Goal: Task Accomplishment & Management: Use online tool/utility

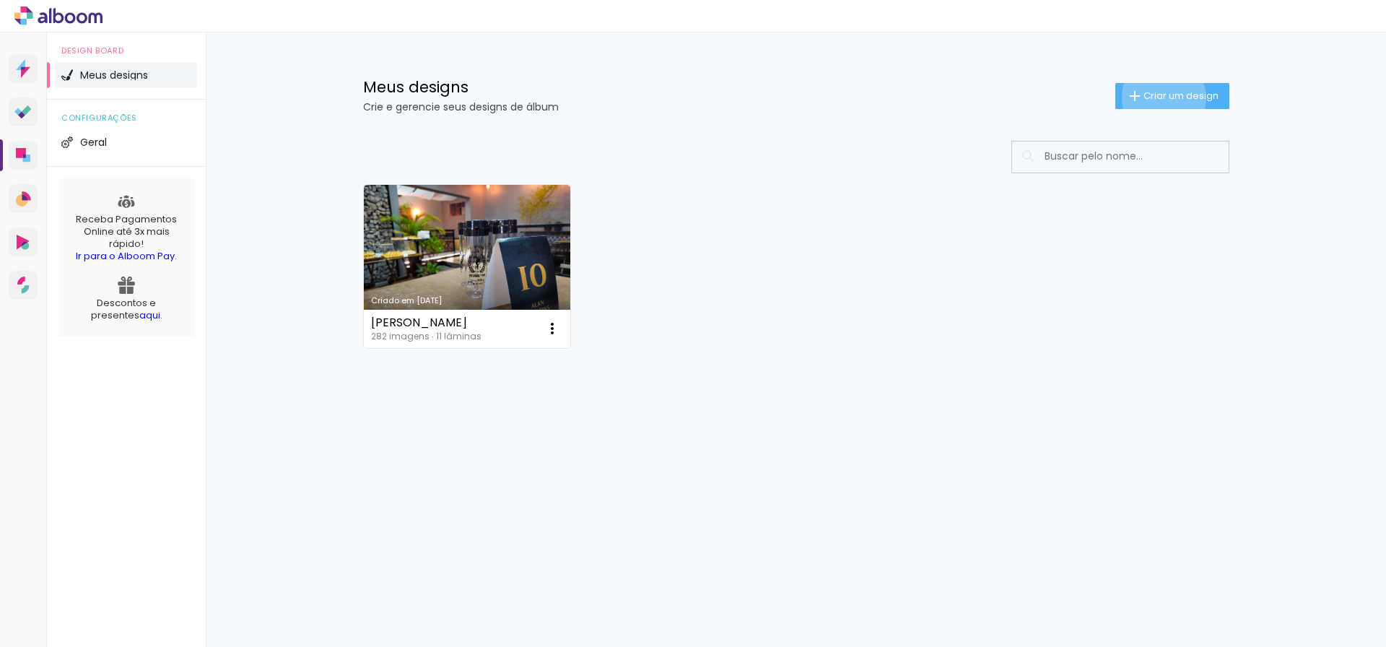
click at [1160, 97] on span "Criar um design" at bounding box center [1180, 95] width 75 height 9
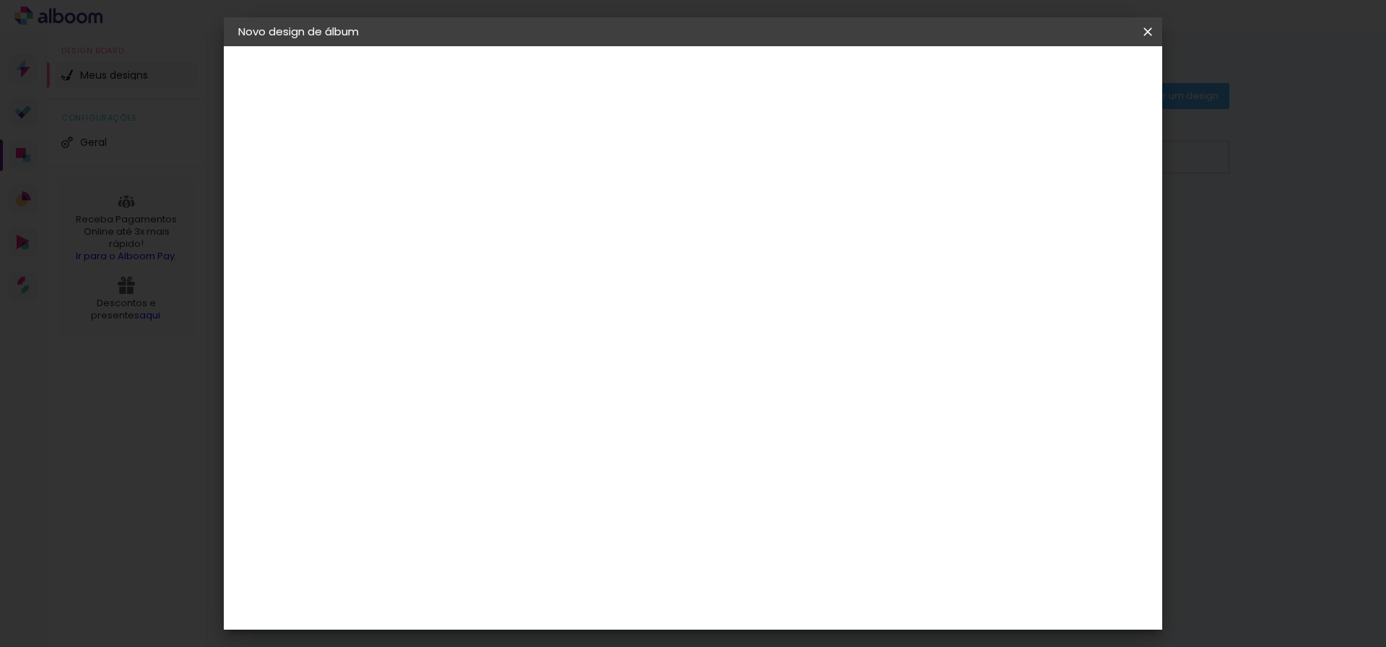
click at [474, 193] on input at bounding box center [474, 194] width 0 height 22
type input "Bontempo"
type paper-input "Bontempo"
click at [622, 88] on paper-button "Avançar" at bounding box center [586, 76] width 71 height 25
click at [499, 383] on div "Ágata" at bounding box center [482, 380] width 35 height 12
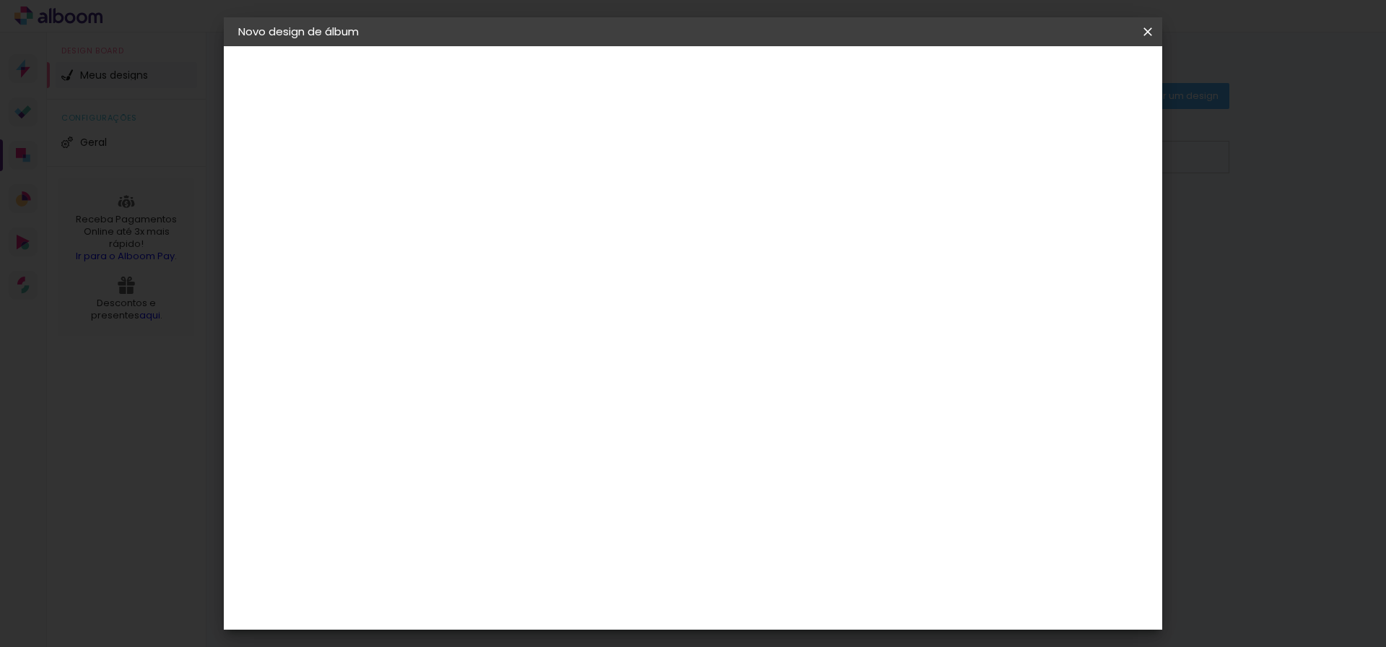
click at [744, 84] on paper-button "Avançar" at bounding box center [708, 76] width 71 height 25
click at [530, 240] on input "text" at bounding box center [502, 251] width 56 height 22
click at [610, 169] on div "Opções disponíveis Luxo Book Tamanho Escolha o tamanho Modelo Escolha o modelo …" at bounding box center [510, 107] width 199 height 123
click at [553, 296] on div "Escolha o tamanho" at bounding box center [511, 329] width 84 height 67
click at [553, 242] on paper-input-container "Linha" at bounding box center [511, 252] width 84 height 37
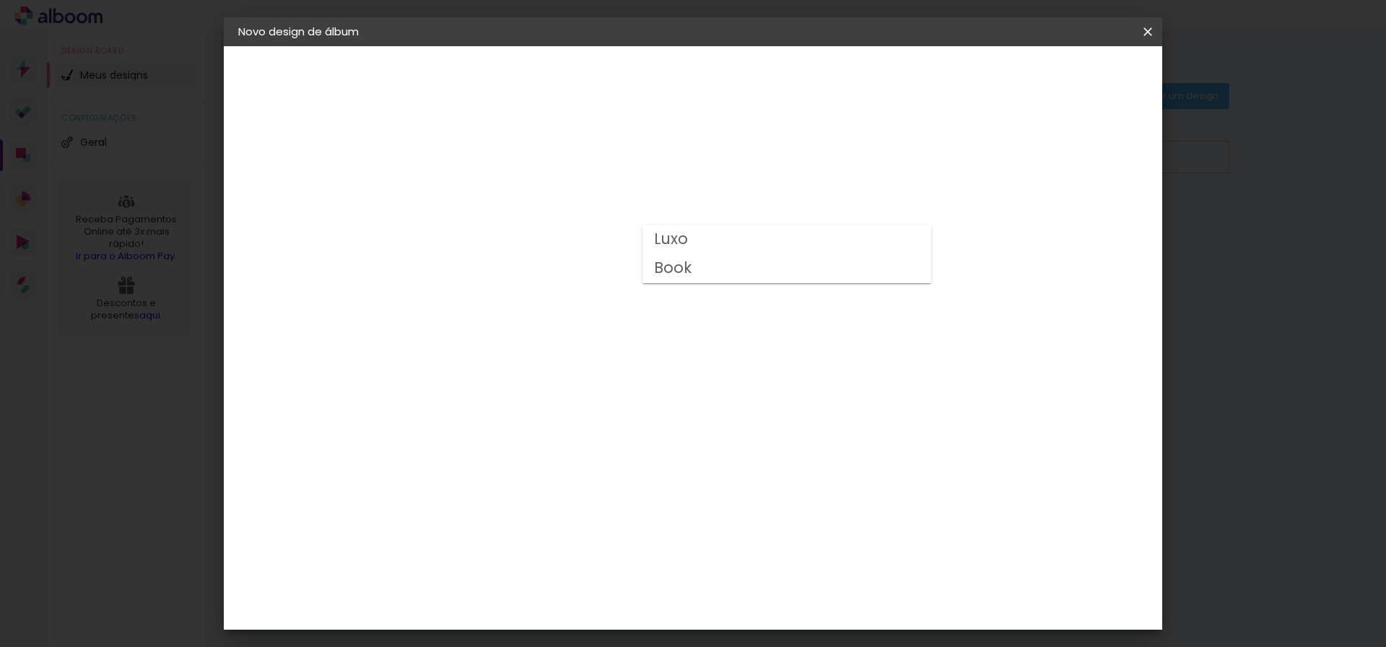
click at [868, 243] on paper-item "Luxo" at bounding box center [786, 239] width 289 height 29
type input "Luxo"
click at [572, 311] on span "25 × 30" at bounding box center [537, 326] width 67 height 30
click at [0, 0] on slot "Avançar" at bounding box center [0, 0] width 0 height 0
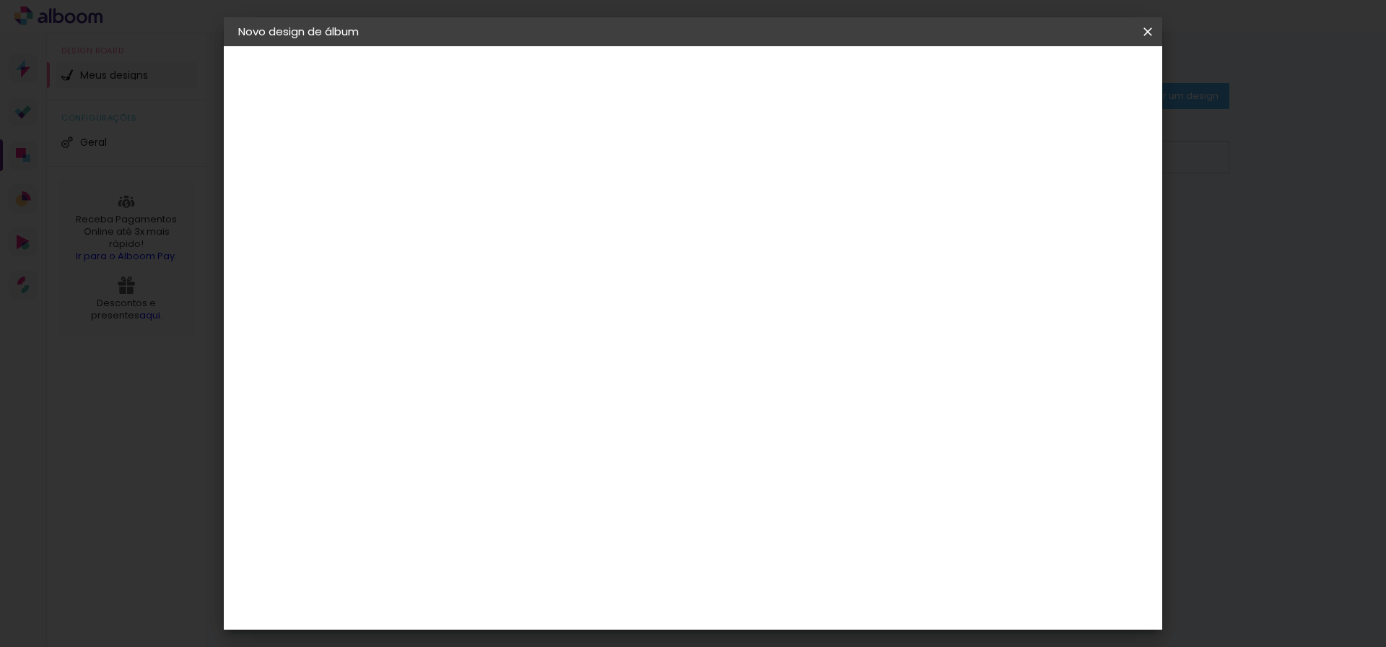
click at [986, 162] on div at bounding box center [979, 155] width 13 height 13
type paper-checkbox "on"
click at [986, 162] on div at bounding box center [979, 155] width 13 height 13
type input "1"
type paper-input "1"
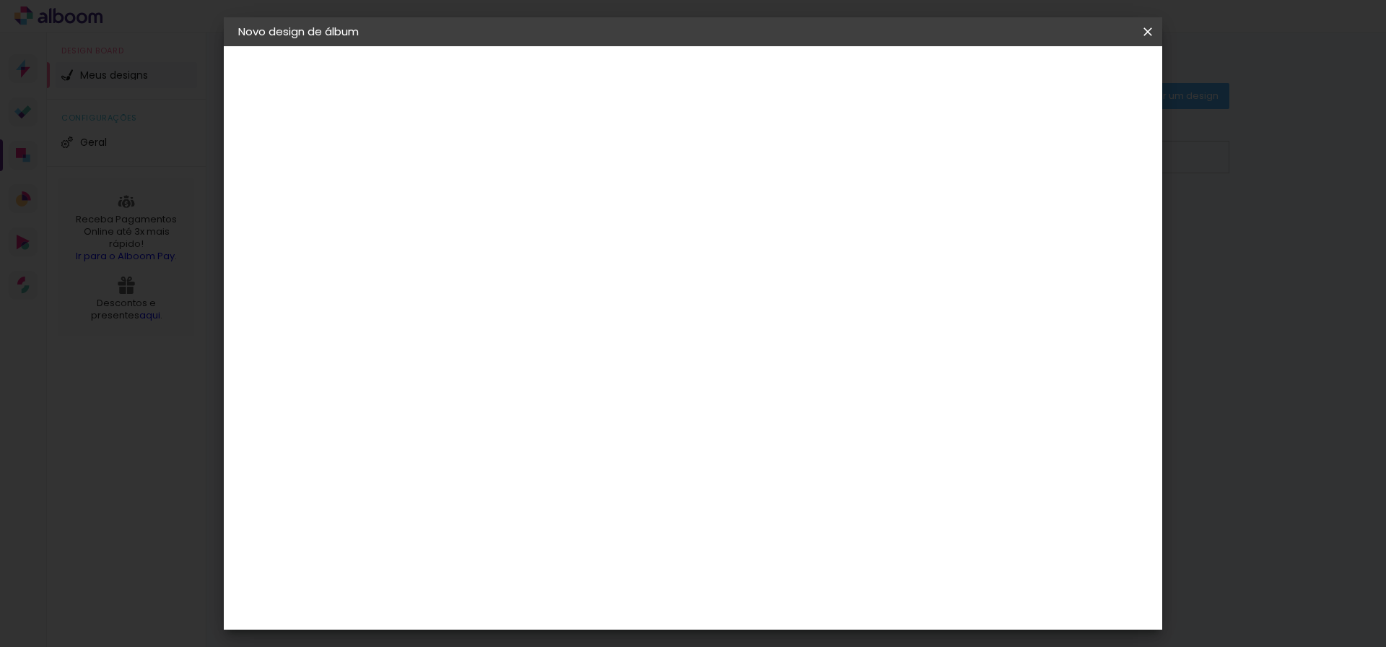
click at [479, 159] on input "1" at bounding box center [463, 155] width 50 height 18
type input "0"
type paper-input "0"
click at [479, 159] on input "0" at bounding box center [463, 155] width 50 height 18
type input "1"
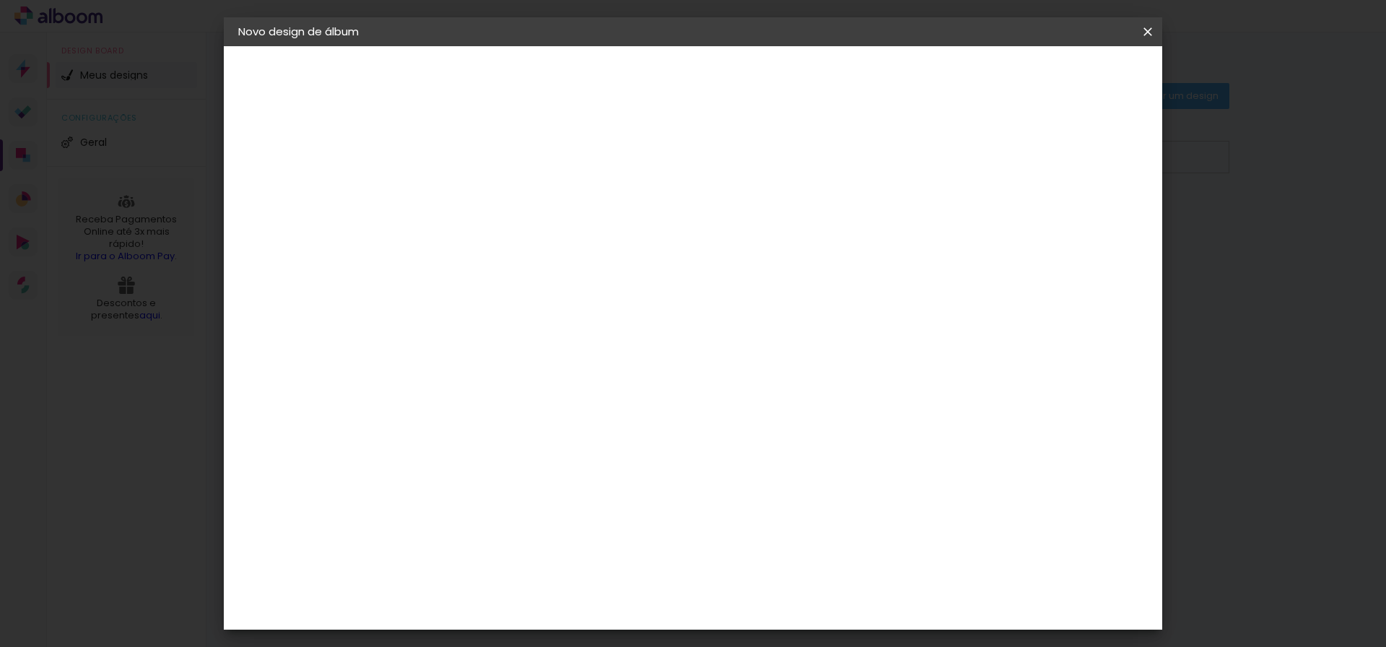
type paper-input "1"
click at [485, 151] on input "1" at bounding box center [463, 155] width 50 height 18
type input "2"
type paper-input "2"
click at [485, 151] on input "2" at bounding box center [463, 155] width 50 height 18
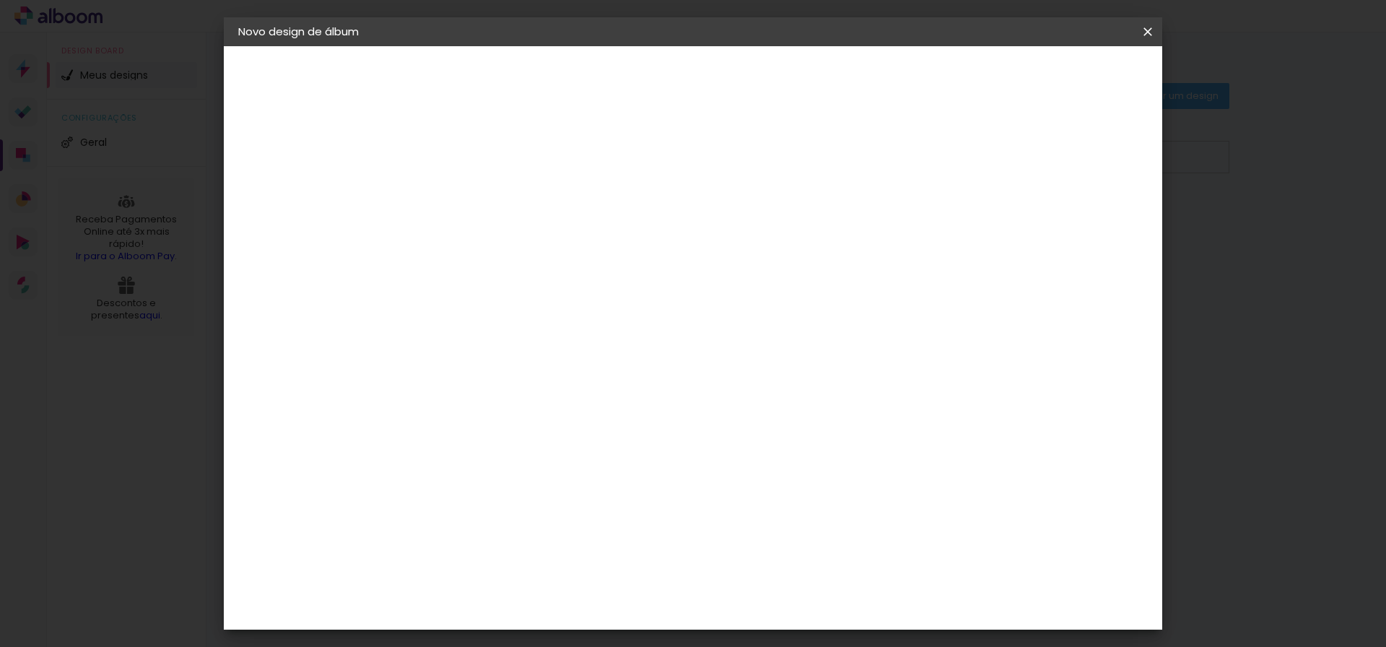
scroll to position [32, 0]
click at [1080, 84] on paper-button "Iniciar design" at bounding box center [1035, 76] width 95 height 25
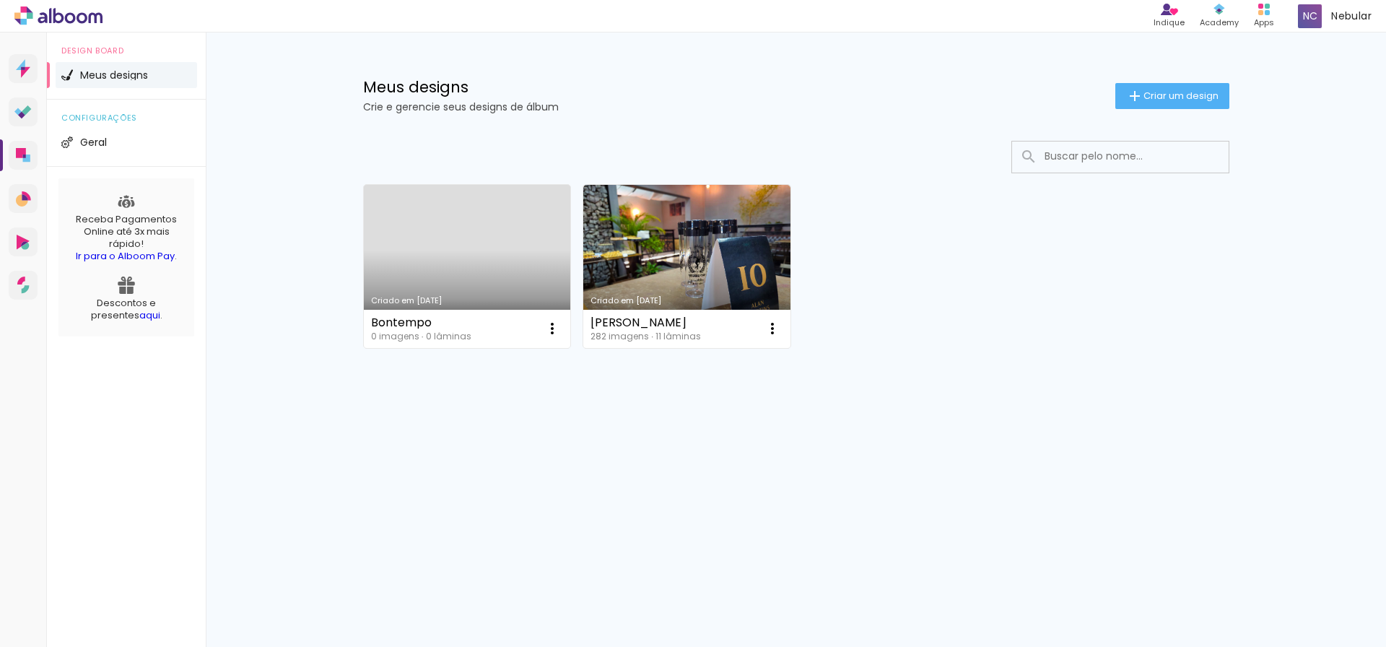
click at [475, 279] on link "Criado em [DATE]" at bounding box center [467, 266] width 207 height 163
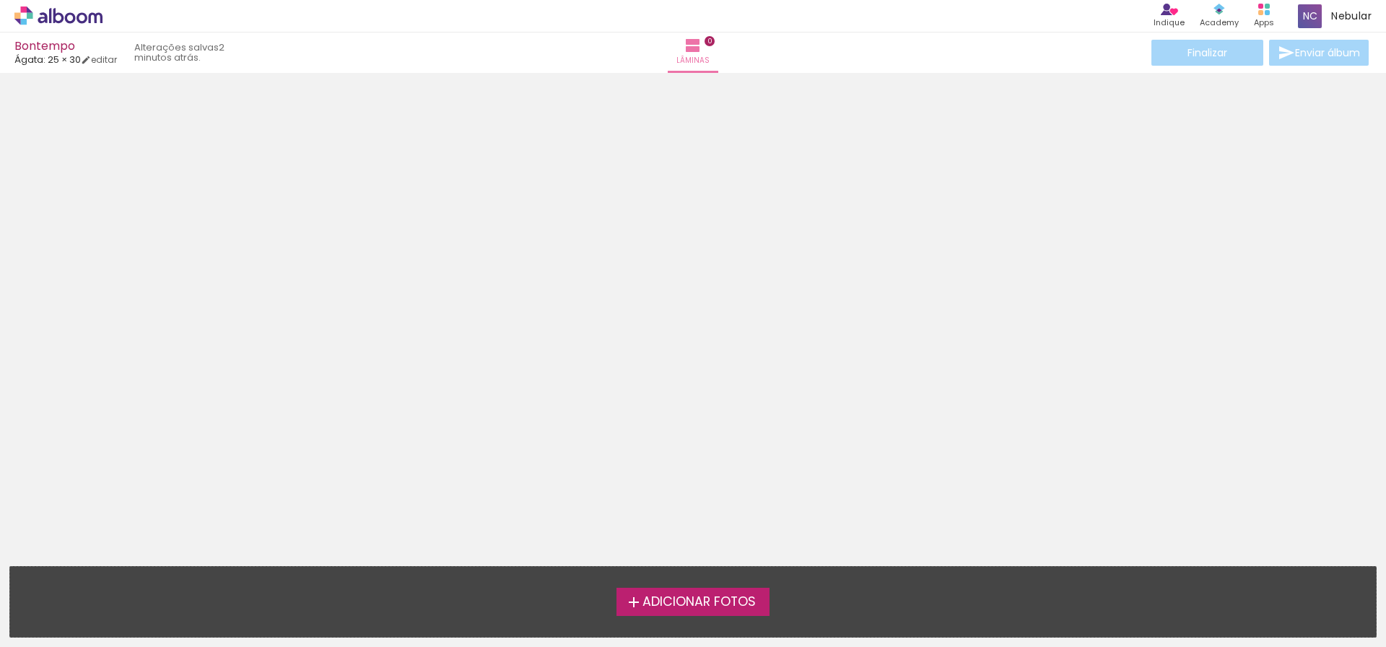
click at [673, 596] on span "Adicionar Fotos" at bounding box center [698, 601] width 113 height 13
click at [0, 0] on input "file" at bounding box center [0, 0] width 0 height 0
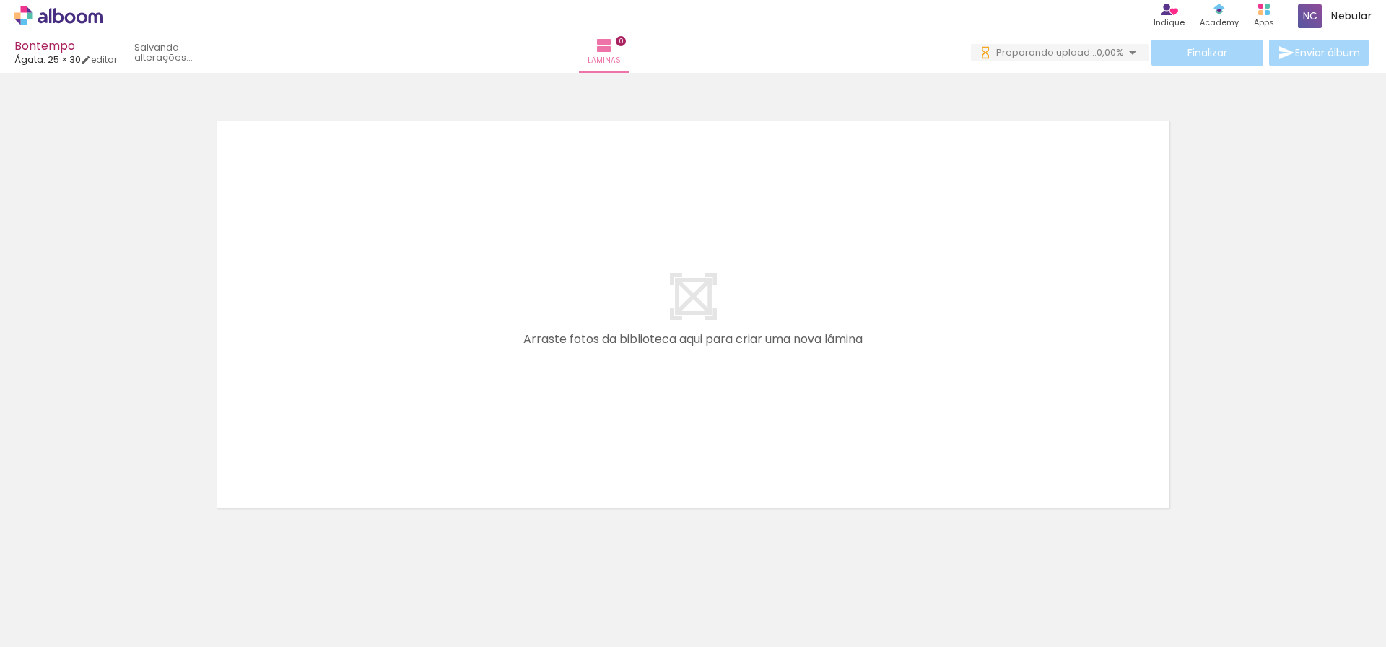
click at [617, 407] on quentale-layouter at bounding box center [692, 314] width 967 height 402
click at [616, 419] on quentale-layouter at bounding box center [692, 316] width 967 height 402
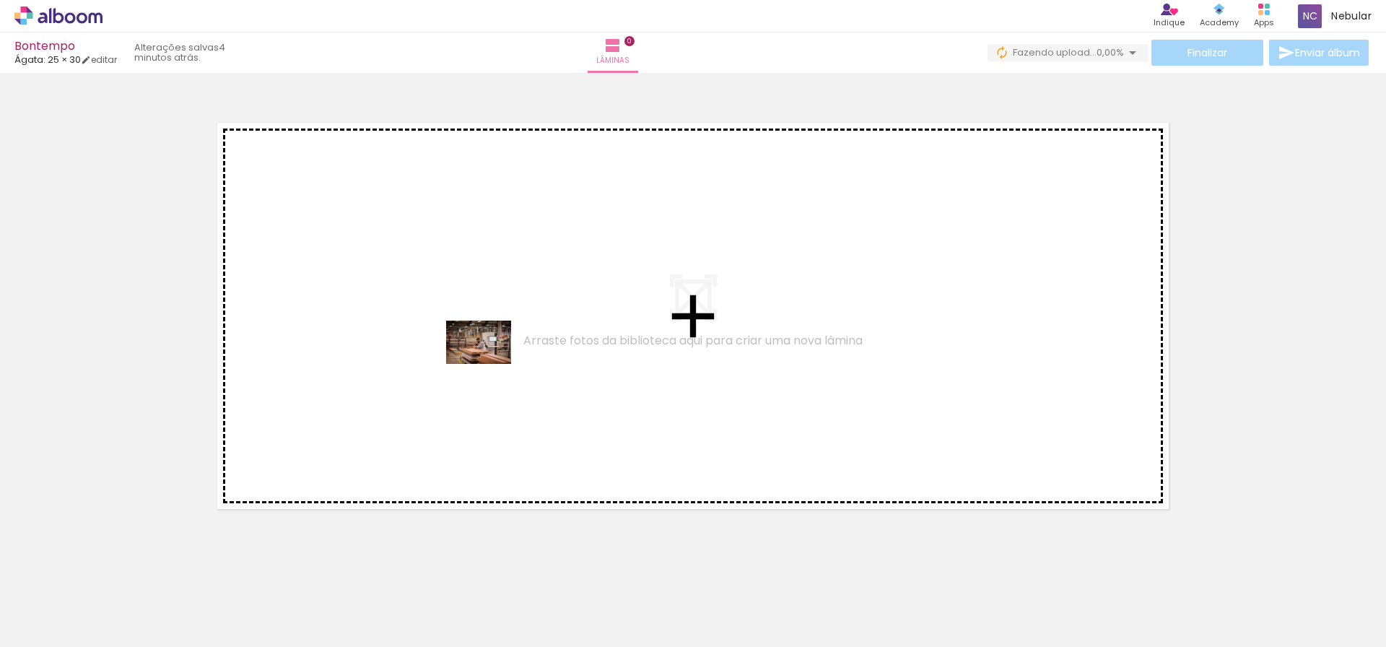
drag, startPoint x: 146, startPoint y: 599, endPoint x: 489, endPoint y: 364, distance: 416.3
click at [489, 364] on quentale-workspace at bounding box center [693, 323] width 1386 height 647
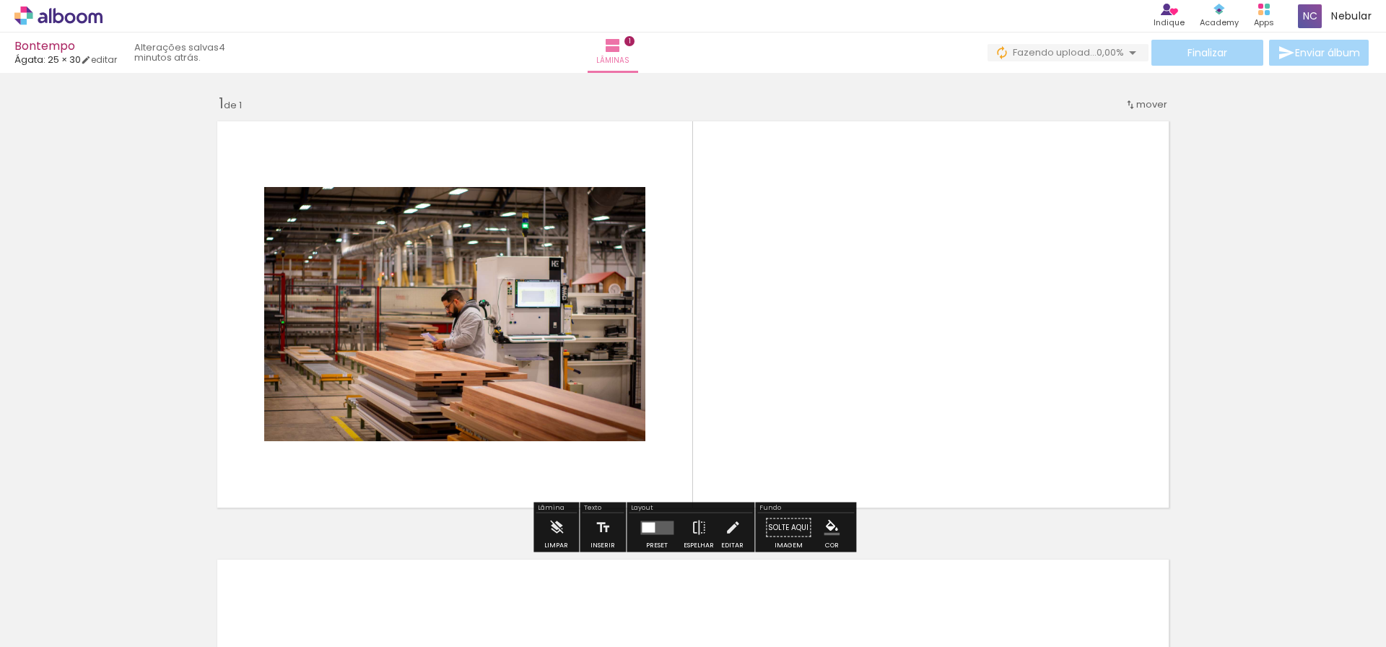
click at [660, 528] on quentale-layouter at bounding box center [656, 527] width 33 height 14
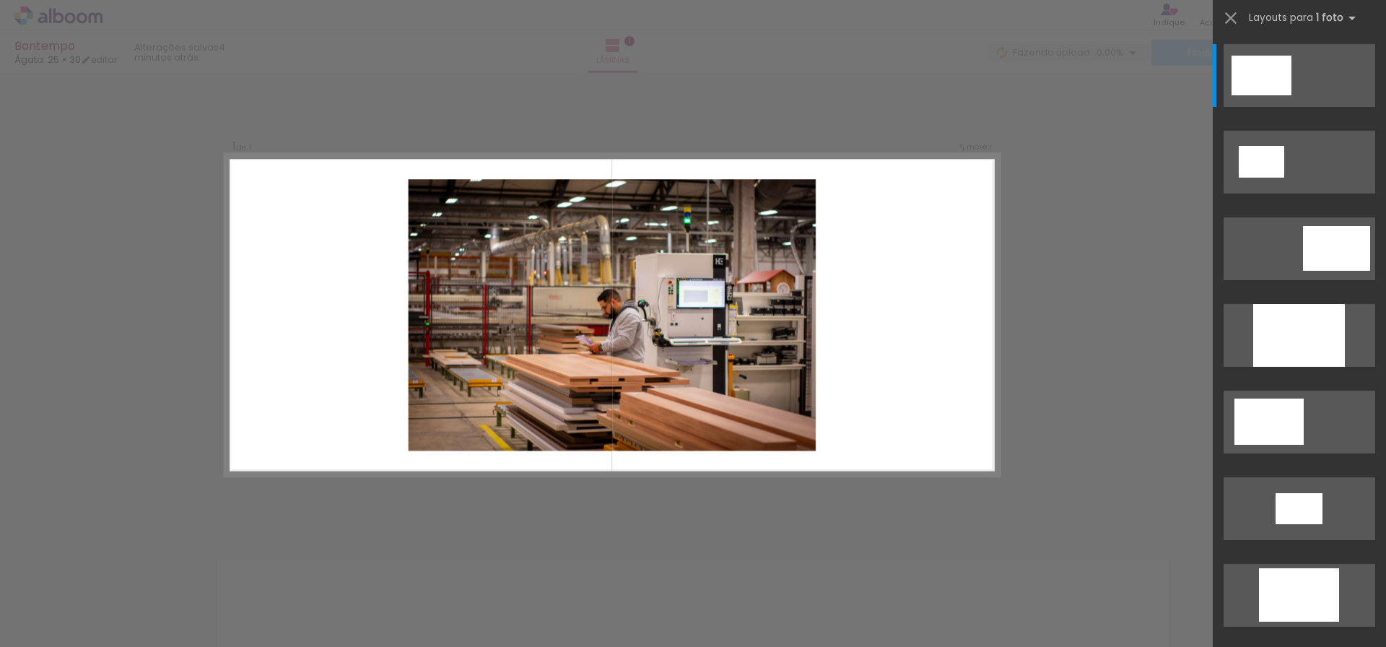
click at [644, 494] on div "Confirmar Cancelar" at bounding box center [693, 527] width 1386 height 911
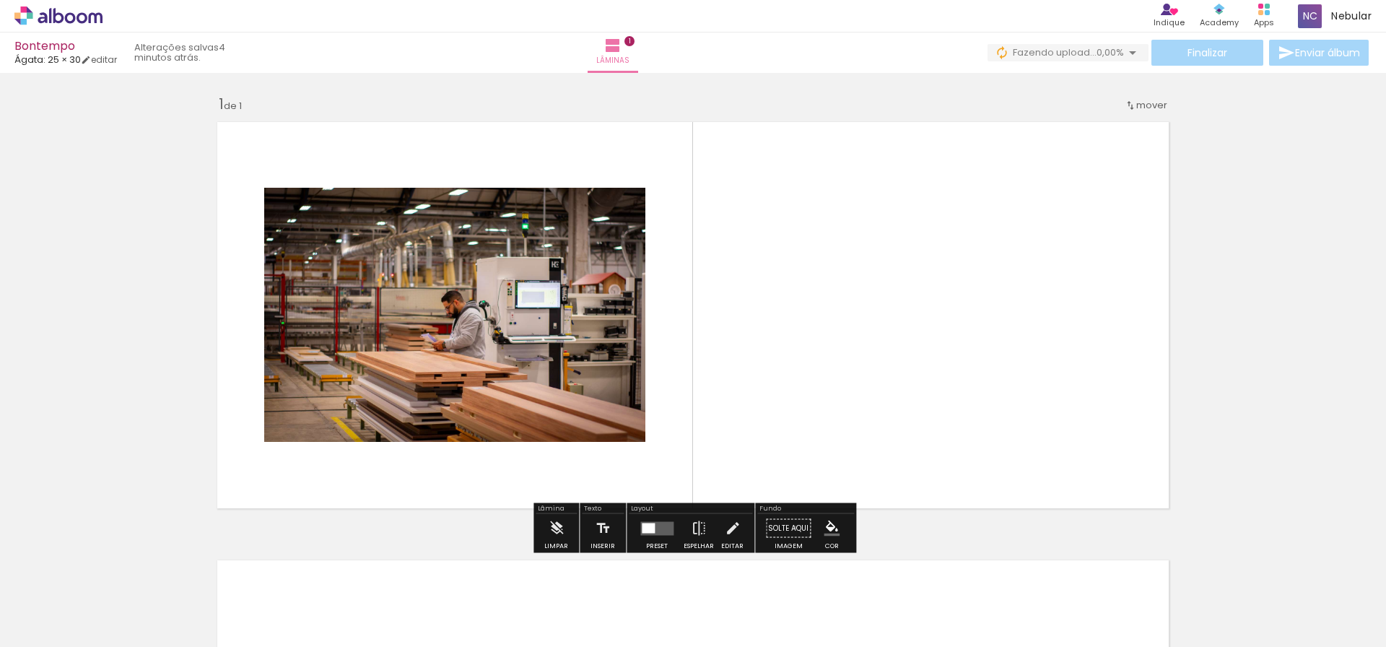
click at [790, 527] on paper-button "Solte aqui Imagem" at bounding box center [788, 532] width 52 height 37
click at [831, 527] on iron-icon "color picker" at bounding box center [831, 528] width 16 height 16
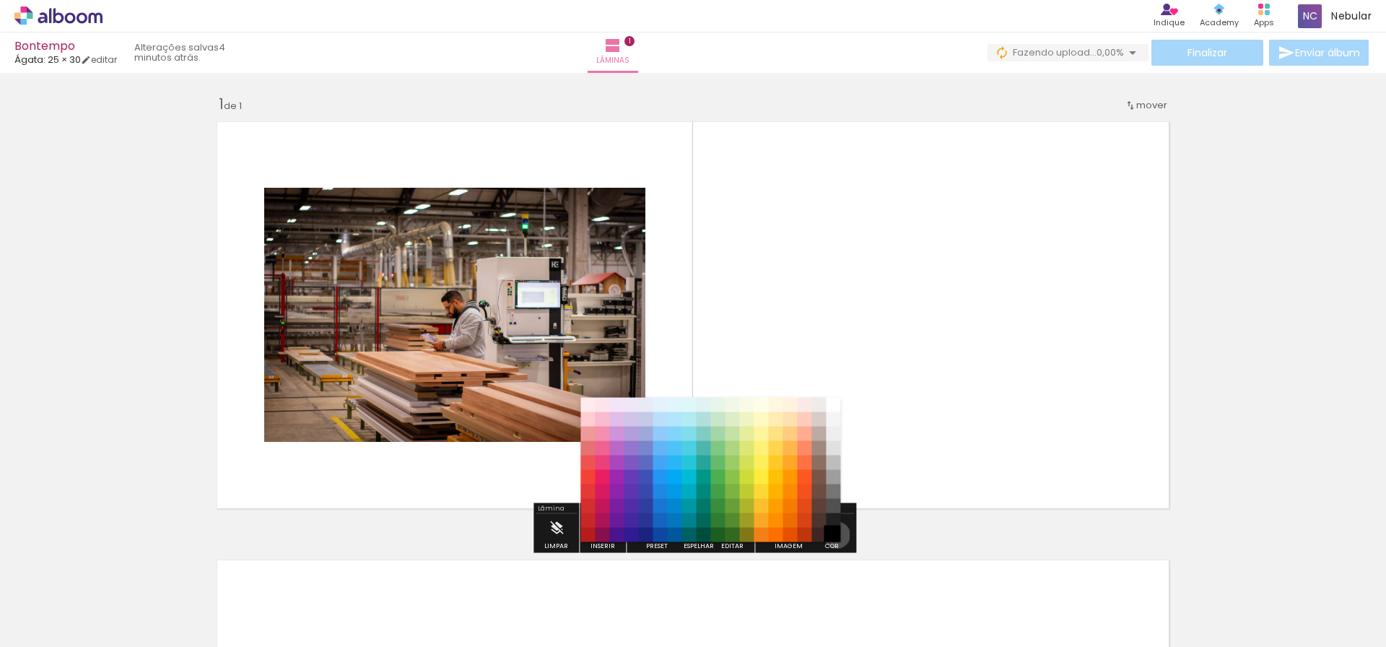
click at [831, 535] on paper-item "#000000" at bounding box center [833, 535] width 14 height 14
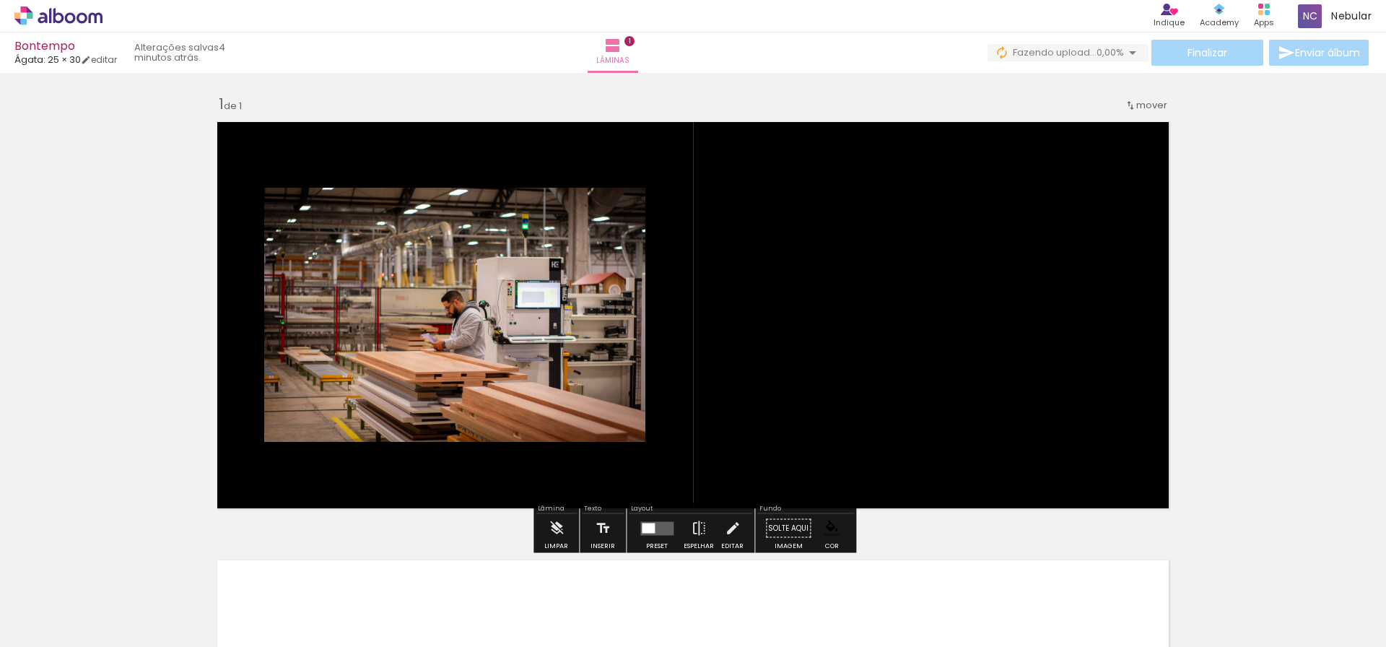
click at [865, 374] on quentale-layouter at bounding box center [692, 315] width 967 height 402
click at [434, 359] on quentale-photo at bounding box center [454, 315] width 381 height 254
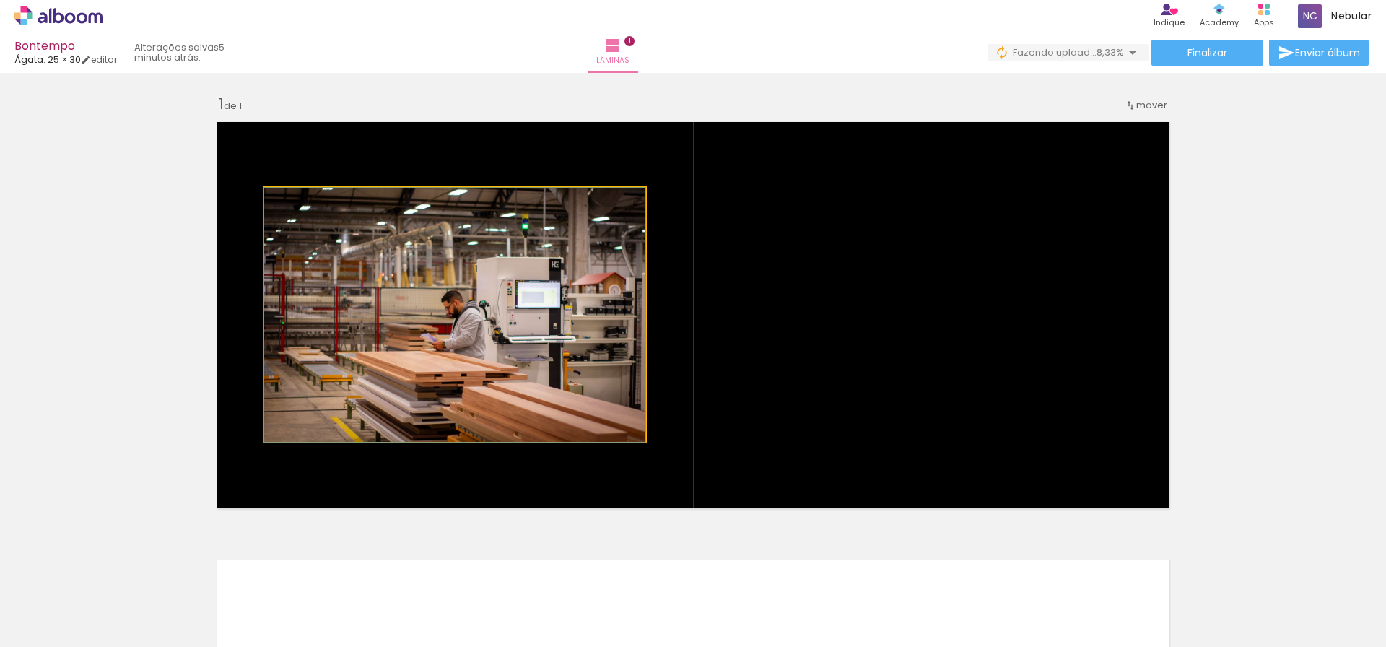
click at [549, 404] on quentale-photo at bounding box center [454, 315] width 381 height 254
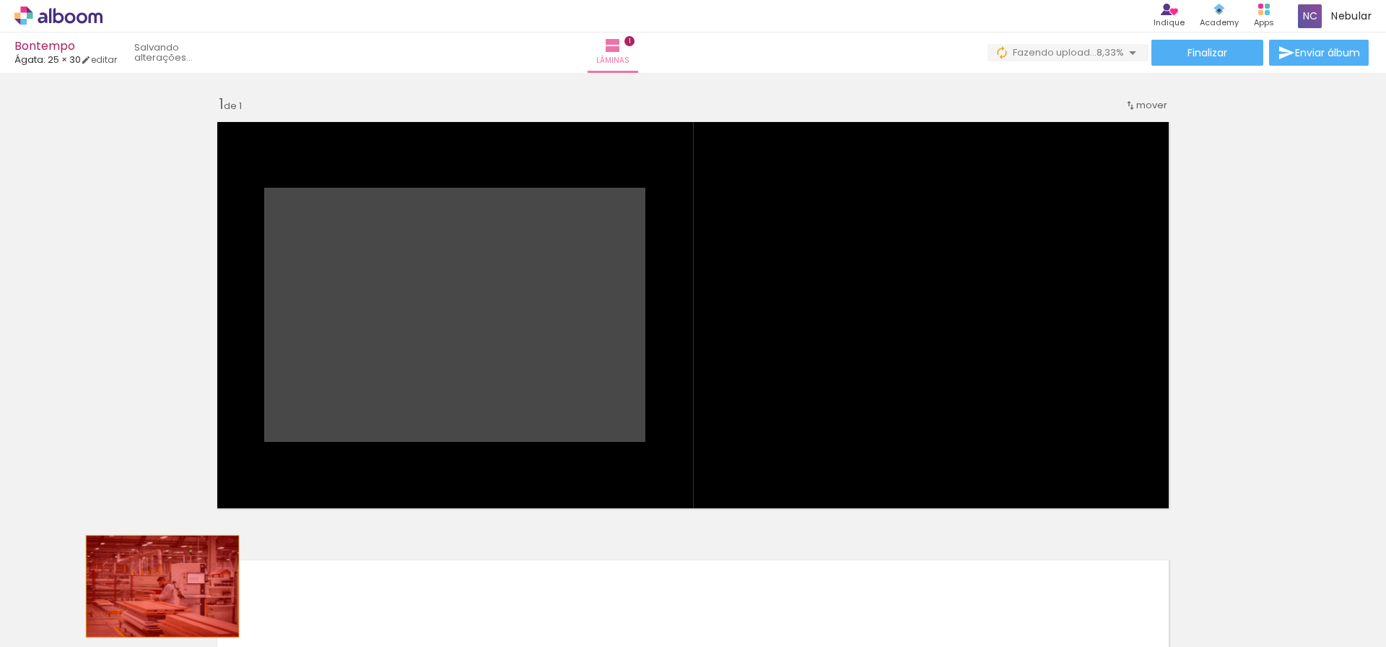
drag, startPoint x: 546, startPoint y: 397, endPoint x: 157, endPoint y: 596, distance: 437.6
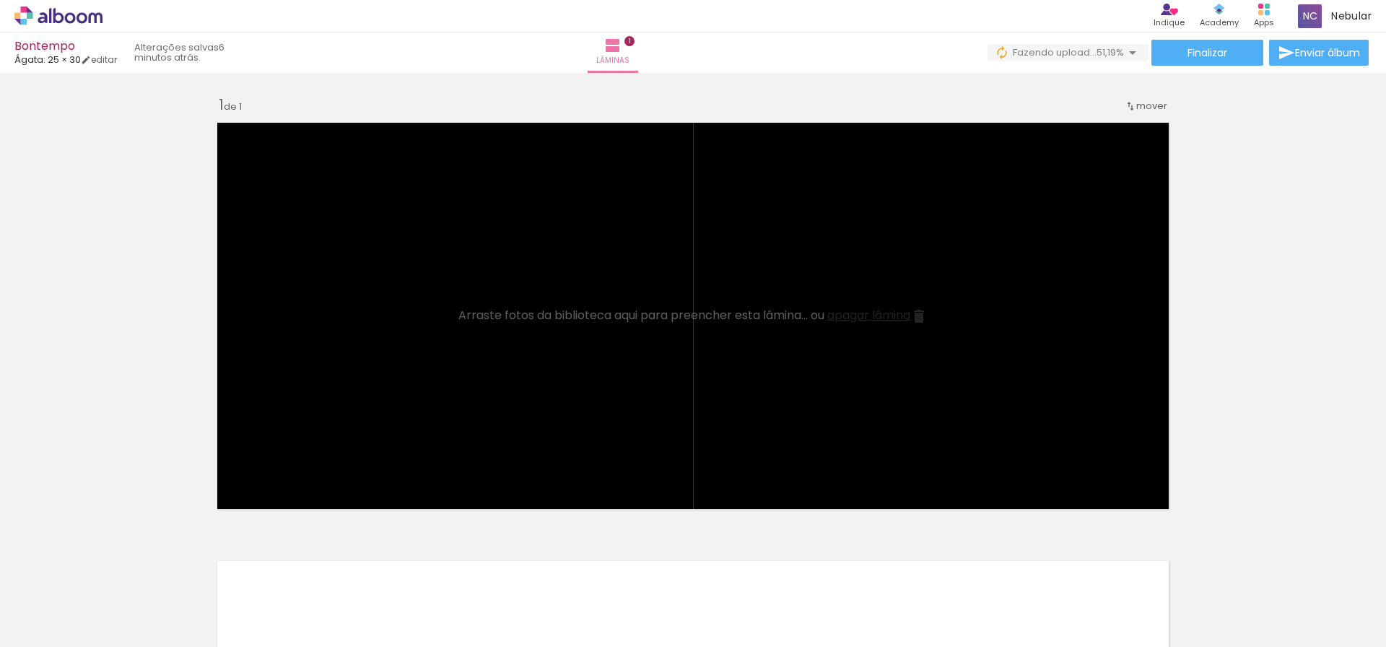
click at [68, 620] on span "Adicionar Fotos" at bounding box center [51, 627] width 43 height 16
click at [0, 0] on input "file" at bounding box center [0, 0] width 0 height 0
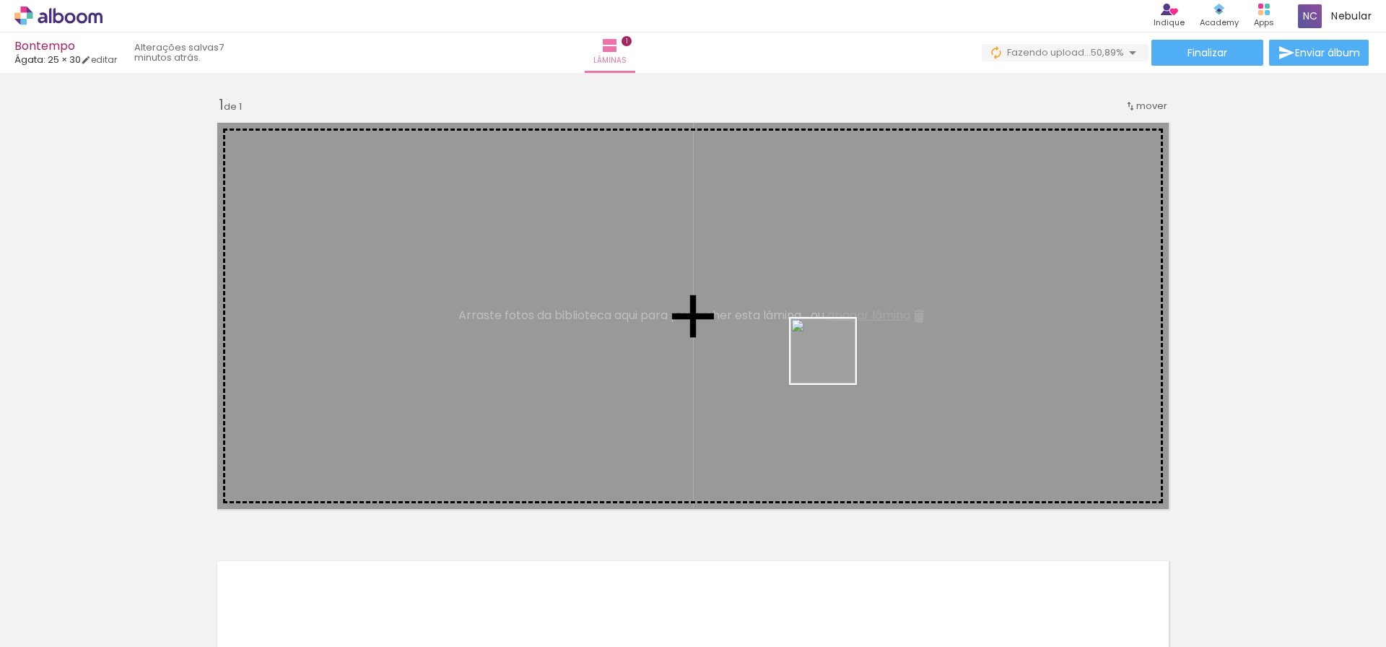
drag, startPoint x: 1320, startPoint y: 600, endPoint x: 833, endPoint y: 362, distance: 541.9
click at [833, 362] on quentale-workspace at bounding box center [693, 323] width 1386 height 647
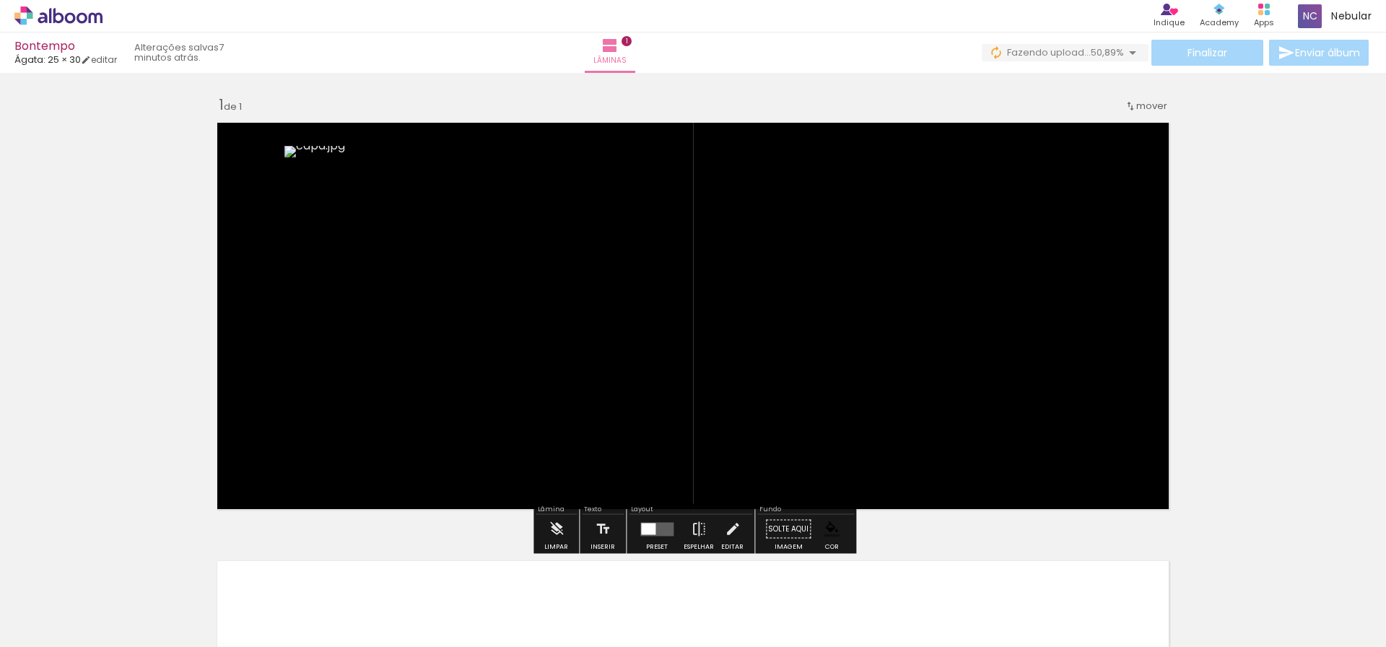
click at [653, 532] on quentale-layouter at bounding box center [656, 529] width 33 height 14
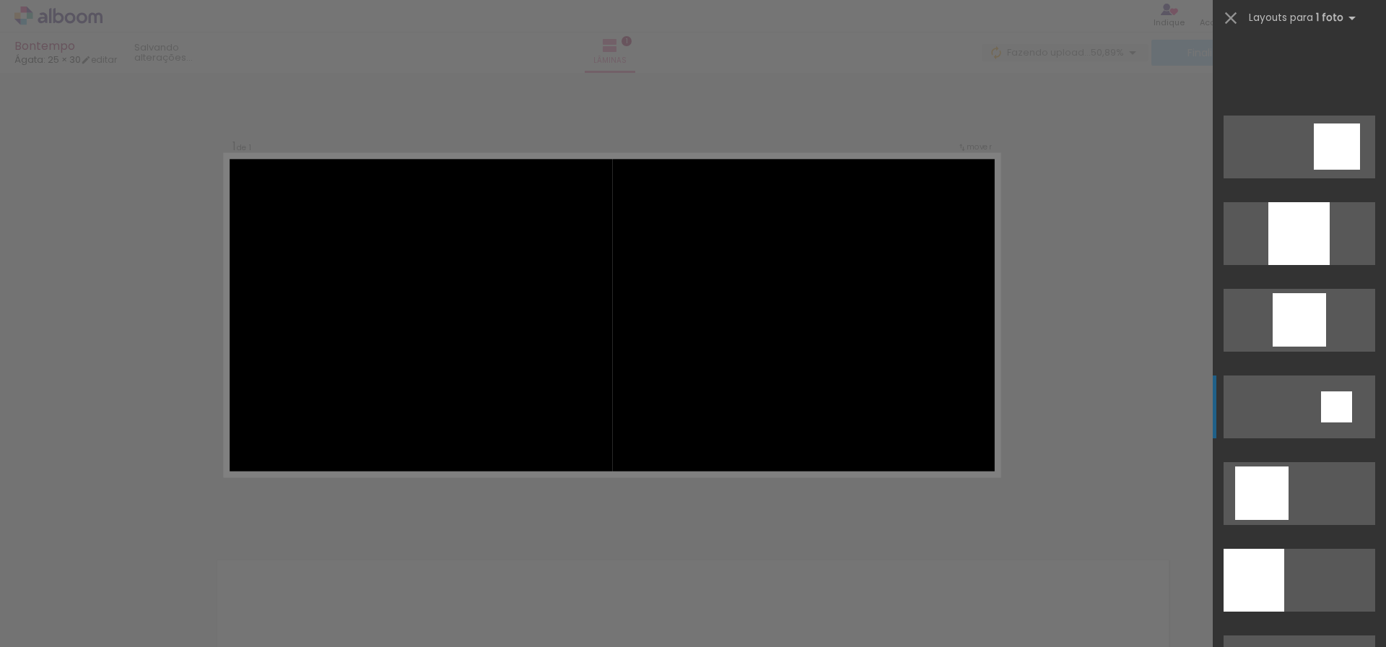
scroll to position [0, 0]
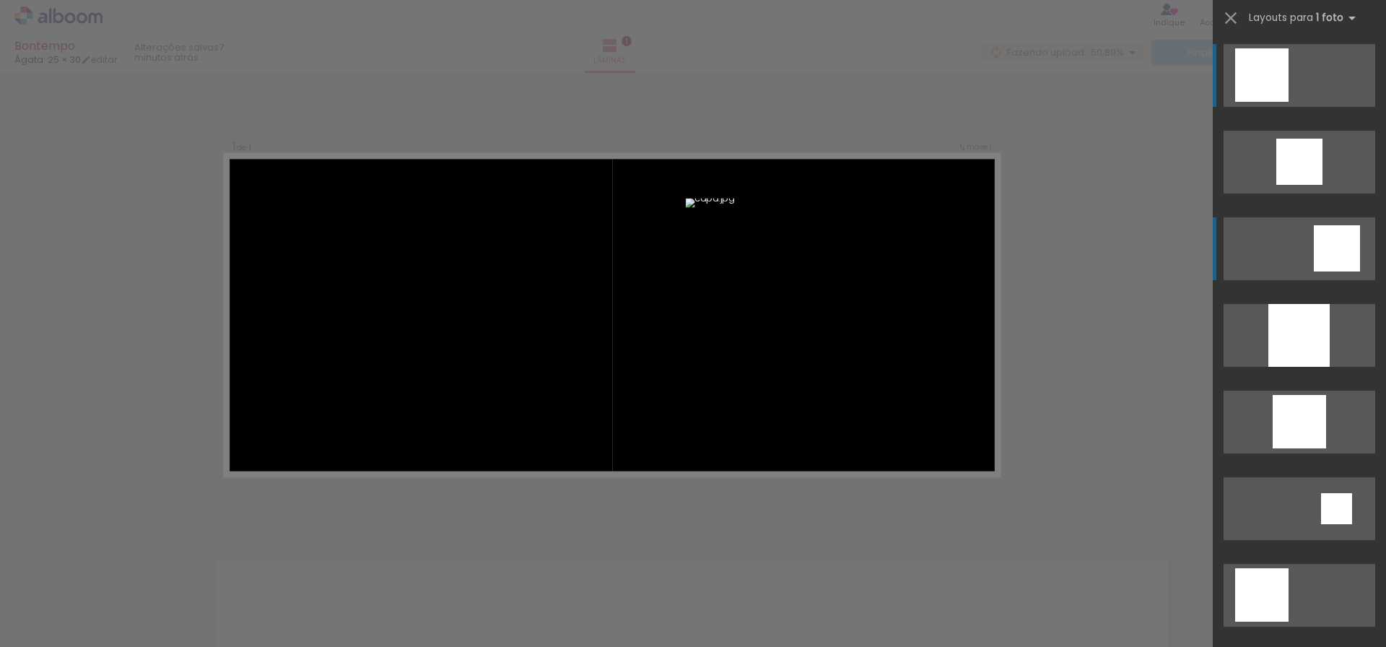
click at [1303, 255] on quentale-layouter at bounding box center [1299, 248] width 152 height 63
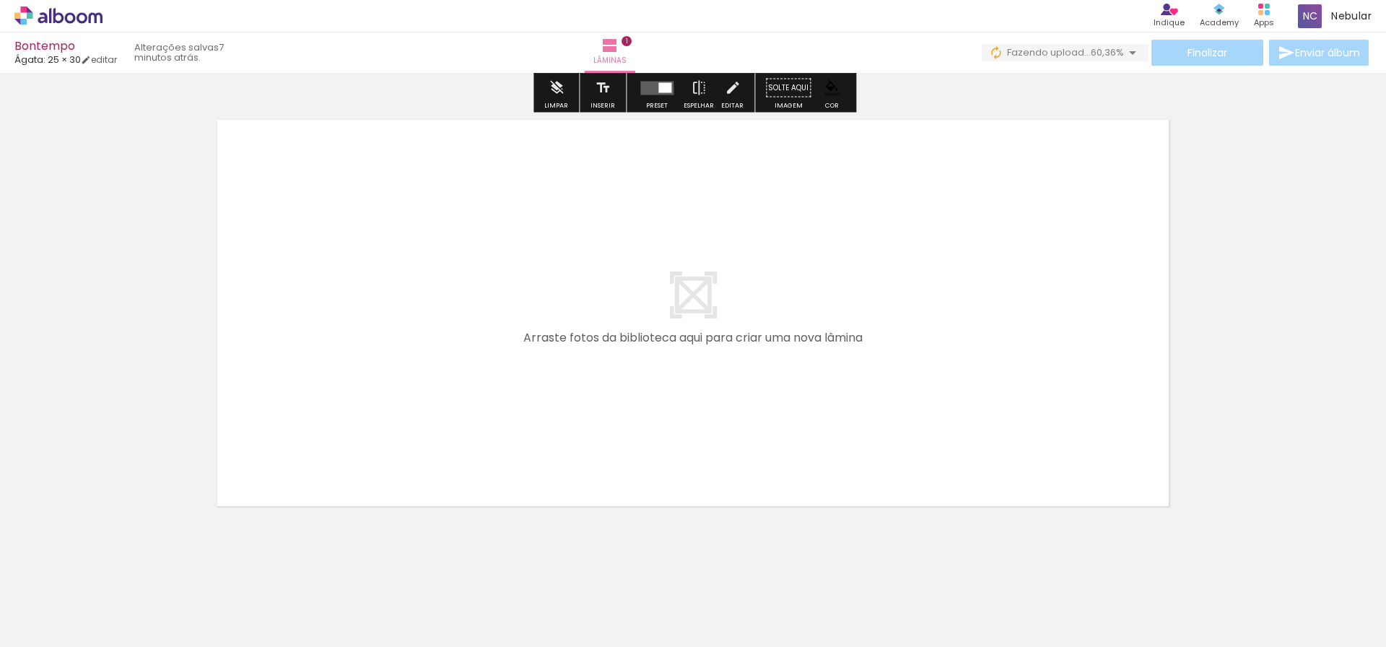
scroll to position [445, 0]
click at [709, 299] on quentale-layouter at bounding box center [692, 309] width 967 height 402
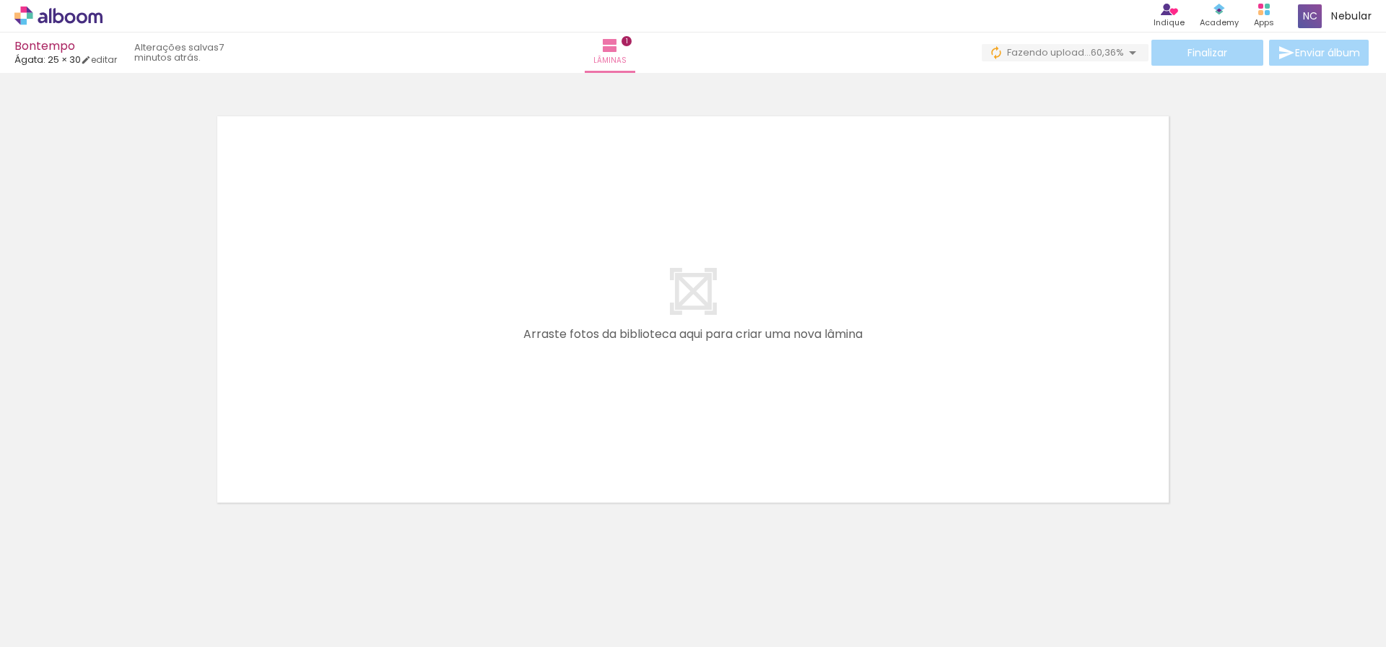
scroll to position [0, 0]
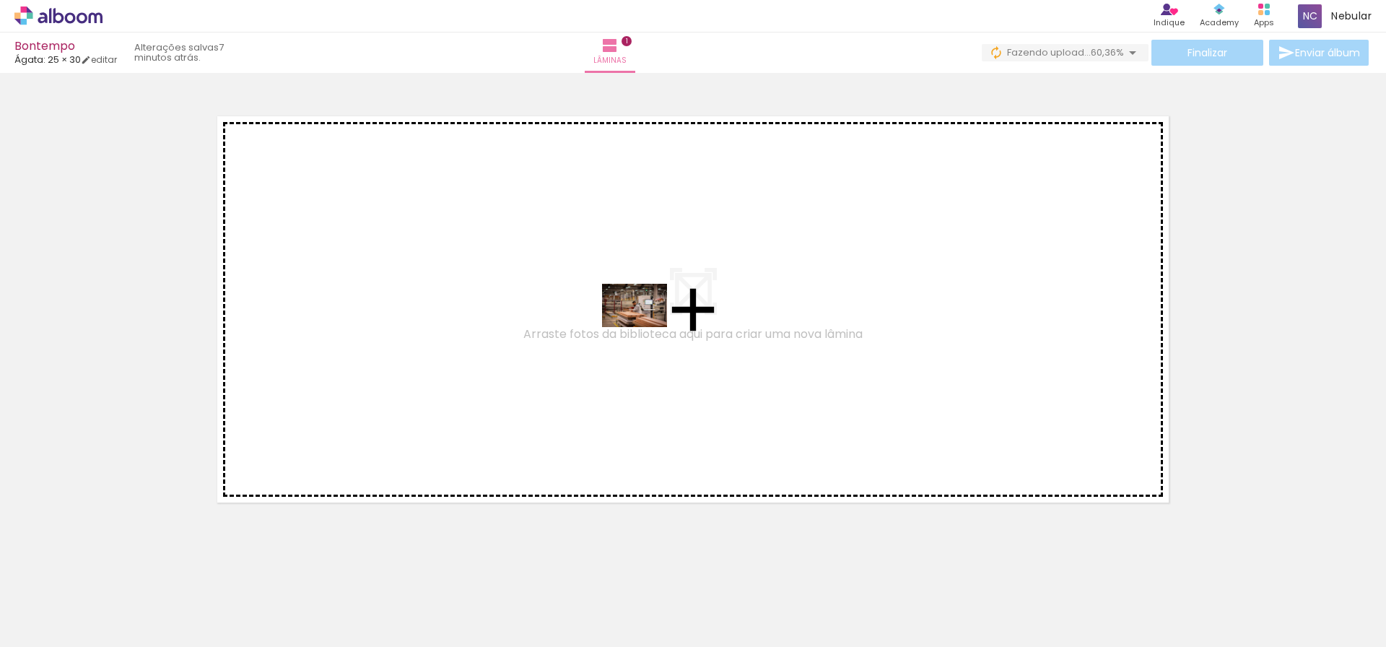
drag, startPoint x: 148, startPoint y: 607, endPoint x: 645, endPoint y: 327, distance: 570.6
click at [645, 327] on quentale-workspace at bounding box center [693, 323] width 1386 height 647
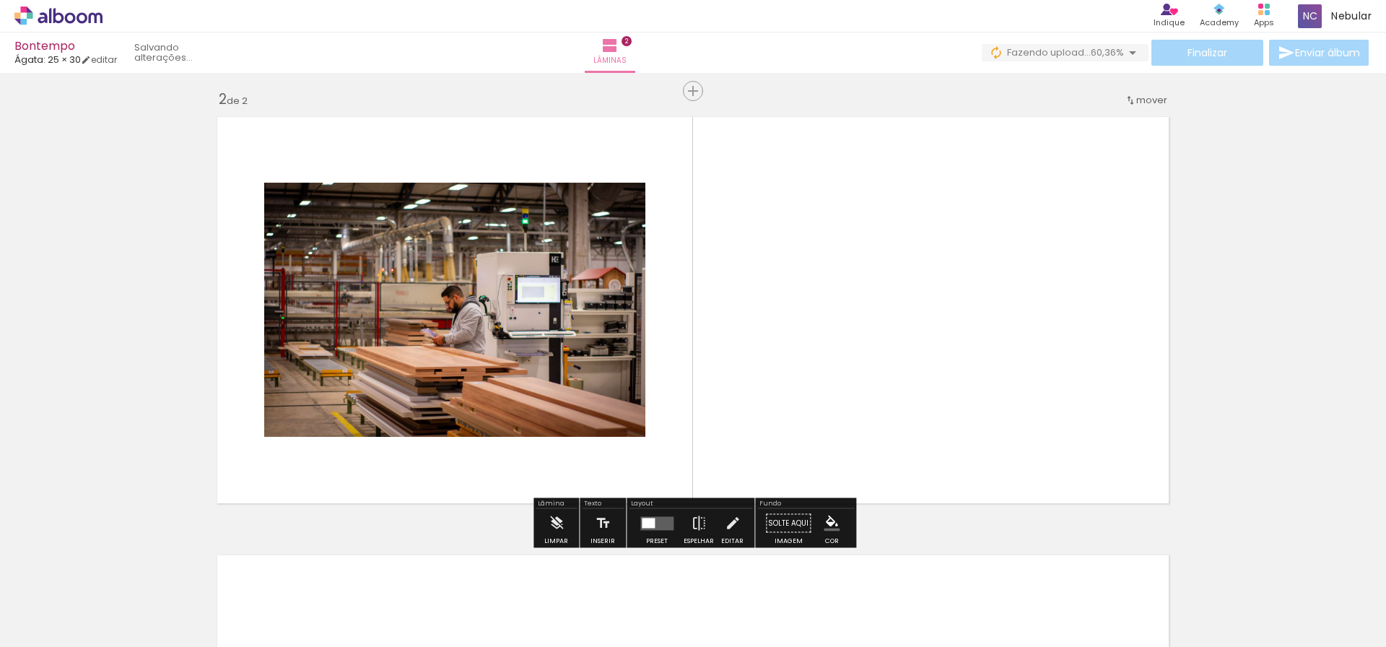
scroll to position [439, 0]
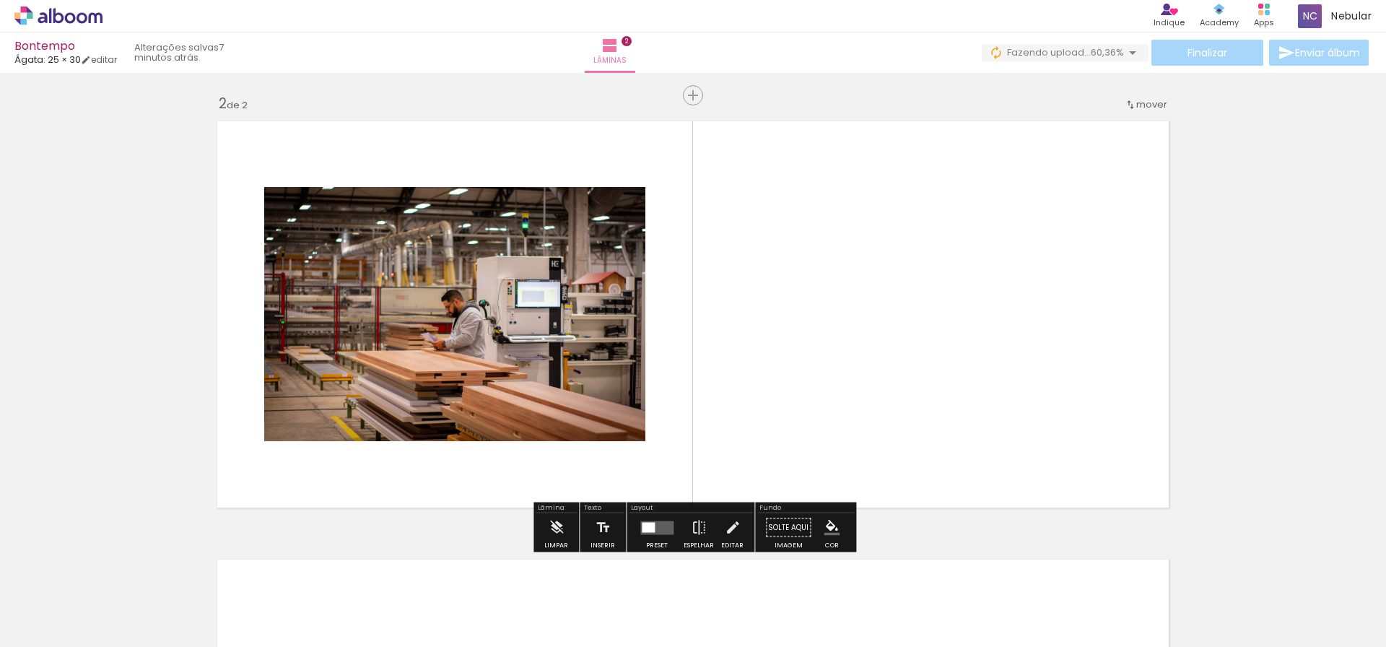
click at [826, 525] on iron-icon "color picker" at bounding box center [831, 528] width 16 height 16
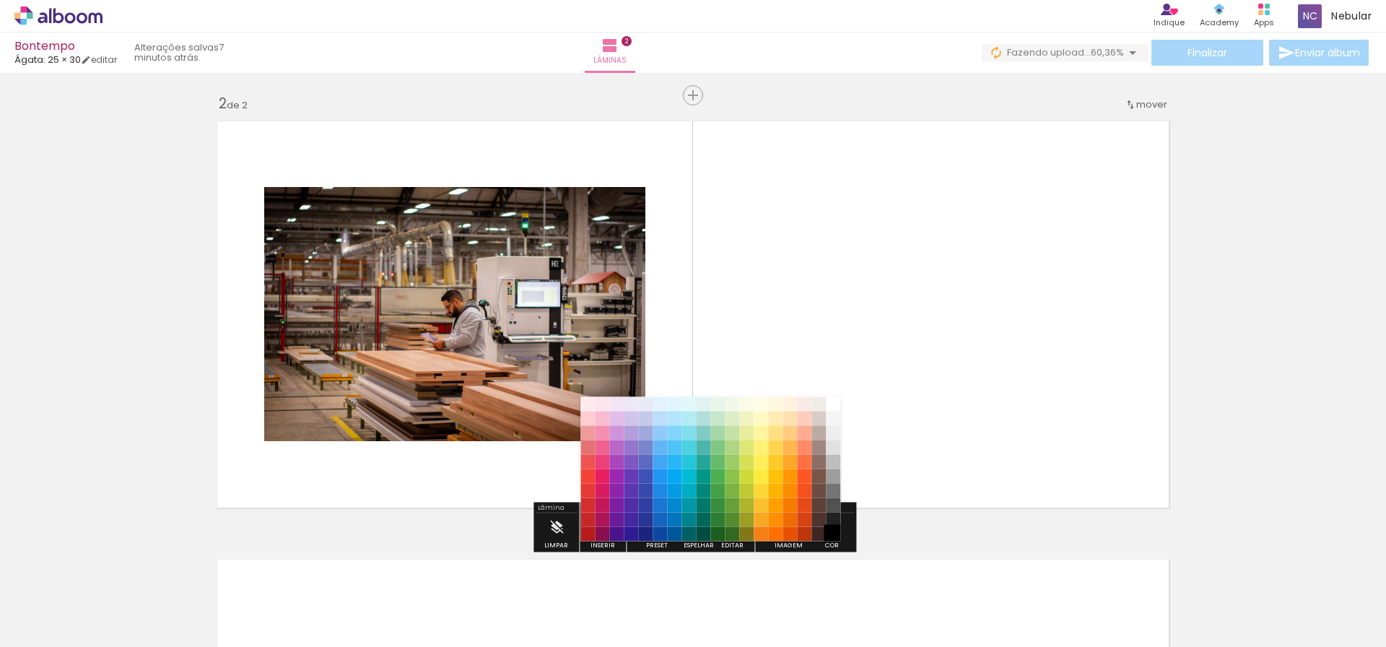
click at [828, 536] on paper-item "#000000" at bounding box center [833, 534] width 14 height 14
click at [835, 535] on paper-item "#000000" at bounding box center [833, 534] width 14 height 14
click at [937, 398] on quentale-layouter at bounding box center [692, 314] width 967 height 402
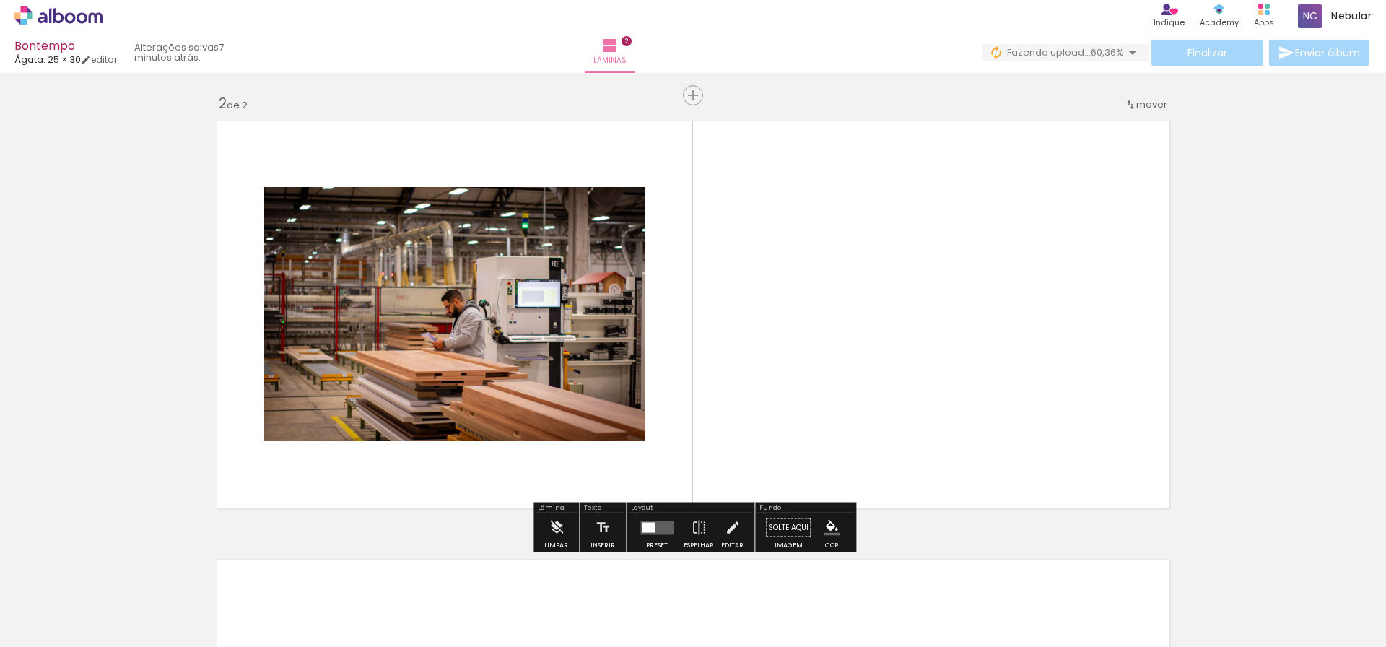
click at [865, 372] on quentale-layouter at bounding box center [692, 314] width 967 height 402
click at [823, 516] on paper-menu-button "#ffebee #ffcdd2 #ef9a9a #e57373 #ef5350 #f44336 #e53935 #d32f2f #c62828 #b71c1c…" at bounding box center [831, 527] width 27 height 27
click at [828, 528] on iron-icon "color picker" at bounding box center [831, 528] width 16 height 16
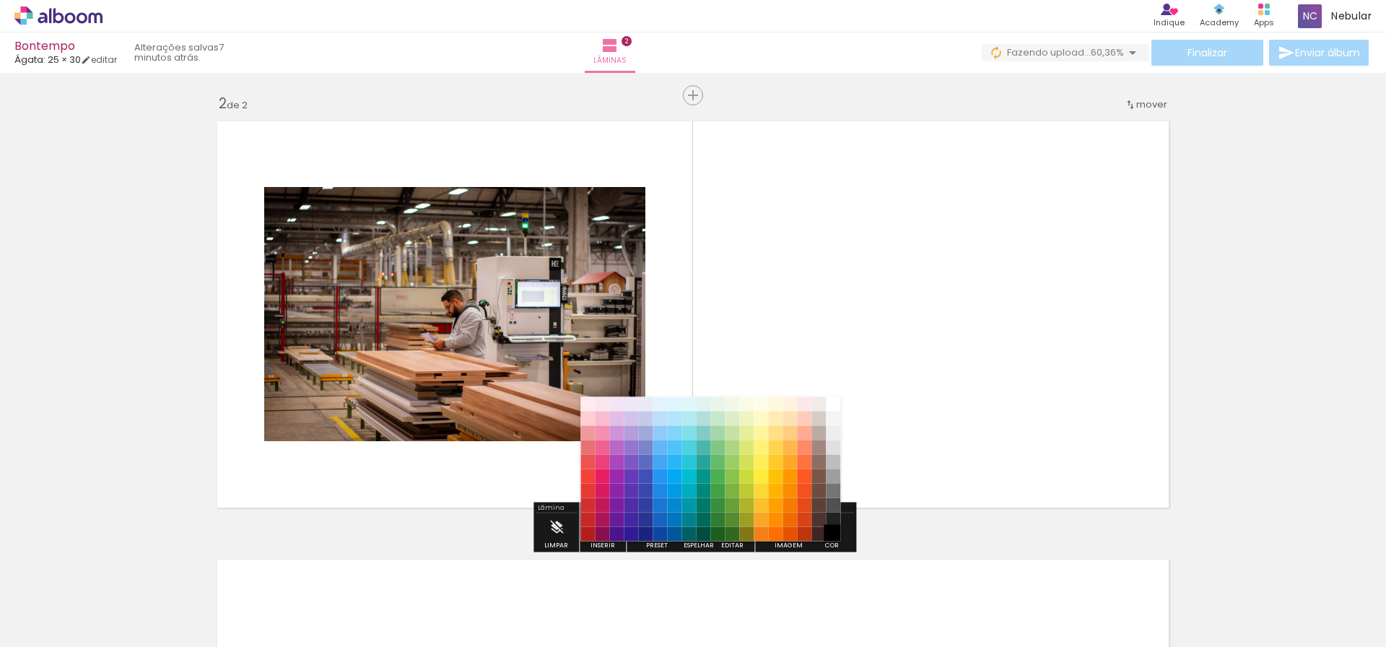
click at [831, 528] on paper-item "#000000" at bounding box center [833, 534] width 14 height 14
click at [831, 522] on paper-item "#212121" at bounding box center [833, 519] width 14 height 14
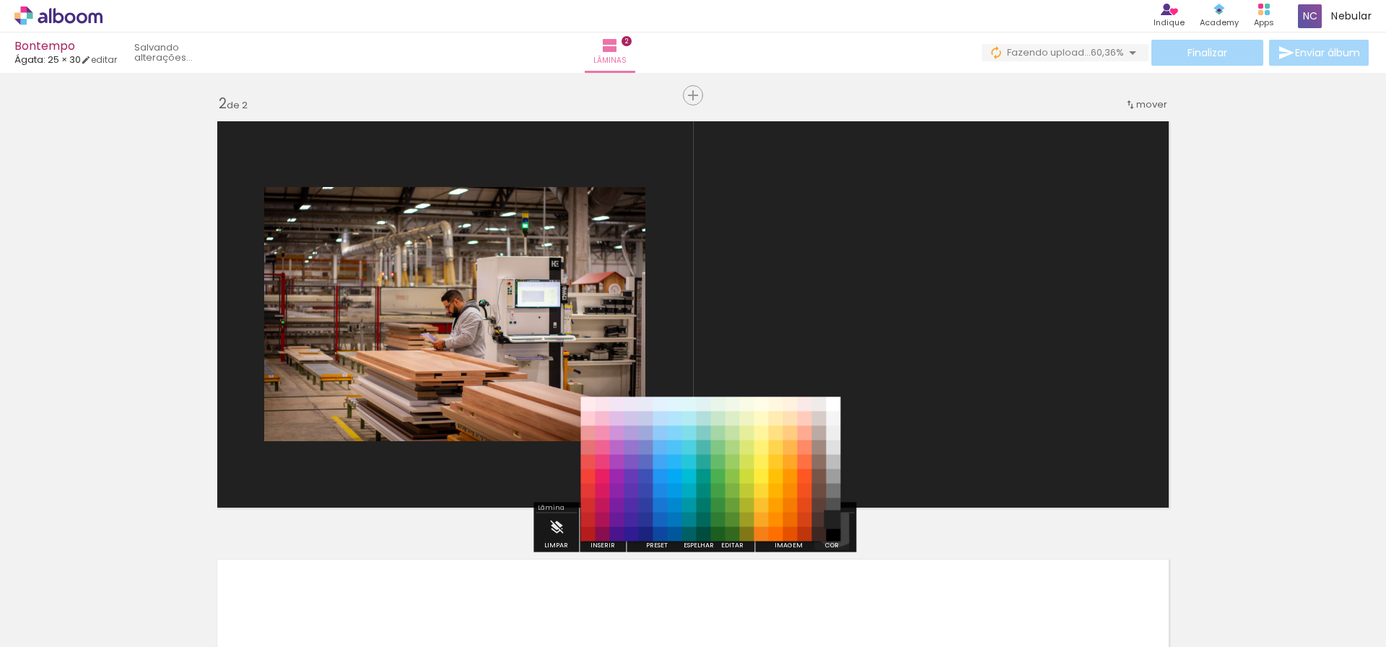
click at [831, 522] on iron-icon "color picker" at bounding box center [831, 528] width 16 height 16
click at [836, 538] on paper-item "#000000" at bounding box center [833, 534] width 14 height 14
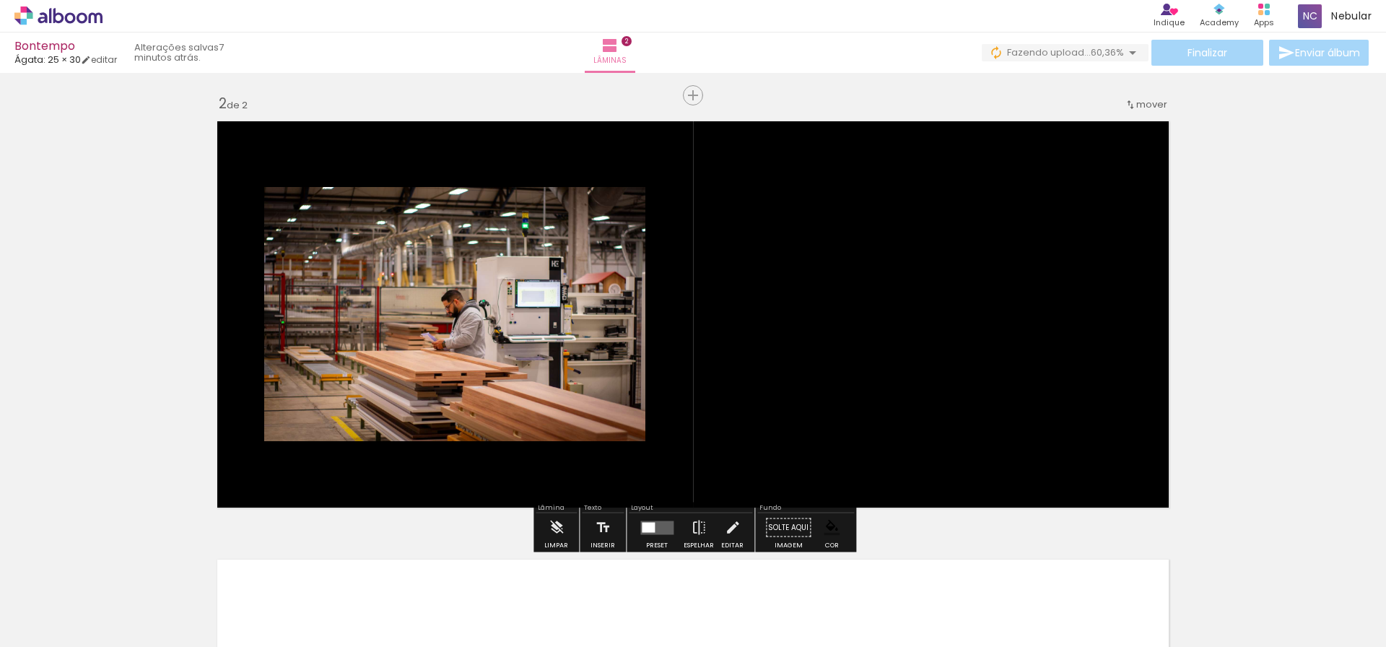
click at [628, 453] on quentale-layouter at bounding box center [692, 314] width 967 height 402
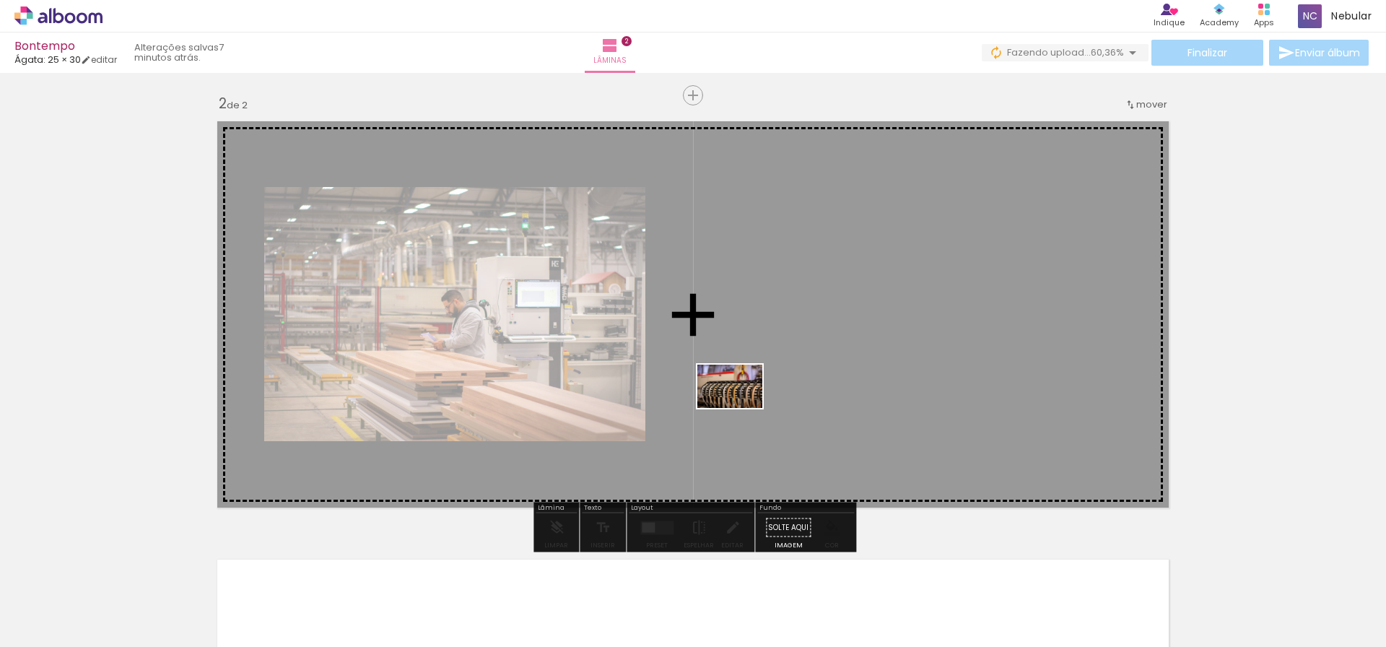
drag, startPoint x: 229, startPoint y: 612, endPoint x: 740, endPoint y: 408, distance: 550.9
click at [740, 408] on quentale-workspace at bounding box center [693, 323] width 1386 height 647
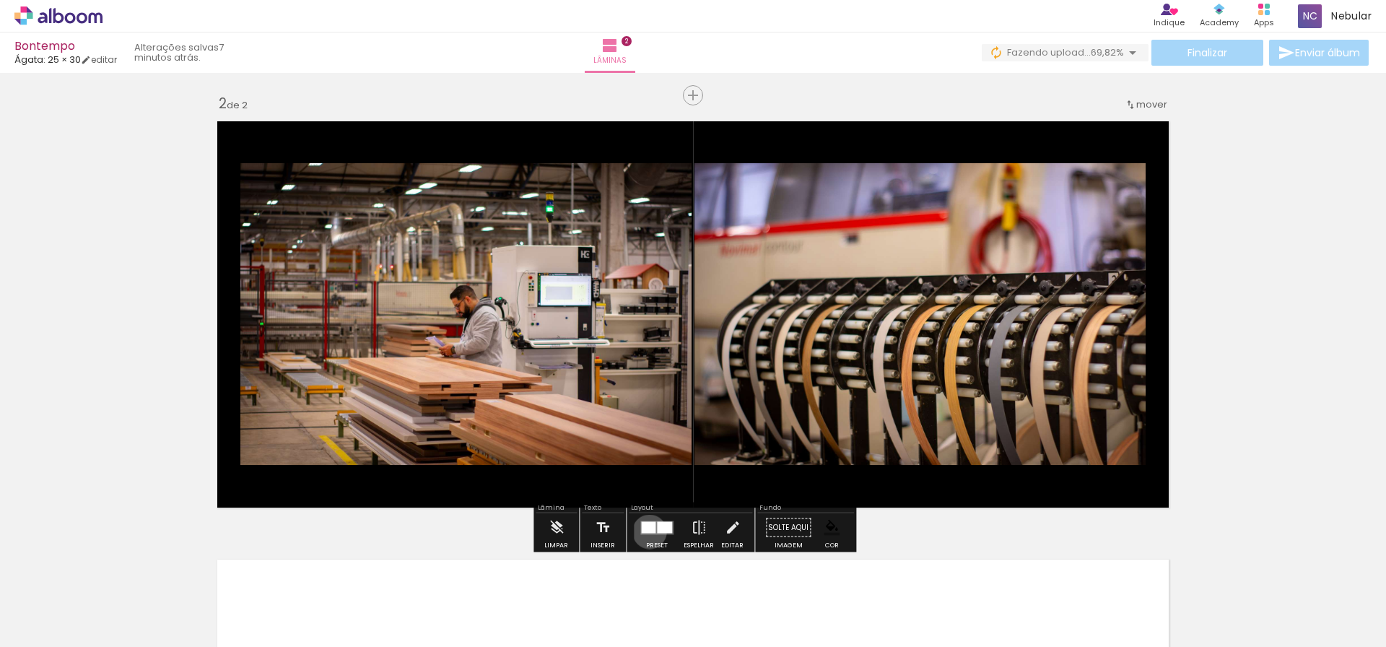
click at [646, 531] on div at bounding box center [648, 527] width 14 height 12
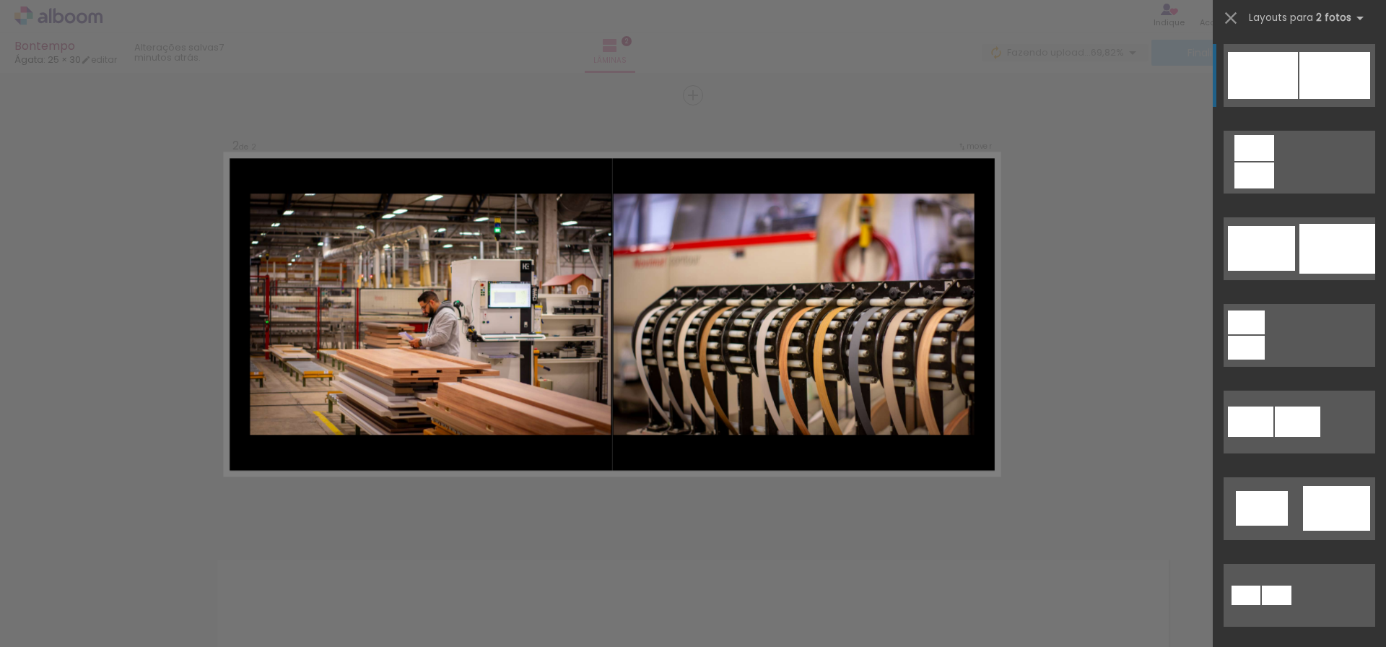
click at [1299, 83] on div at bounding box center [1334, 75] width 71 height 47
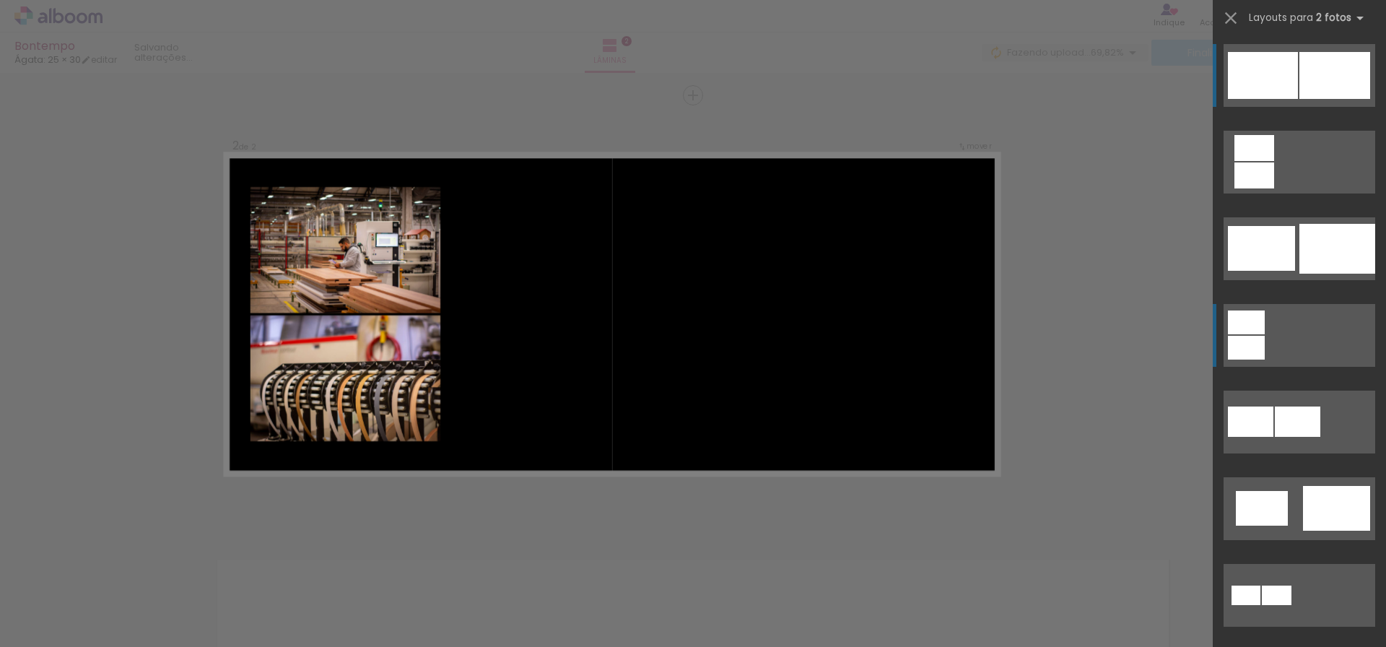
scroll to position [660, 0]
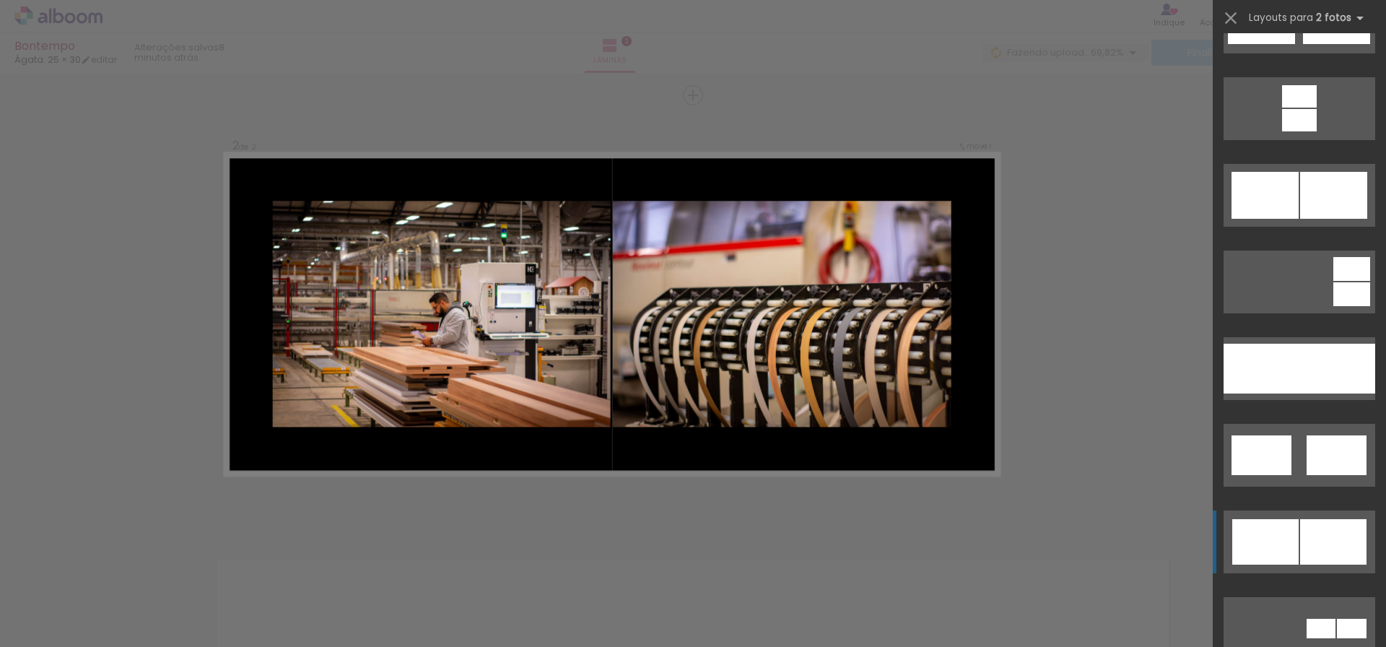
click at [1279, 520] on div at bounding box center [1265, 541] width 66 height 45
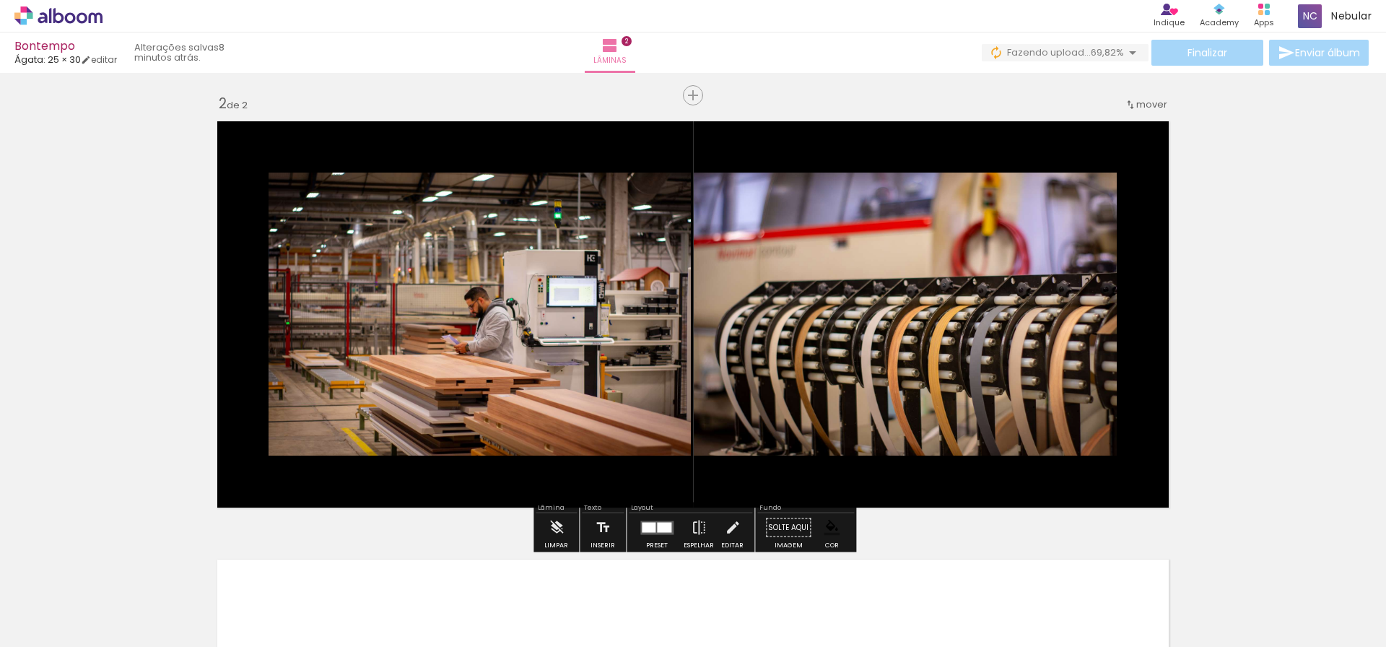
click at [657, 530] on div at bounding box center [664, 527] width 14 height 10
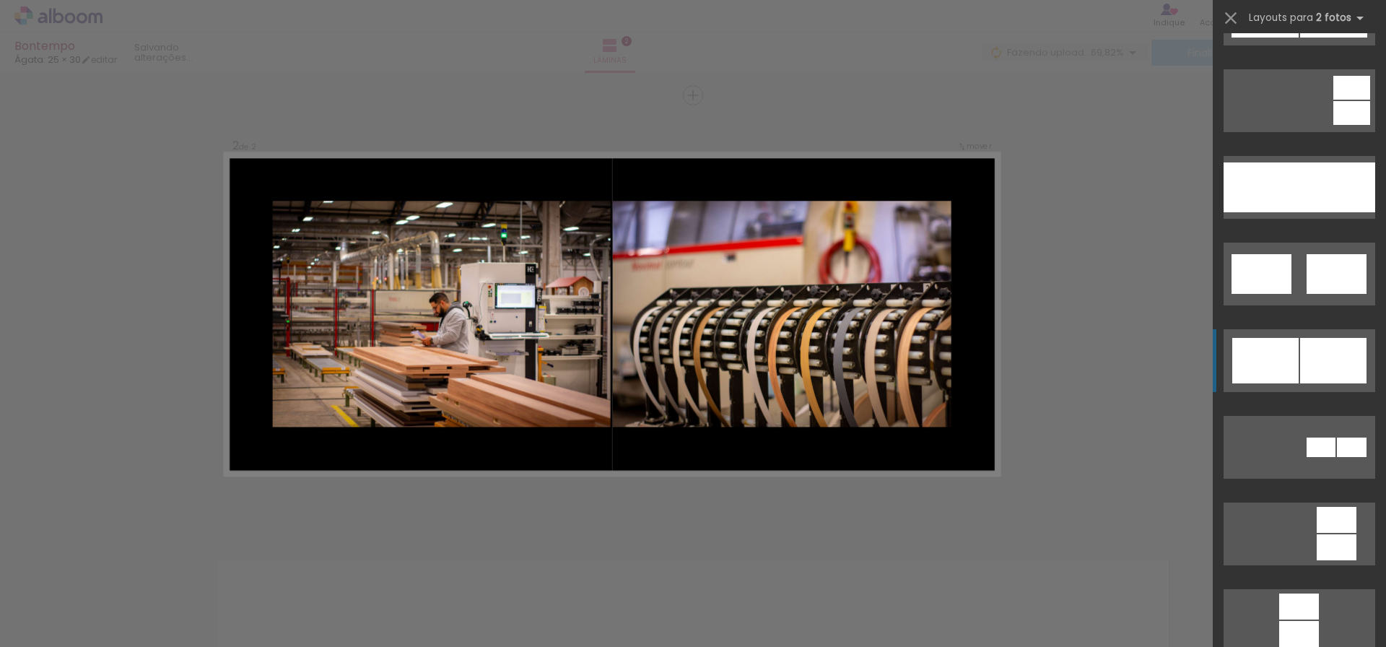
scroll to position [0, 0]
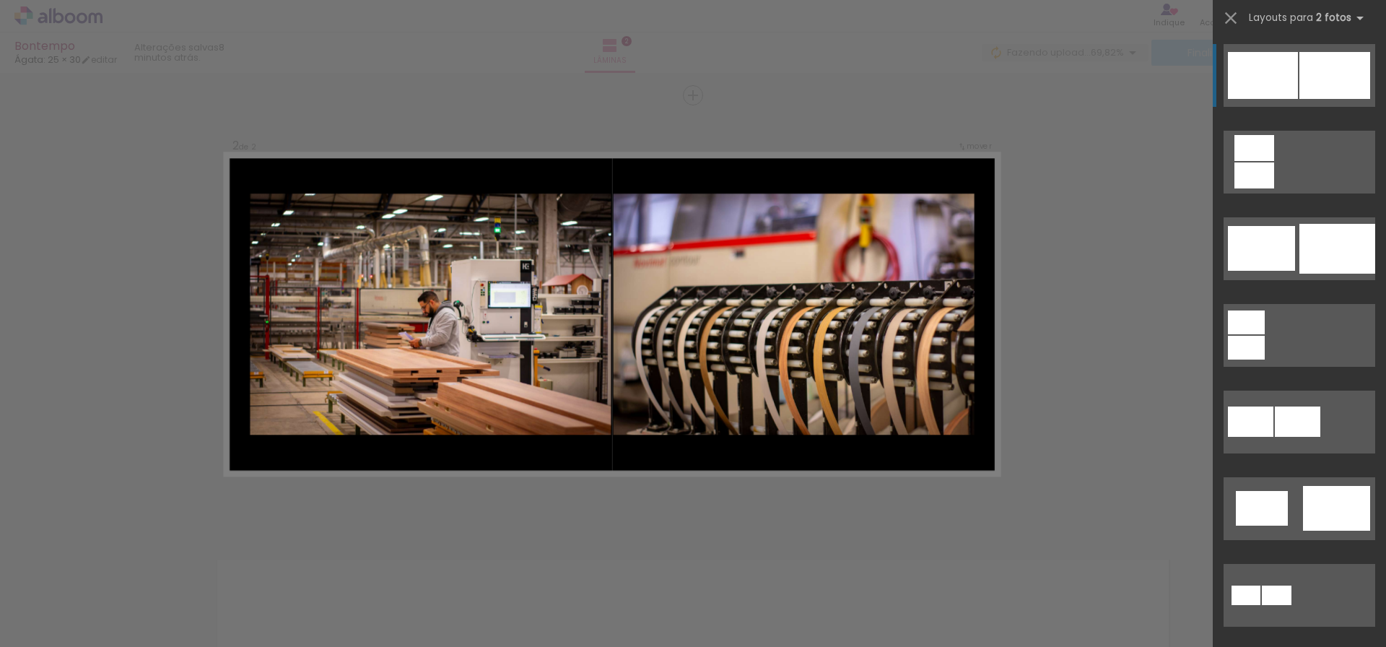
click at [1287, 68] on div at bounding box center [1262, 75] width 70 height 47
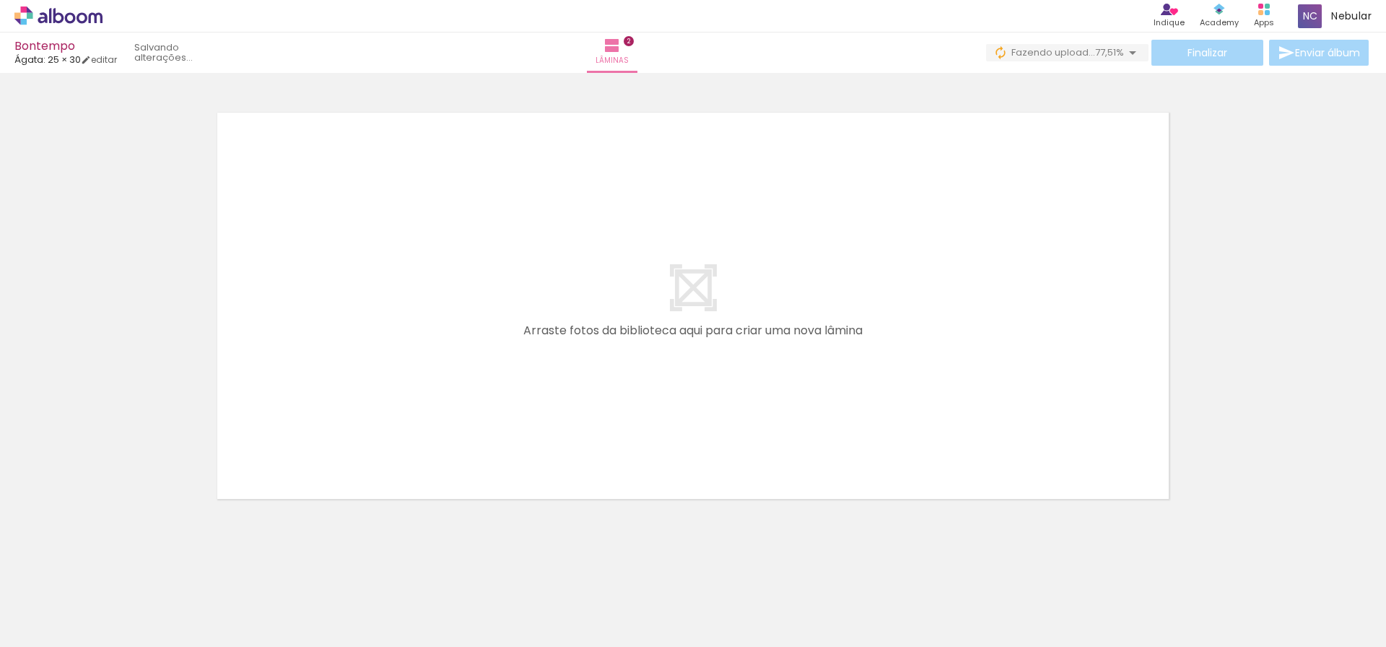
scroll to position [887, 0]
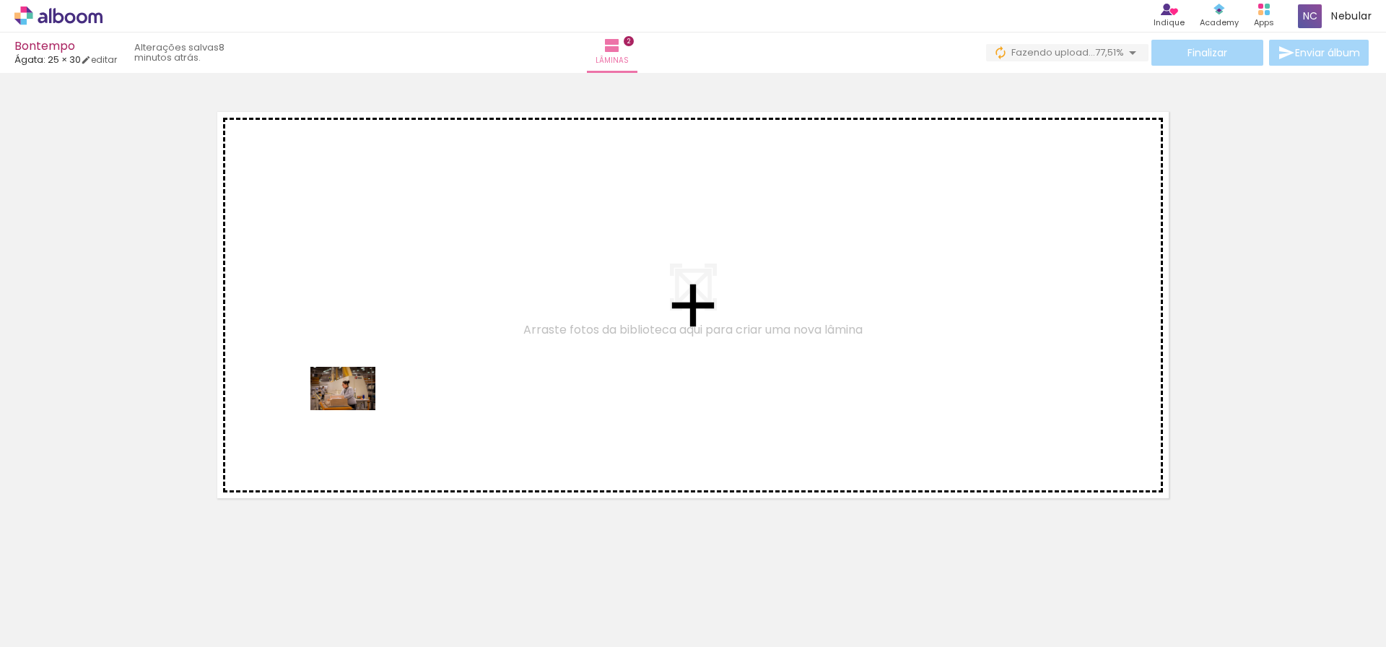
drag, startPoint x: 296, startPoint y: 595, endPoint x: 356, endPoint y: 406, distance: 197.6
click at [356, 406] on quentale-workspace at bounding box center [693, 323] width 1386 height 647
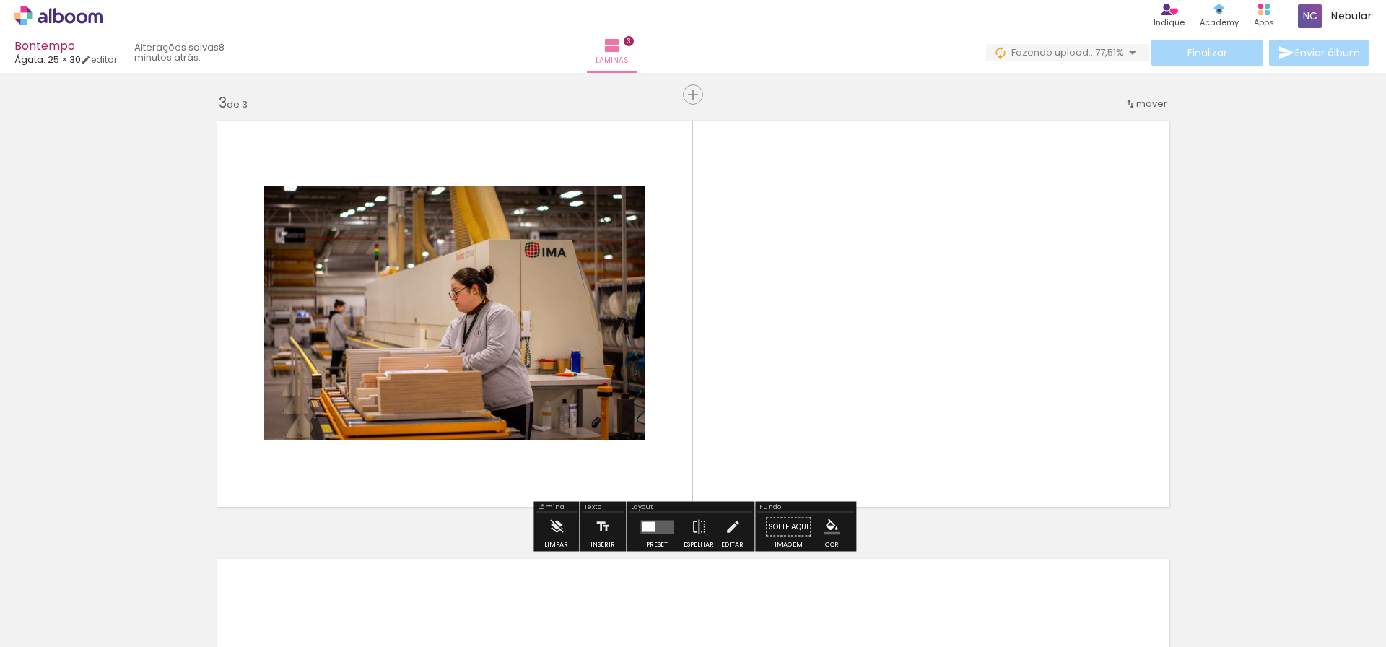
scroll to position [878, 0]
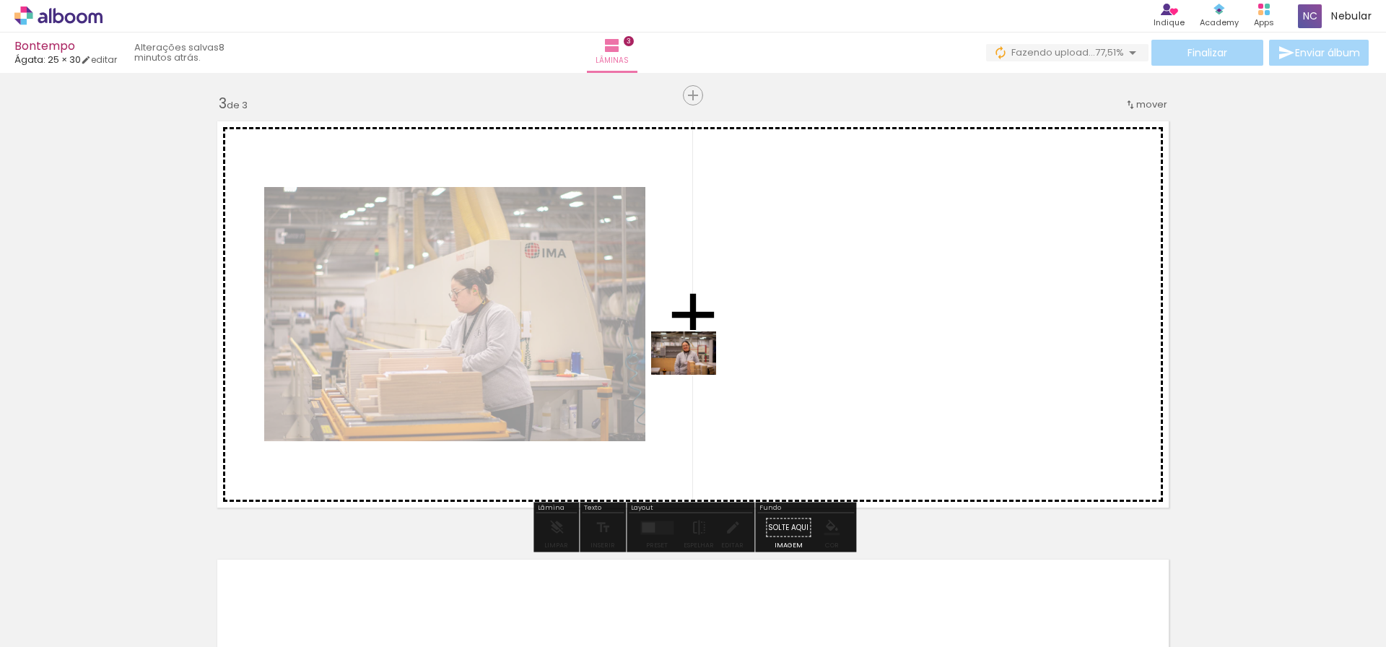
drag, startPoint x: 385, startPoint y: 600, endPoint x: 719, endPoint y: 359, distance: 412.4
click at [719, 359] on quentale-workspace at bounding box center [693, 323] width 1386 height 647
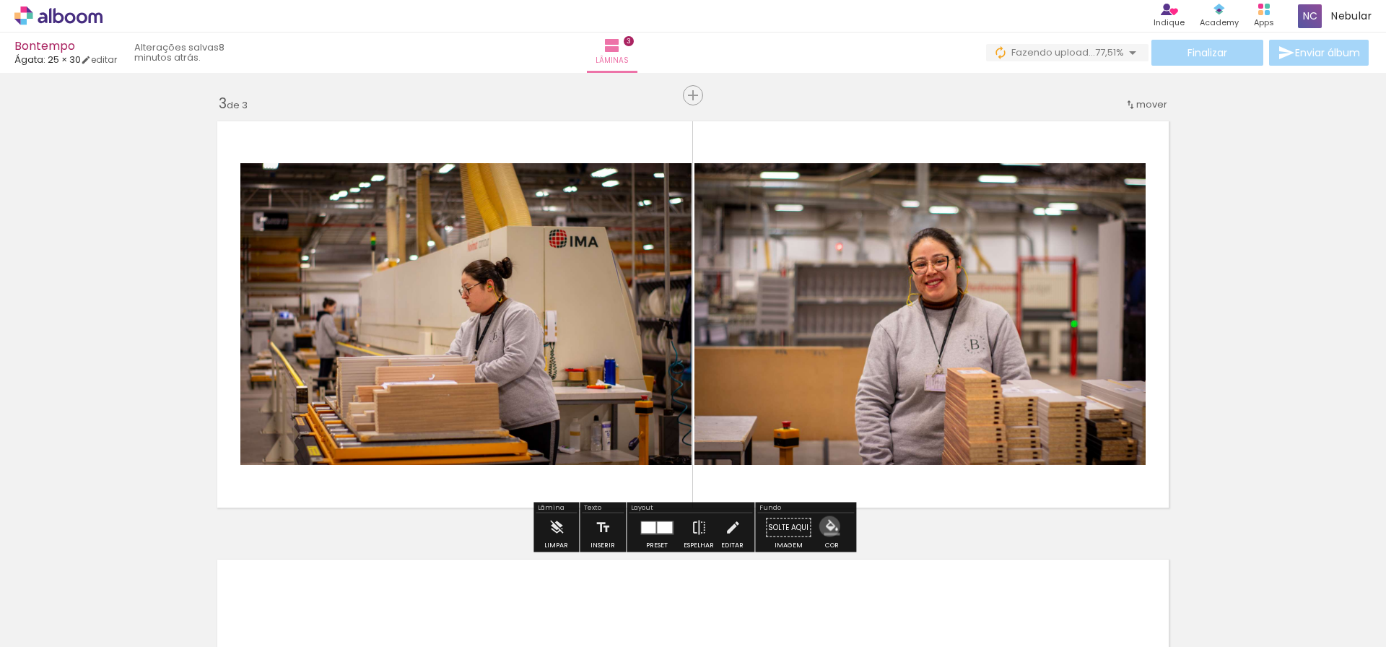
click at [824, 526] on iron-icon "color picker" at bounding box center [831, 528] width 16 height 16
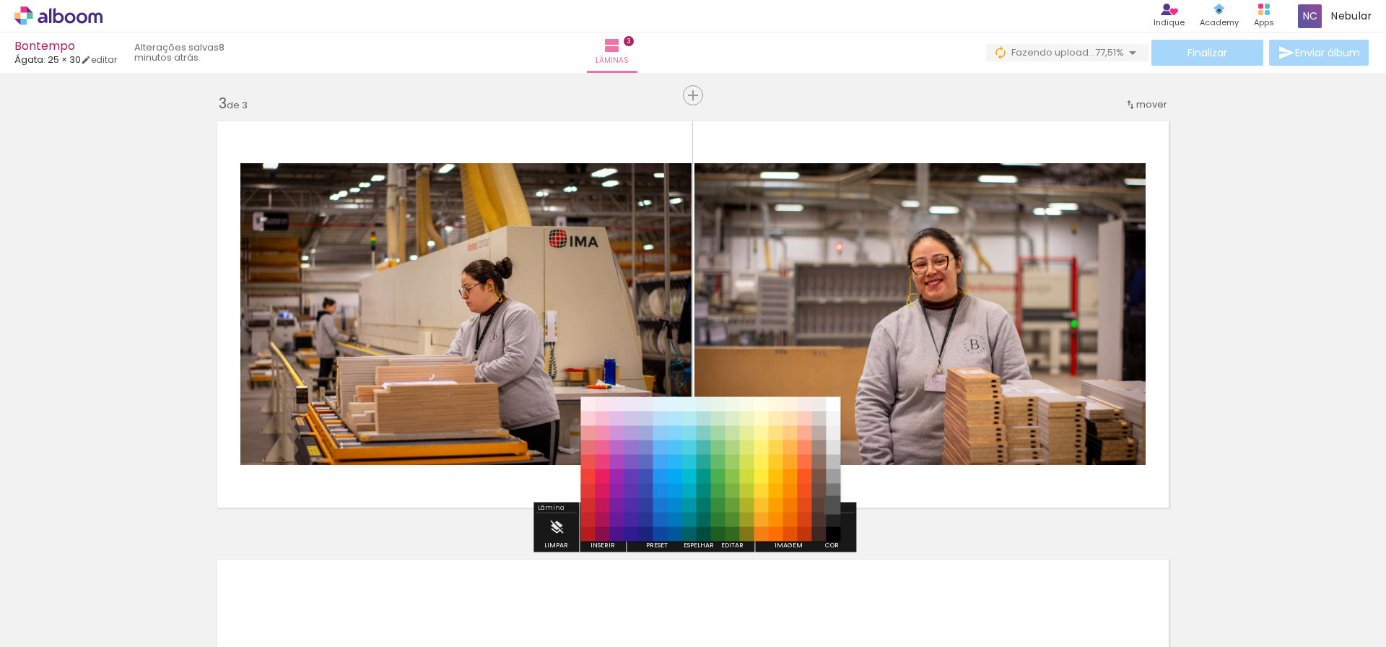
click at [830, 509] on paper-item "#515151" at bounding box center [833, 505] width 14 height 14
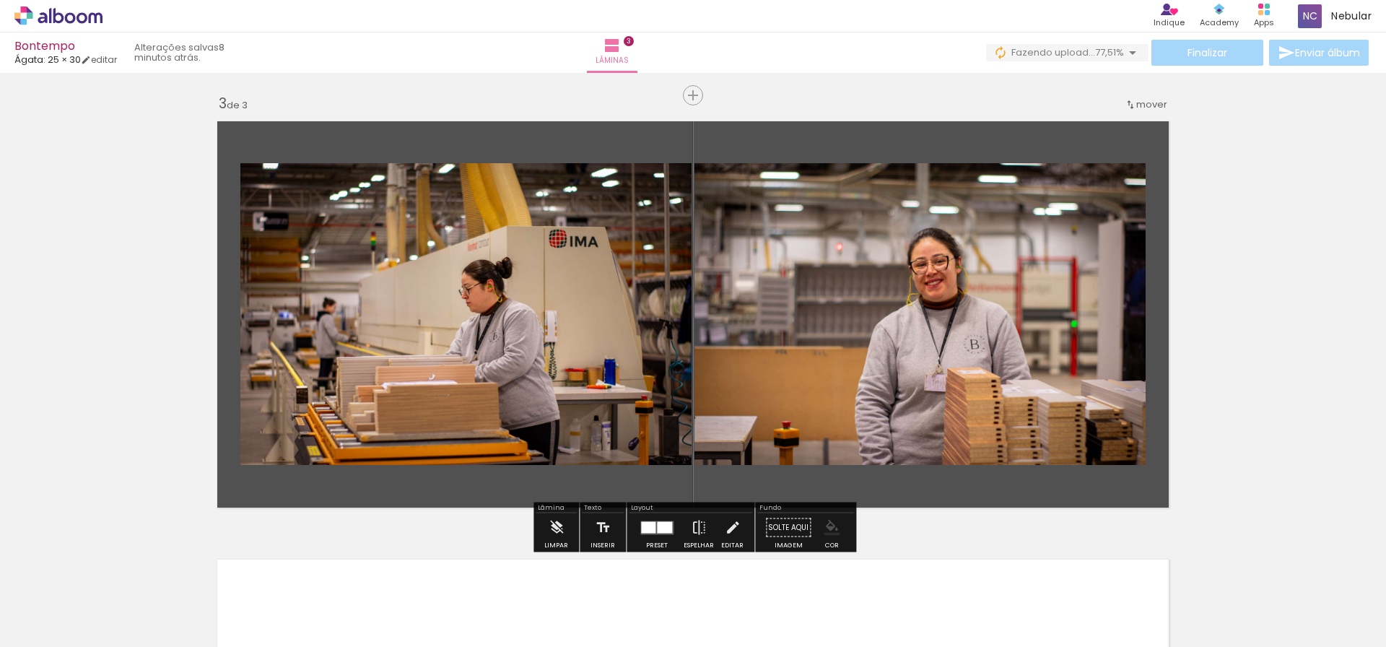
click at [833, 535] on paper-menu-button "#ffebee #ffcdd2 #ef9a9a #e57373 #ef5350 #f44336 #e53935 #d32f2f #c62828 #b71c1c…" at bounding box center [831, 527] width 27 height 27
click at [832, 530] on iron-icon "color picker" at bounding box center [831, 528] width 16 height 16
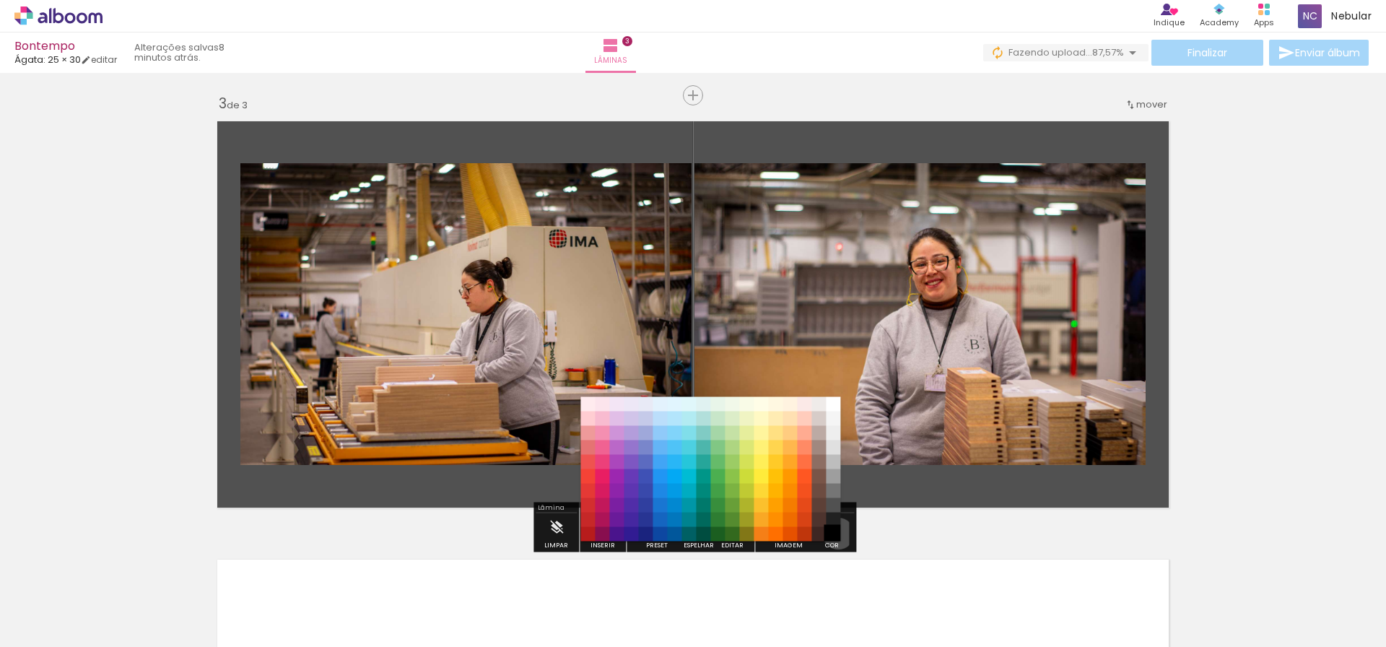
click at [833, 533] on paper-item "#000000" at bounding box center [833, 534] width 14 height 14
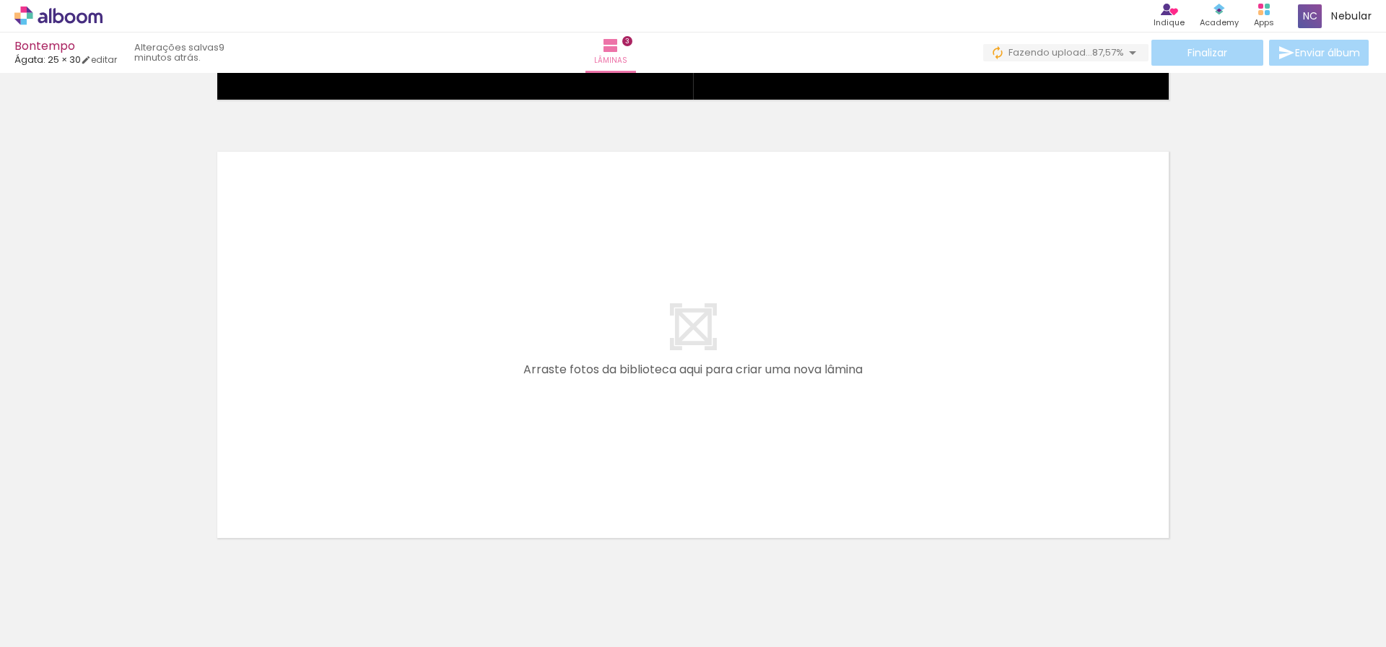
scroll to position [1284, 0]
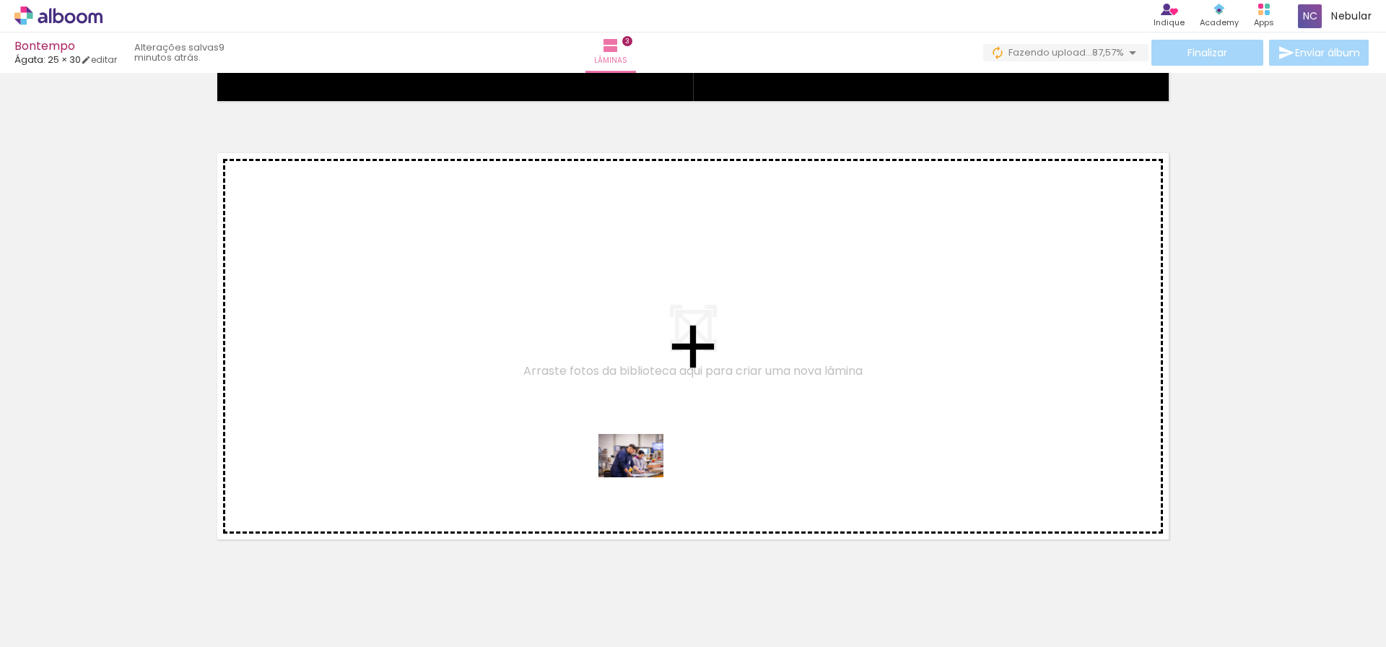
drag, startPoint x: 944, startPoint y: 610, endPoint x: 610, endPoint y: 460, distance: 365.6
click at [610, 460] on quentale-workspace at bounding box center [693, 323] width 1386 height 647
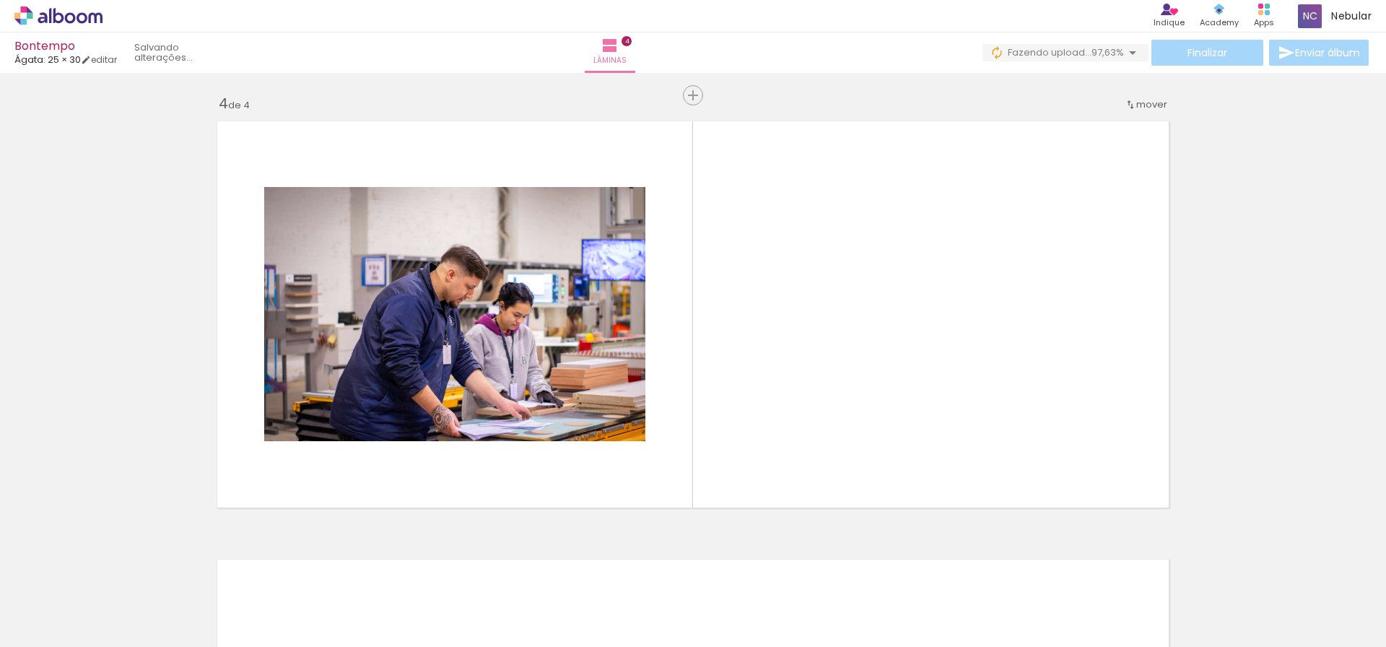
scroll to position [0, 0]
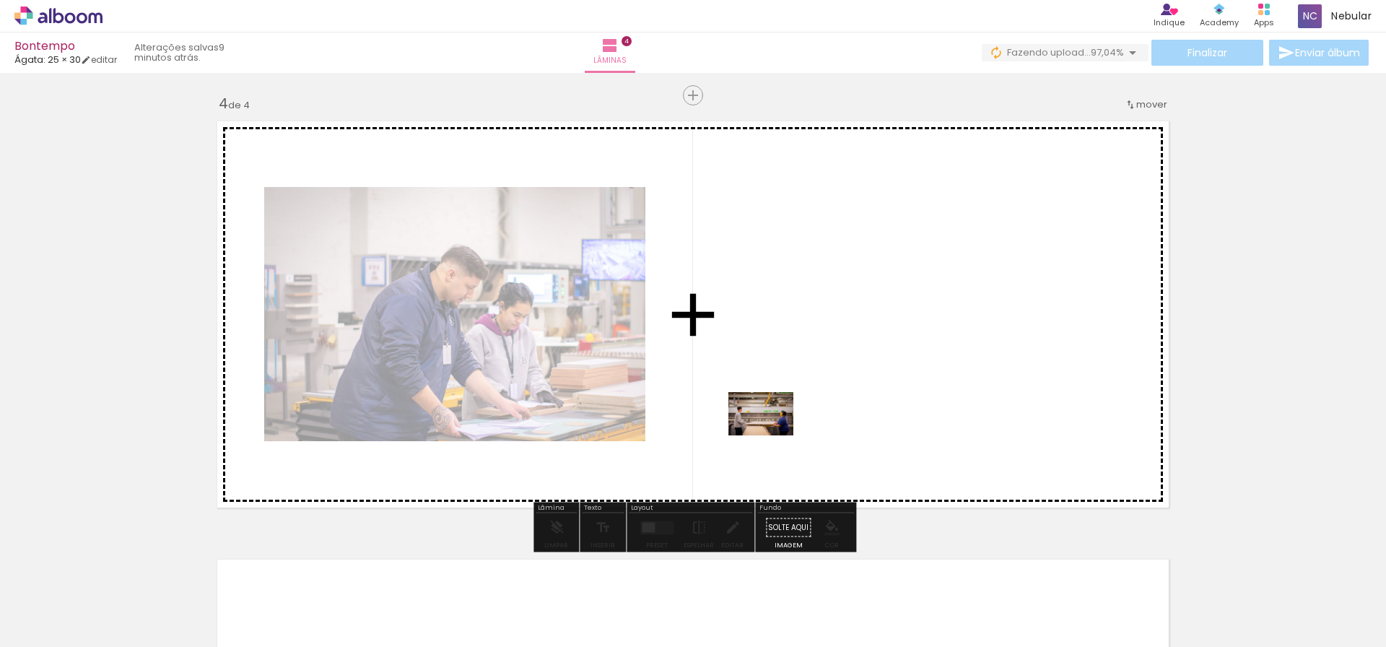
drag, startPoint x: 642, startPoint y: 614, endPoint x: 772, endPoint y: 434, distance: 222.1
click at [772, 434] on quentale-workspace at bounding box center [693, 323] width 1386 height 647
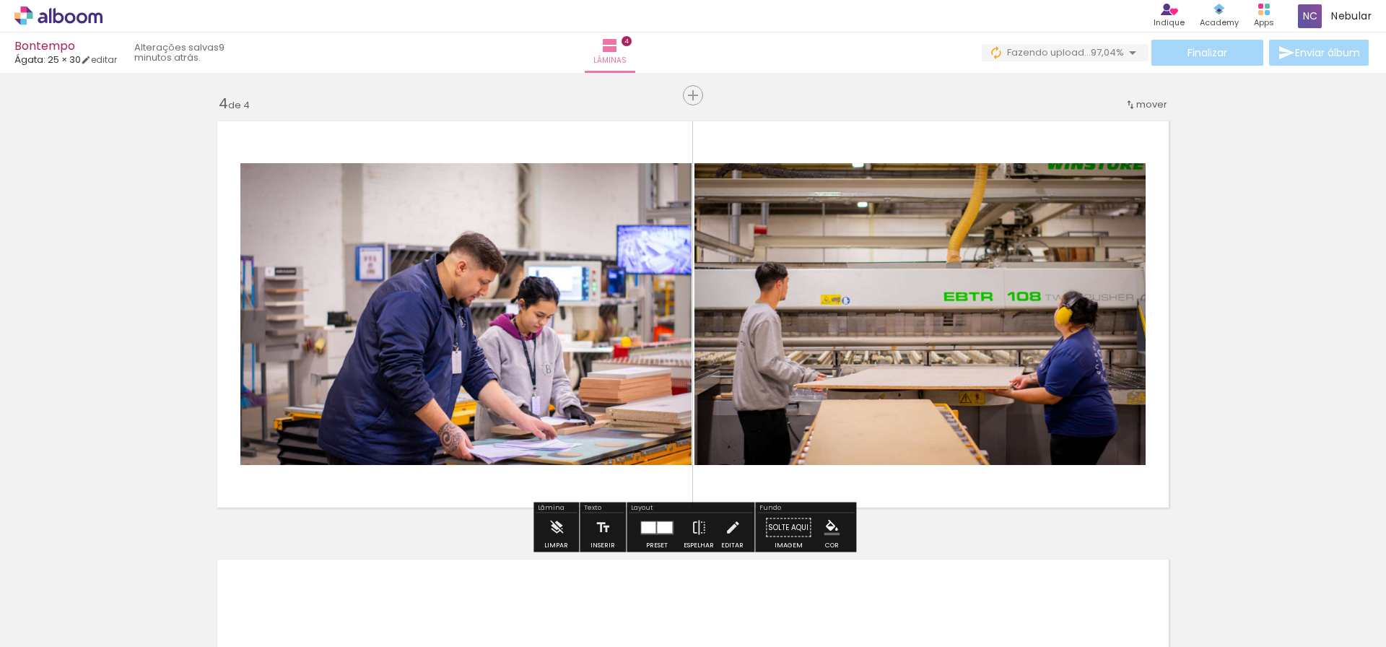
click at [833, 535] on iron-icon "color picker" at bounding box center [831, 528] width 16 height 16
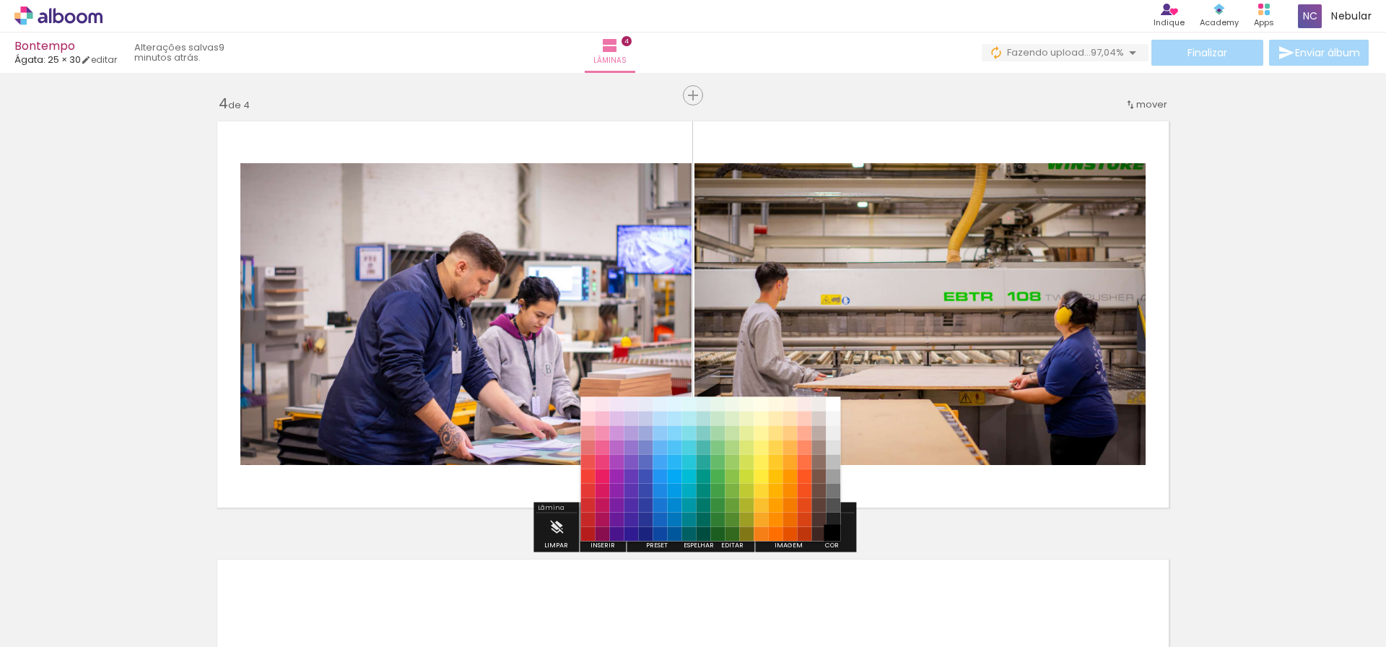
click at [835, 531] on paper-item "#000000" at bounding box center [833, 534] width 14 height 14
click at [839, 517] on paper-item "#212121" at bounding box center [833, 519] width 14 height 14
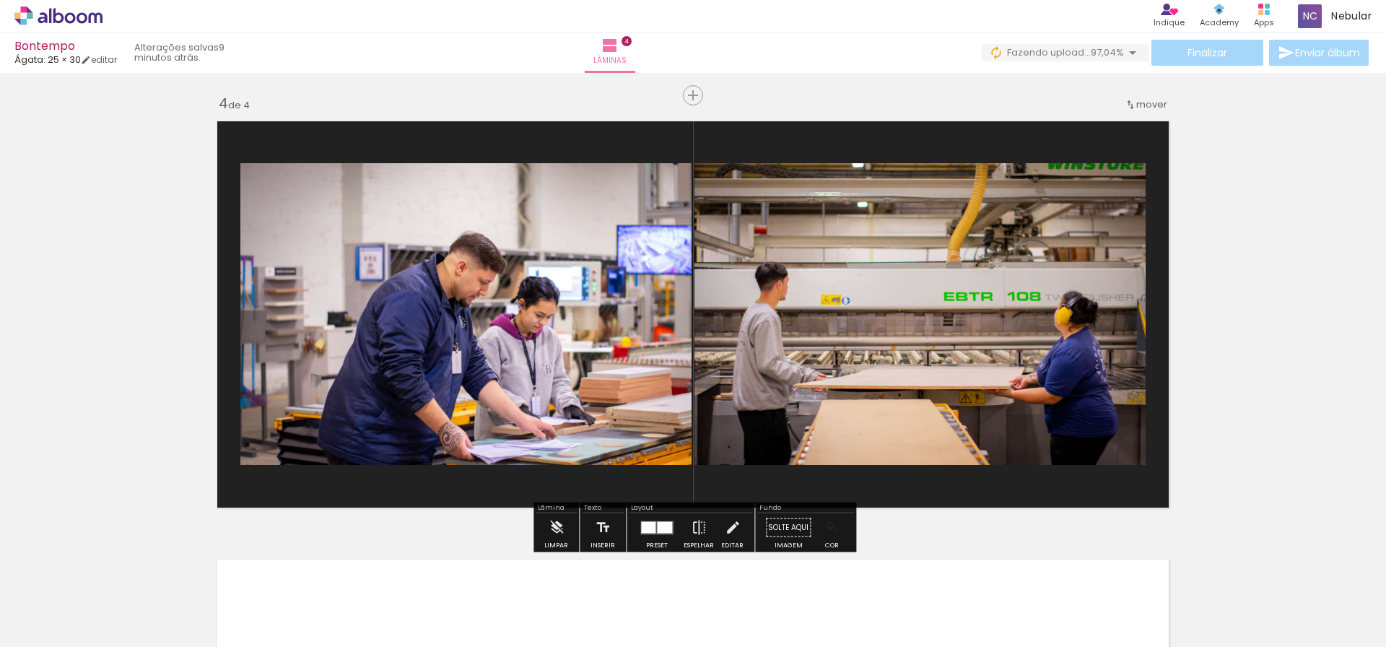
click at [838, 529] on paper-menu-button "#ffebee #ffcdd2 #ef9a9a #e57373 #ef5350 #f44336 #e53935 #d32f2f #c62828 #b71c1c…" at bounding box center [831, 527] width 27 height 27
click at [830, 529] on iron-icon "color picker" at bounding box center [831, 528] width 16 height 16
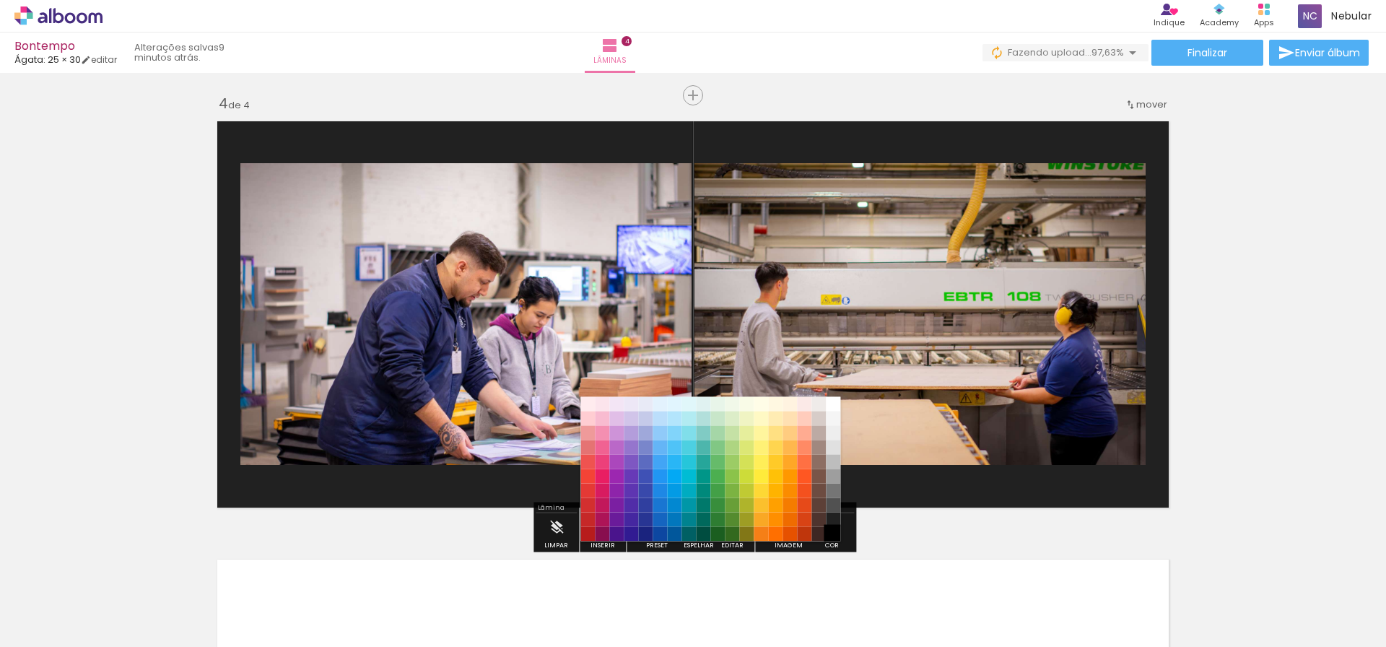
click at [831, 533] on paper-item "#000000" at bounding box center [833, 534] width 14 height 14
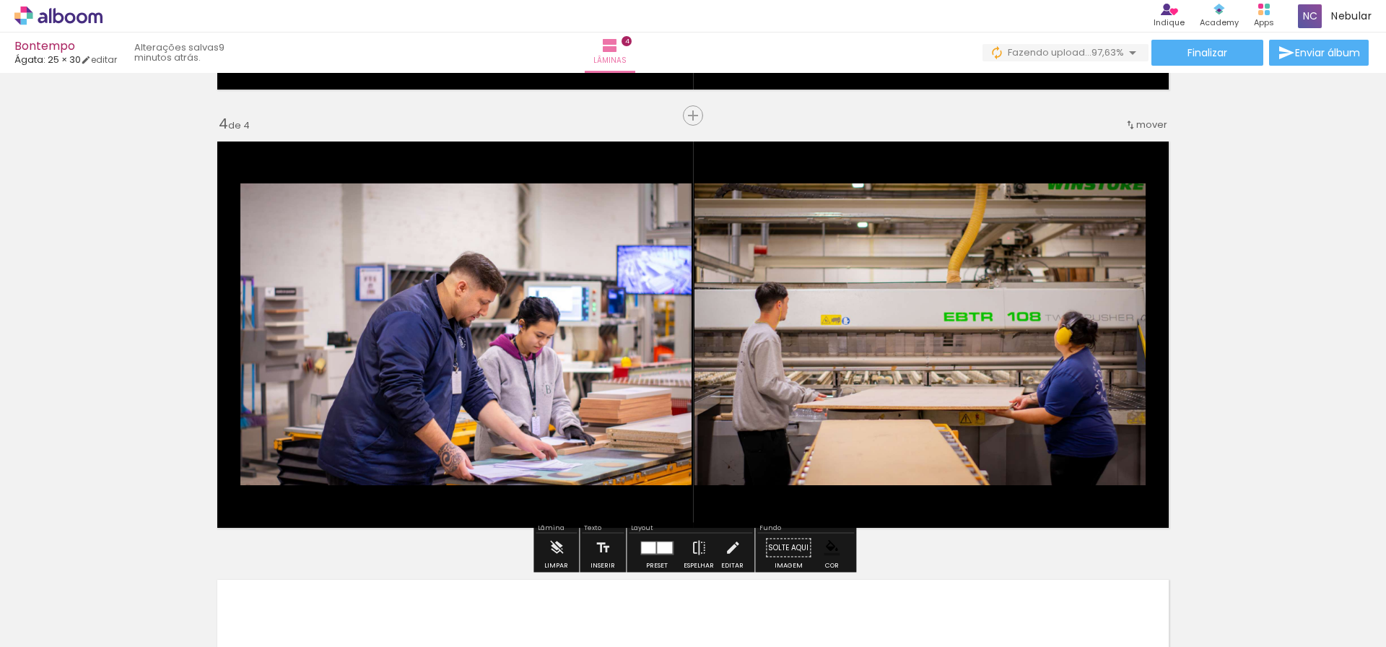
scroll to position [1301, 0]
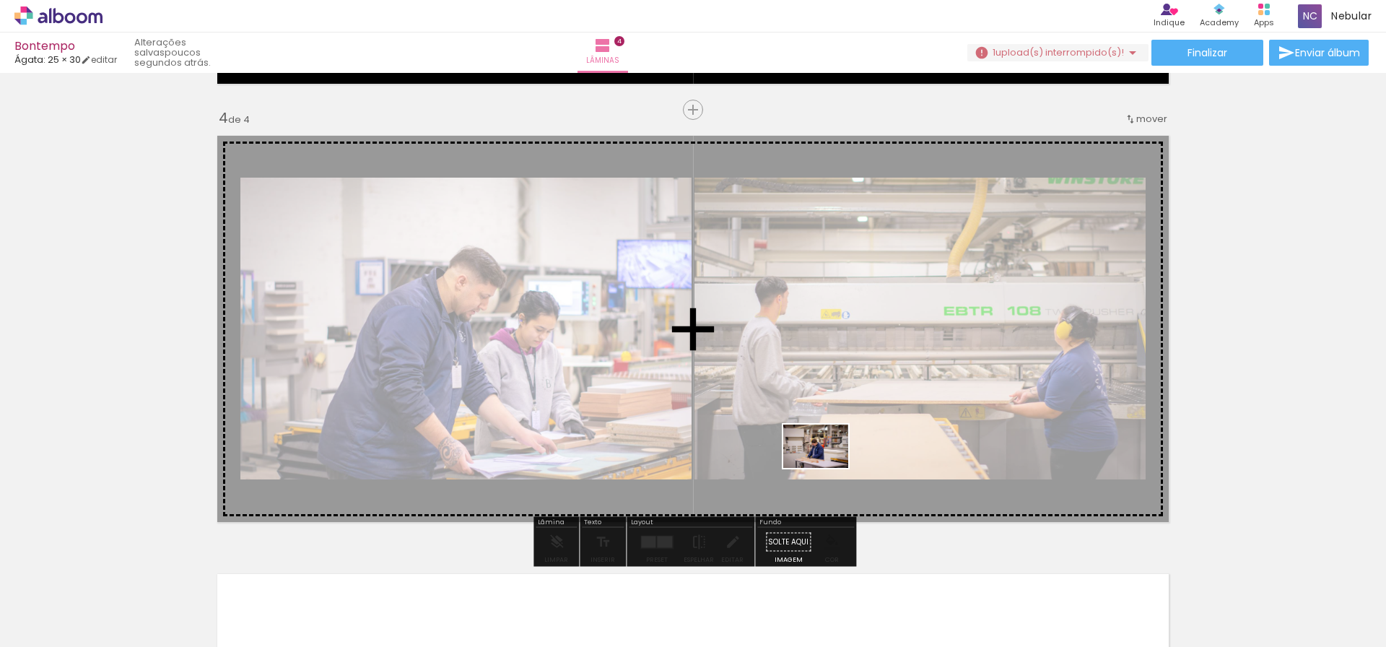
drag, startPoint x: 784, startPoint y: 610, endPoint x: 826, endPoint y: 468, distance: 148.2
click at [826, 468] on quentale-workspace at bounding box center [693, 323] width 1386 height 647
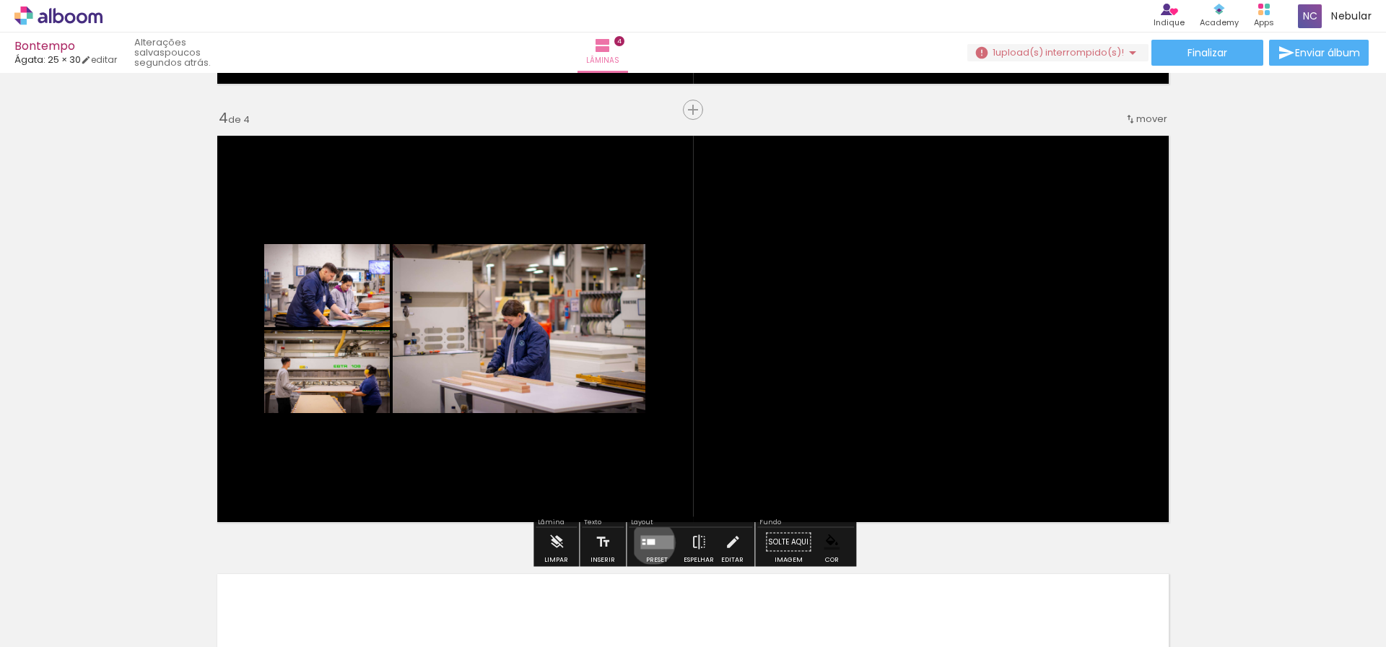
click at [649, 542] on div at bounding box center [651, 541] width 8 height 6
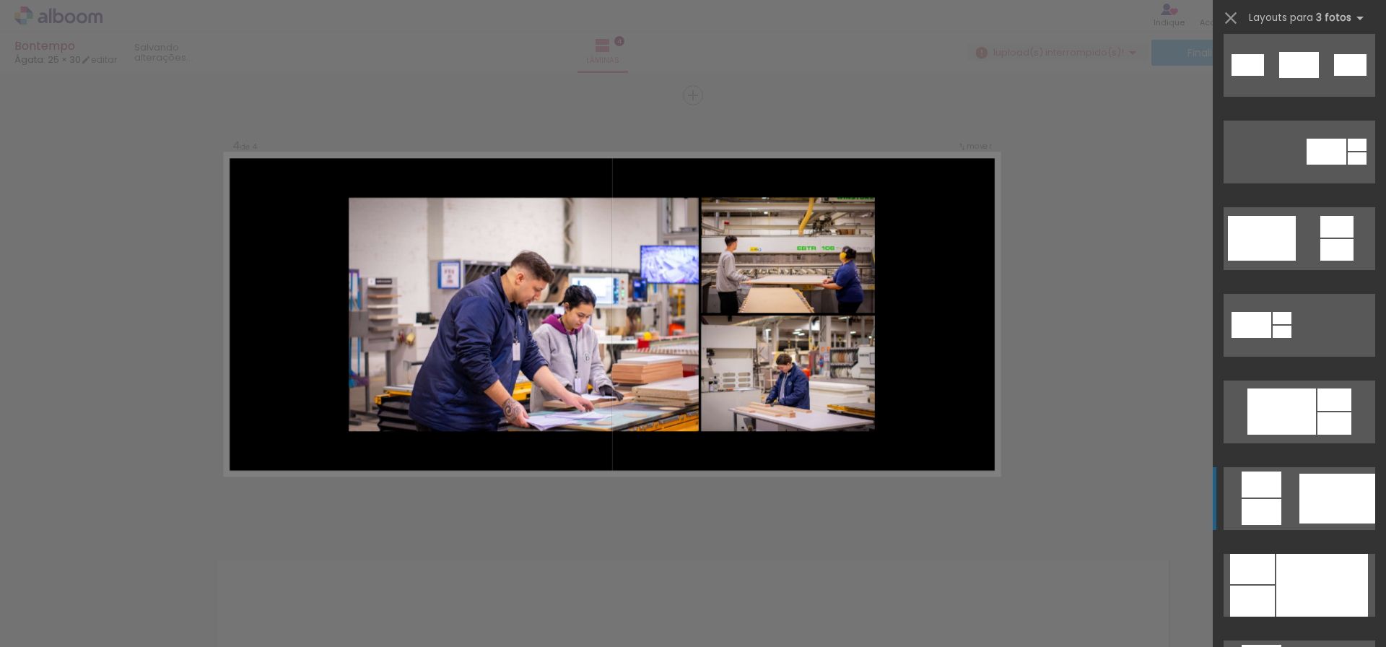
scroll to position [445, 0]
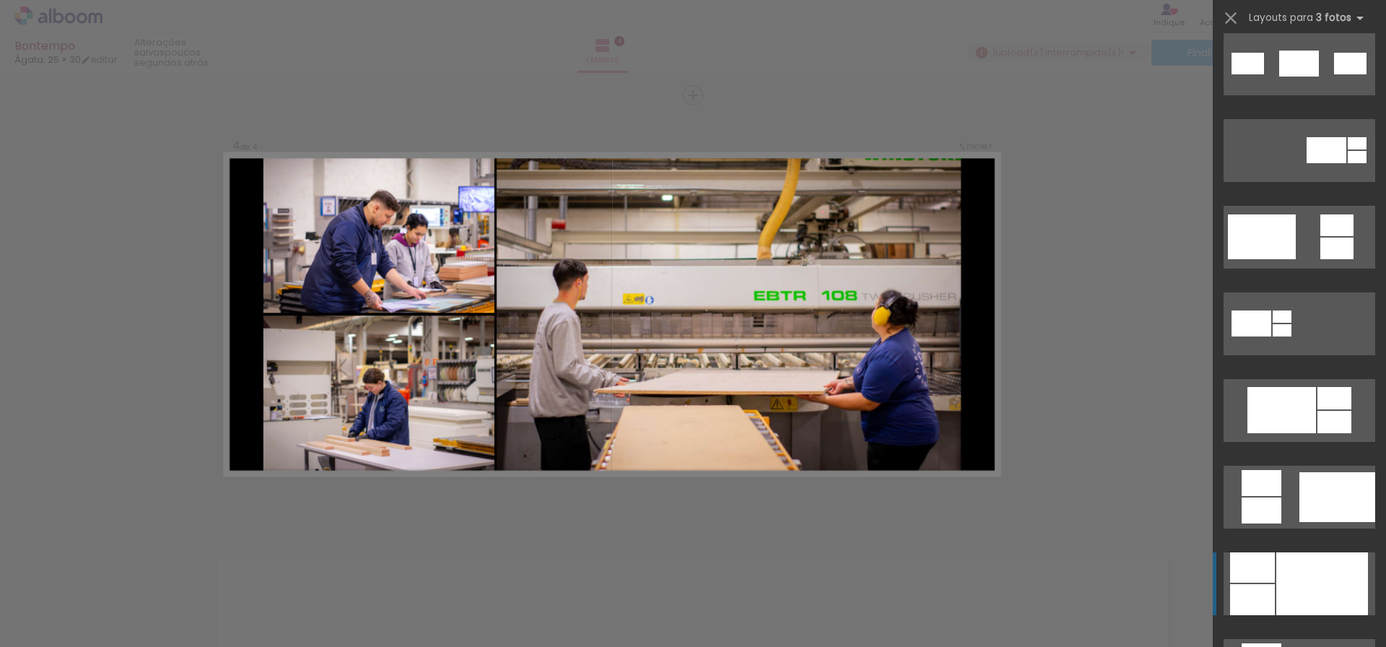
click at [1280, 571] on div at bounding box center [1322, 583] width 92 height 63
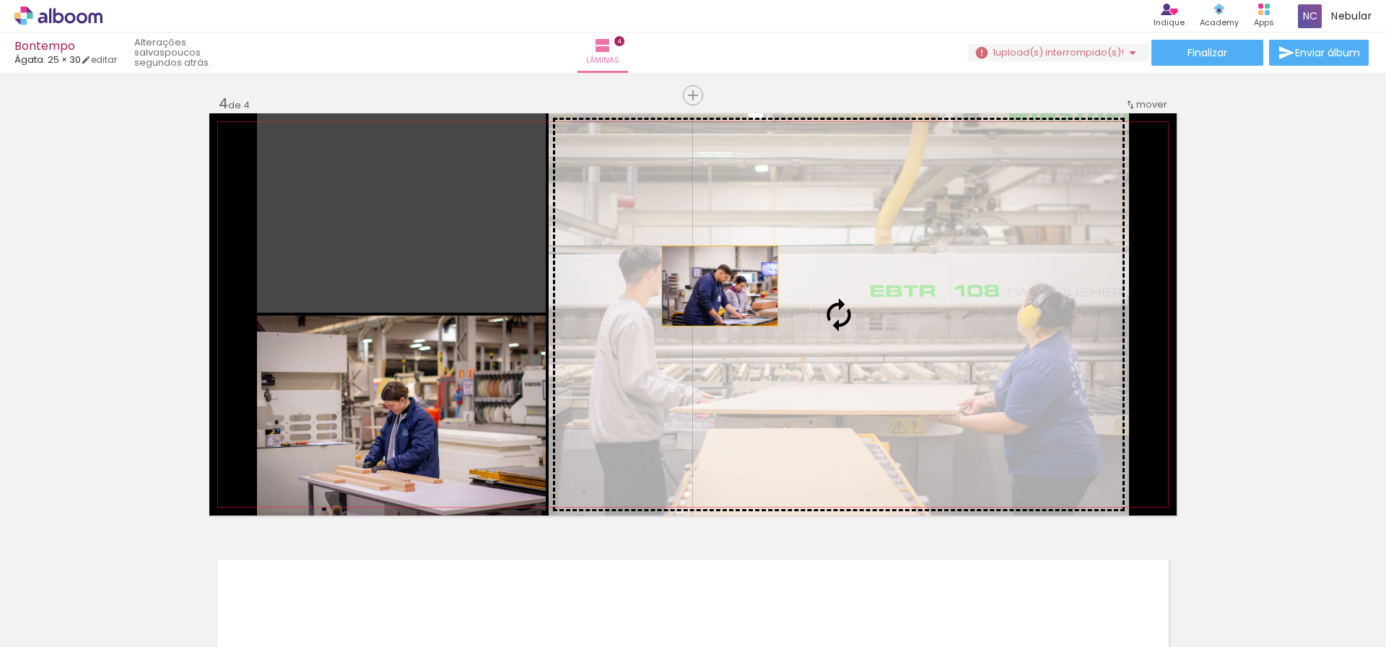
drag, startPoint x: 432, startPoint y: 236, endPoint x: 719, endPoint y: 286, distance: 292.2
click at [0, 0] on slot at bounding box center [0, 0] width 0 height 0
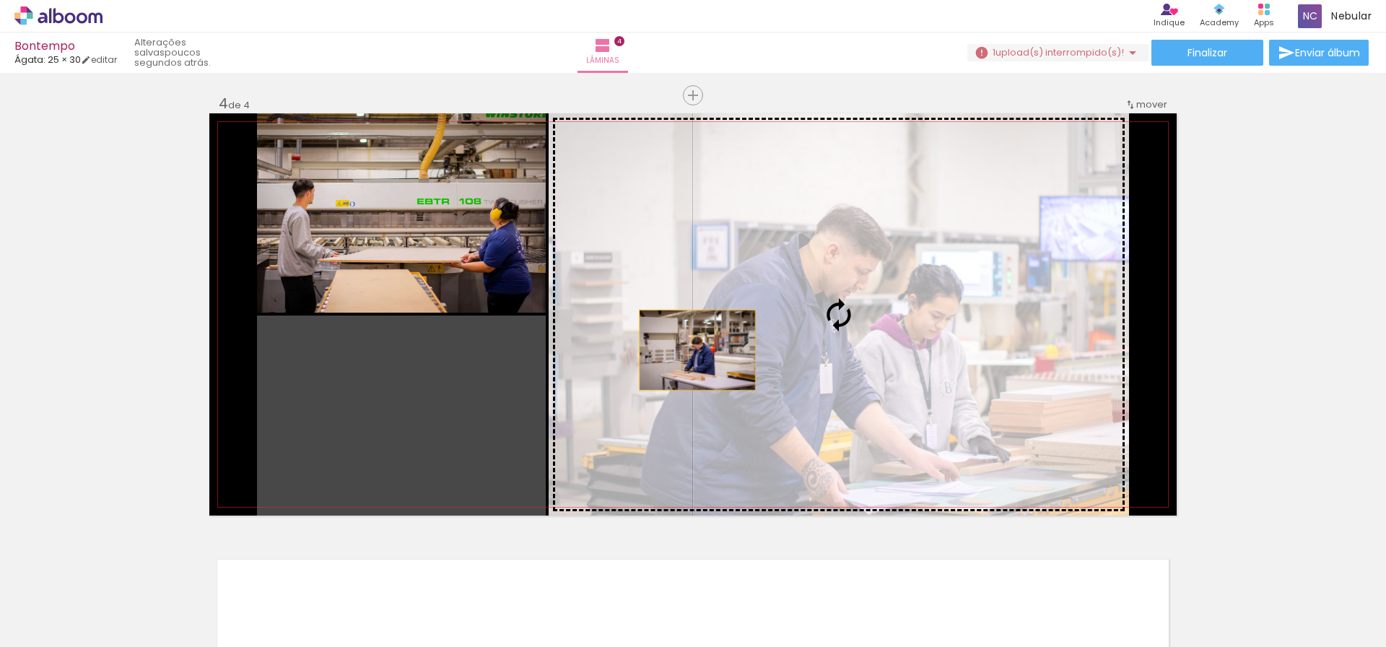
drag, startPoint x: 413, startPoint y: 433, endPoint x: 723, endPoint y: 343, distance: 322.5
click at [0, 0] on slot at bounding box center [0, 0] width 0 height 0
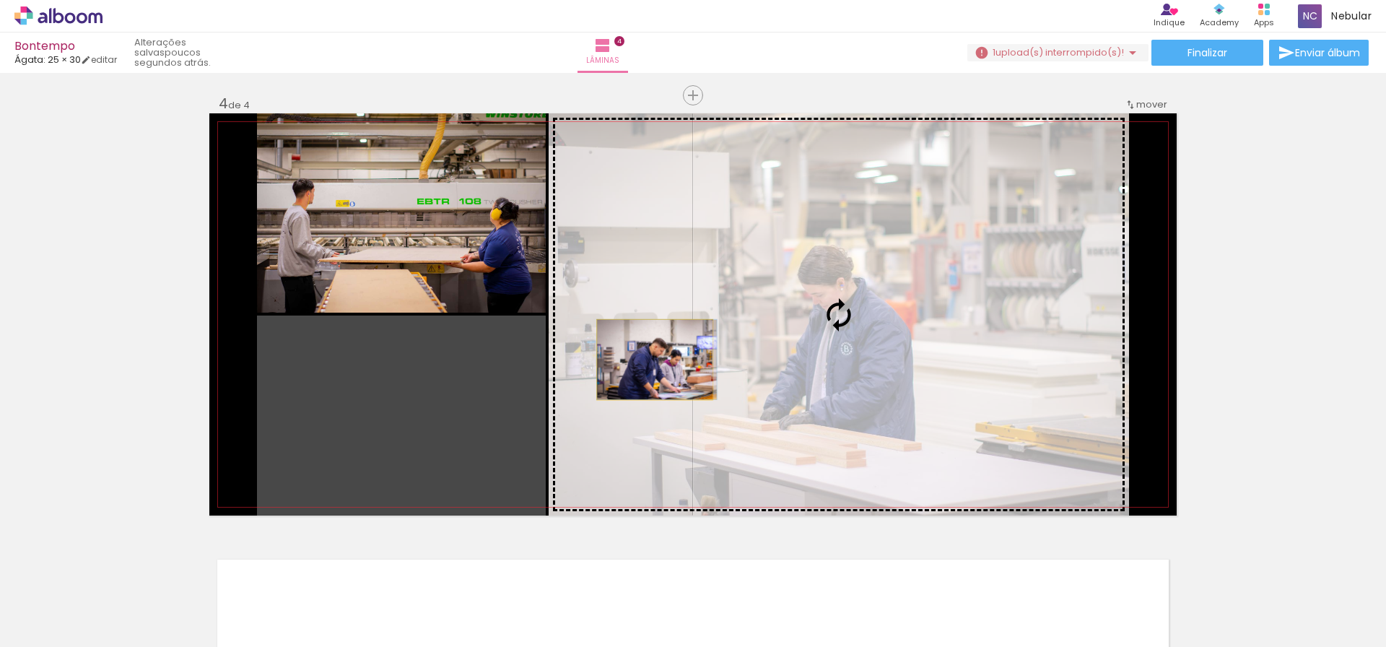
drag, startPoint x: 413, startPoint y: 419, endPoint x: 661, endPoint y: 357, distance: 255.7
click at [0, 0] on slot at bounding box center [0, 0] width 0 height 0
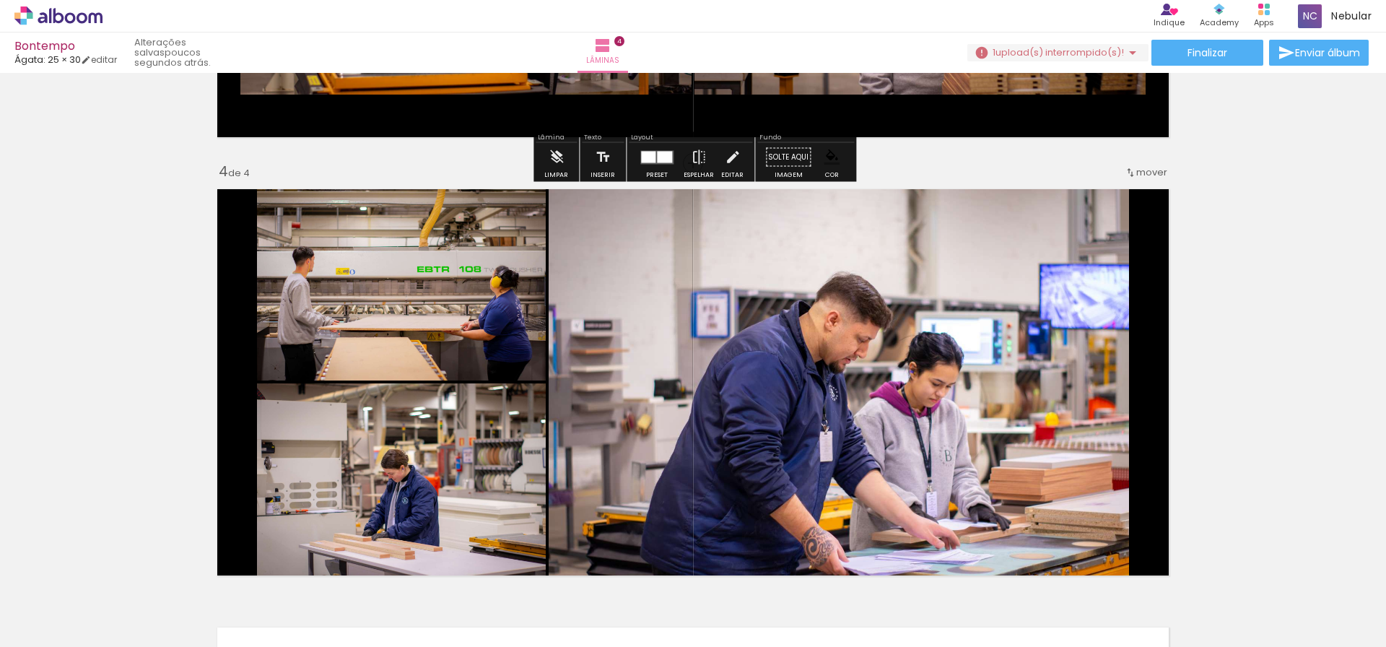
scroll to position [1253, 0]
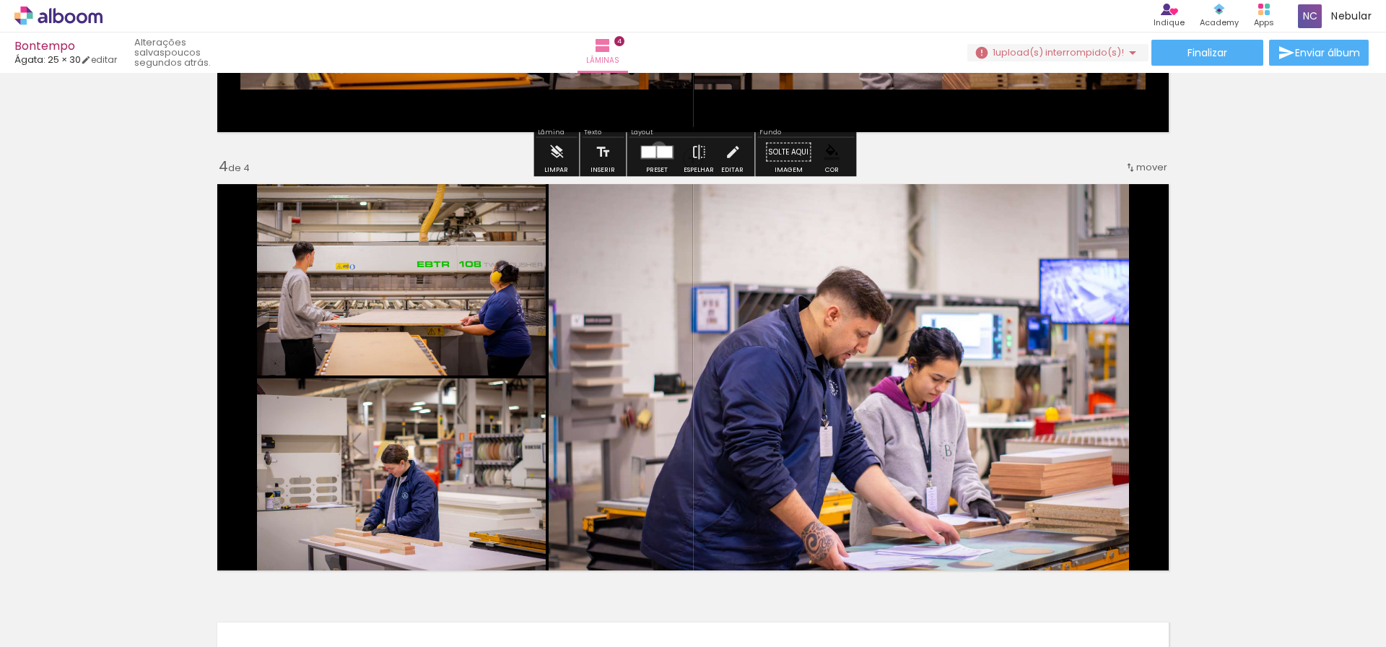
click at [657, 149] on div at bounding box center [664, 152] width 15 height 12
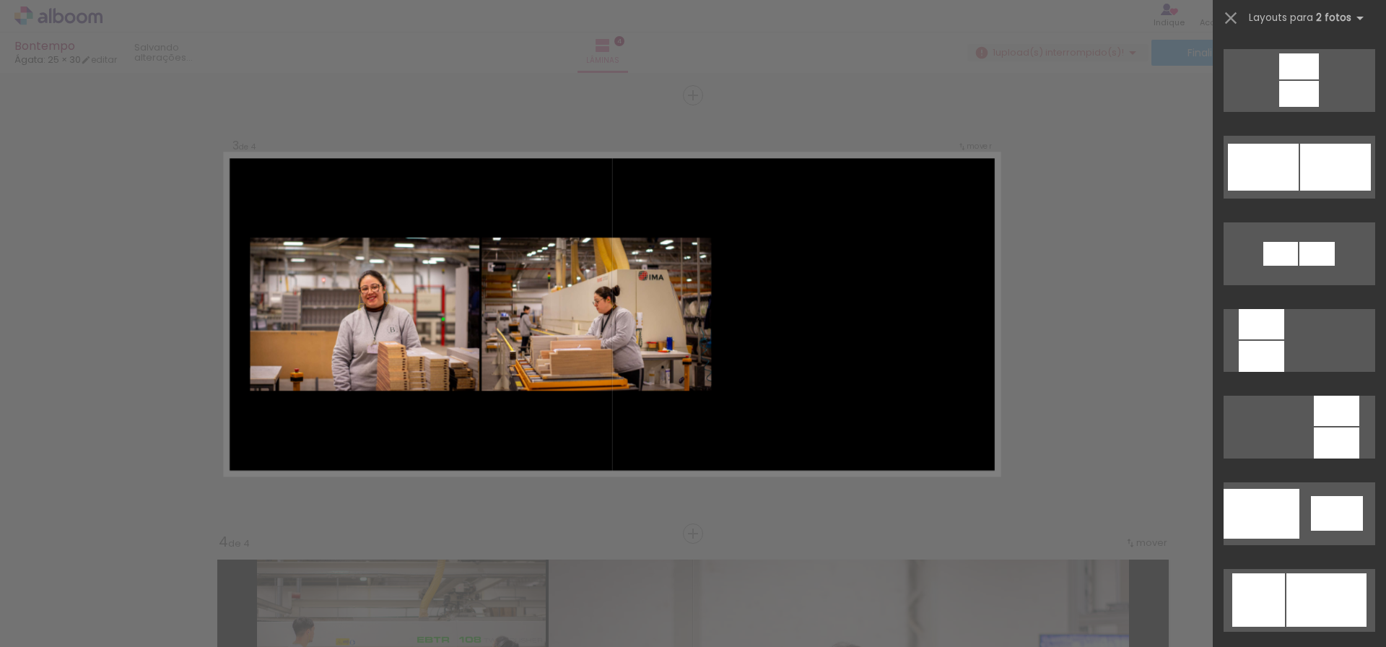
scroll to position [0, 0]
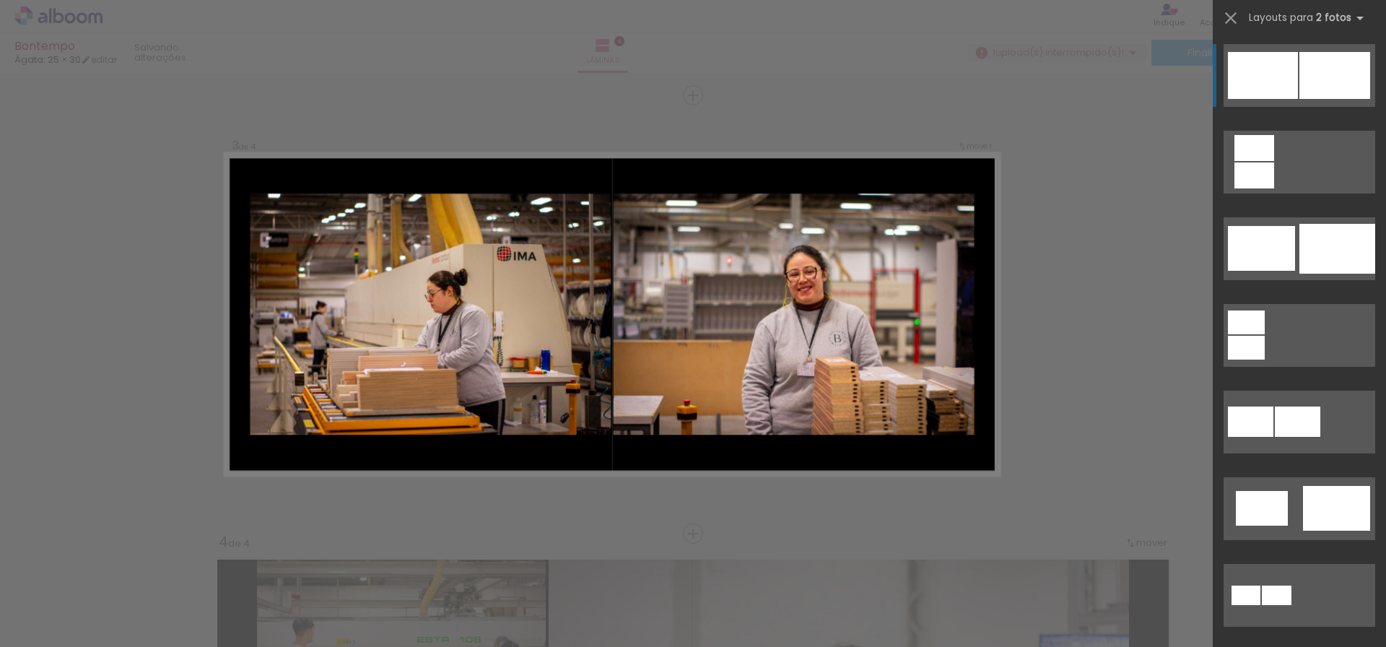
click at [1085, 436] on div "Confirmar Cancelar" at bounding box center [693, 307] width 1386 height 2225
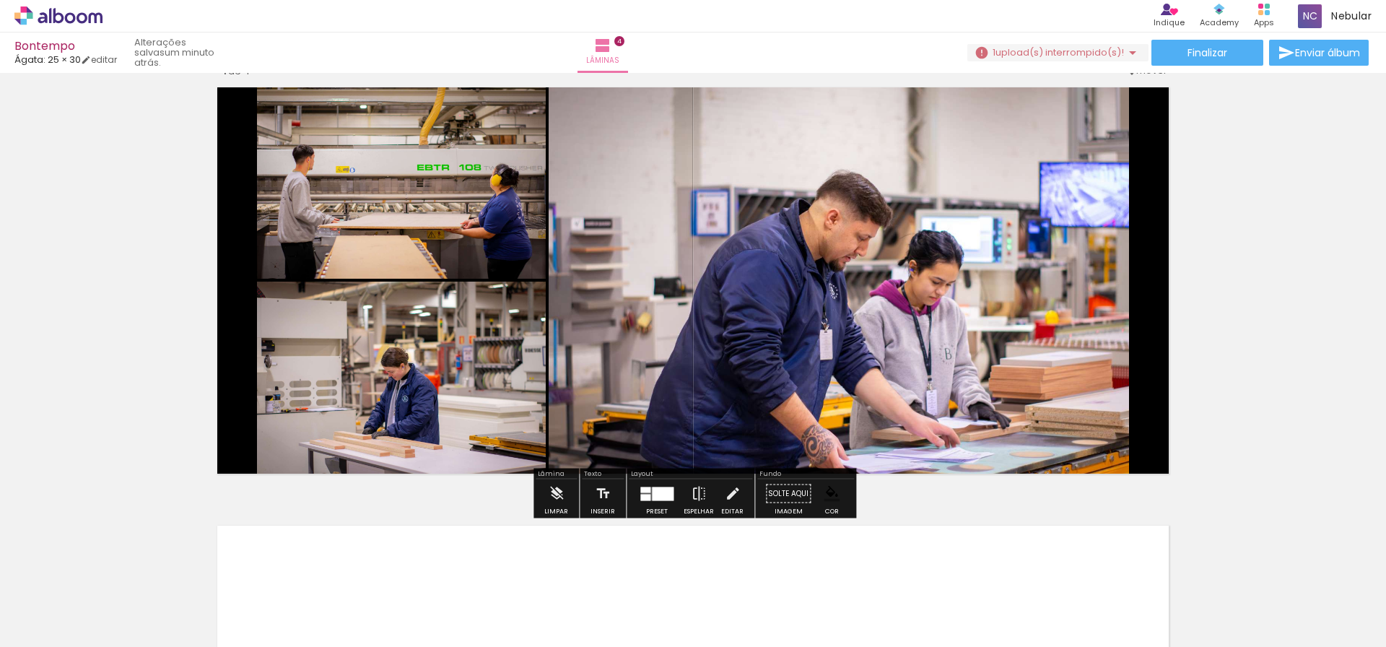
scroll to position [1350, 0]
click at [975, 431] on quentale-photo at bounding box center [838, 280] width 580 height 402
click at [652, 497] on div at bounding box center [663, 493] width 22 height 14
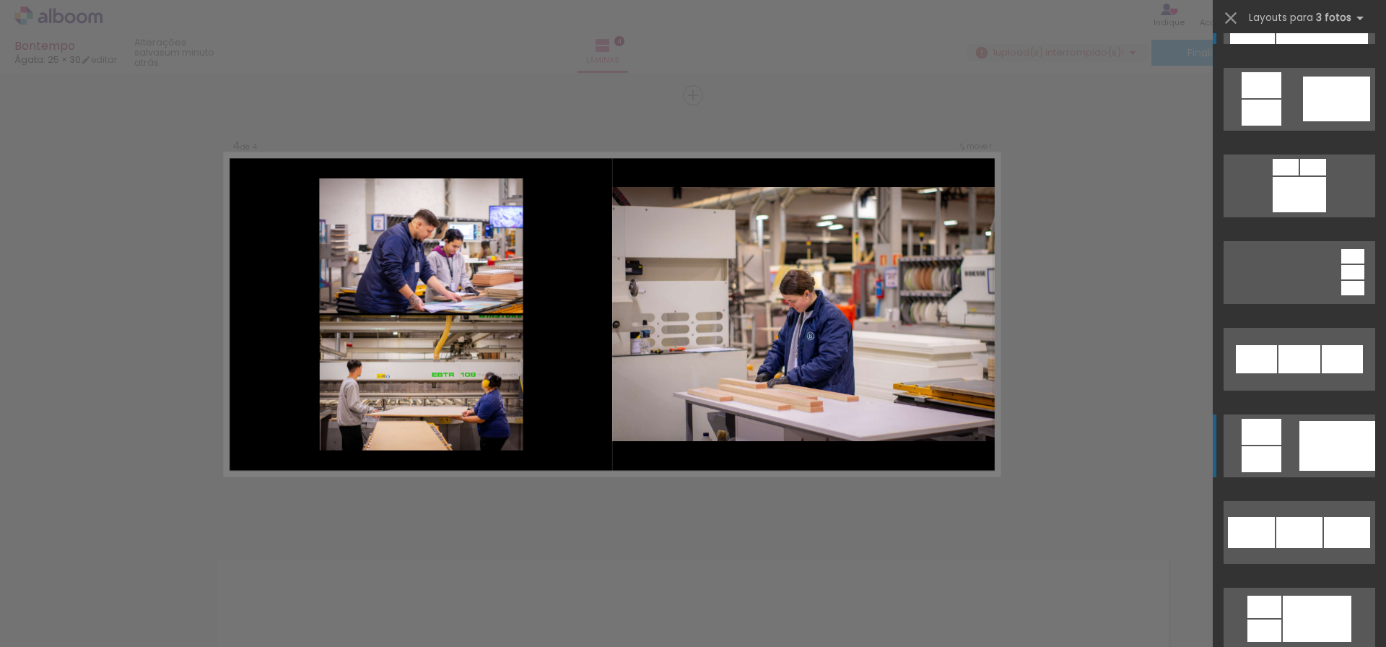
scroll to position [1049, 0]
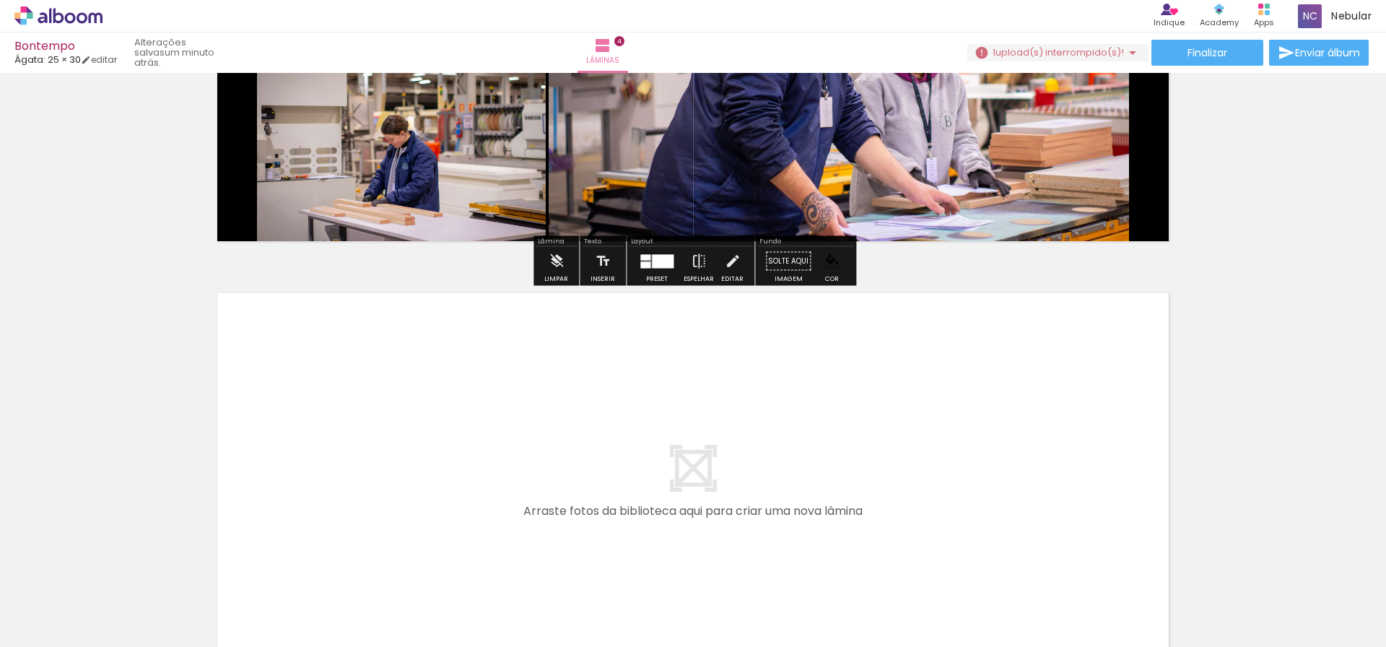
scroll to position [1636, 0]
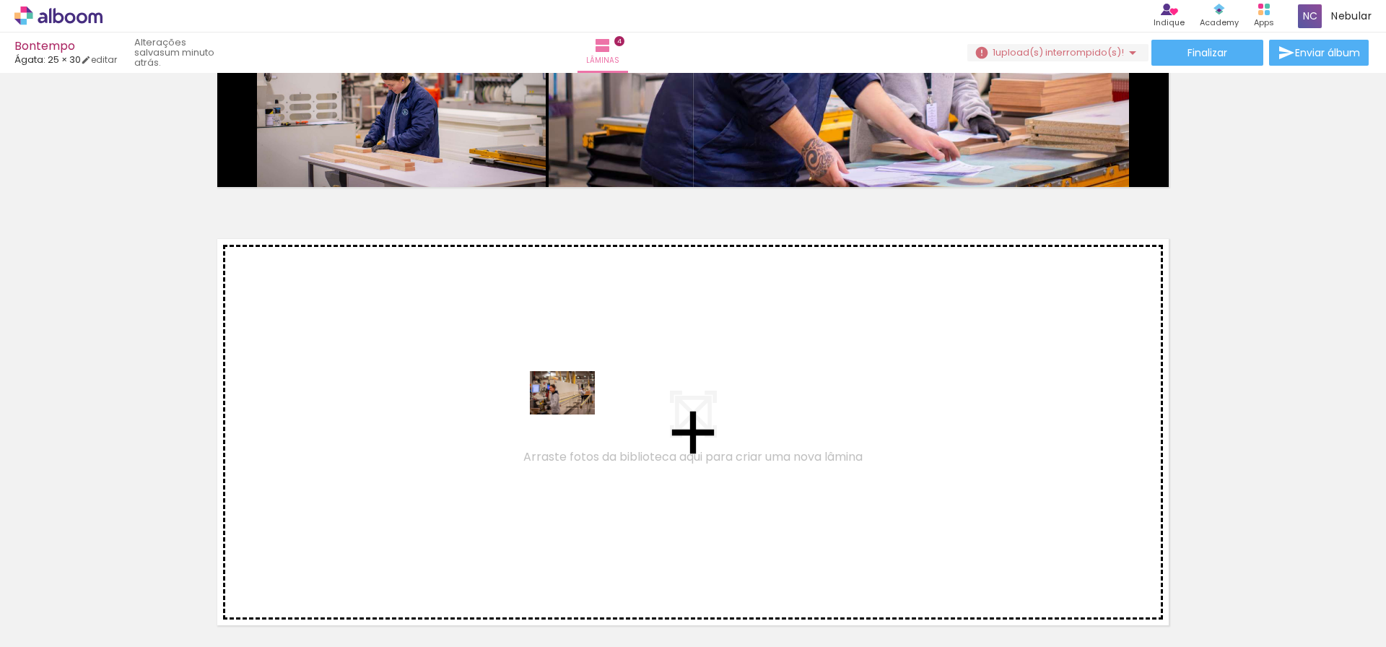
drag, startPoint x: 476, startPoint y: 600, endPoint x: 577, endPoint y: 408, distance: 217.2
click at [577, 408] on quentale-workspace at bounding box center [693, 323] width 1386 height 647
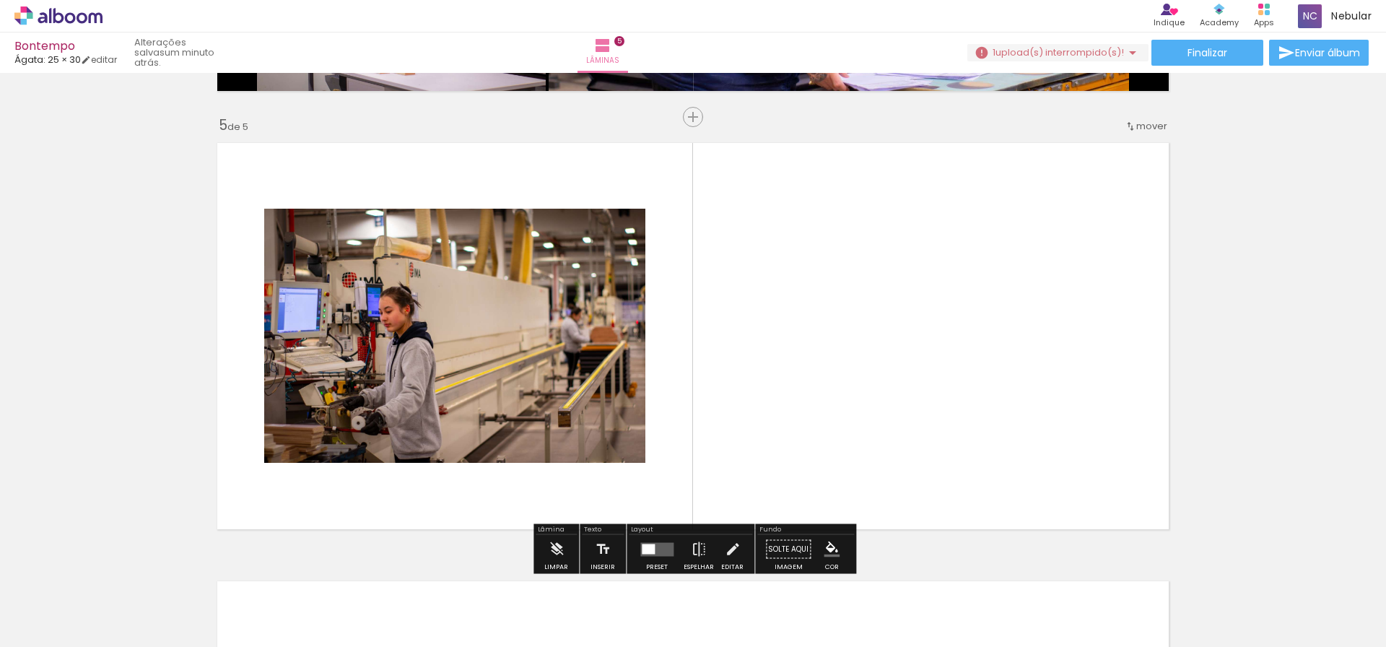
scroll to position [1754, 0]
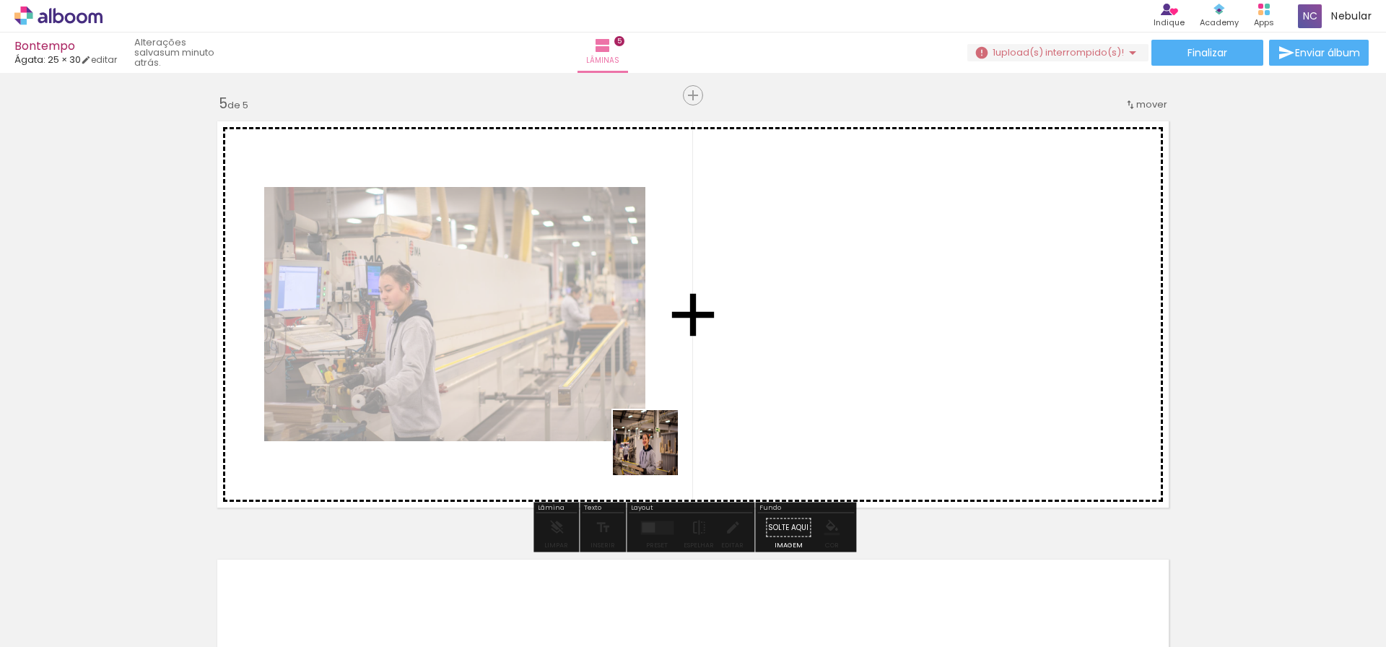
drag, startPoint x: 544, startPoint y: 595, endPoint x: 690, endPoint y: 413, distance: 233.6
click at [690, 413] on quentale-workspace at bounding box center [693, 323] width 1386 height 647
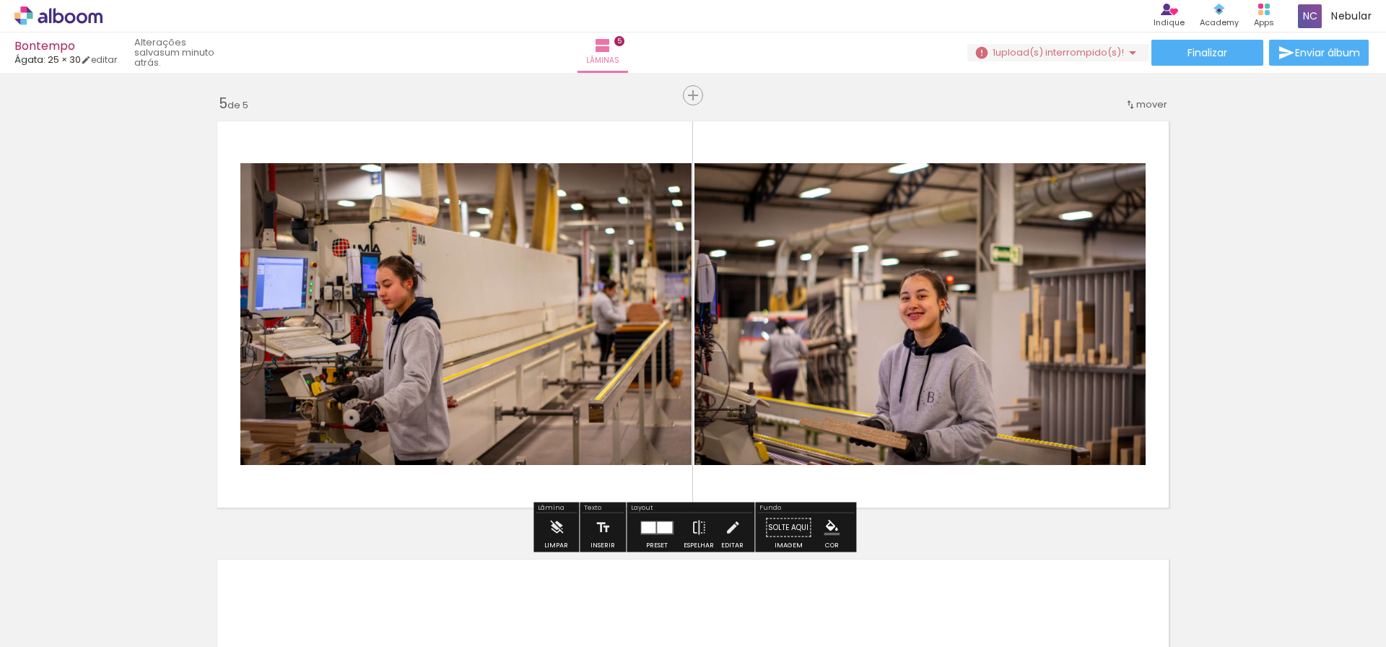
click at [826, 527] on iron-icon "color picker" at bounding box center [831, 528] width 16 height 16
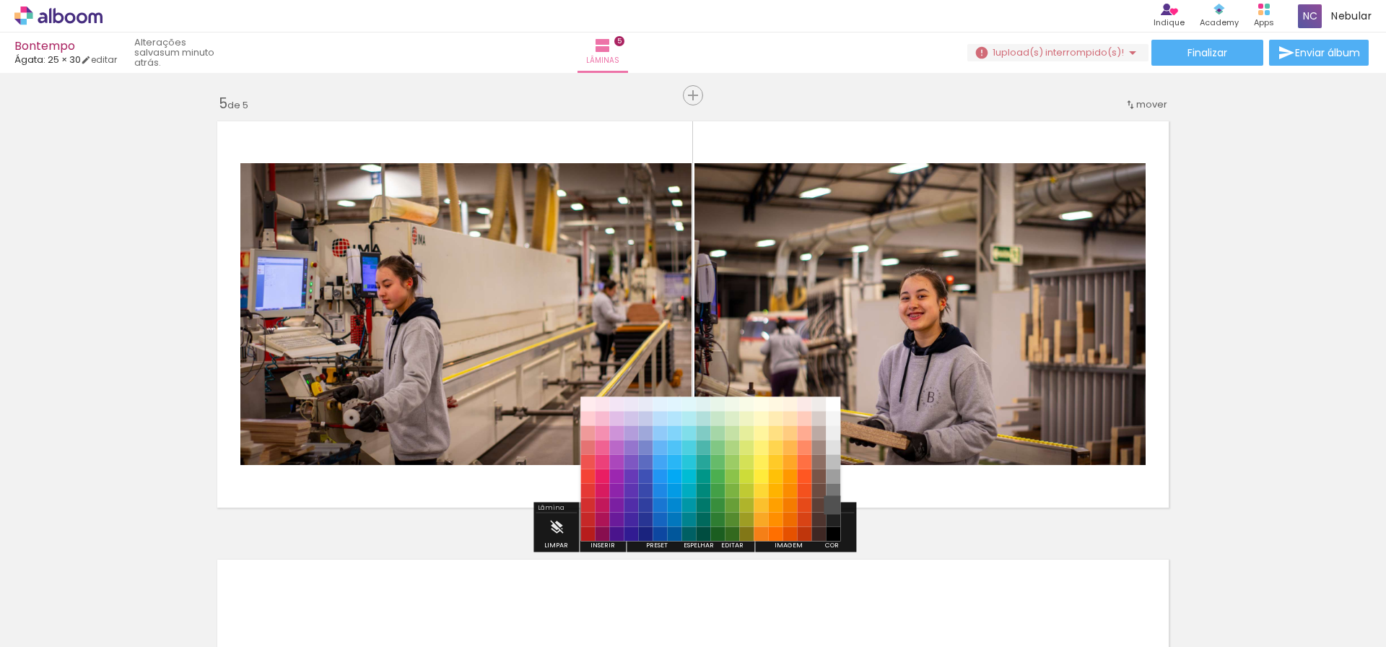
click at [836, 507] on paper-item "#515151" at bounding box center [833, 505] width 14 height 14
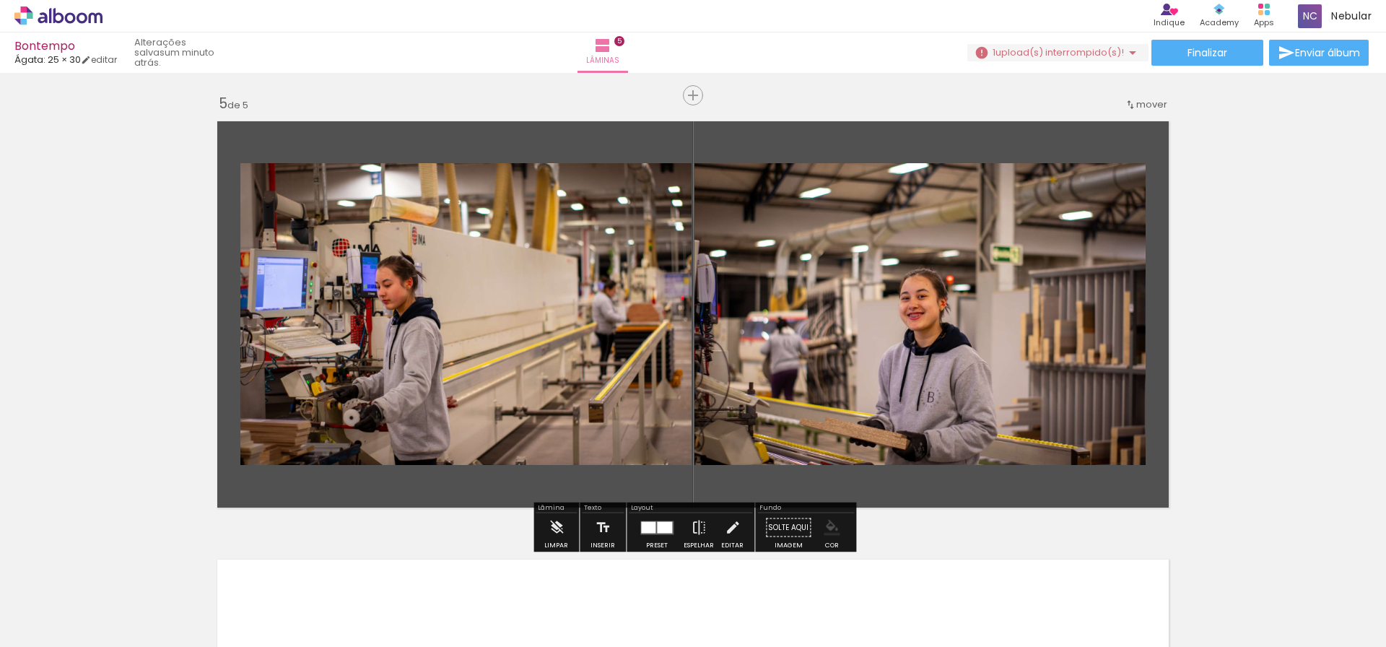
click at [836, 528] on paper-menu-button "#ffebee #ffcdd2 #ef9a9a #e57373 #ef5350 #f44336 #e53935 #d32f2f #c62828 #b71c1c…" at bounding box center [831, 527] width 27 height 27
click at [832, 530] on iron-icon "color picker" at bounding box center [831, 528] width 16 height 16
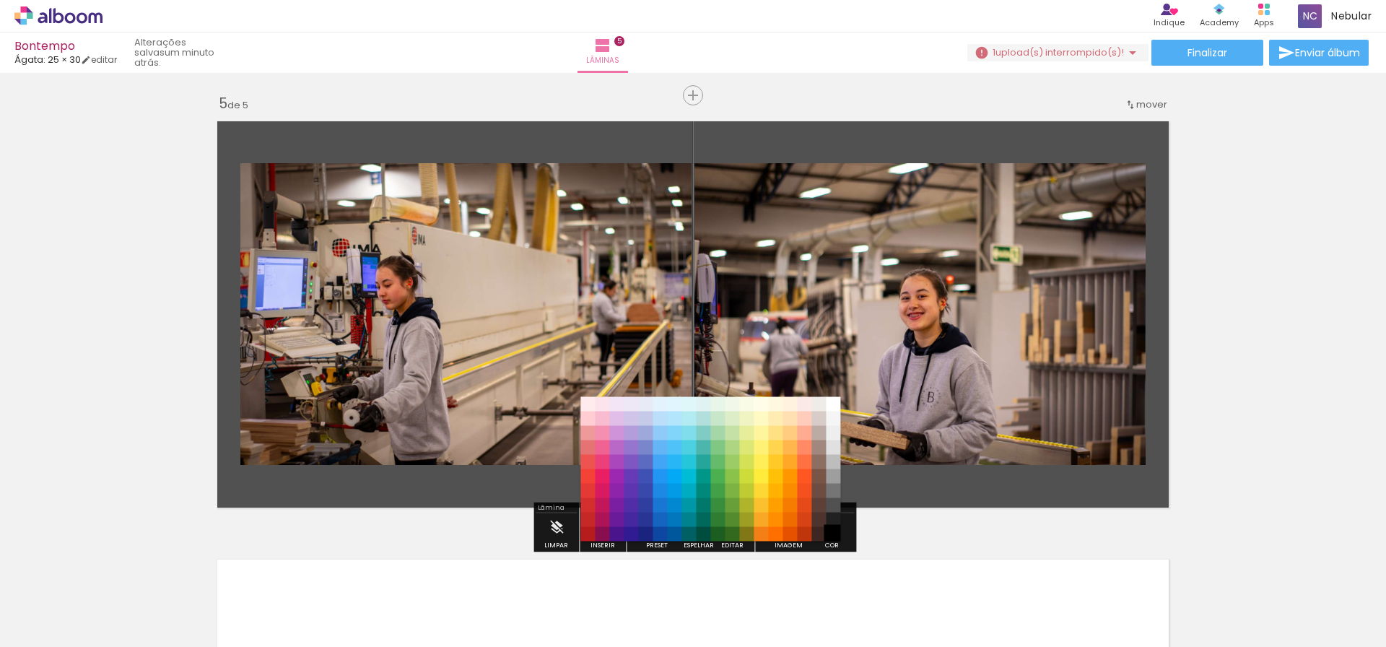
click at [832, 533] on paper-item "#000000" at bounding box center [833, 534] width 14 height 14
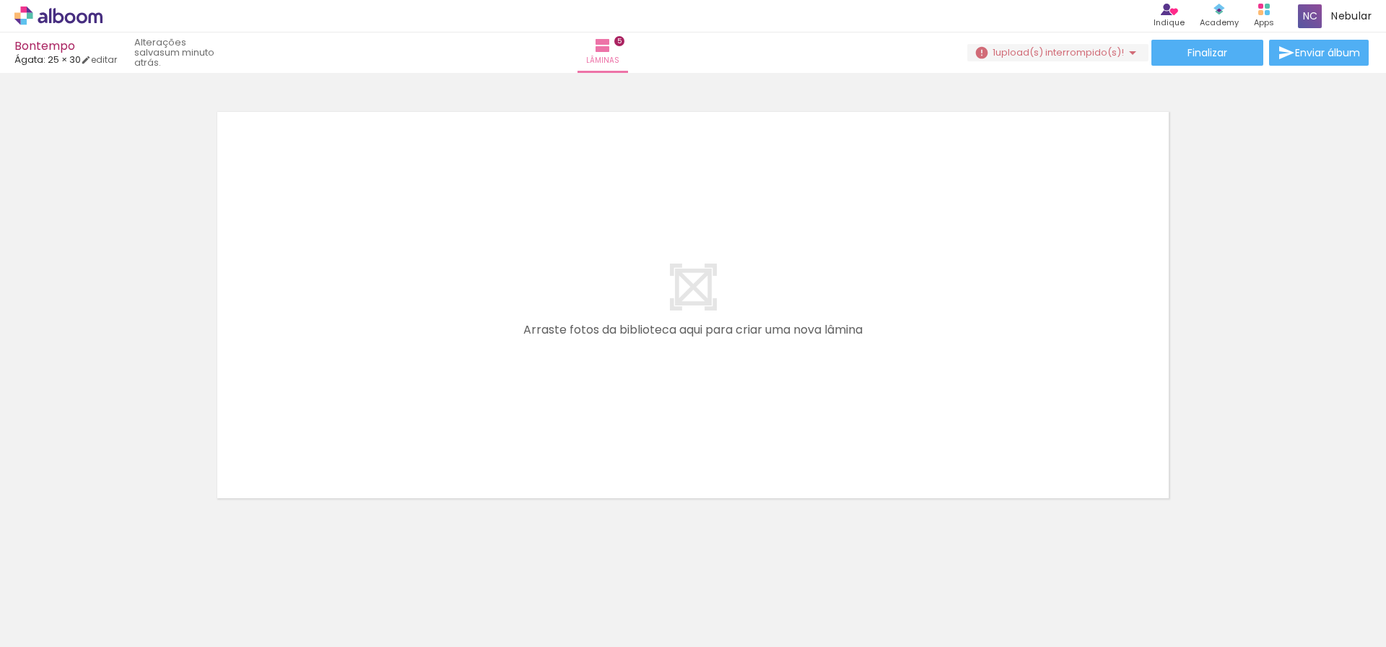
scroll to position [0, 1202]
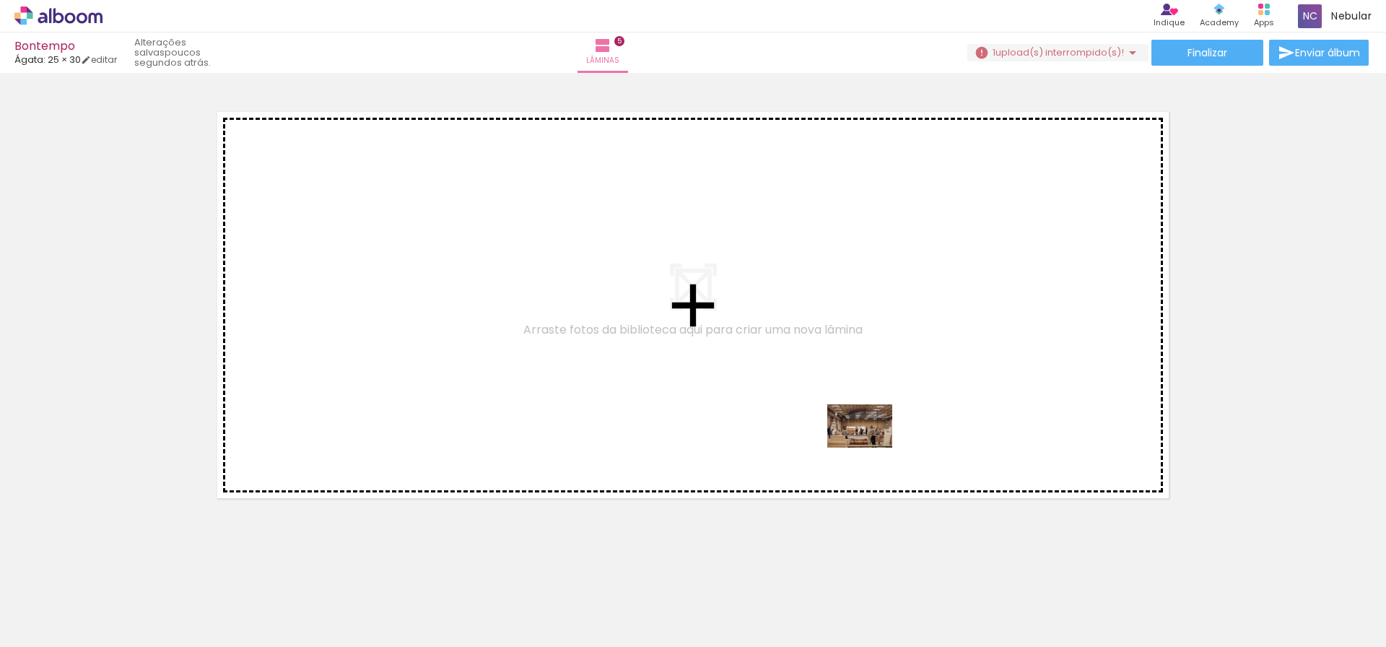
drag, startPoint x: 979, startPoint y: 605, endPoint x: 862, endPoint y: 431, distance: 209.6
click at [862, 431] on quentale-workspace at bounding box center [693, 323] width 1386 height 647
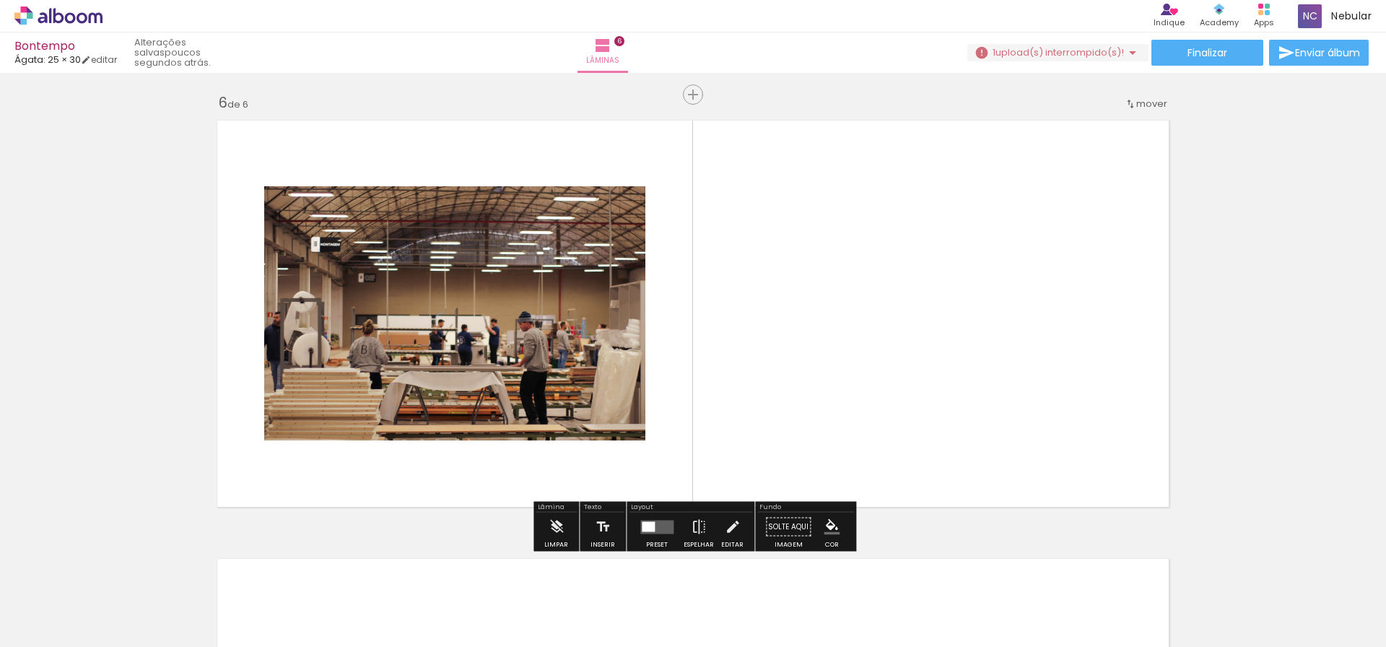
scroll to position [2192, 0]
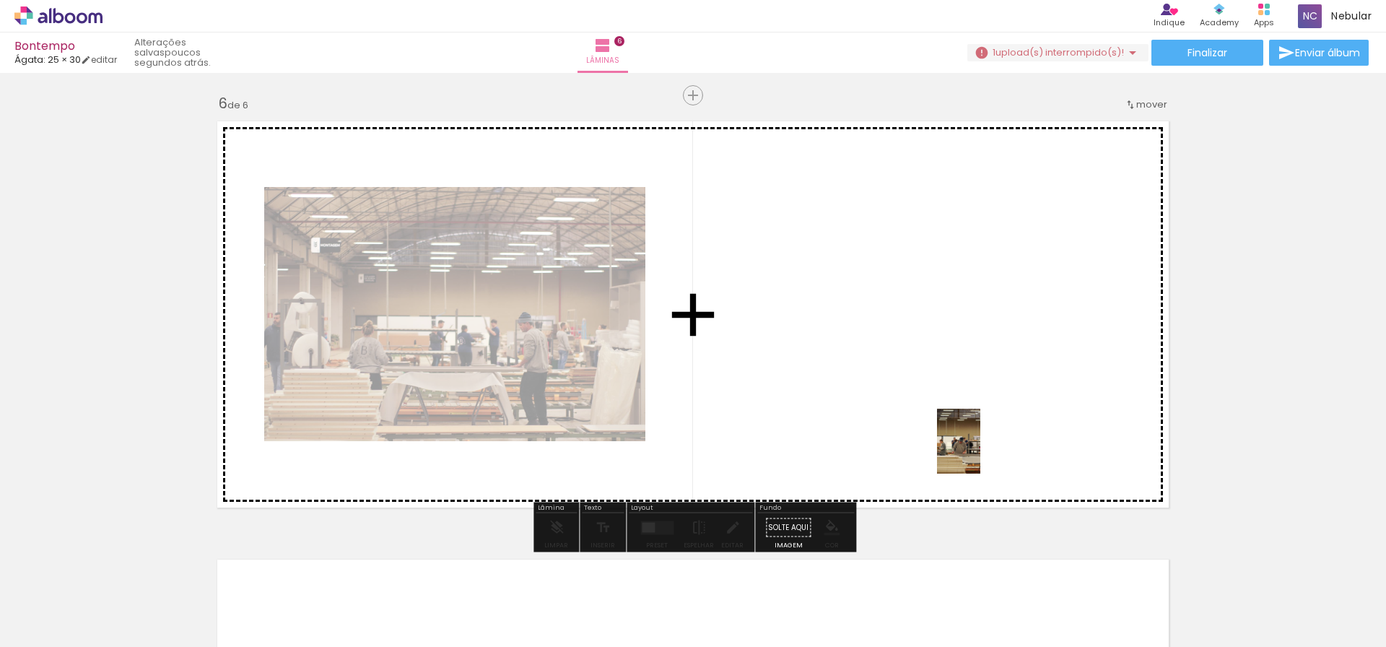
drag, startPoint x: 1052, startPoint y: 603, endPoint x: 980, endPoint y: 452, distance: 167.8
click at [980, 452] on quentale-workspace at bounding box center [693, 323] width 1386 height 647
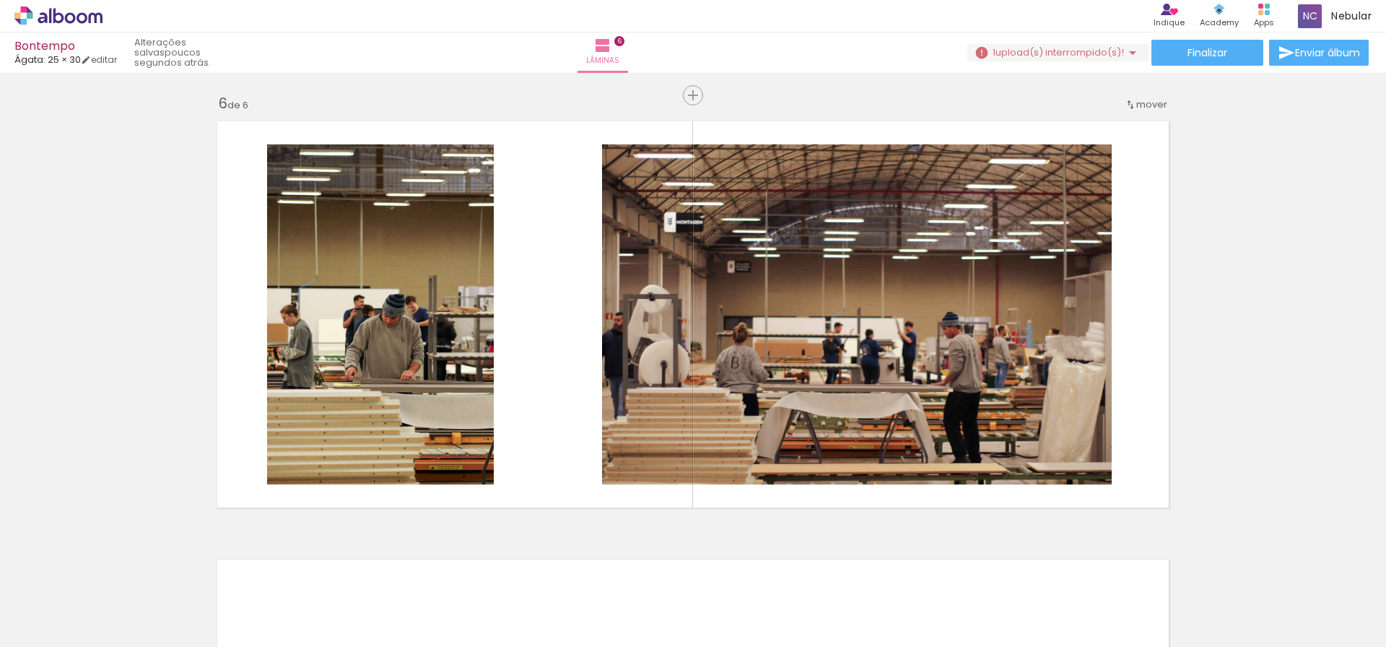
scroll to position [0, 261]
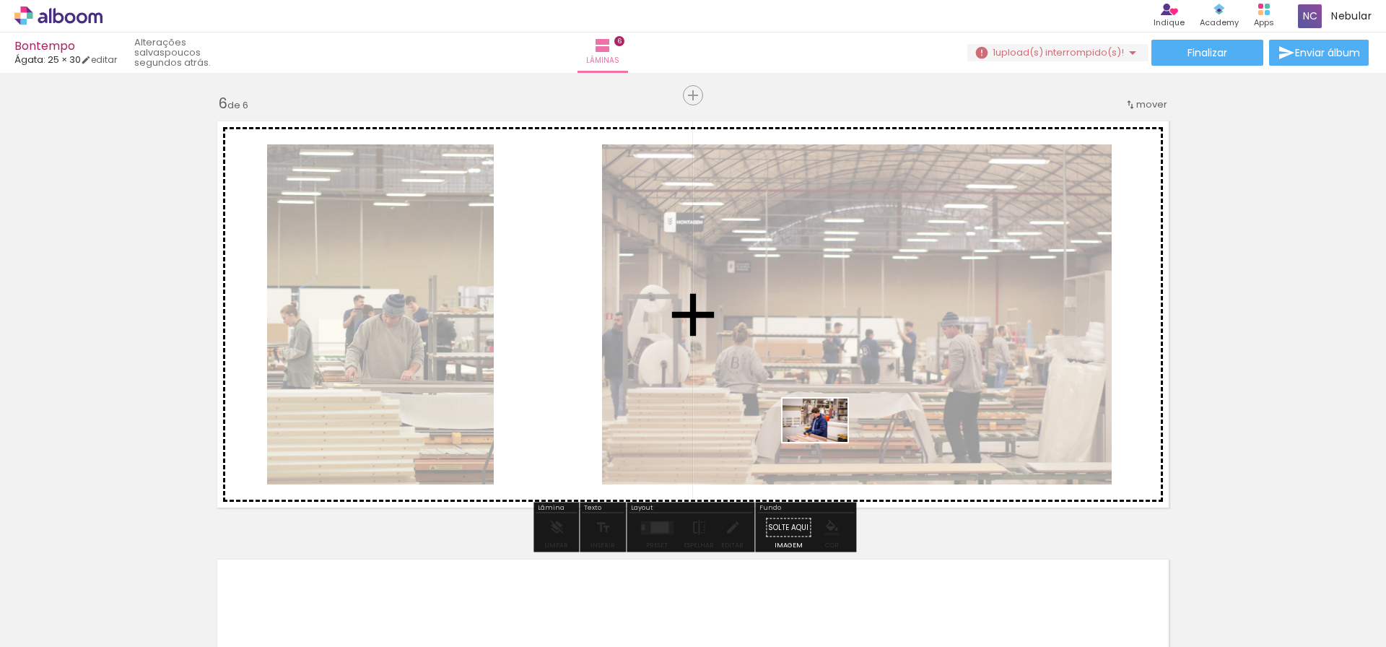
drag, startPoint x: 626, startPoint y: 598, endPoint x: 826, endPoint y: 442, distance: 253.4
click at [826, 442] on quentale-workspace at bounding box center [693, 323] width 1386 height 647
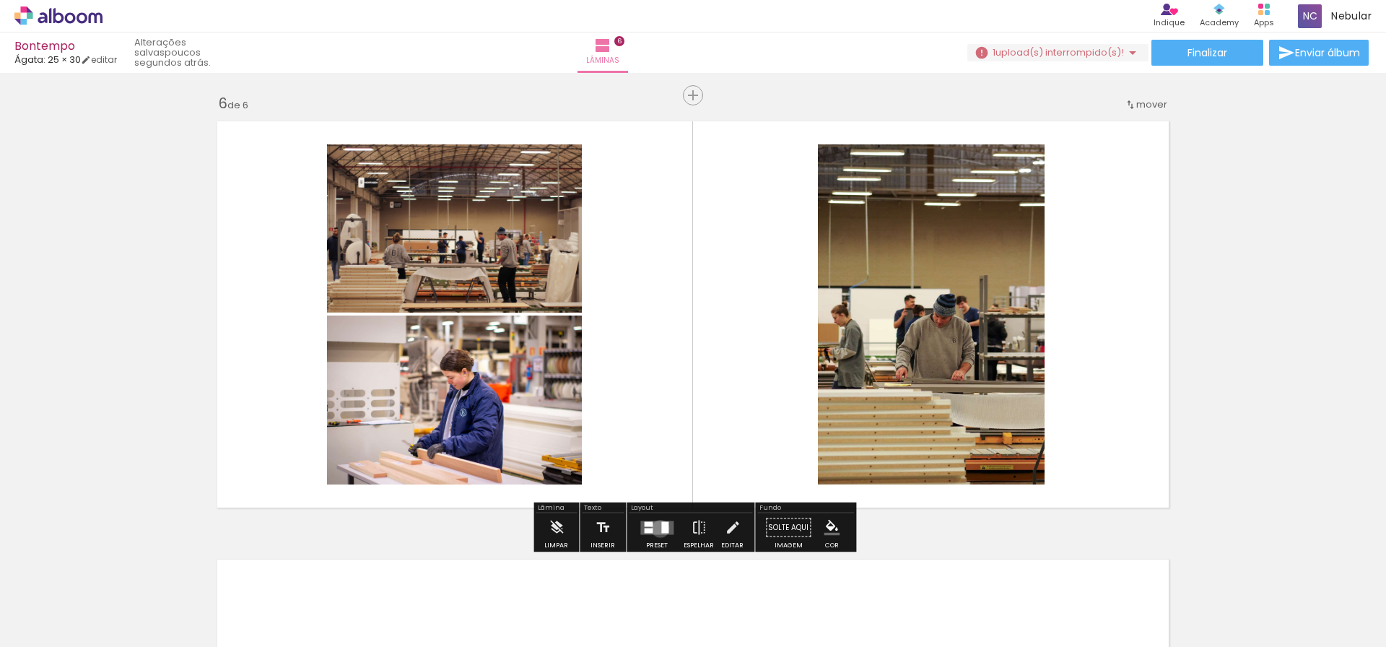
click at [657, 528] on quentale-layouter at bounding box center [656, 527] width 33 height 14
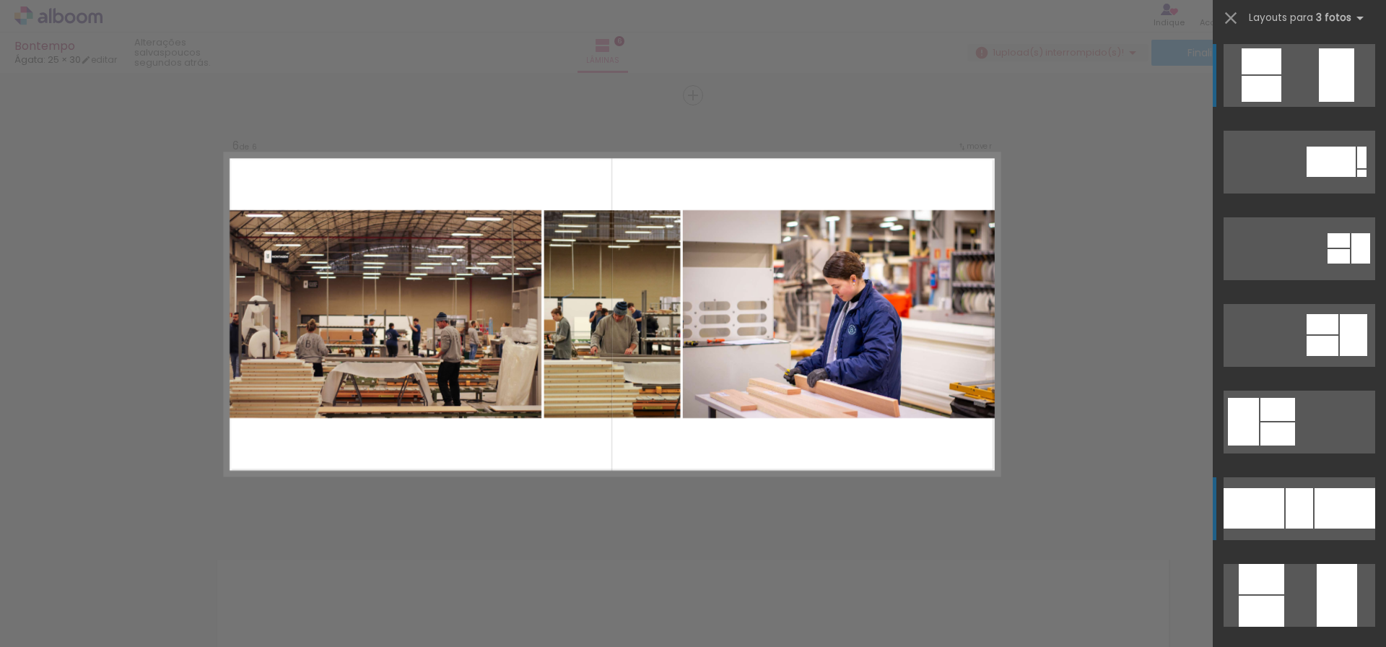
click at [1264, 492] on div at bounding box center [1253, 508] width 61 height 40
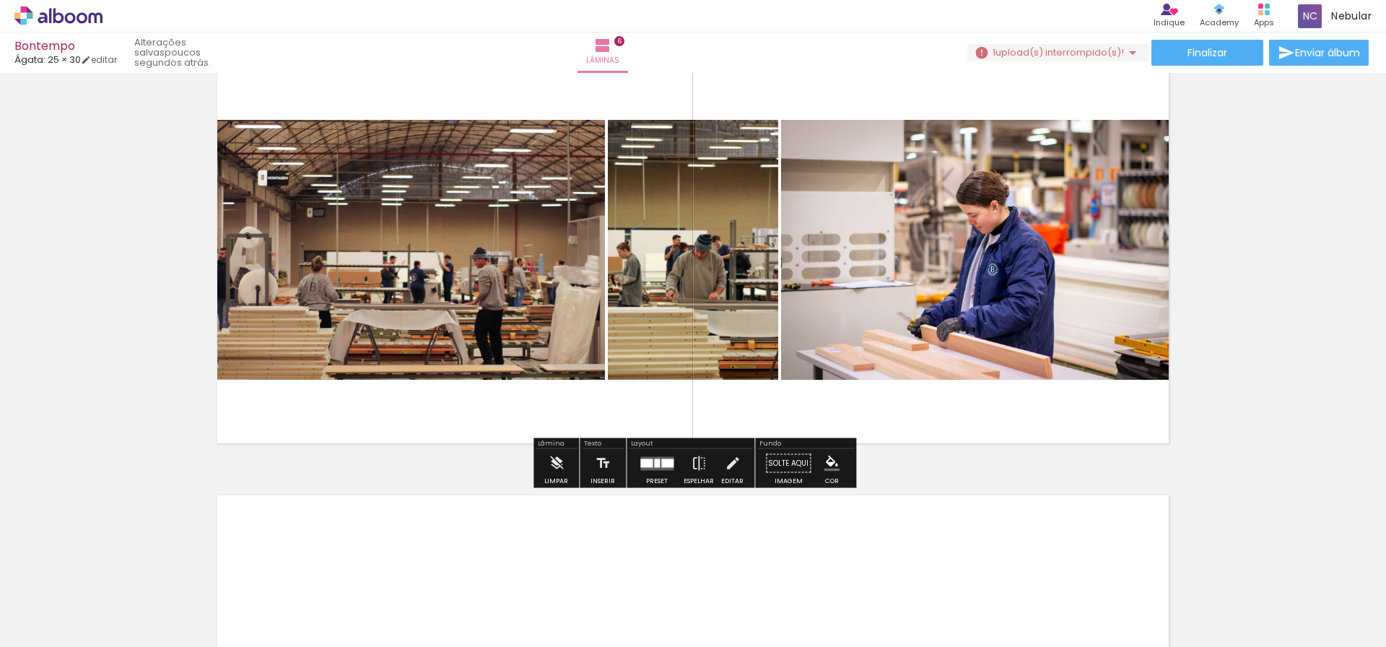
scroll to position [2255, 0]
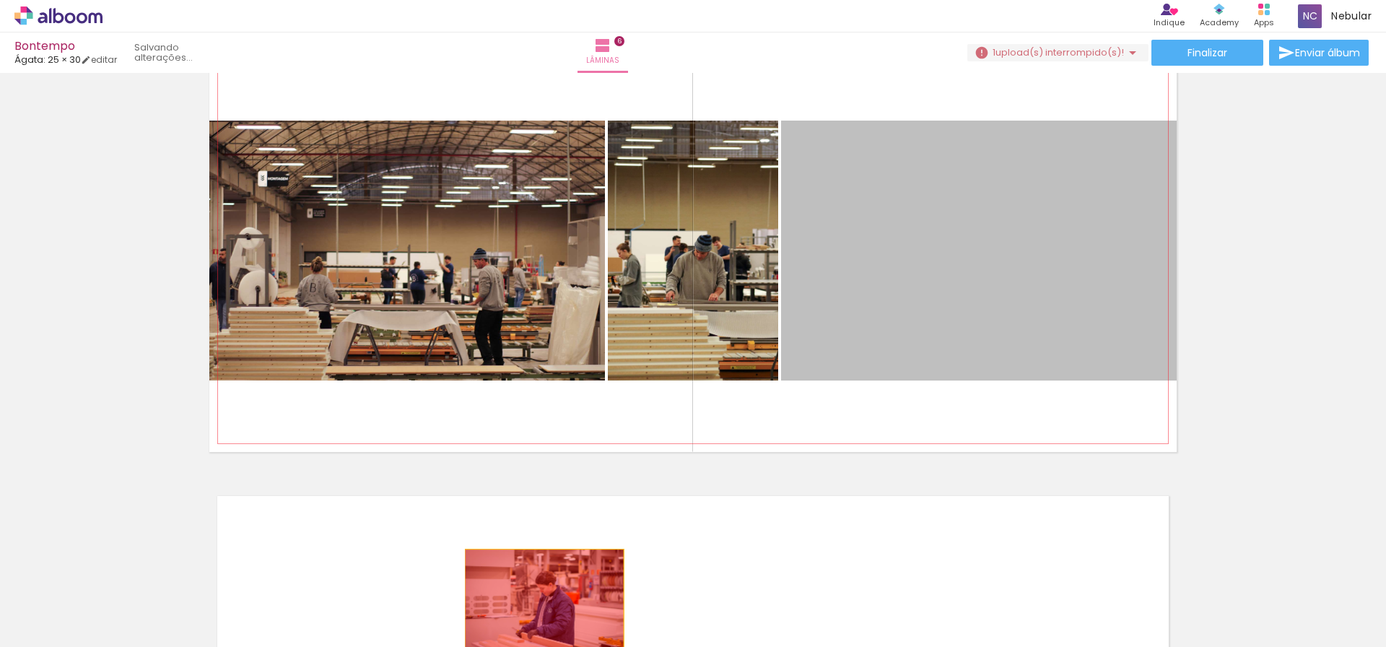
drag, startPoint x: 980, startPoint y: 293, endPoint x: 546, endPoint y: 608, distance: 536.8
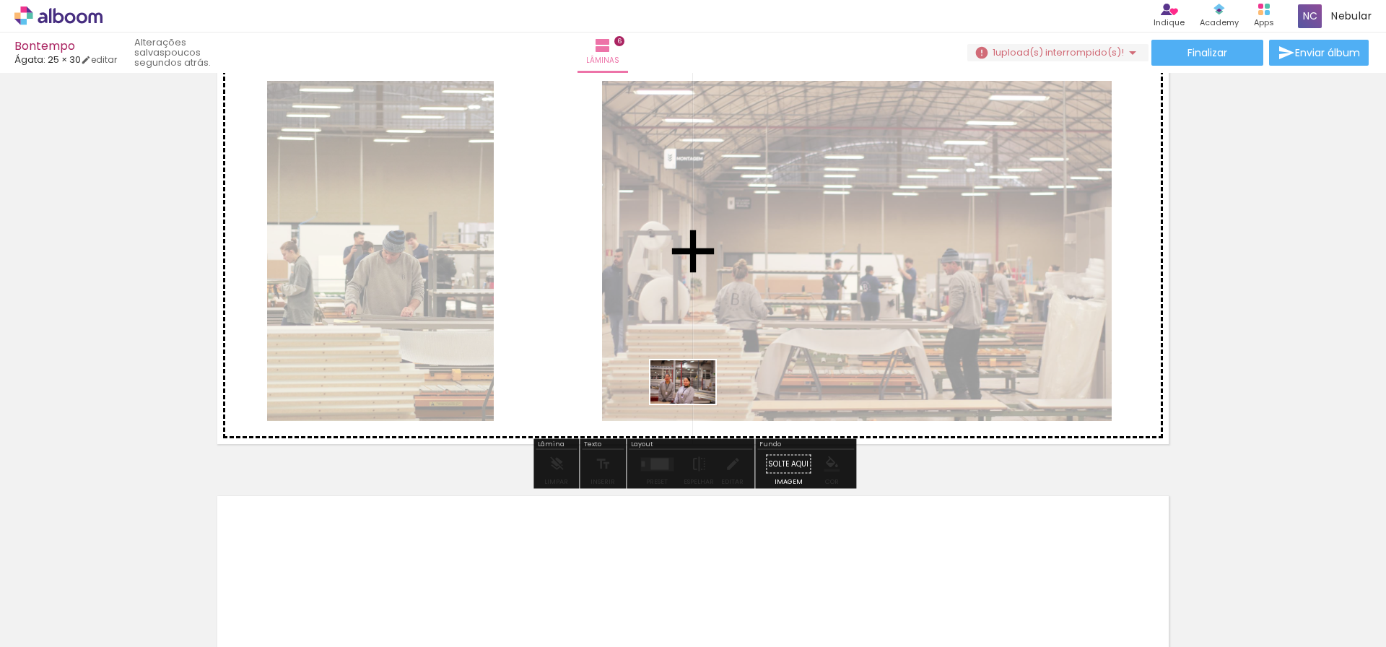
drag, startPoint x: 454, startPoint y: 605, endPoint x: 710, endPoint y: 393, distance: 332.6
click at [710, 393] on quentale-workspace at bounding box center [693, 323] width 1386 height 647
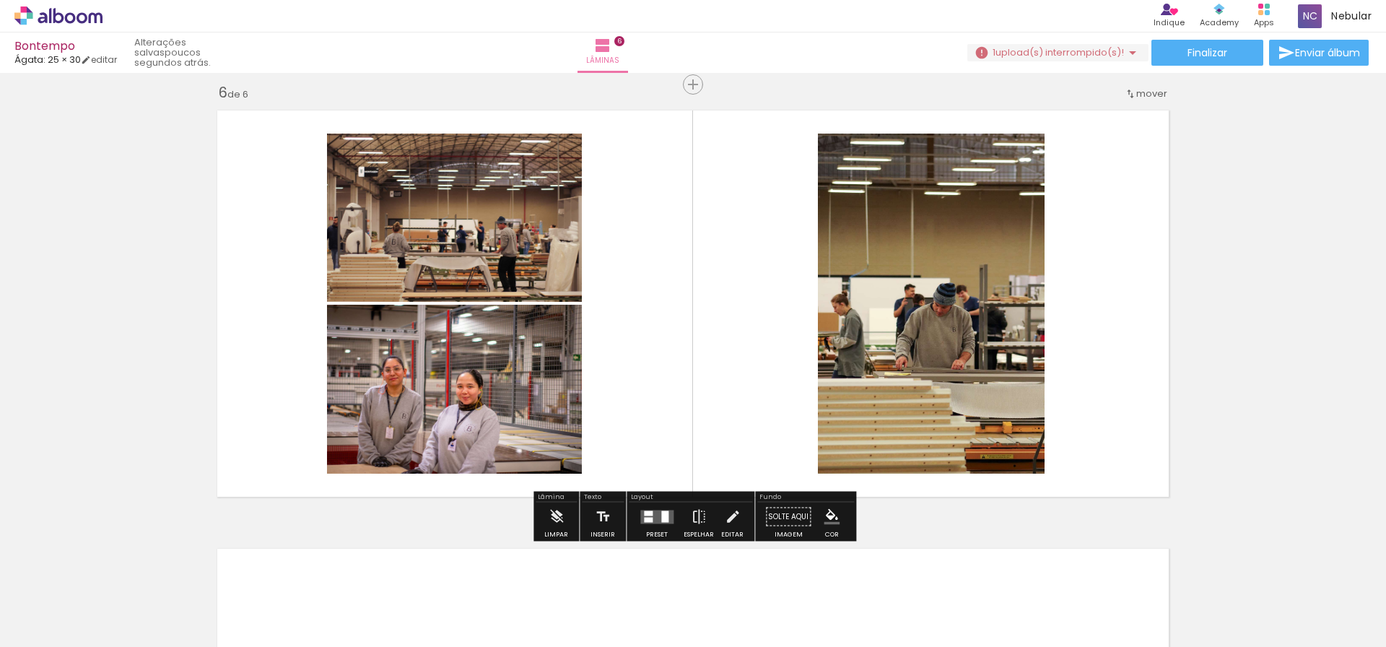
scroll to position [2202, 0]
click at [657, 515] on quentale-layouter at bounding box center [656, 517] width 33 height 14
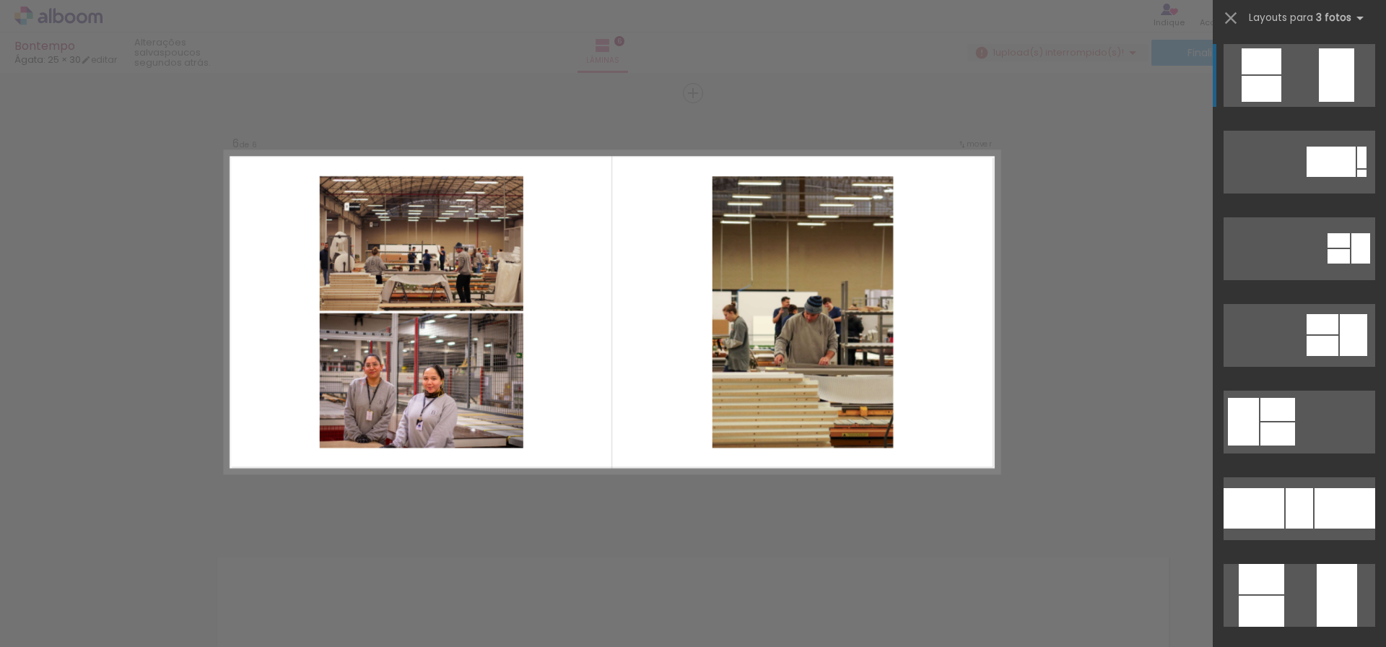
scroll to position [2192, 0]
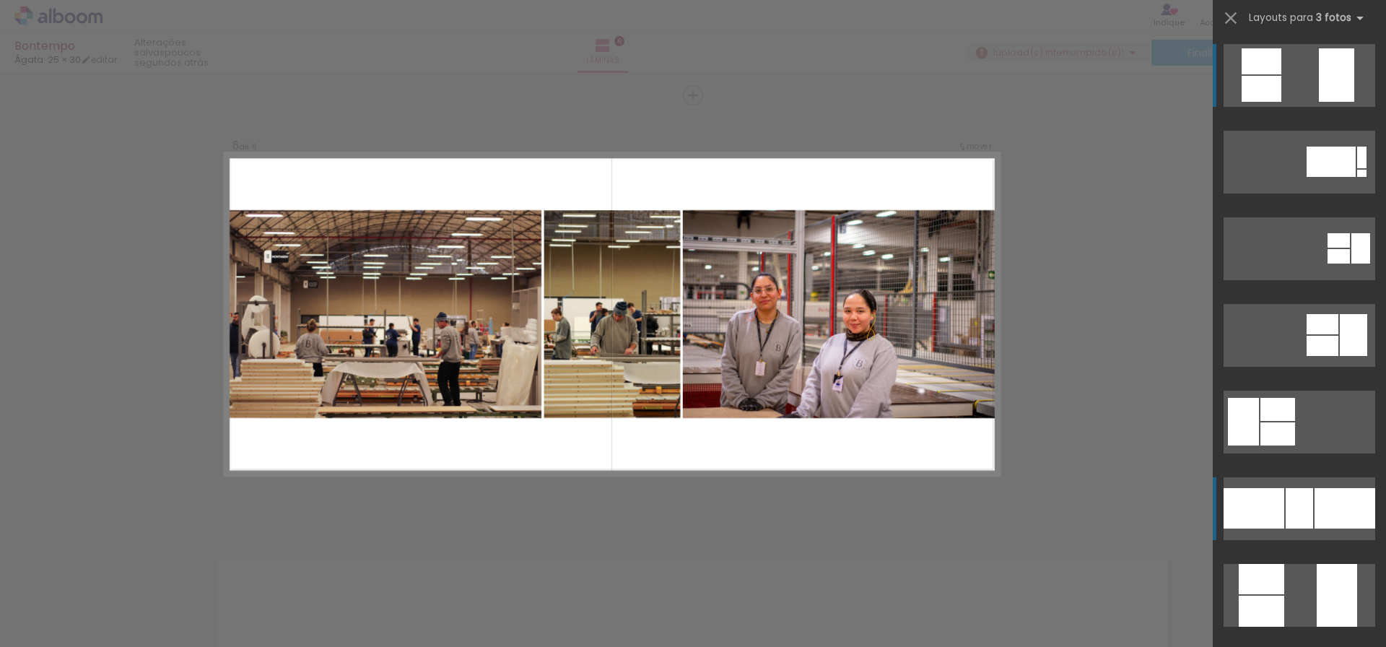
click at [1290, 499] on div at bounding box center [1298, 508] width 27 height 40
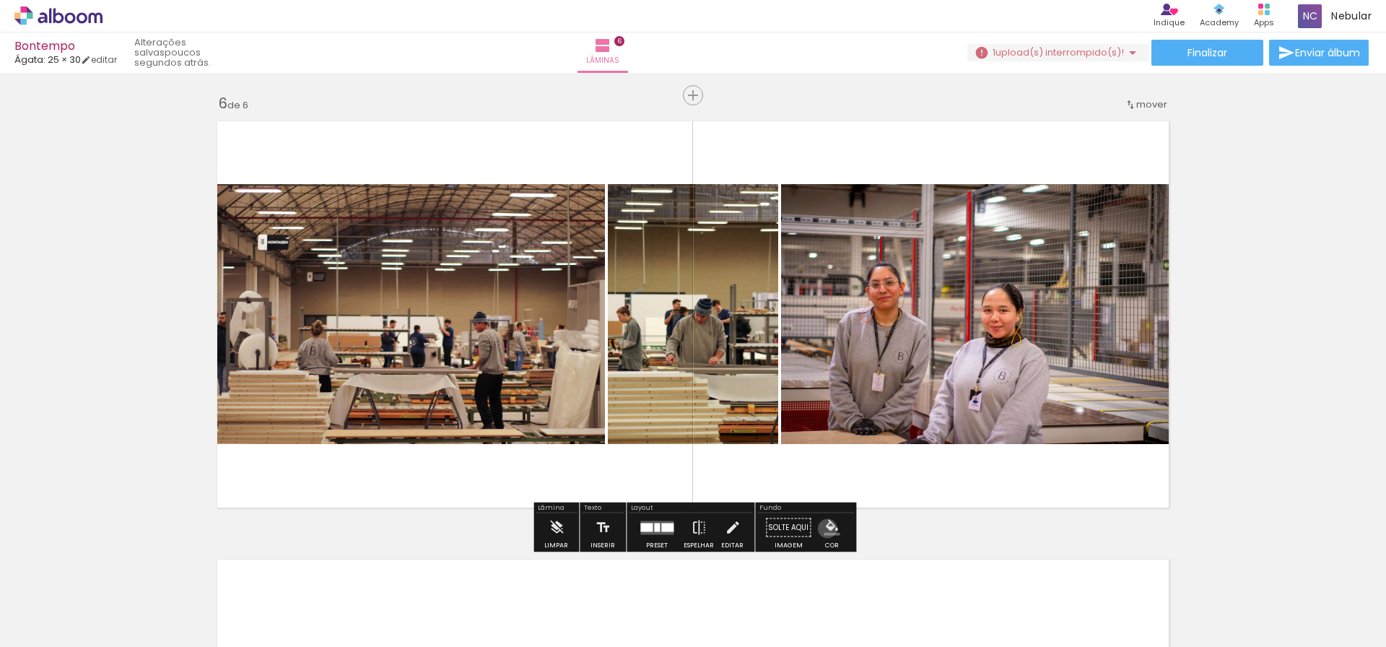
click at [823, 528] on iron-icon "color picker" at bounding box center [831, 528] width 16 height 16
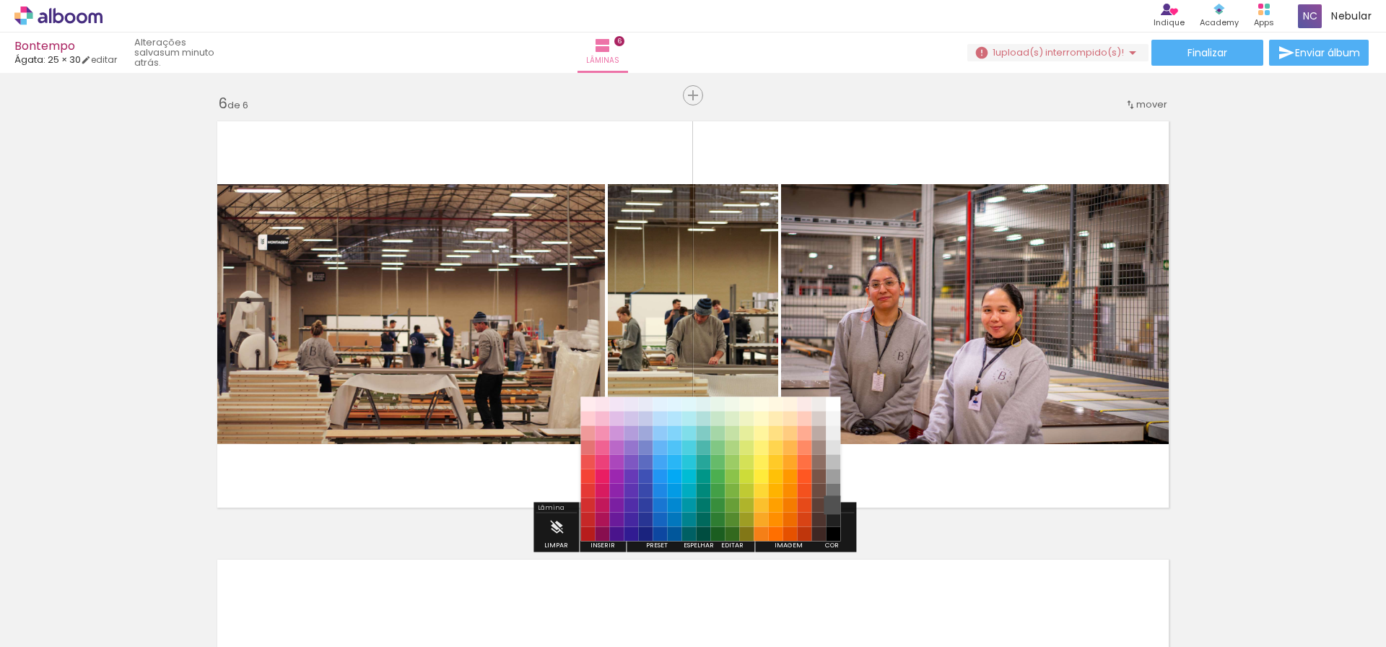
click at [833, 507] on paper-item "#515151" at bounding box center [833, 505] width 14 height 14
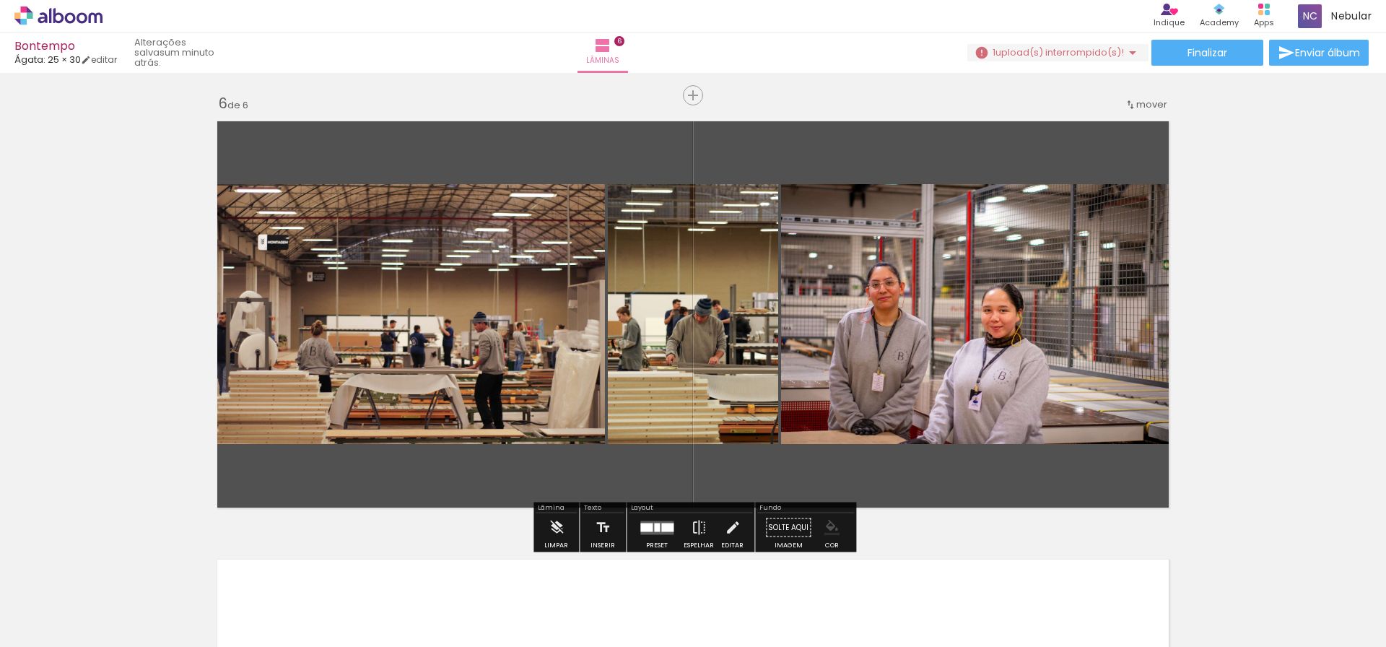
click at [830, 532] on iron-icon "color picker" at bounding box center [831, 528] width 16 height 16
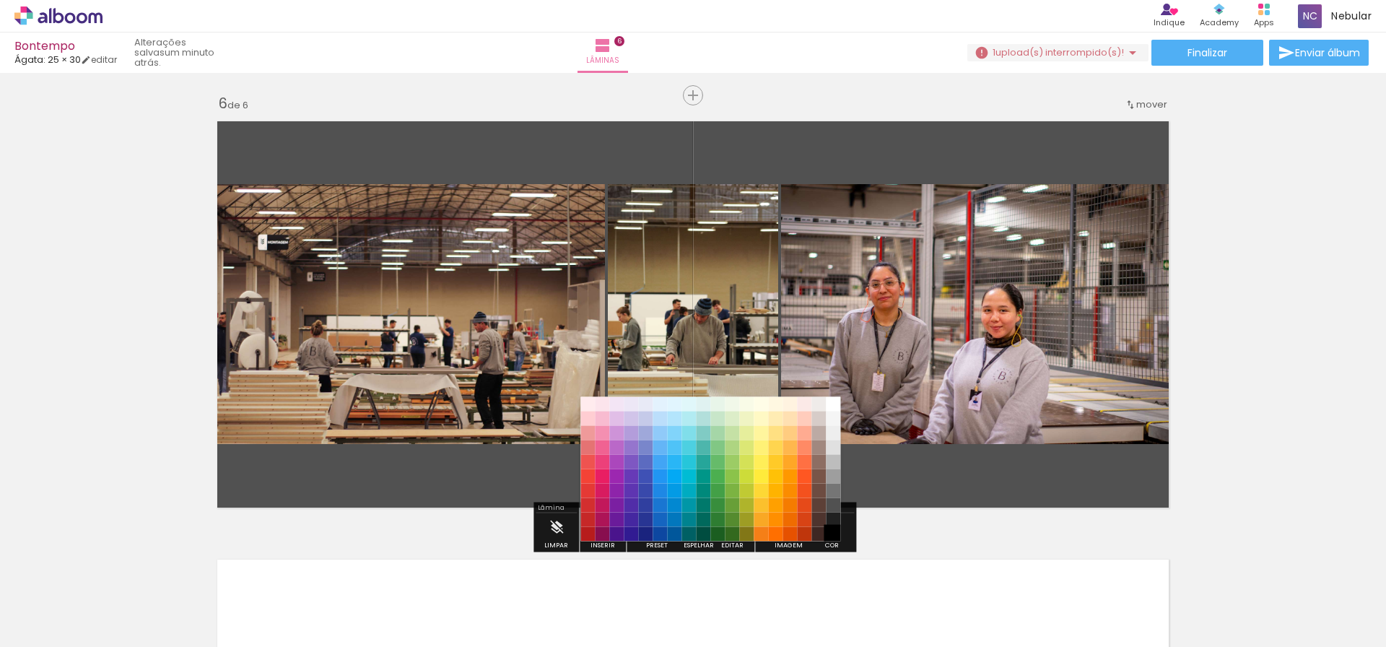
click at [832, 533] on paper-item "#000000" at bounding box center [833, 534] width 14 height 14
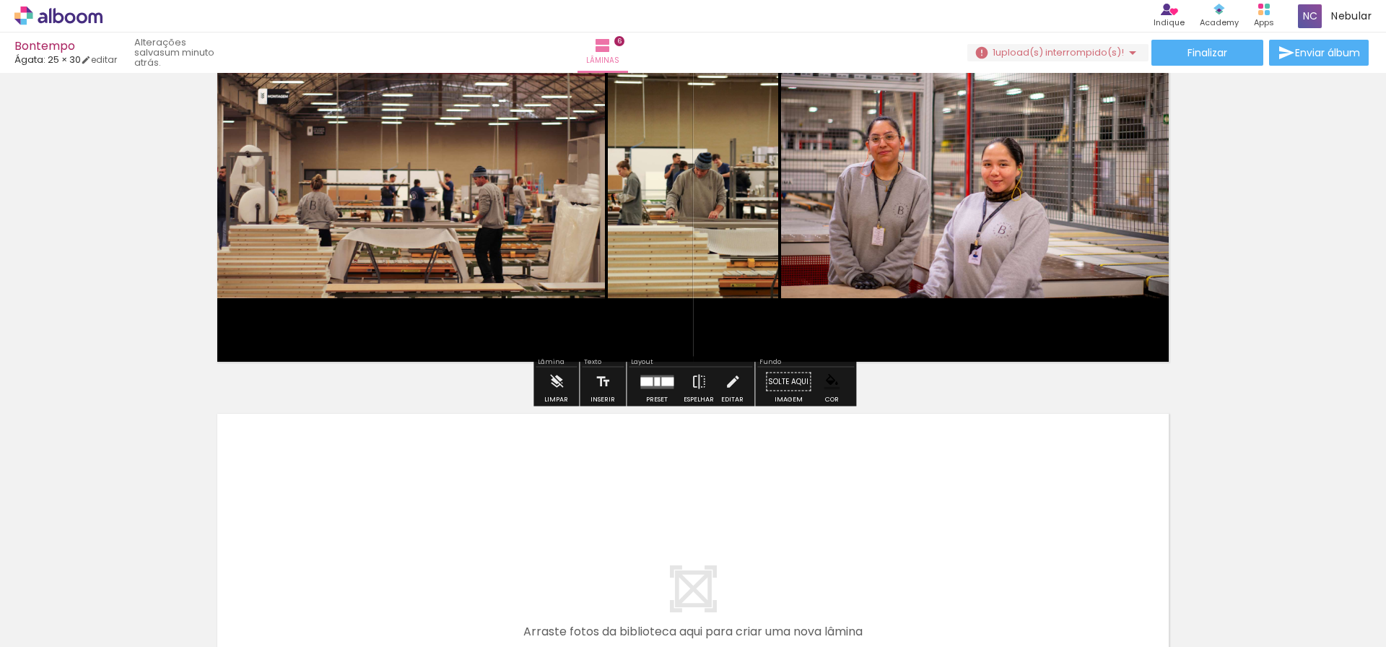
scroll to position [2433, 0]
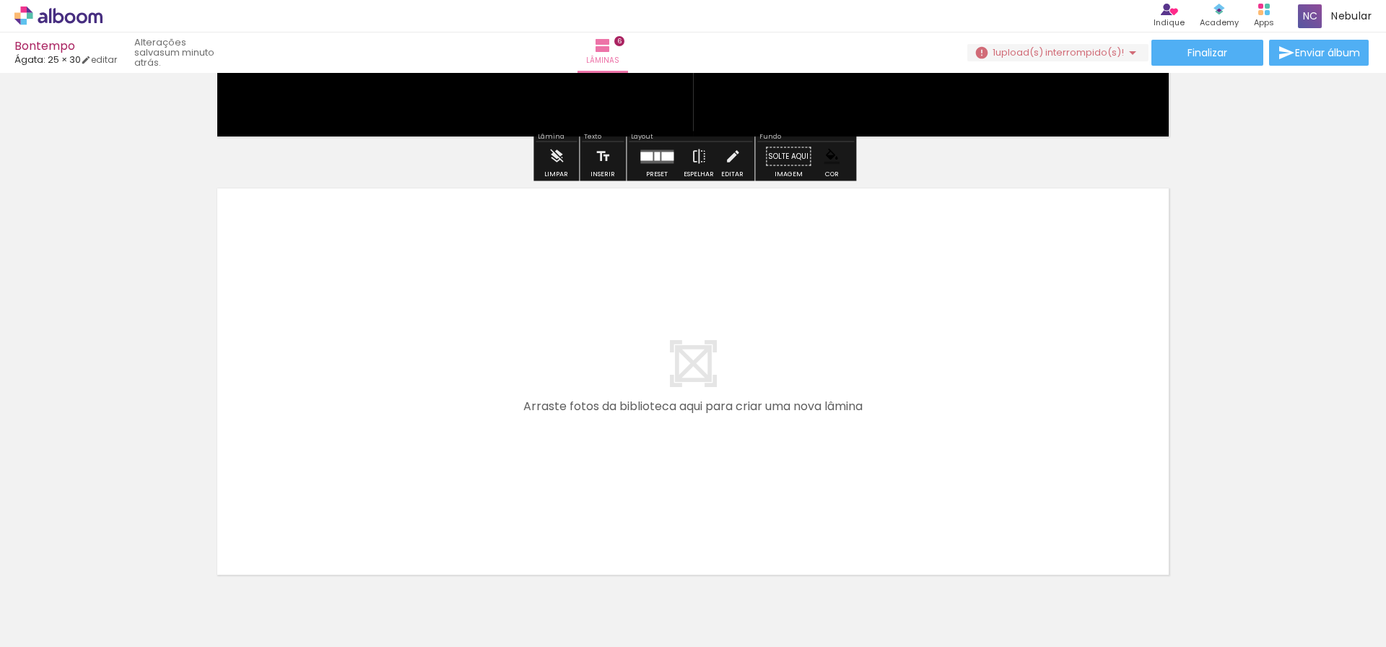
scroll to position [2573, 0]
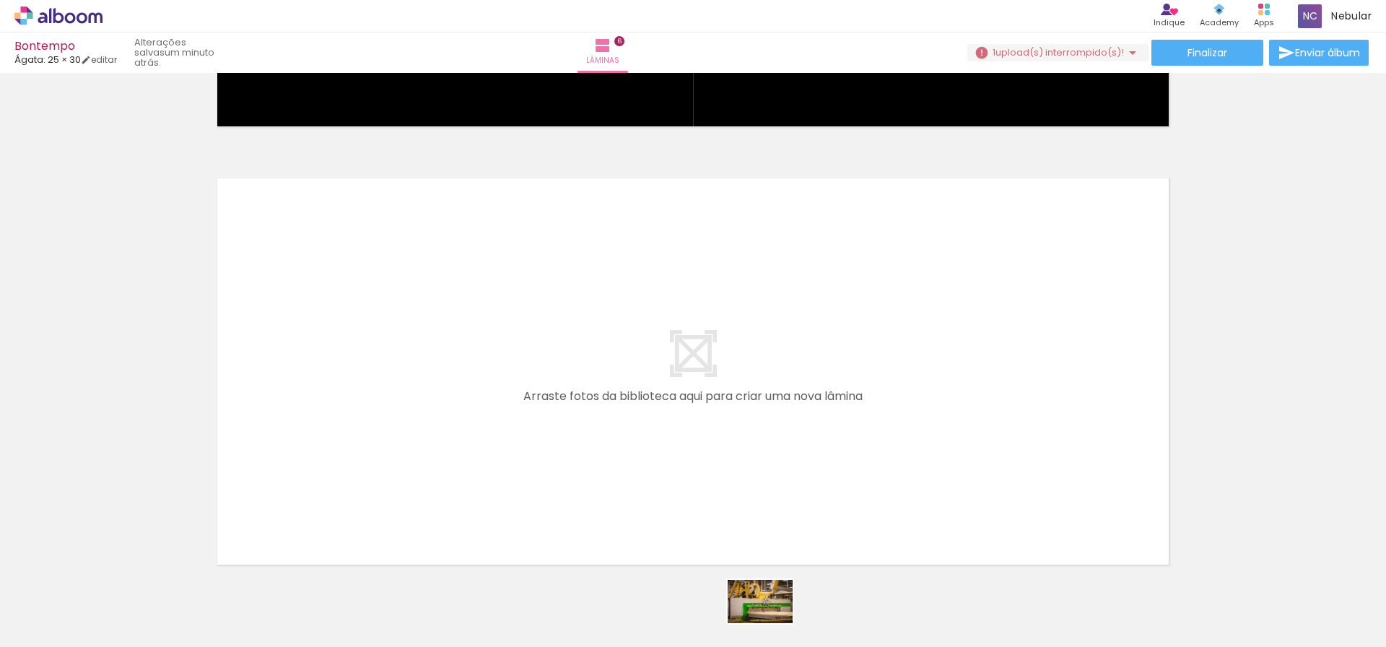
drag, startPoint x: 773, startPoint y: 598, endPoint x: 771, endPoint y: 623, distance: 26.0
click at [771, 622] on div at bounding box center [772, 598] width 71 height 48
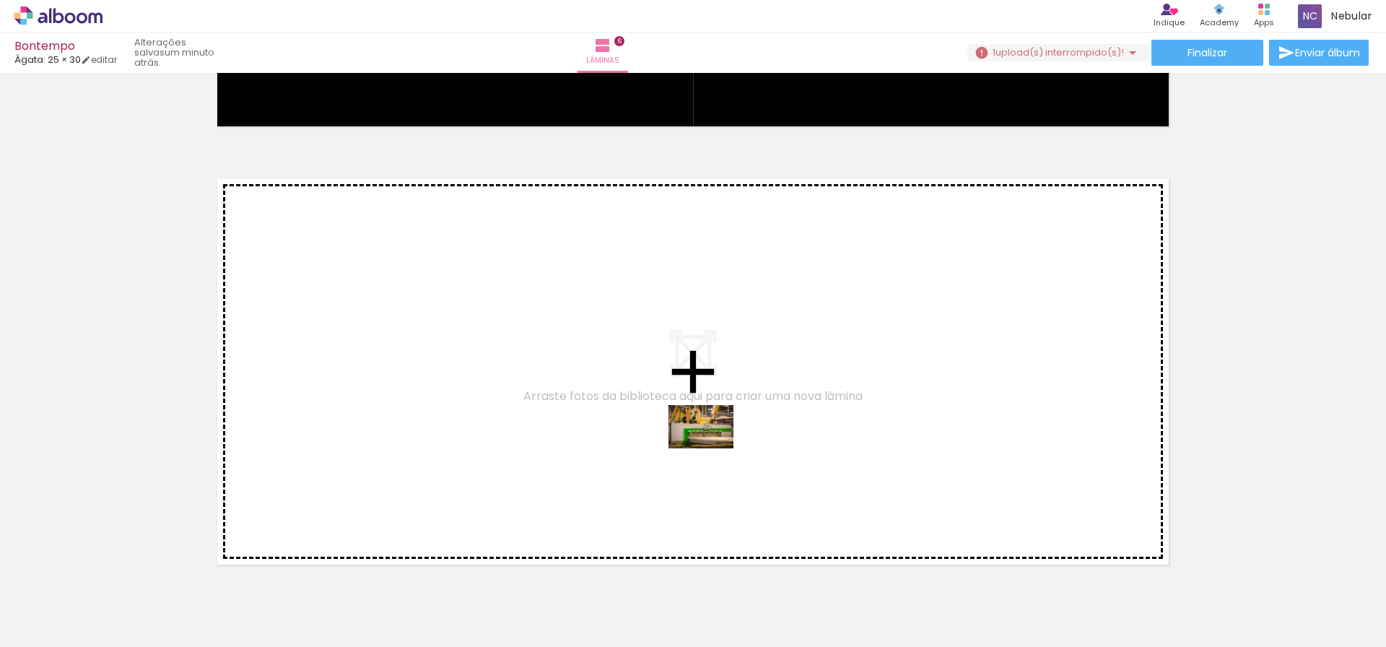
drag, startPoint x: 773, startPoint y: 611, endPoint x: 712, endPoint y: 448, distance: 174.2
click at [712, 448] on quentale-workspace at bounding box center [693, 323] width 1386 height 647
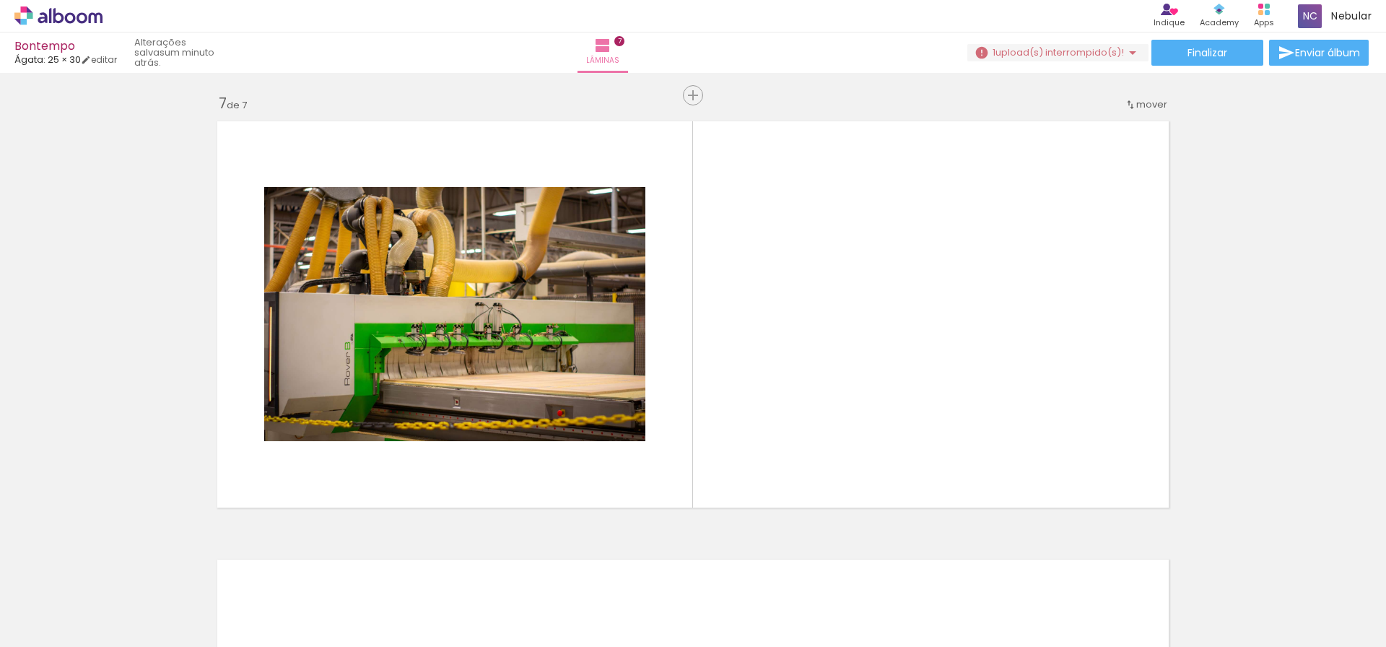
scroll to position [0, 1205]
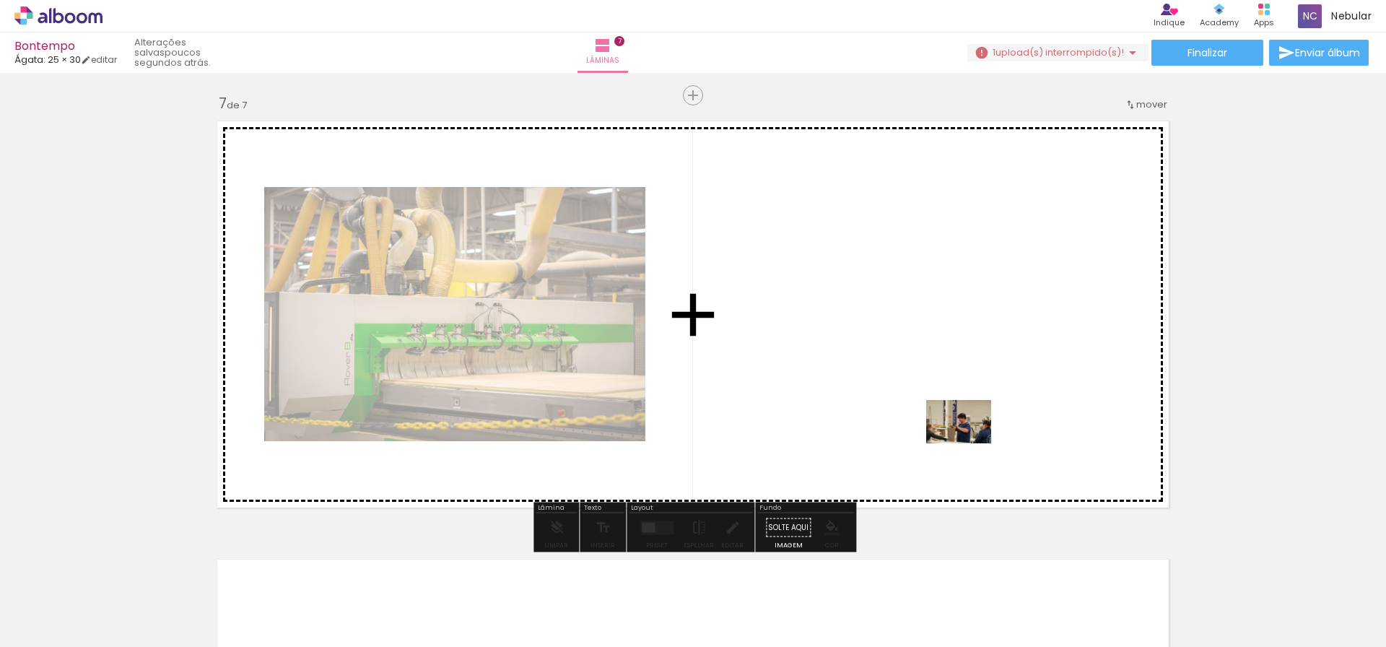
drag, startPoint x: 1144, startPoint y: 612, endPoint x: 969, endPoint y: 443, distance: 242.9
click at [969, 443] on quentale-workspace at bounding box center [693, 323] width 1386 height 647
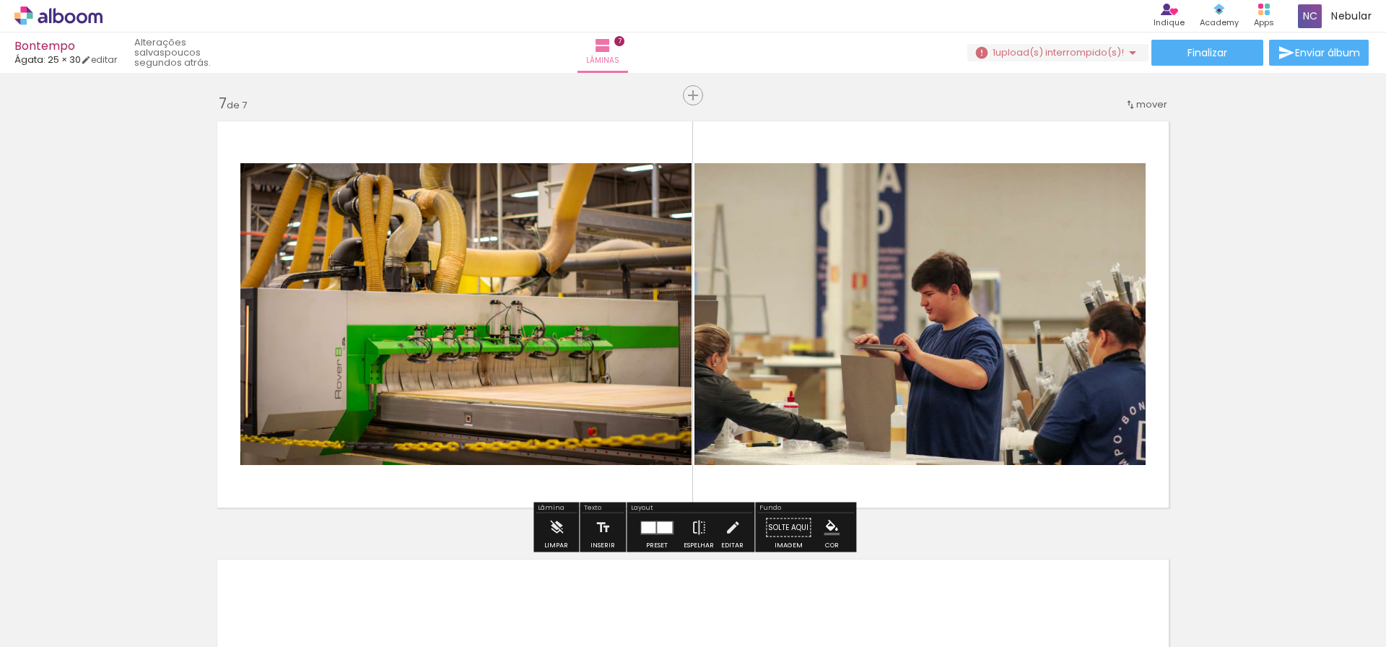
click at [825, 526] on iron-icon "color picker" at bounding box center [831, 528] width 16 height 16
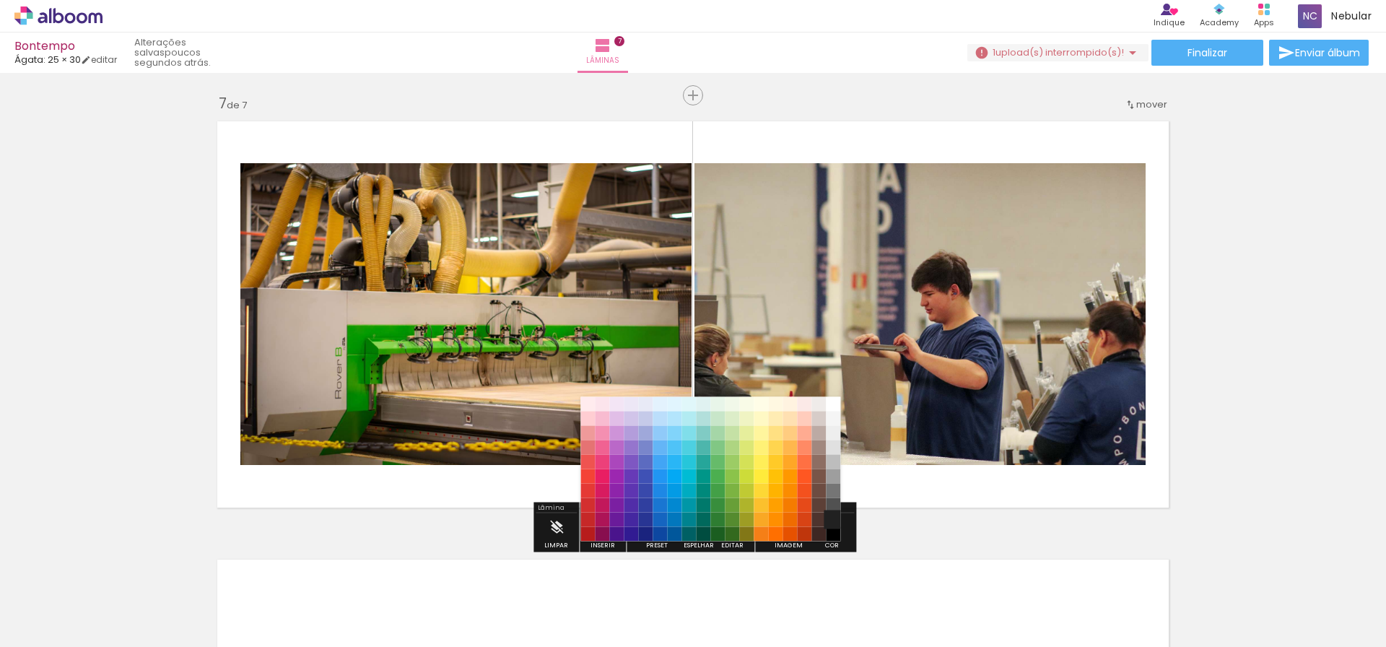
click at [829, 514] on paper-item "#212121" at bounding box center [833, 519] width 14 height 14
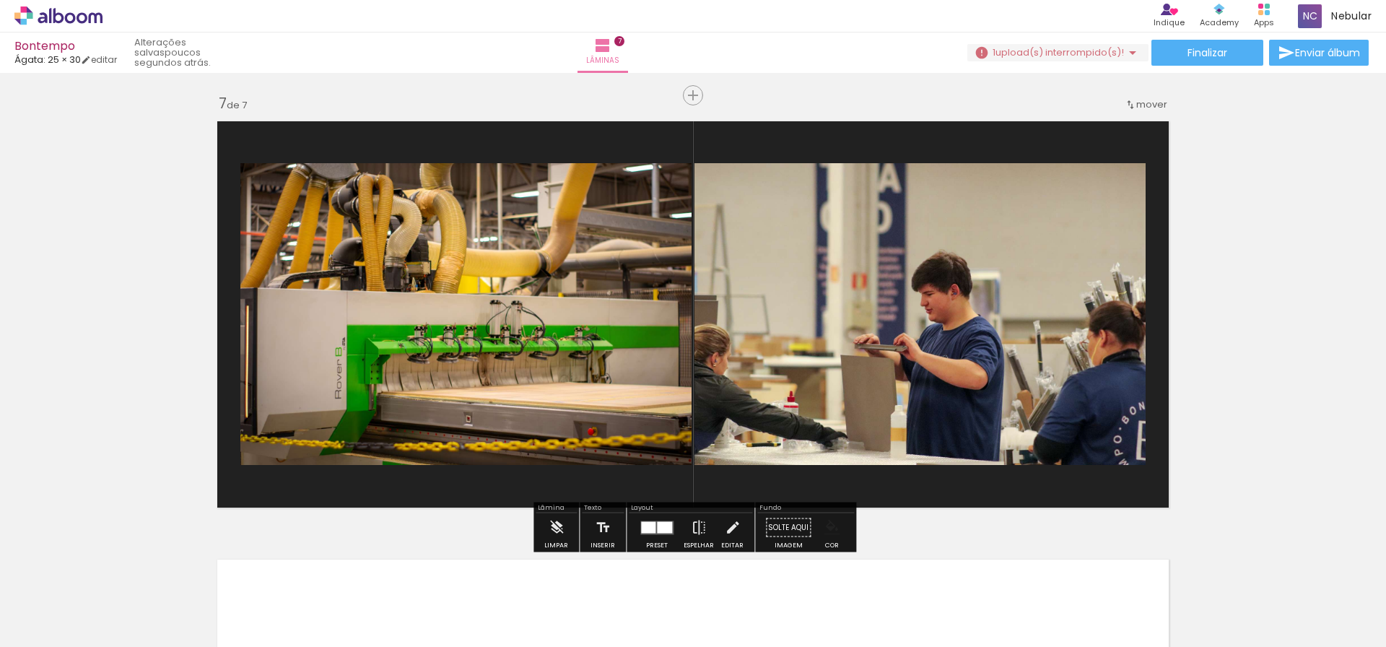
click at [834, 531] on paper-menu-button "#ffebee #ffcdd2 #ef9a9a #e57373 #ef5350 #f44336 #e53935 #d32f2f #c62828 #b71c1c…" at bounding box center [831, 527] width 27 height 27
click at [833, 531] on iron-icon "color picker" at bounding box center [831, 528] width 16 height 16
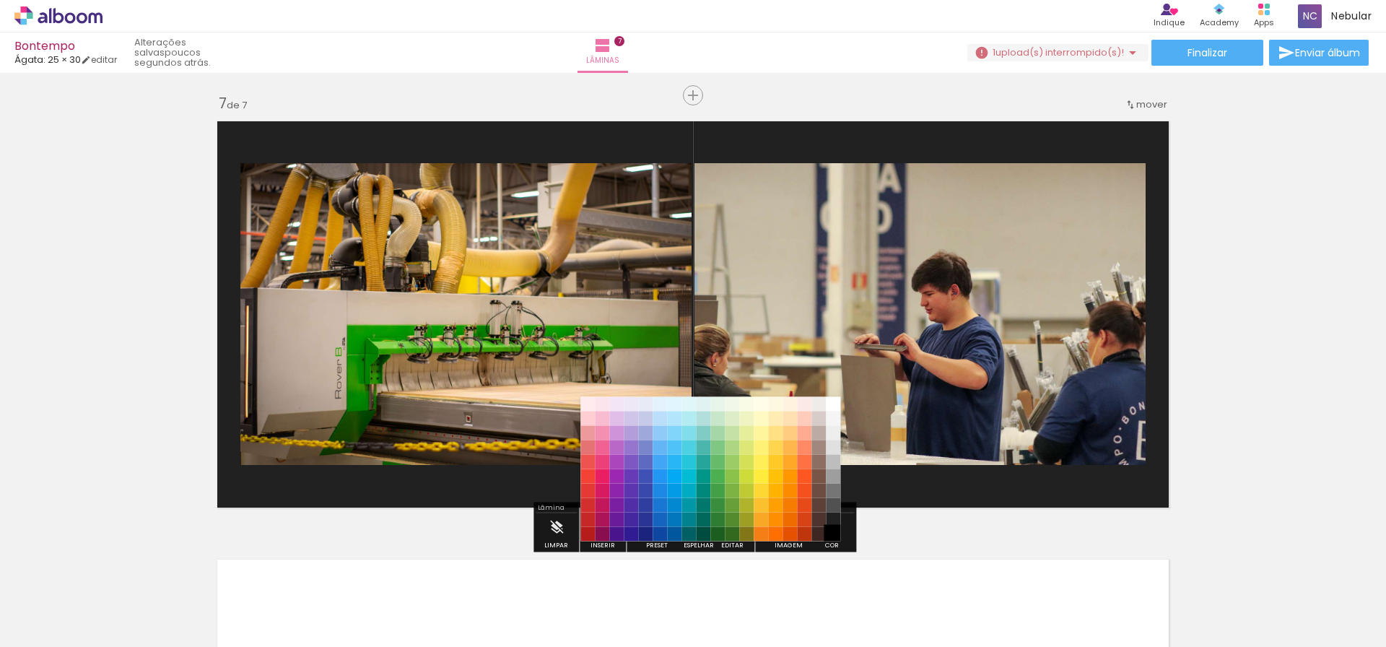
click at [833, 533] on paper-item "#000000" at bounding box center [833, 534] width 14 height 14
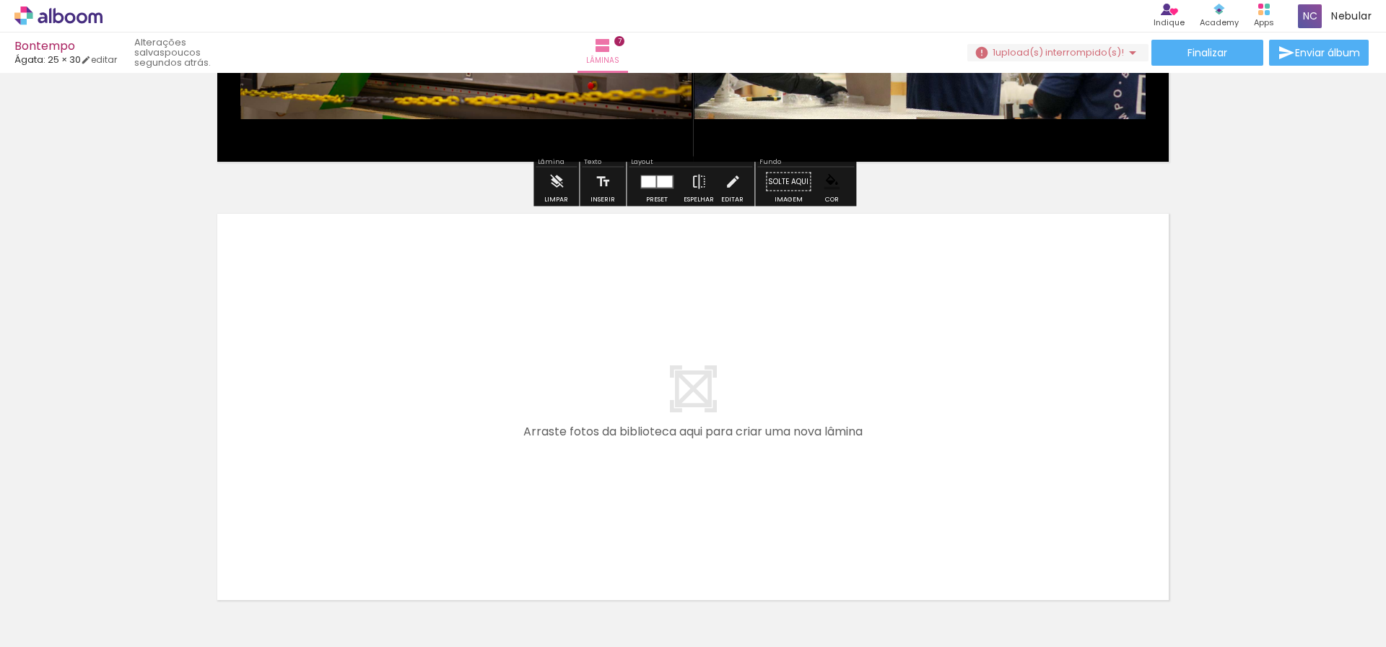
scroll to position [0, 245]
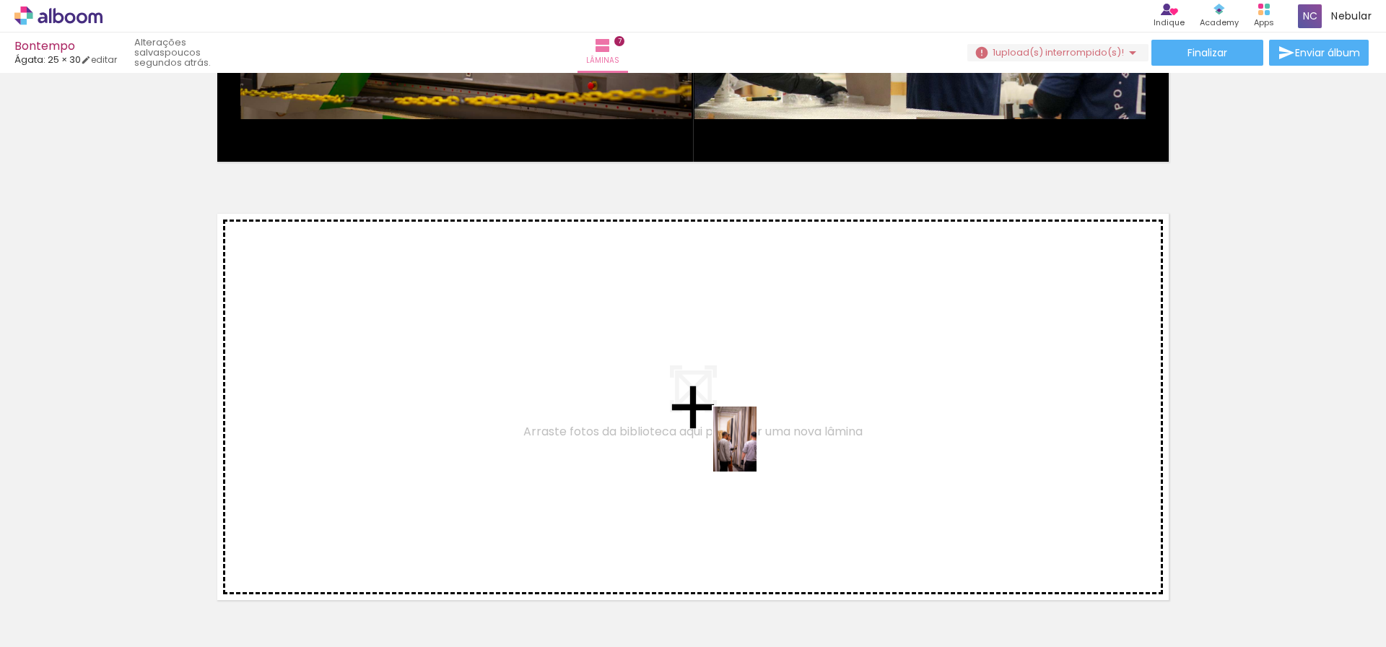
drag, startPoint x: 872, startPoint y: 598, endPoint x: 754, endPoint y: 446, distance: 192.4
click at [754, 446] on quentale-workspace at bounding box center [693, 323] width 1386 height 647
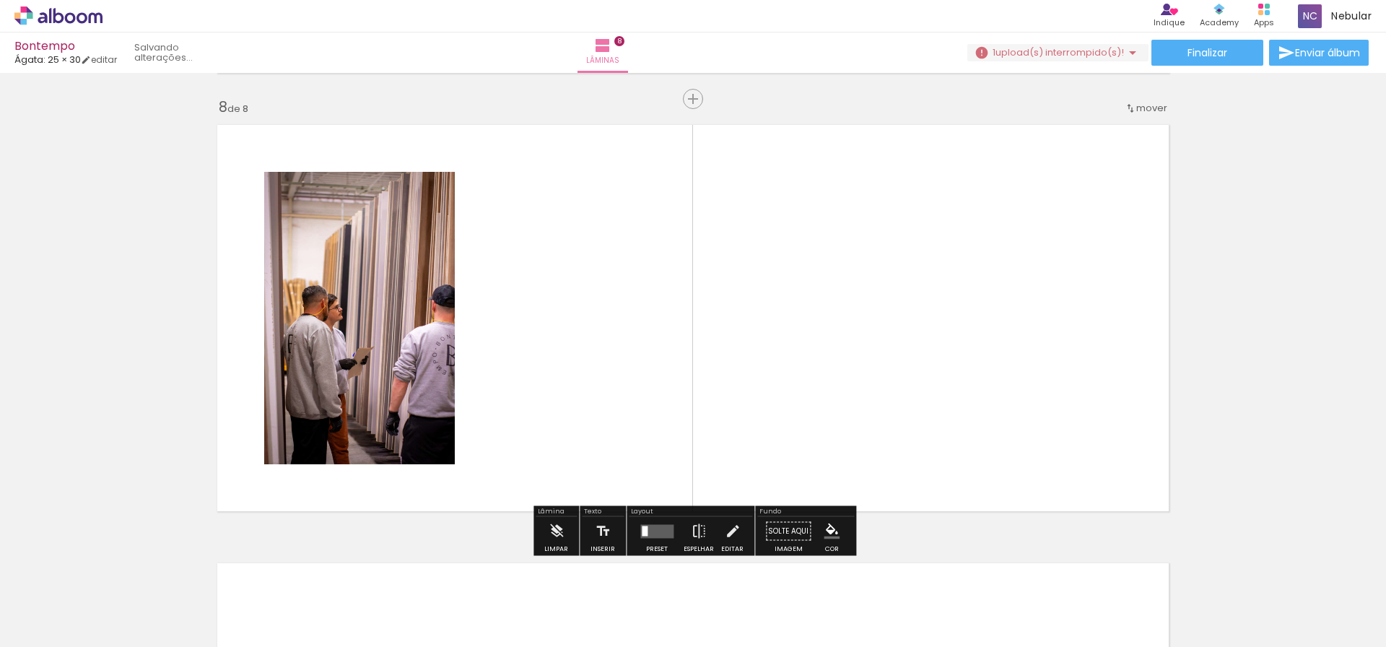
scroll to position [3068, 0]
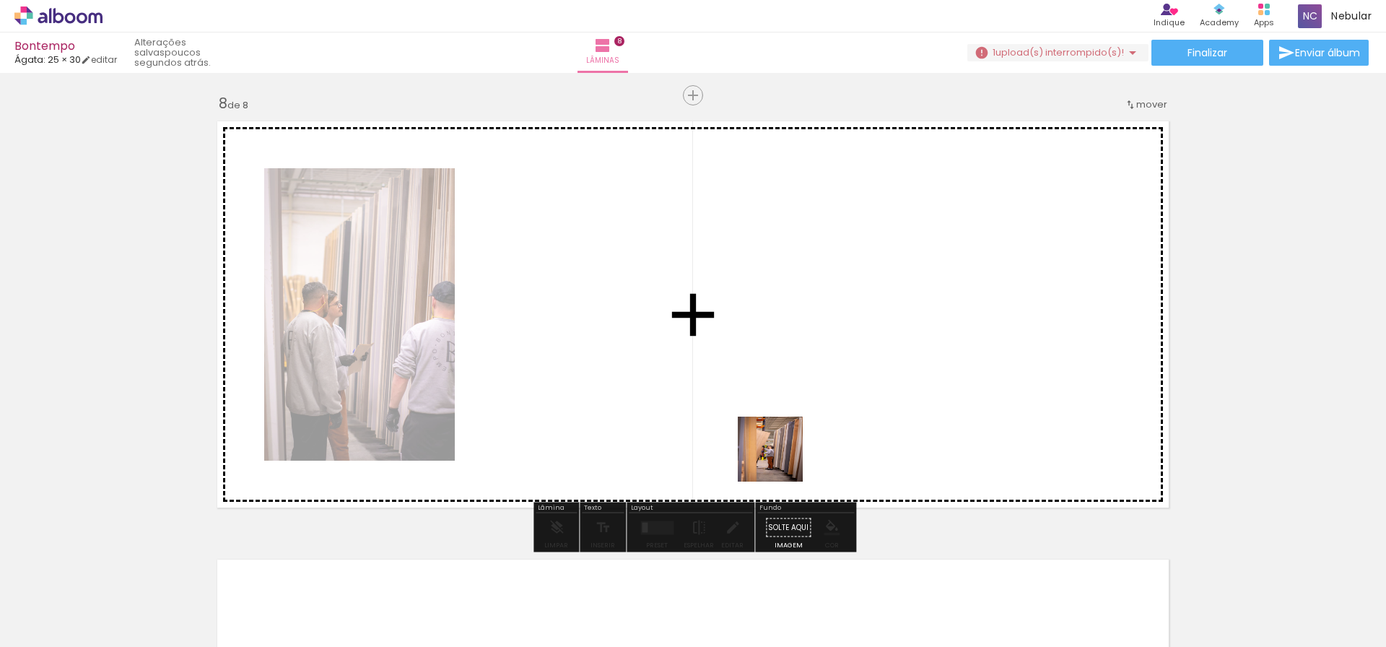
drag, startPoint x: 961, startPoint y: 615, endPoint x: 743, endPoint y: 421, distance: 291.4
click at [740, 417] on quentale-workspace at bounding box center [693, 323] width 1386 height 647
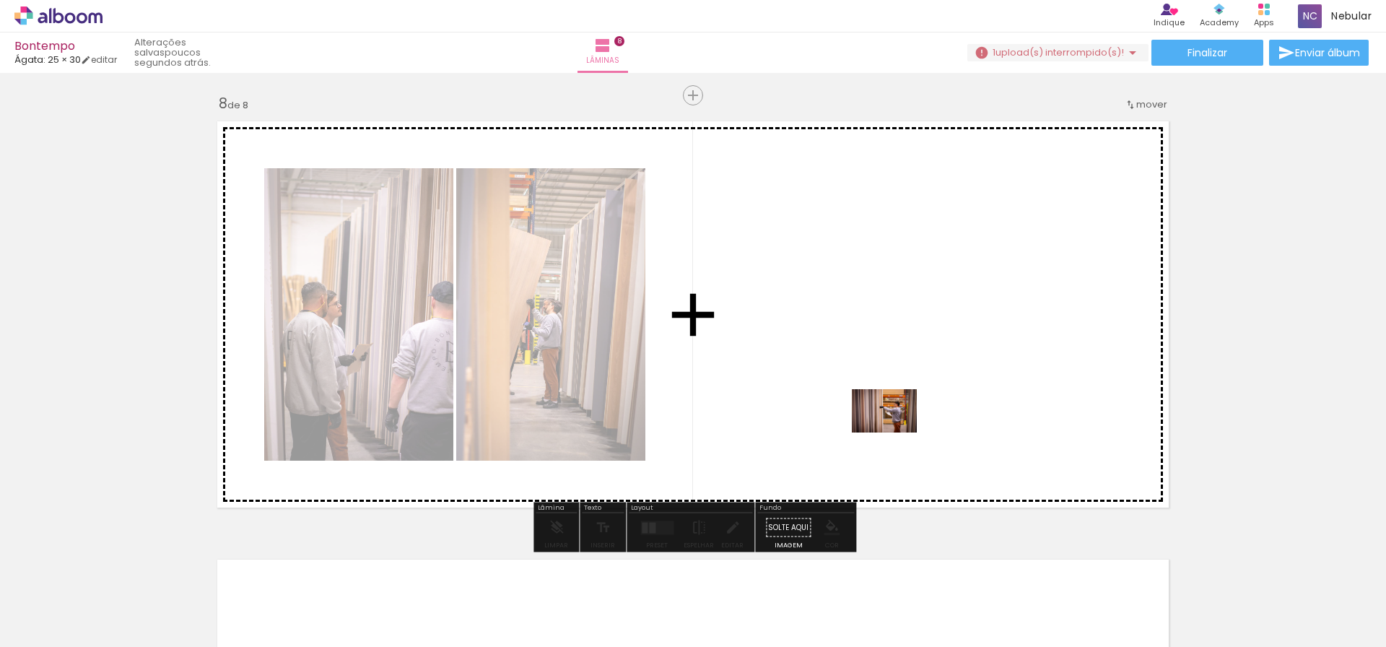
drag, startPoint x: 1031, startPoint y: 618, endPoint x: 889, endPoint y: 424, distance: 240.6
click at [889, 424] on quentale-workspace at bounding box center [693, 323] width 1386 height 647
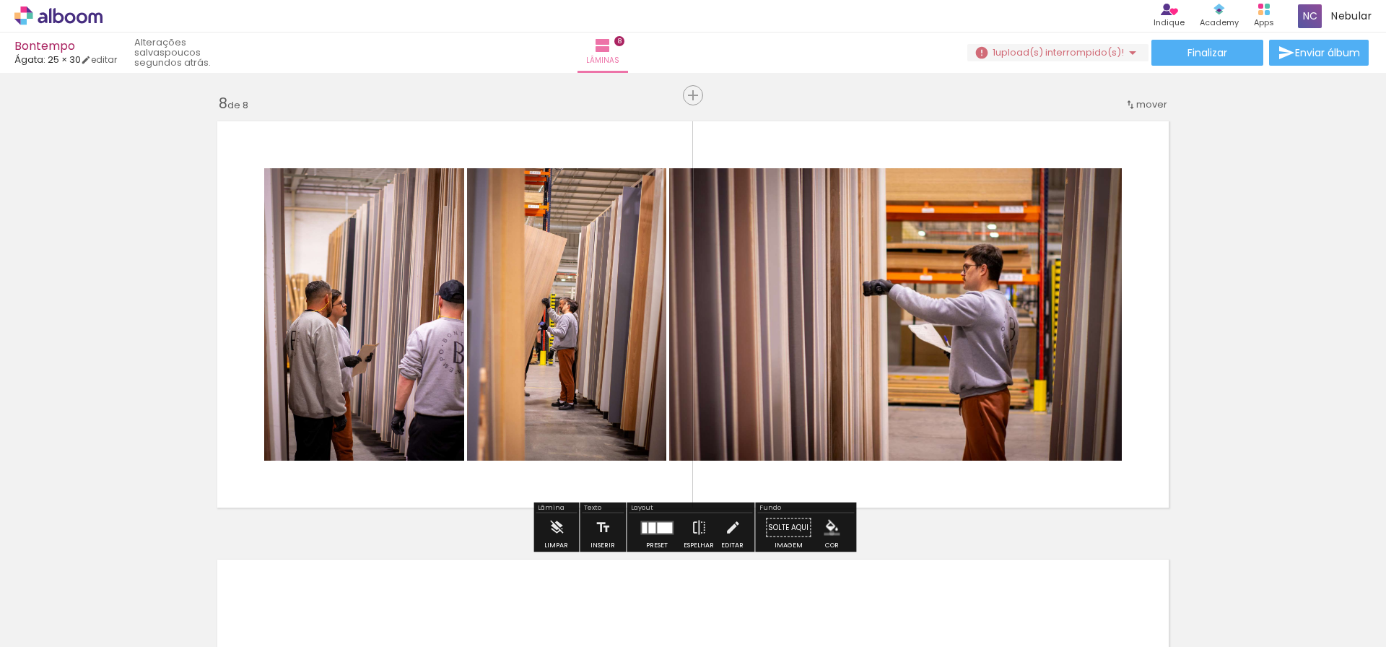
click at [826, 533] on iron-icon "color picker" at bounding box center [831, 528] width 16 height 16
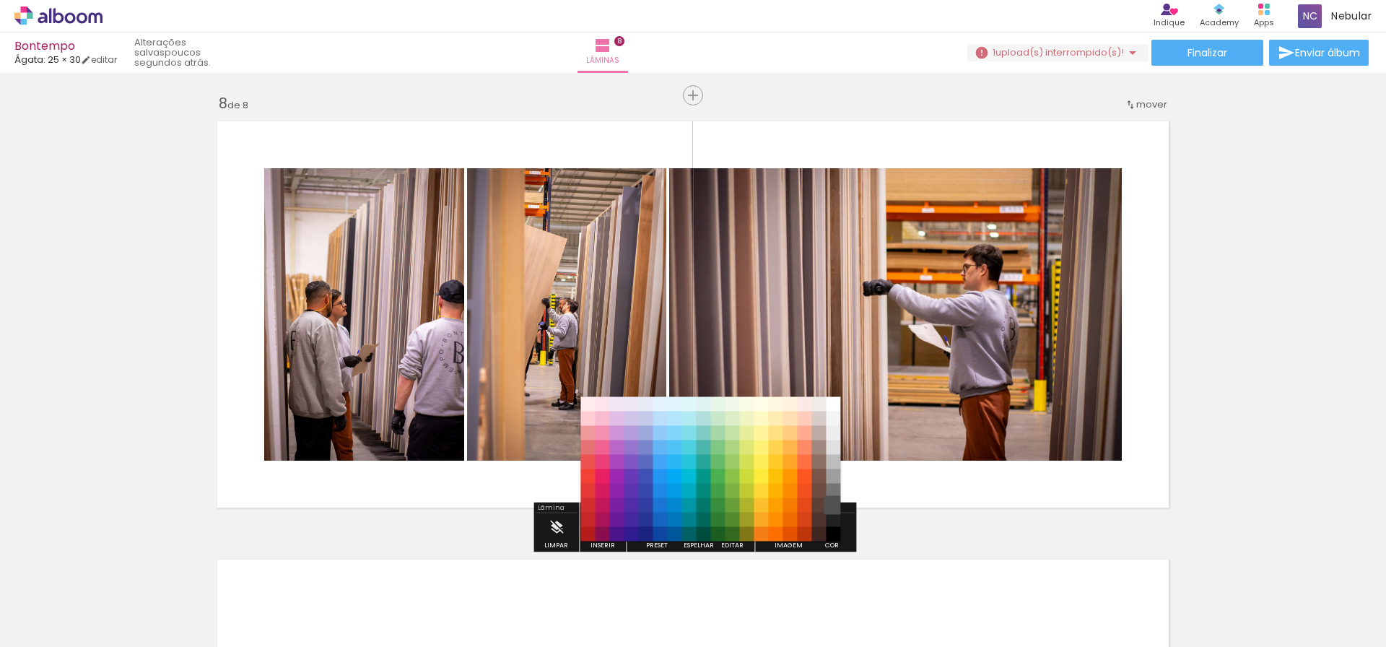
click at [833, 508] on paper-item "#515151" at bounding box center [833, 505] width 14 height 14
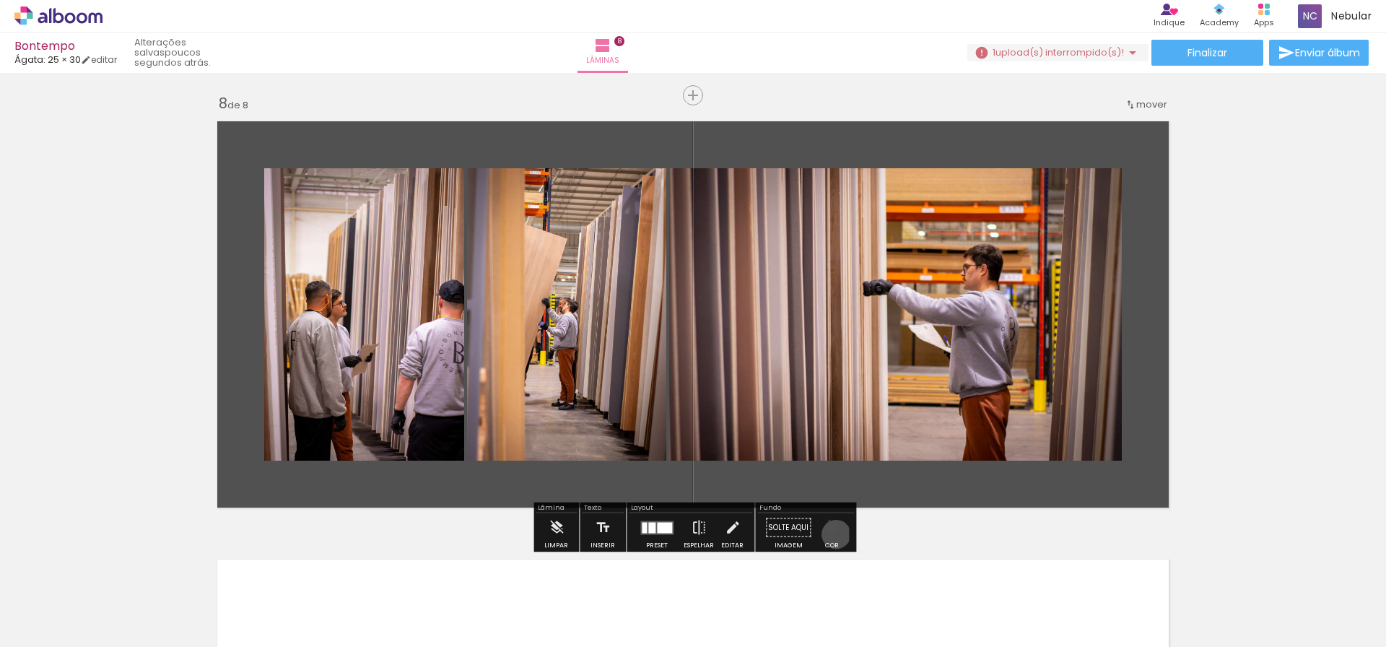
click at [831, 534] on iron-icon "color picker" at bounding box center [831, 528] width 16 height 16
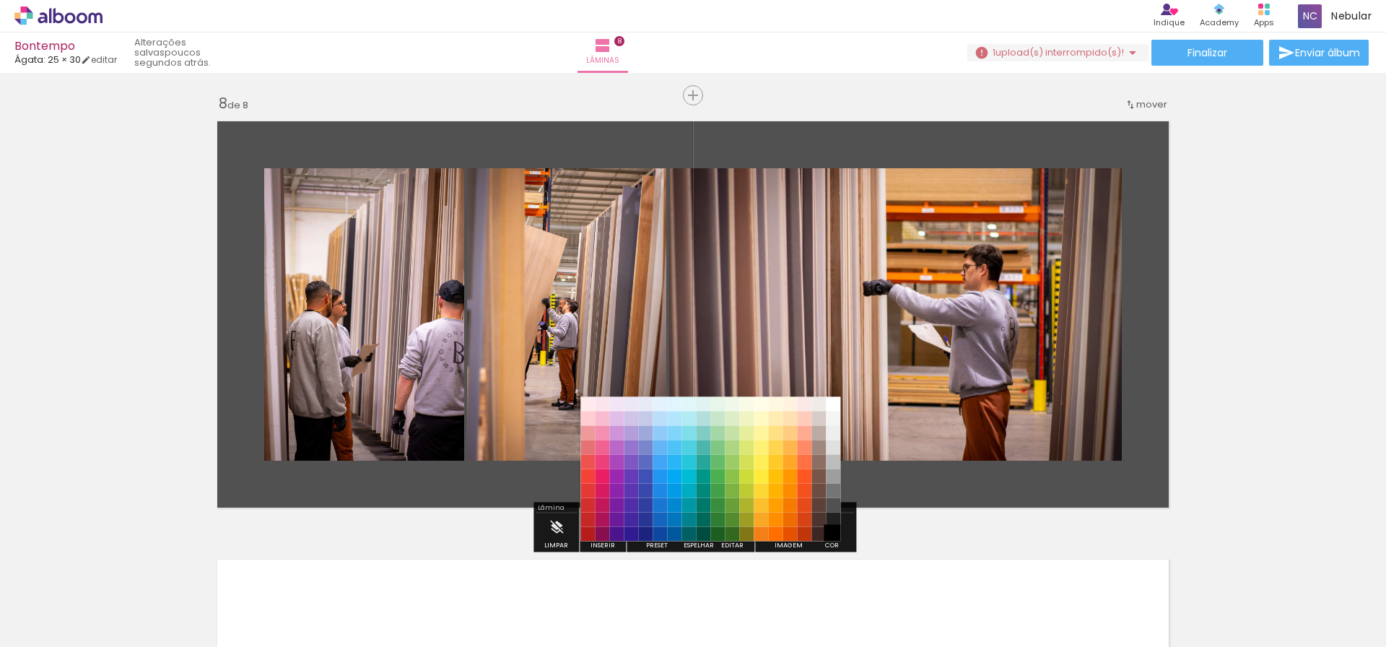
click at [835, 535] on paper-item "#000000" at bounding box center [833, 534] width 14 height 14
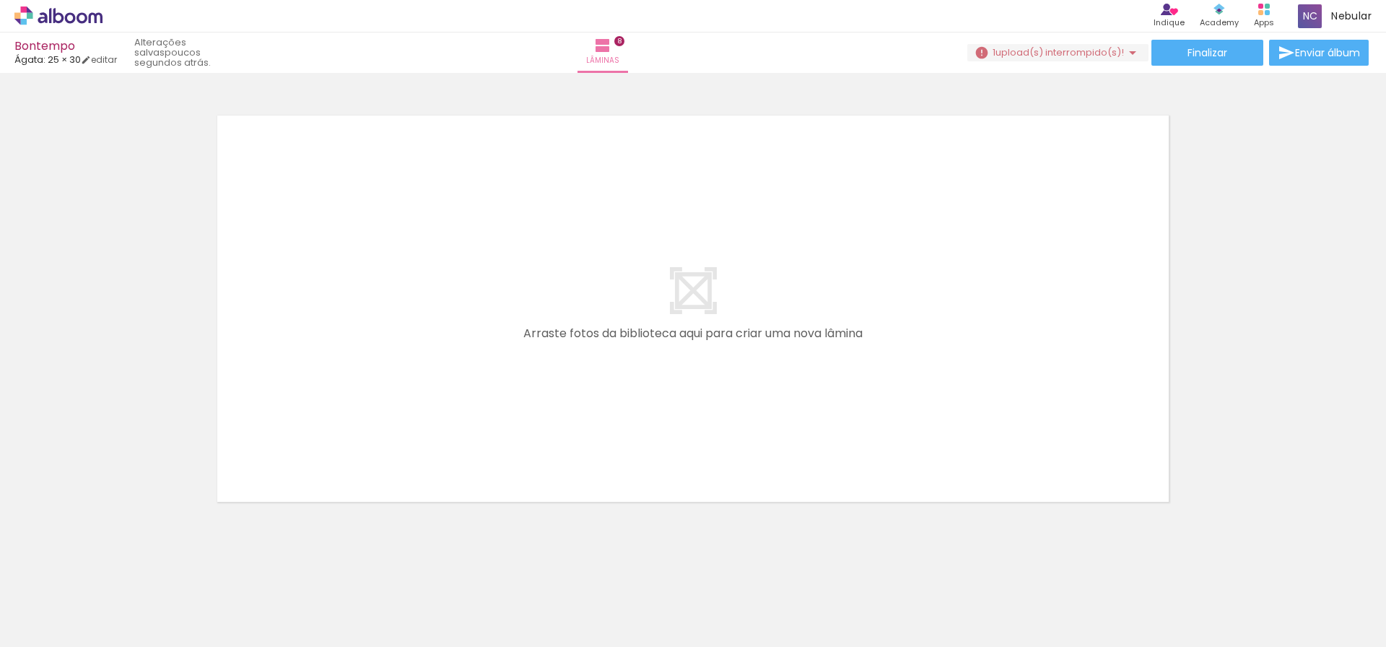
scroll to position [3515, 0]
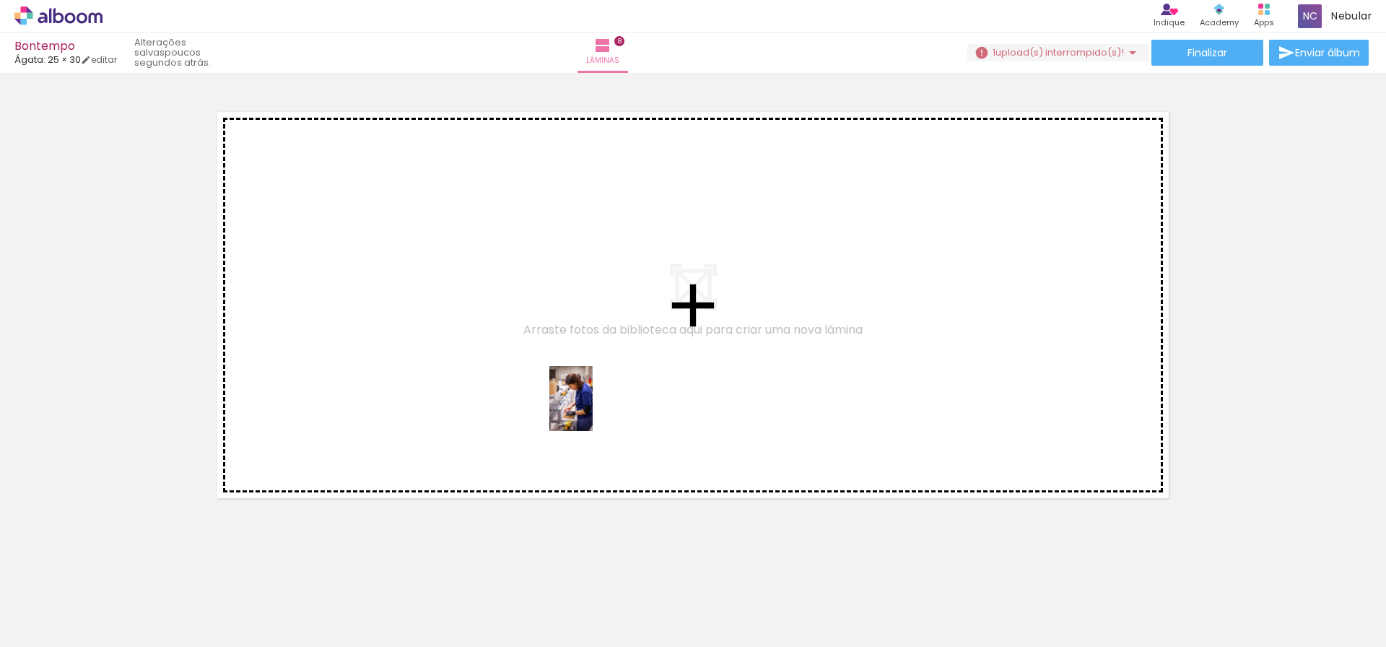
drag, startPoint x: 613, startPoint y: 594, endPoint x: 592, endPoint y: 408, distance: 186.6
click at [592, 408] on quentale-workspace at bounding box center [693, 323] width 1386 height 647
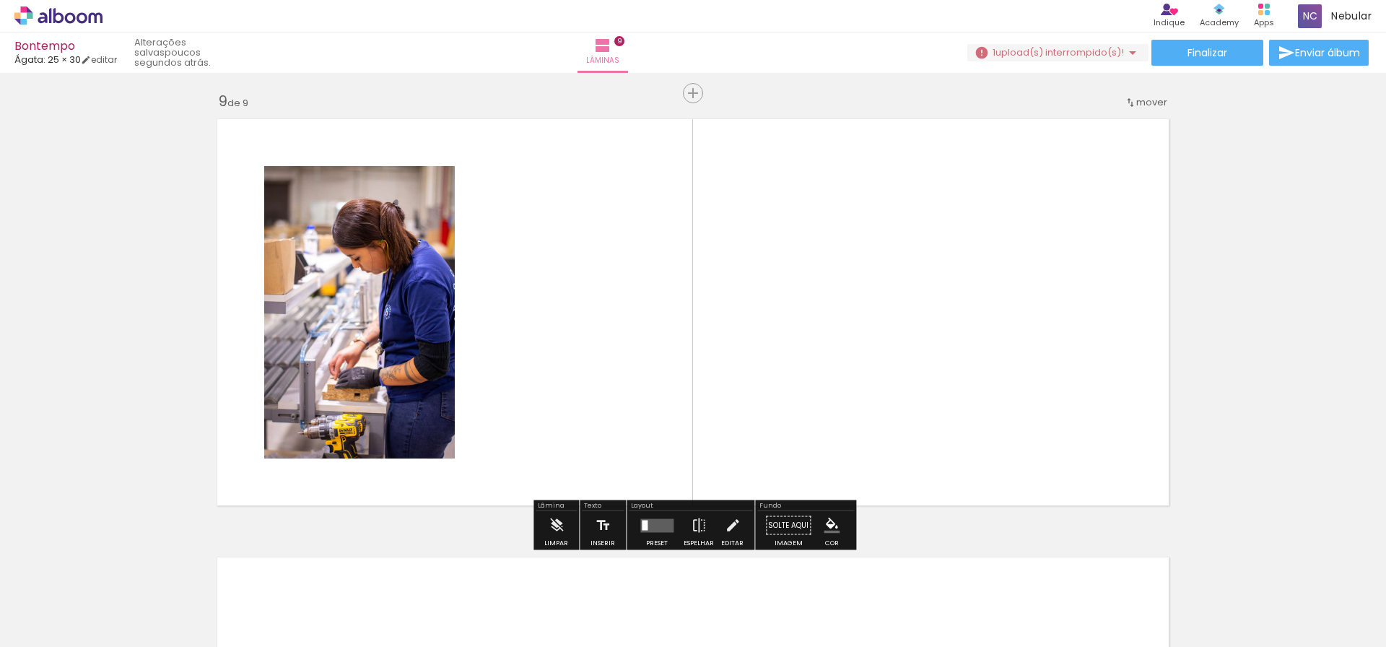
scroll to position [3506, 0]
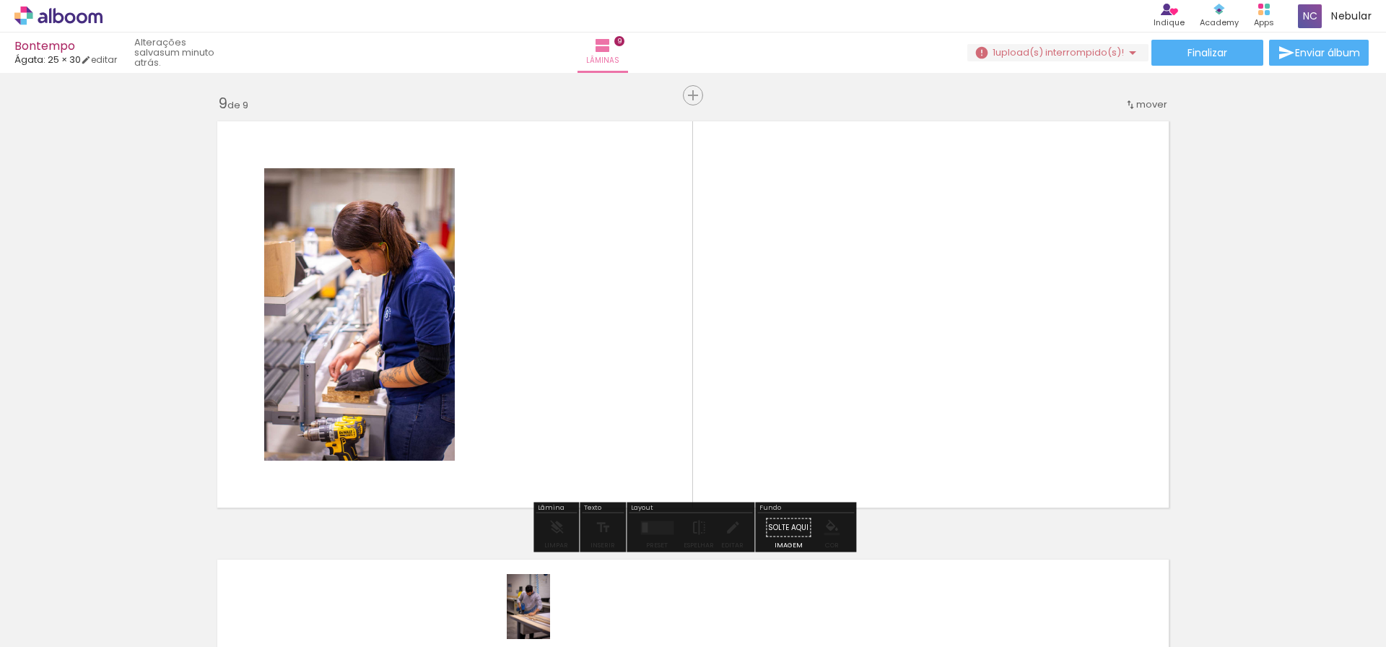
drag, startPoint x: 550, startPoint y: 607, endPoint x: 550, endPoint y: 617, distance: 10.1
click at [550, 617] on div at bounding box center [531, 597] width 48 height 71
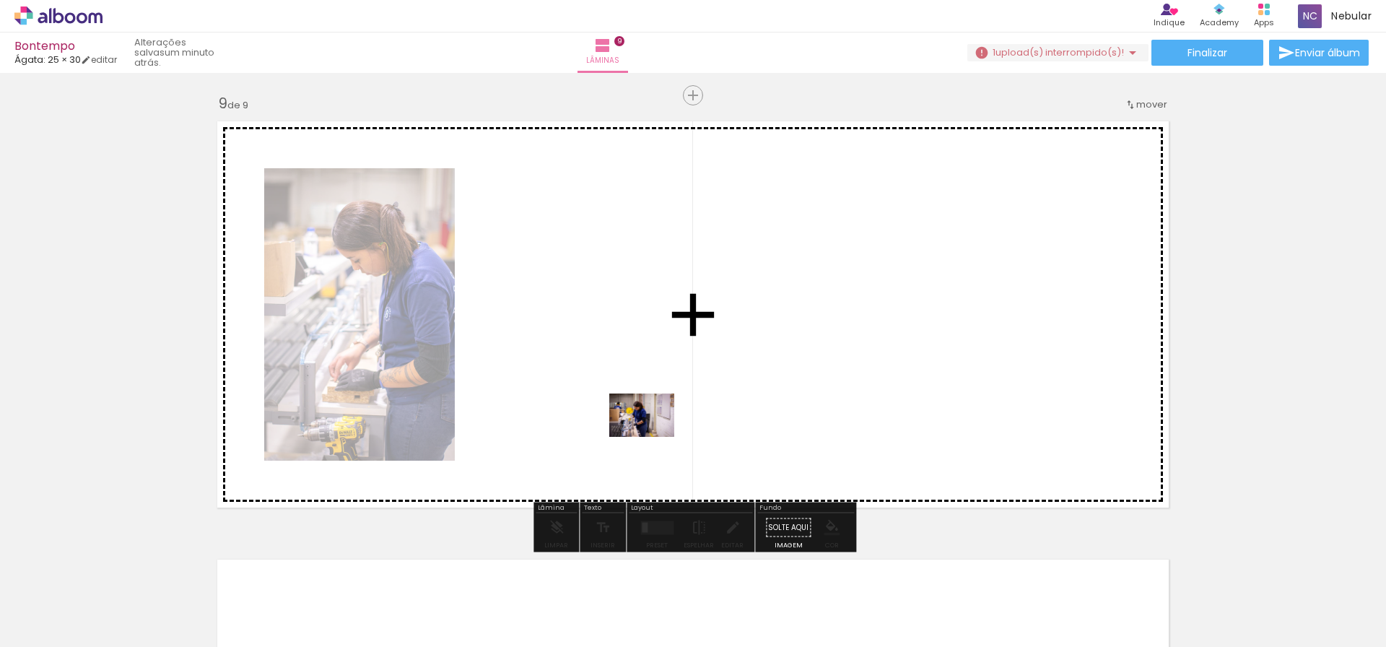
drag, startPoint x: 693, startPoint y: 612, endPoint x: 652, endPoint y: 435, distance: 181.4
click at [652, 435] on quentale-workspace at bounding box center [693, 323] width 1386 height 647
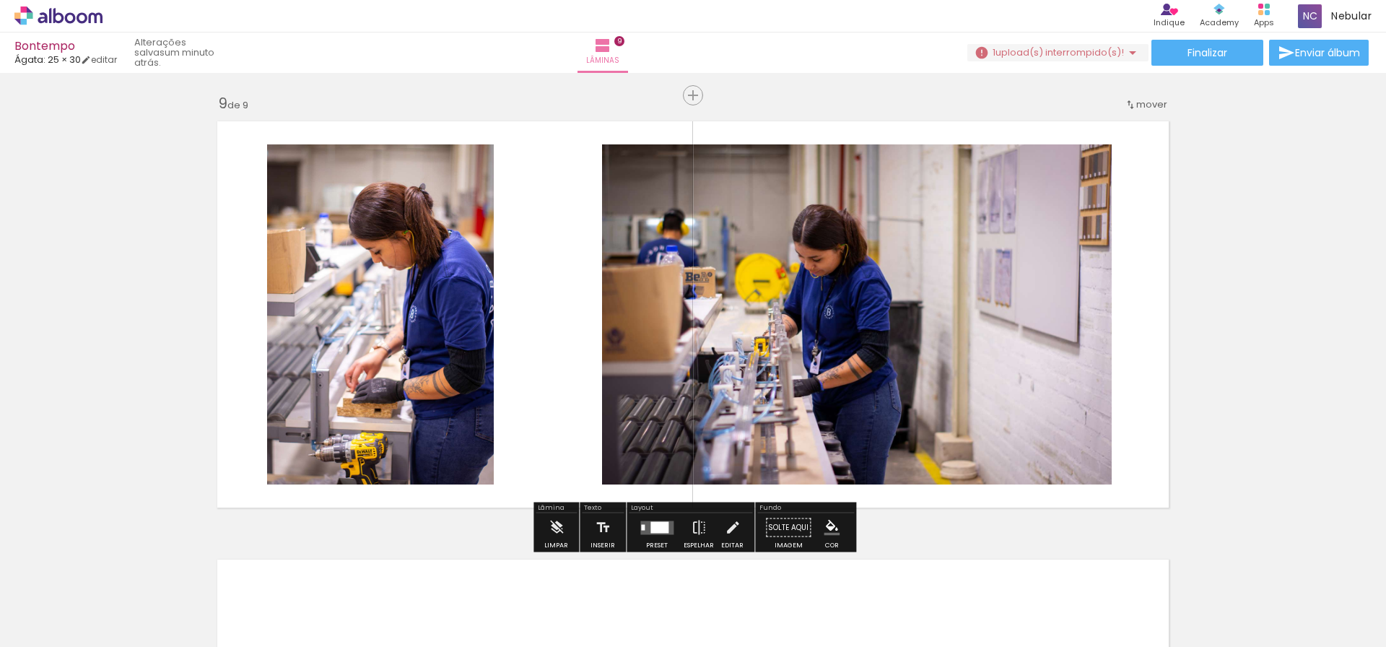
click at [653, 532] on div at bounding box center [659, 527] width 18 height 12
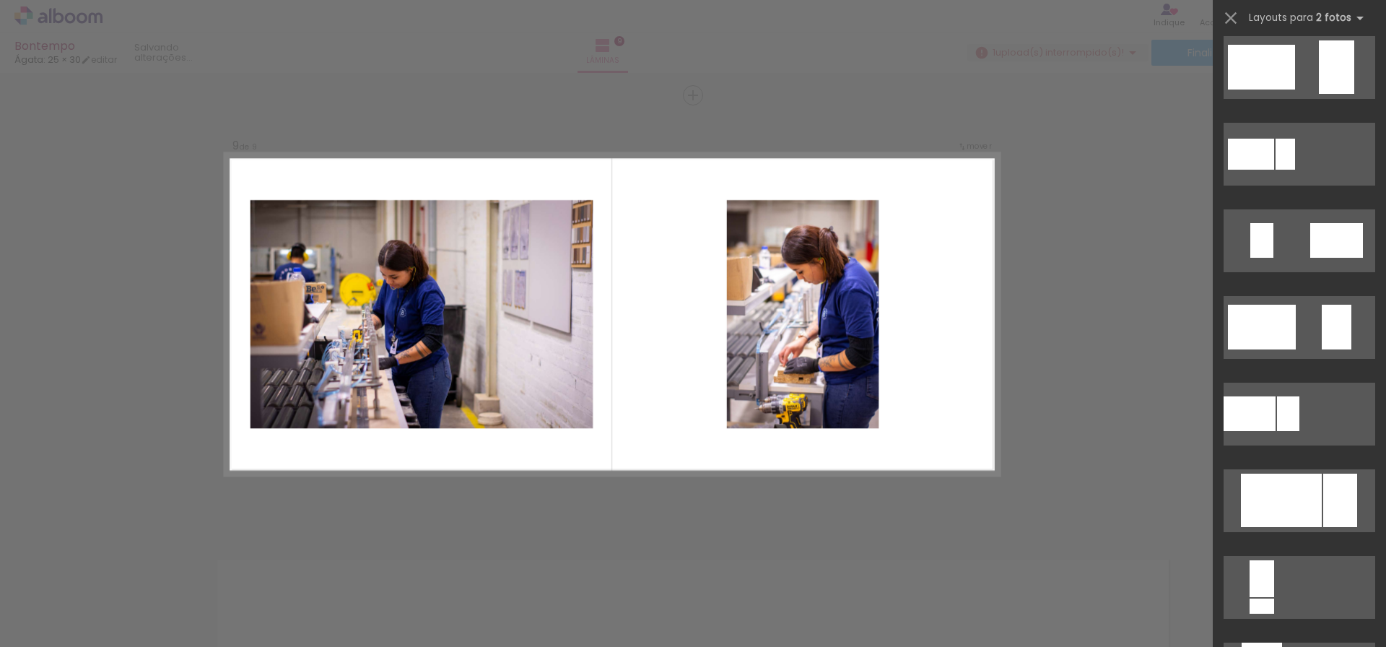
scroll to position [388, 0]
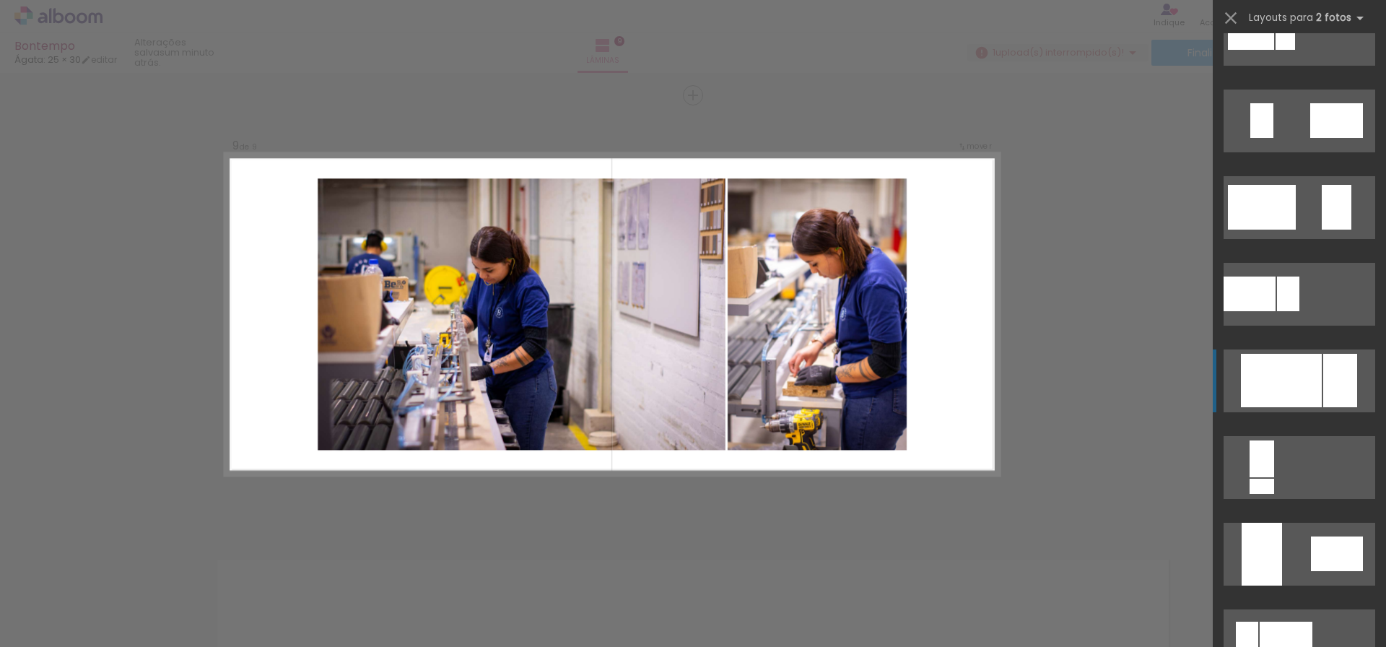
click at [1282, 377] on div at bounding box center [1280, 380] width 81 height 53
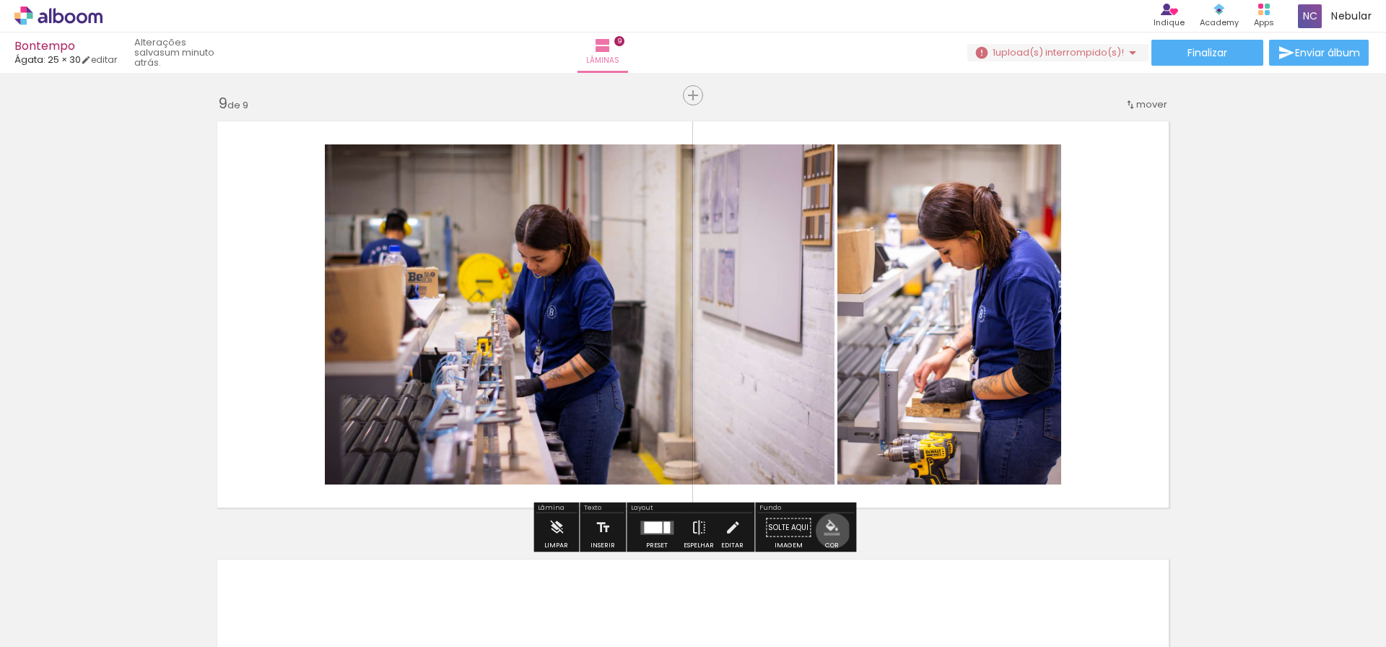
click at [828, 530] on iron-icon "color picker" at bounding box center [831, 528] width 16 height 16
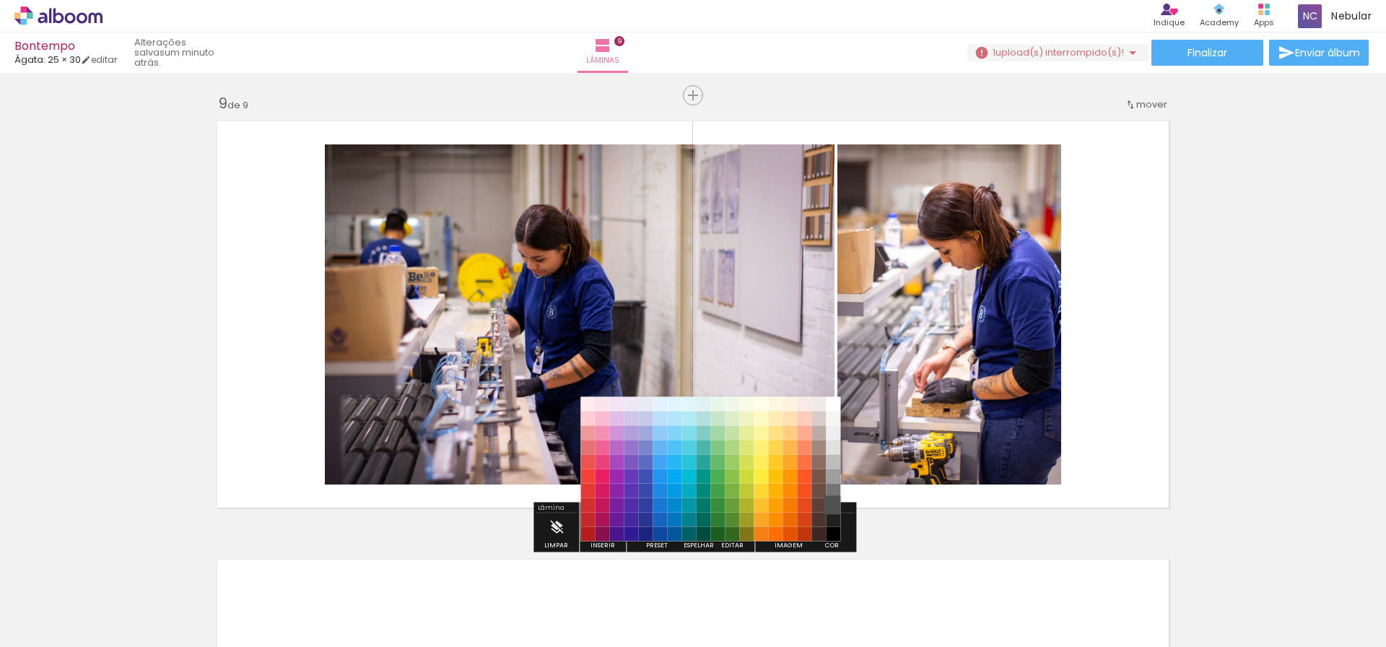
click at [830, 508] on paper-item "#515151" at bounding box center [833, 505] width 14 height 14
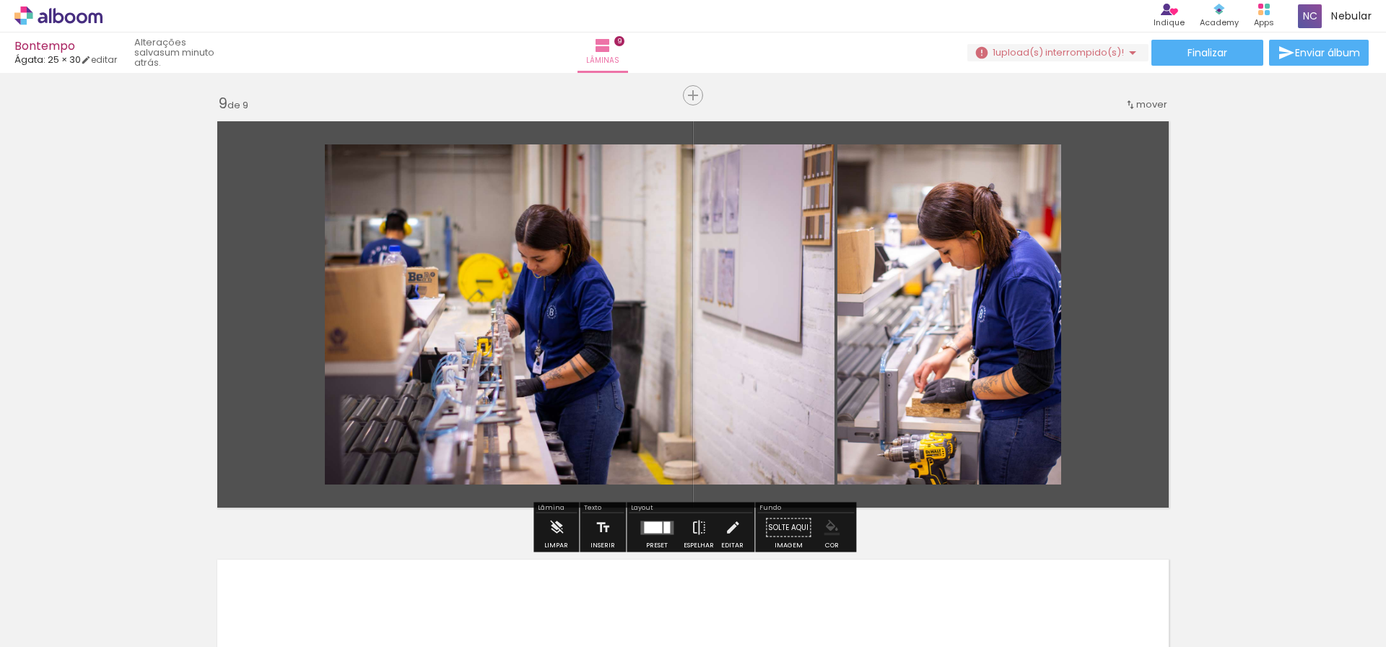
click at [831, 533] on iron-icon "color picker" at bounding box center [831, 528] width 16 height 16
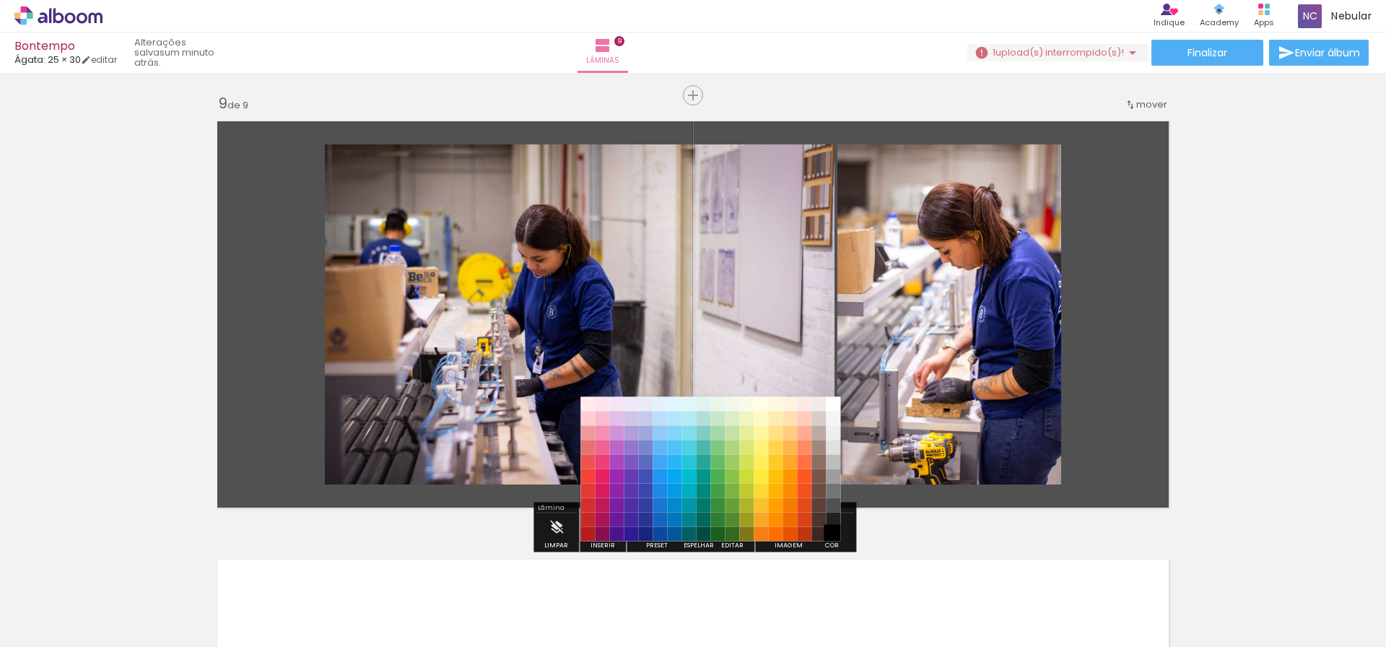
click at [835, 538] on paper-item "#000000" at bounding box center [833, 534] width 14 height 14
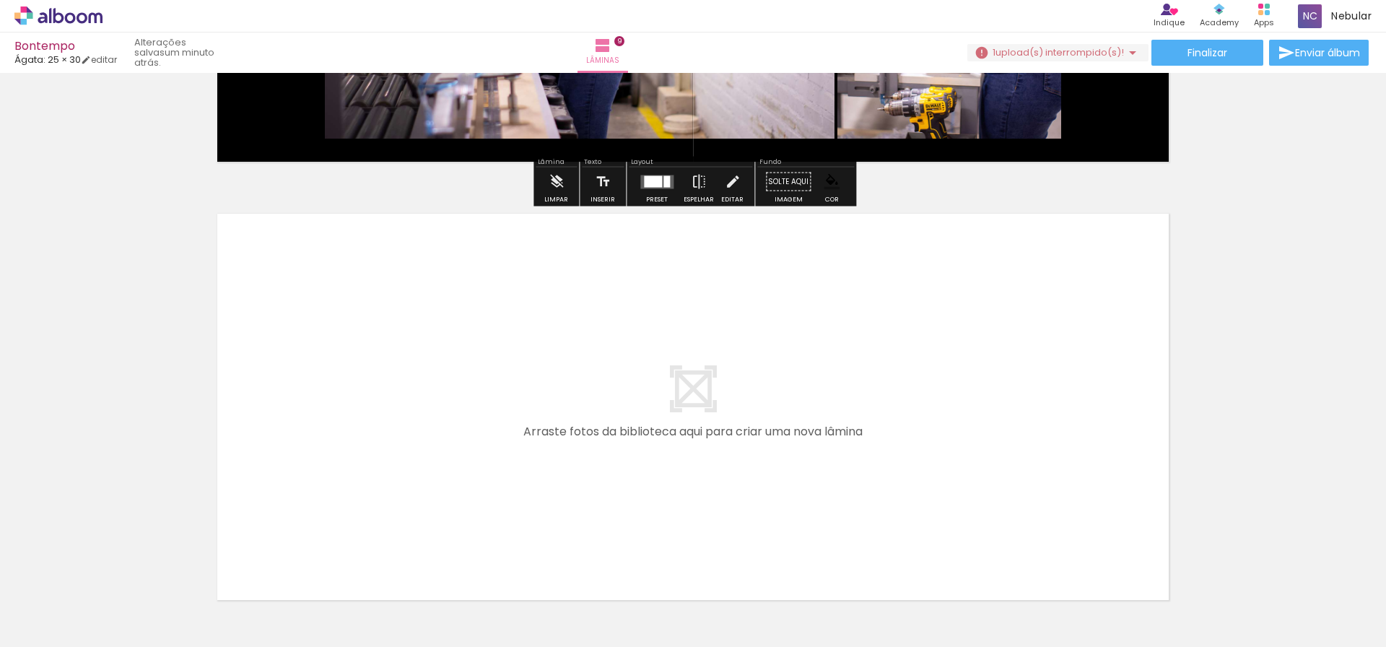
scroll to position [3884, 0]
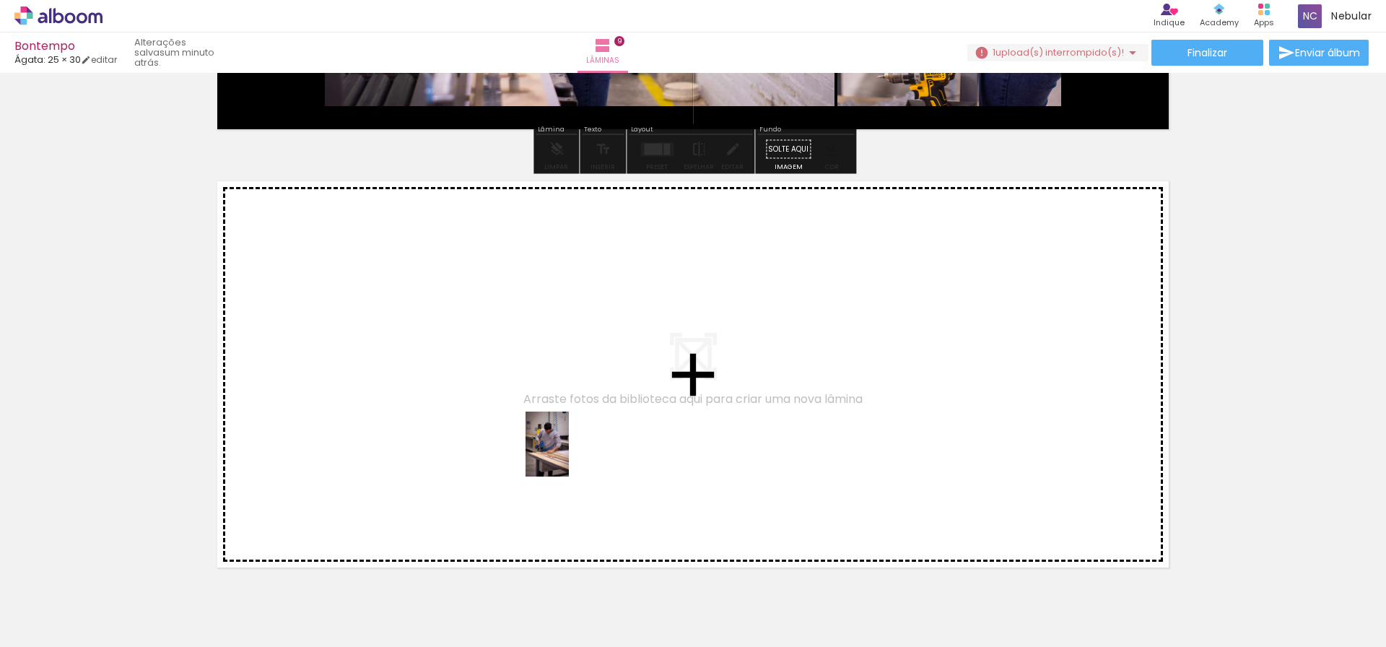
drag, startPoint x: 536, startPoint y: 588, endPoint x: 569, endPoint y: 455, distance: 137.4
click at [569, 455] on quentale-workspace at bounding box center [693, 323] width 1386 height 647
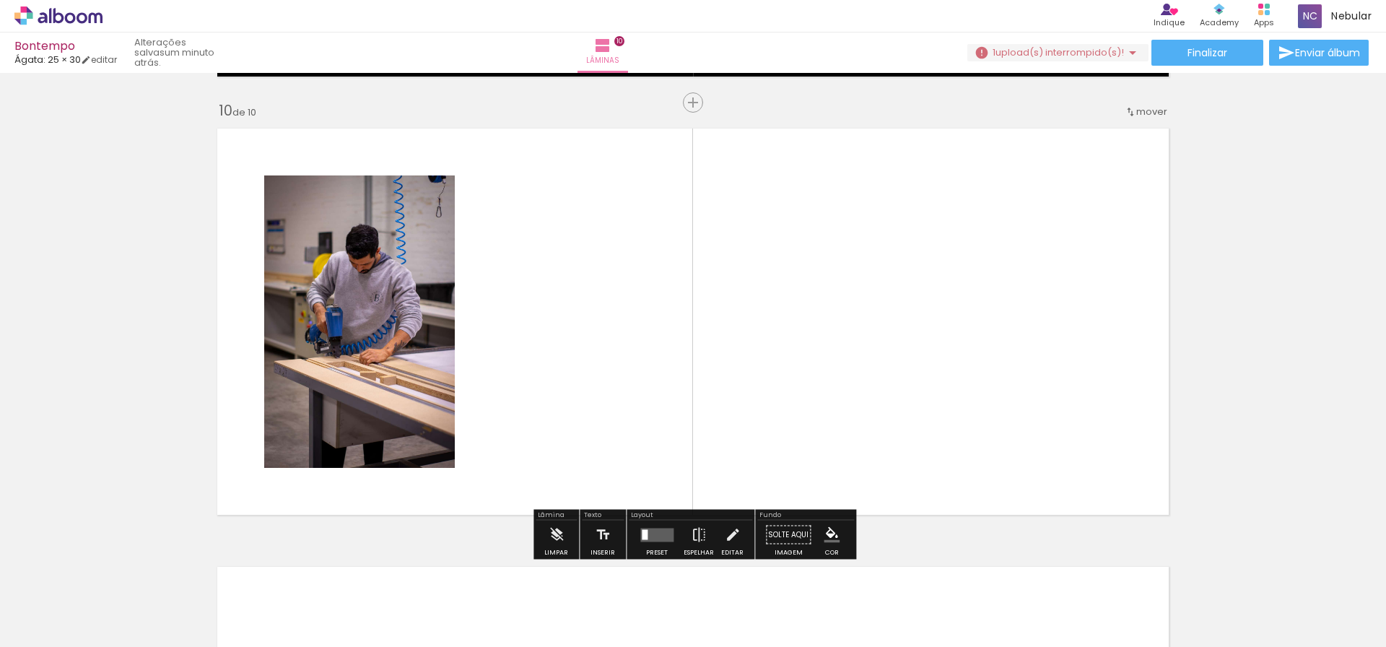
scroll to position [3944, 0]
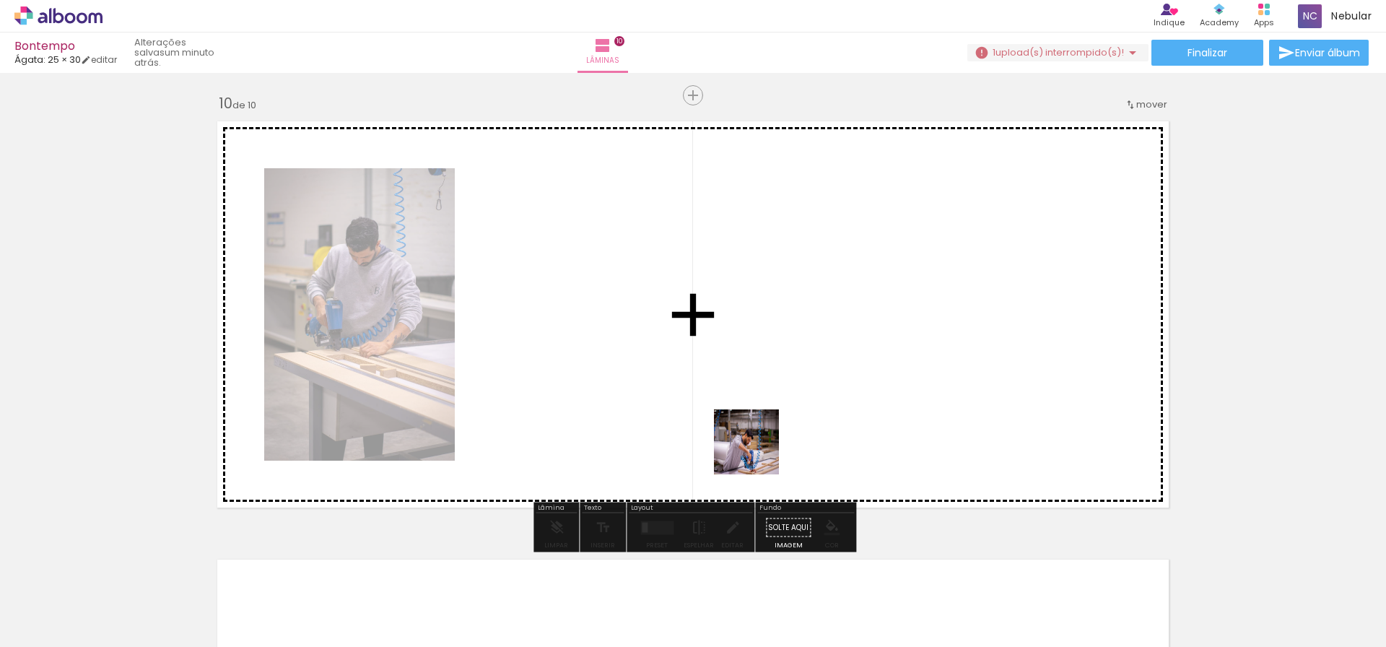
drag, startPoint x: 775, startPoint y: 597, endPoint x: 757, endPoint y: 438, distance: 159.8
click at [757, 438] on quentale-workspace at bounding box center [693, 323] width 1386 height 647
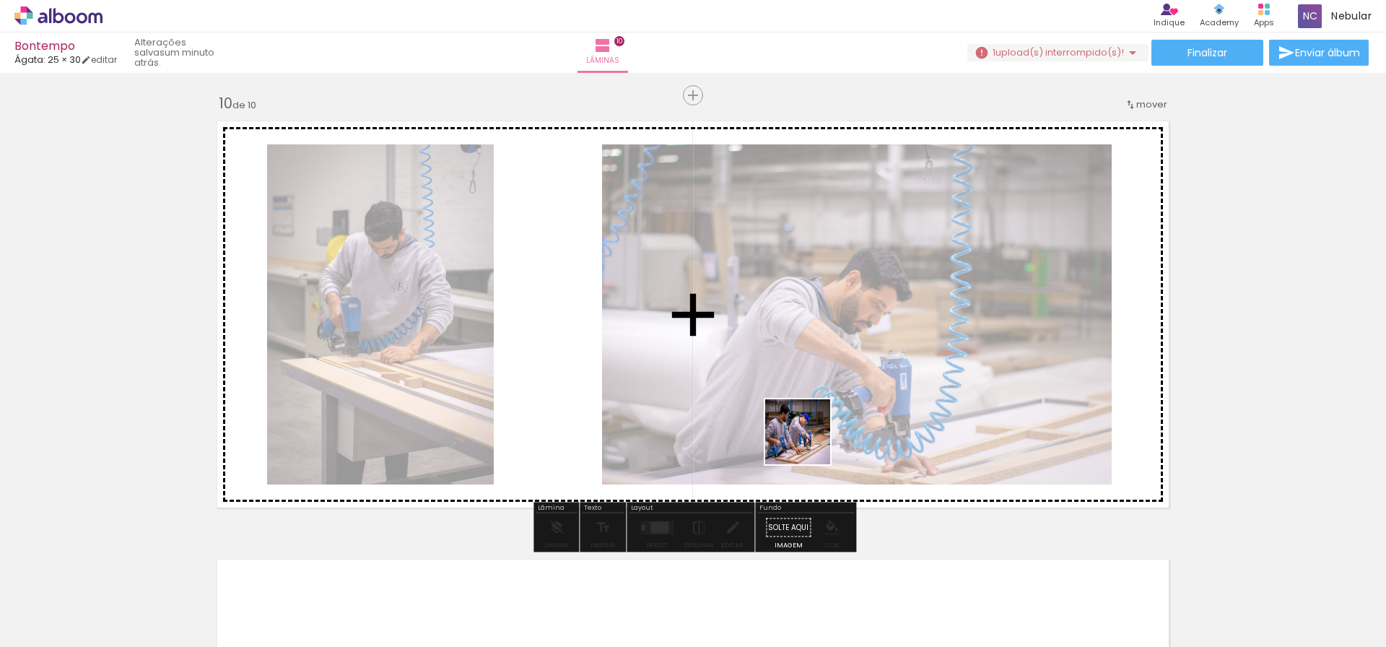
drag, startPoint x: 845, startPoint y: 610, endPoint x: 805, endPoint y: 419, distance: 195.3
click at [805, 419] on quentale-workspace at bounding box center [693, 323] width 1386 height 647
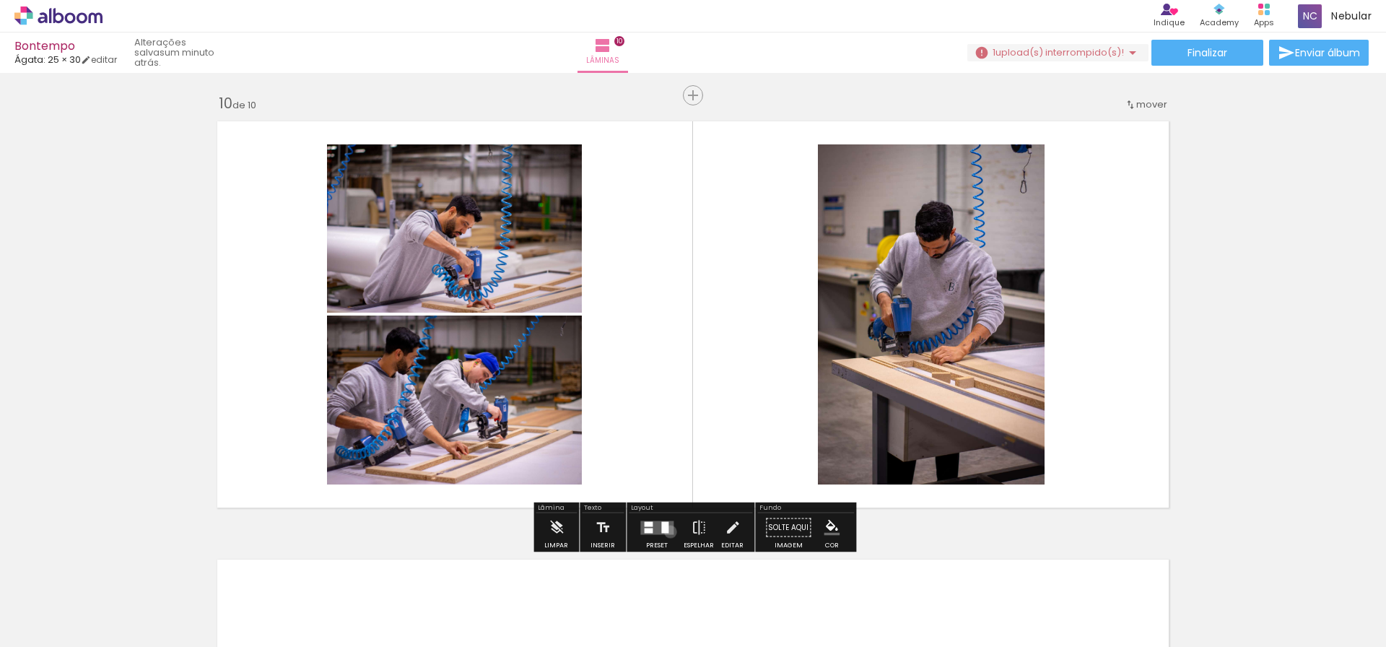
click at [667, 531] on quentale-layouter at bounding box center [656, 527] width 33 height 14
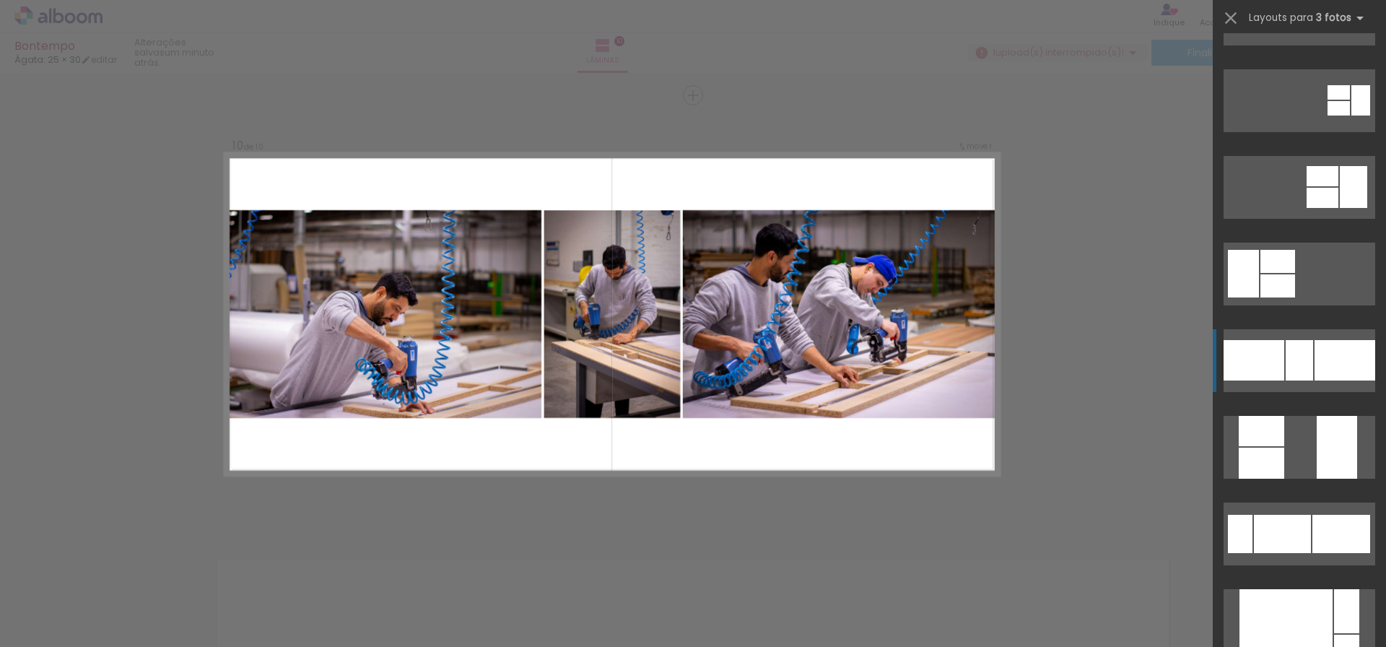
scroll to position [282, 0]
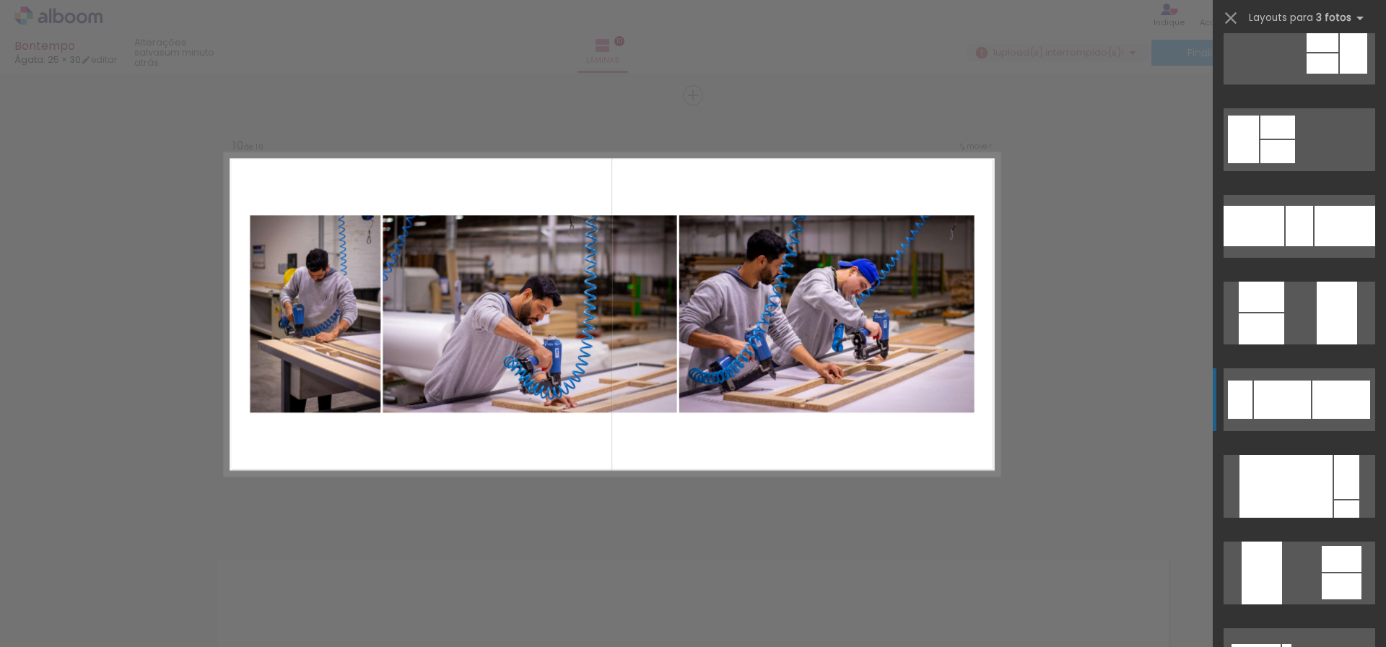
click at [1277, 397] on div at bounding box center [1281, 399] width 57 height 38
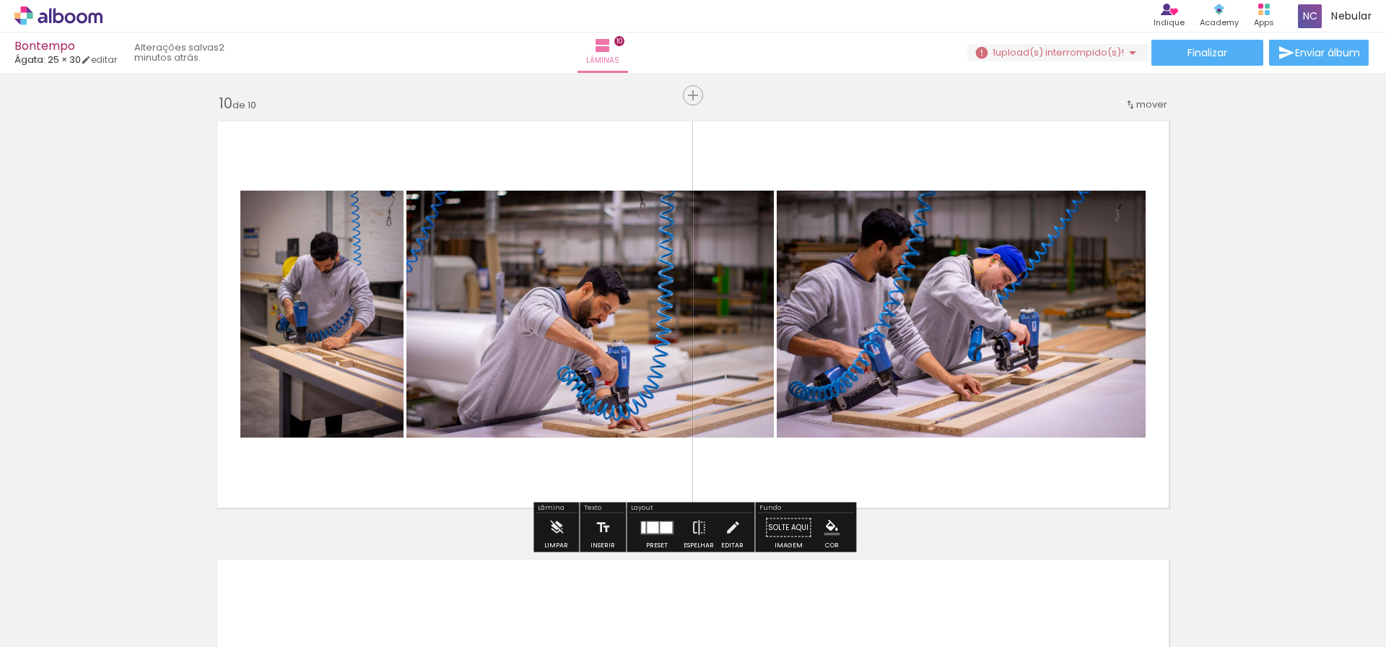
click at [660, 529] on div at bounding box center [666, 527] width 12 height 12
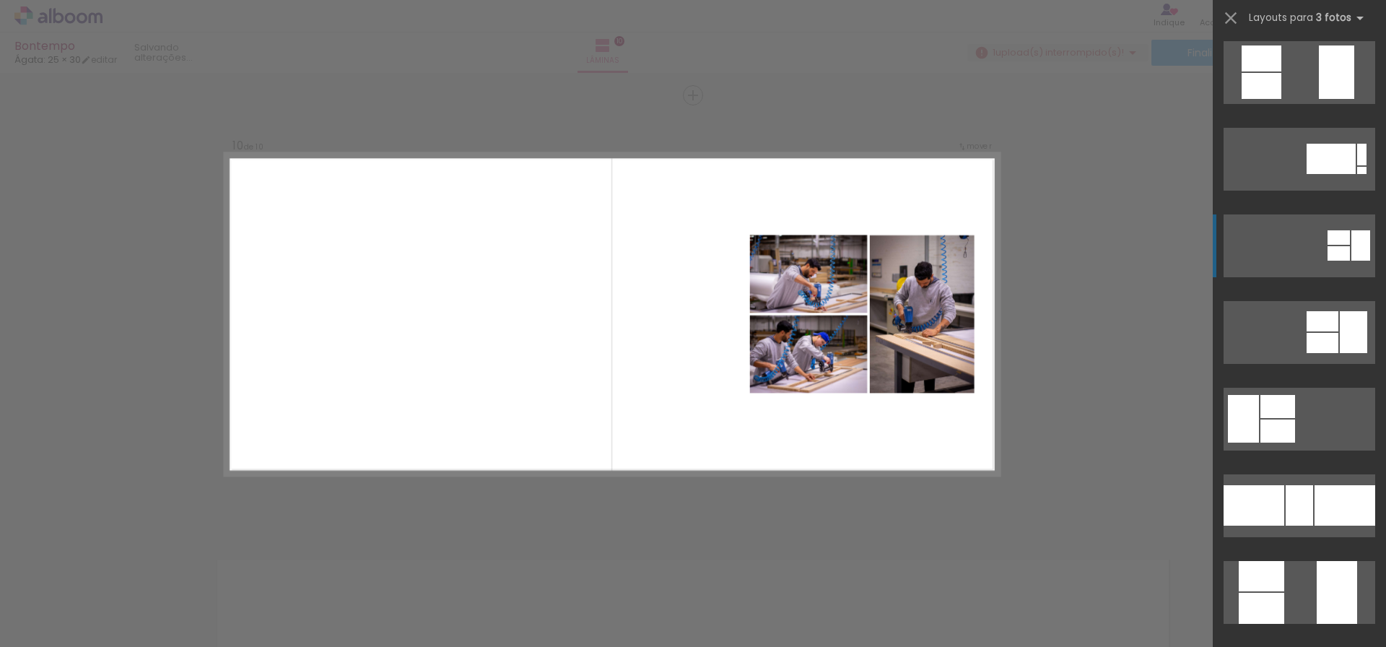
scroll to position [0, 0]
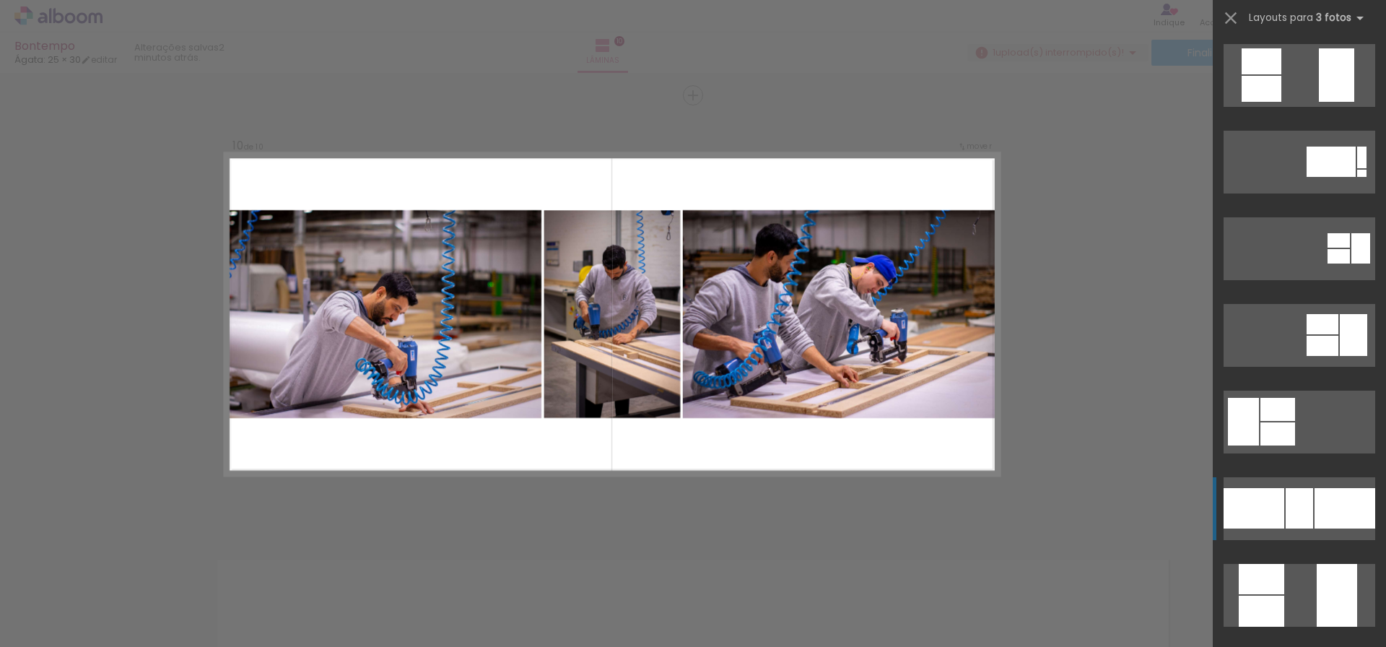
click at [1314, 495] on div at bounding box center [1344, 508] width 61 height 40
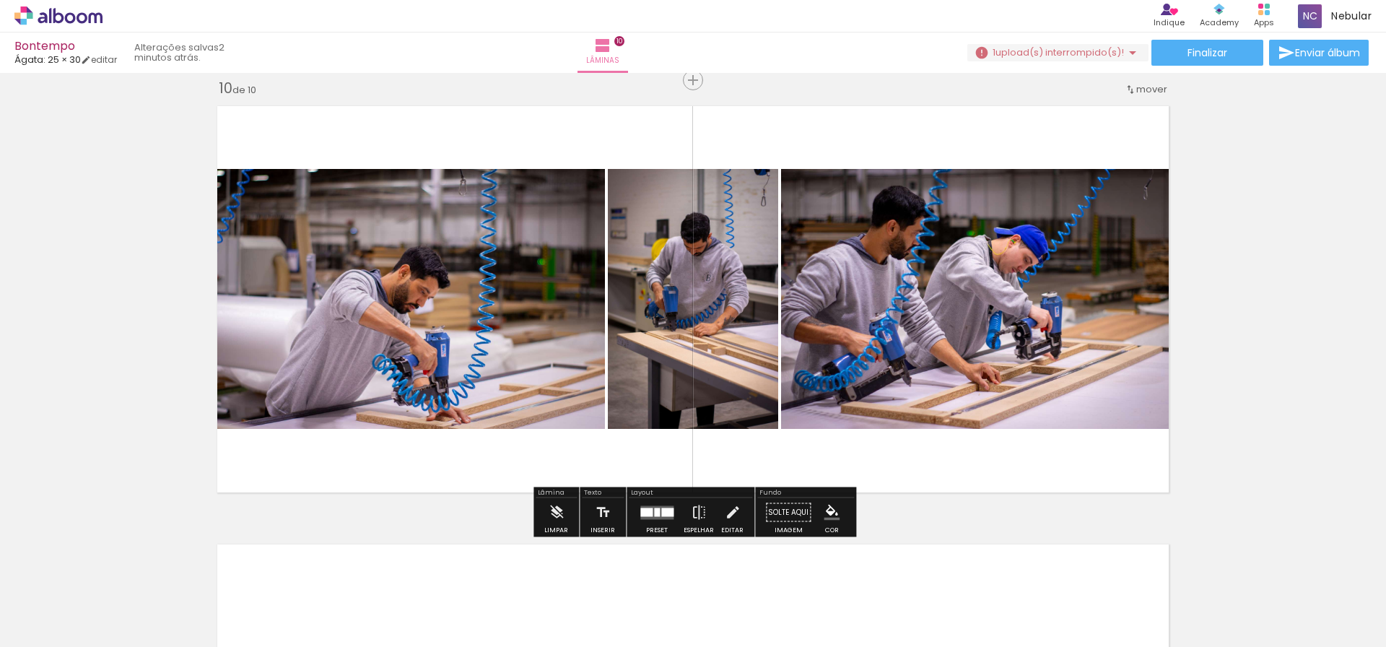
scroll to position [4013, 0]
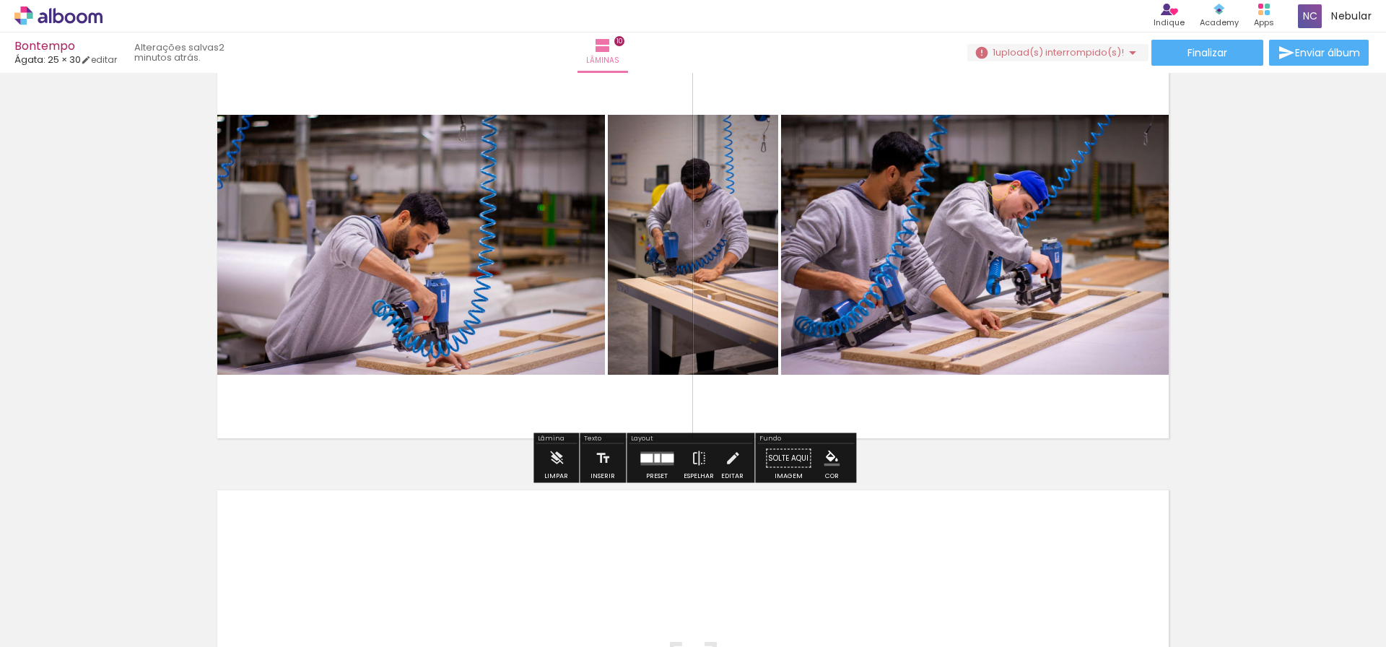
click at [832, 460] on iron-icon "color picker" at bounding box center [831, 458] width 16 height 16
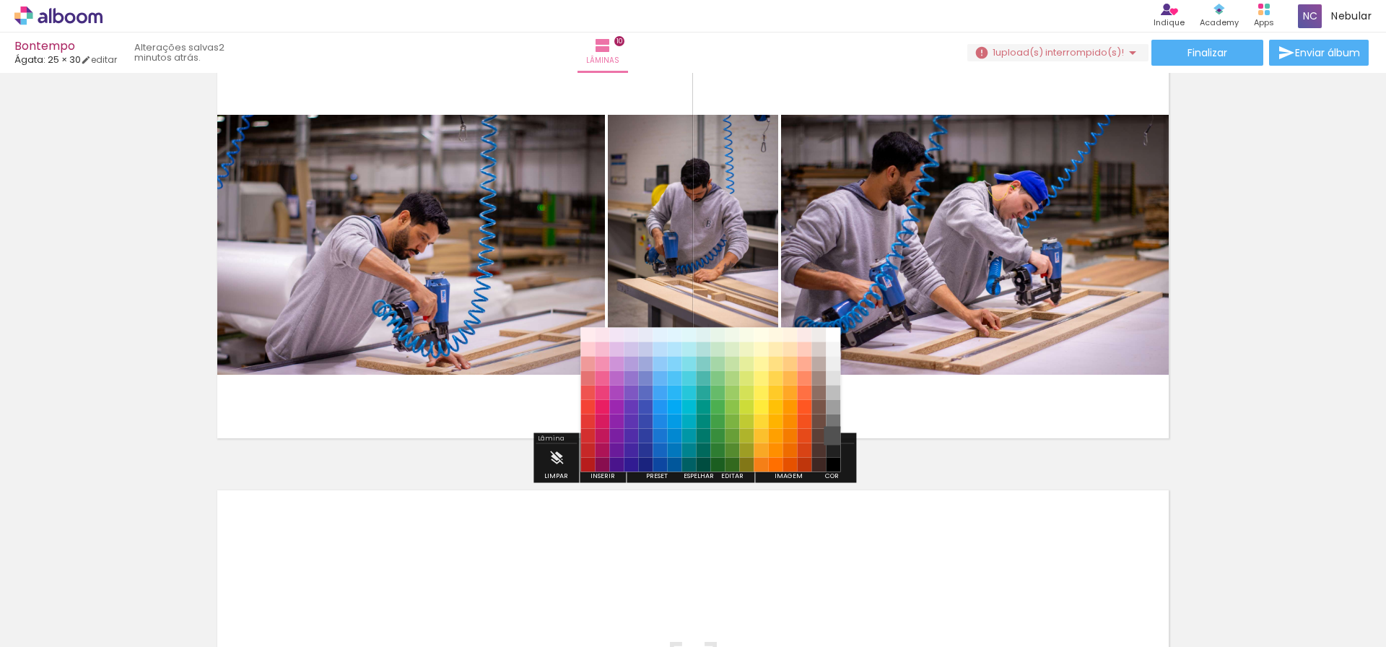
click at [831, 437] on paper-item "#515151" at bounding box center [833, 436] width 14 height 14
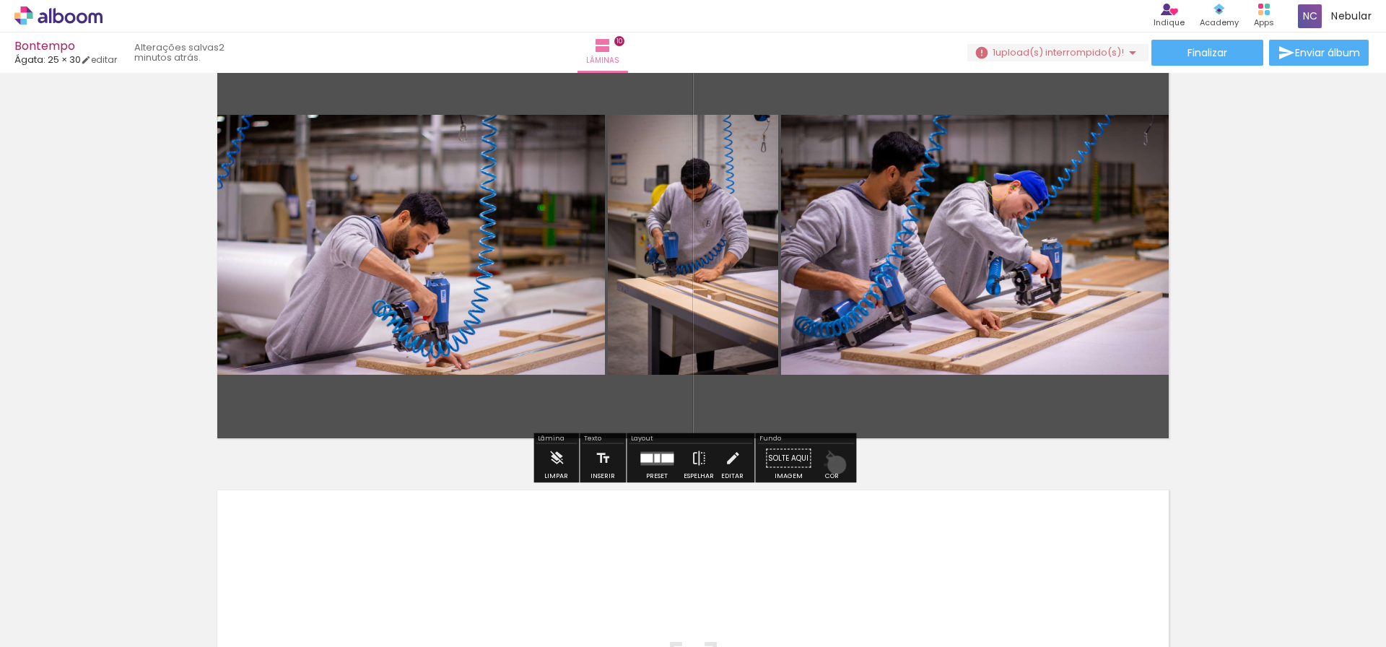
click at [831, 465] on iron-icon "color picker" at bounding box center [831, 458] width 16 height 16
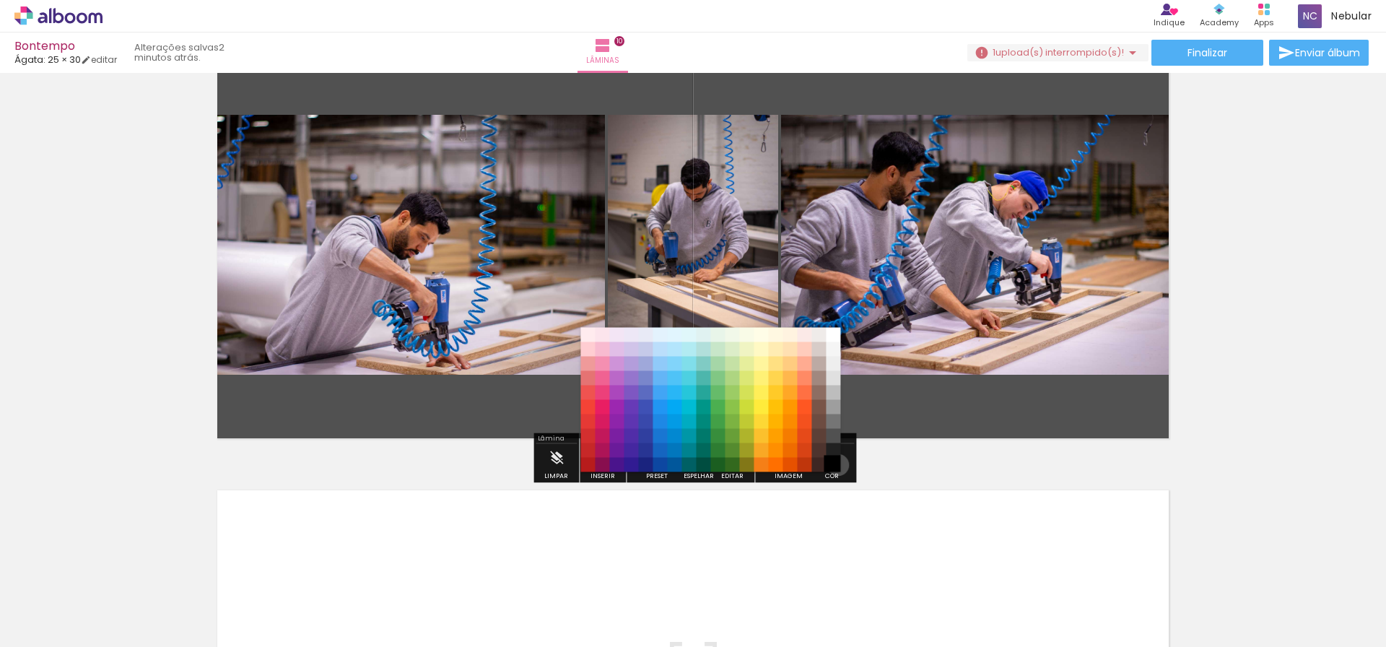
click at [833, 465] on paper-item "#000000" at bounding box center [833, 465] width 14 height 14
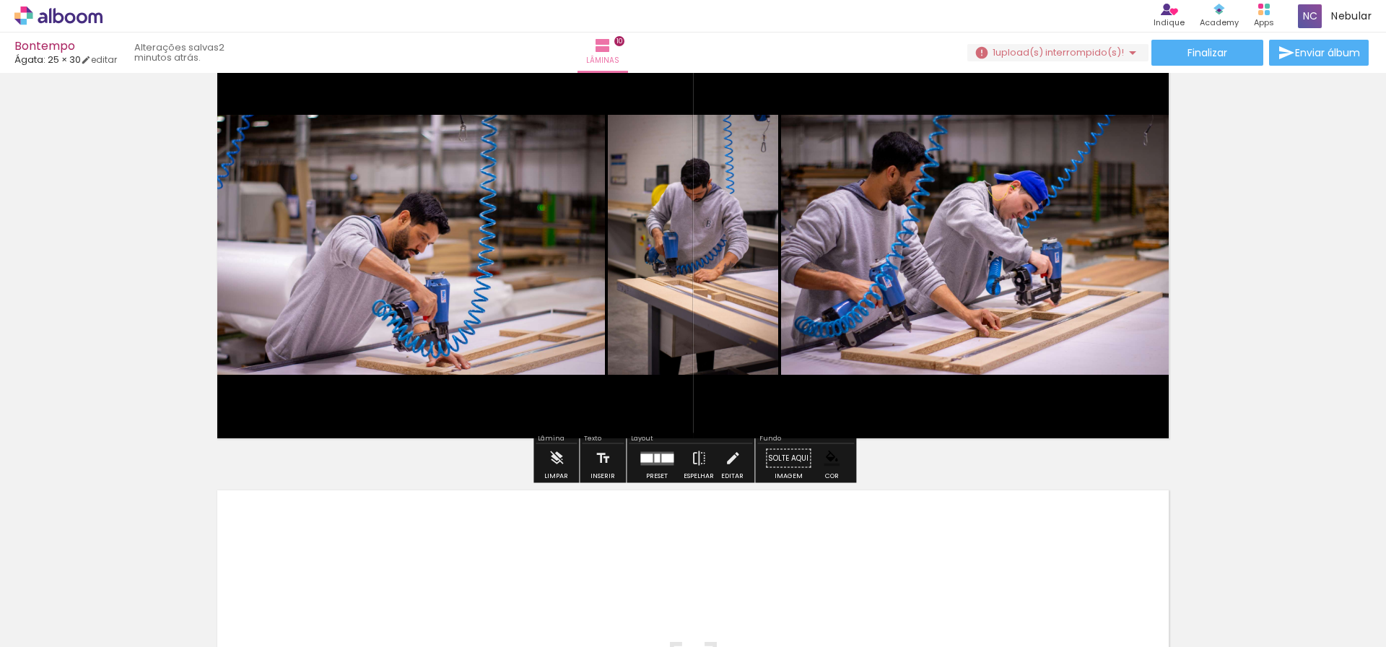
click at [655, 467] on div at bounding box center [656, 458] width 39 height 29
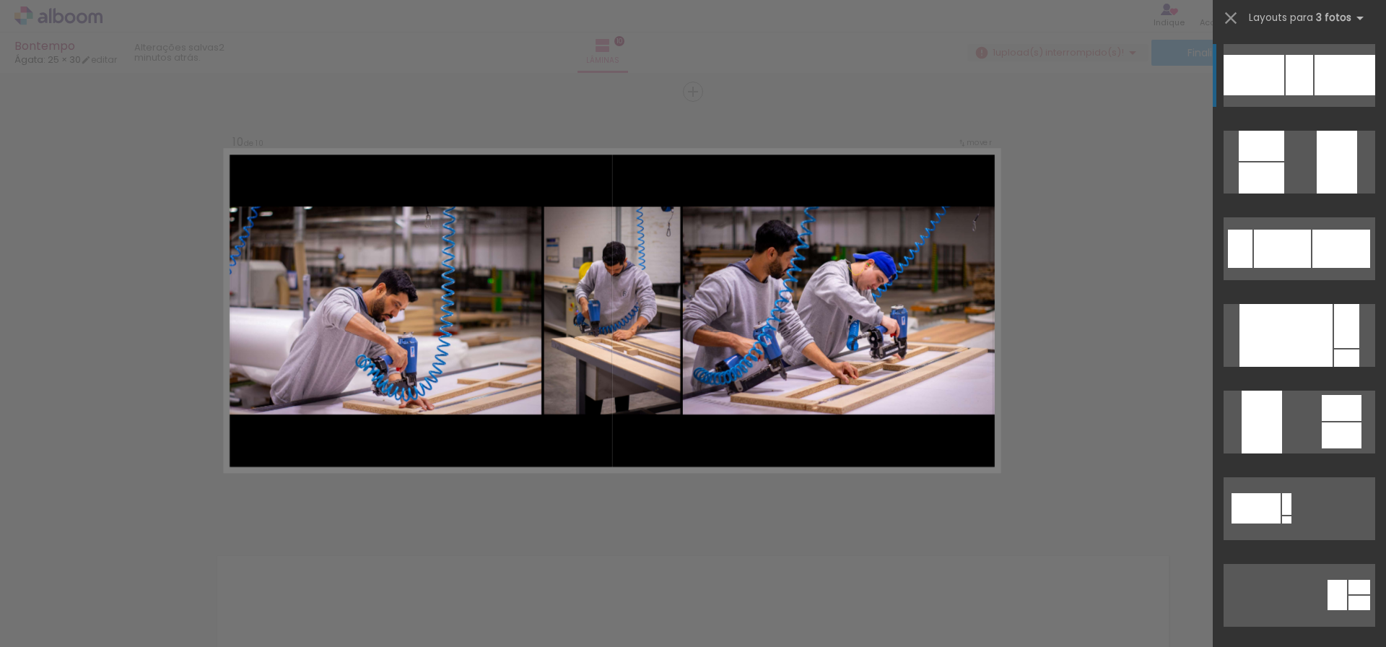
scroll to position [3944, 0]
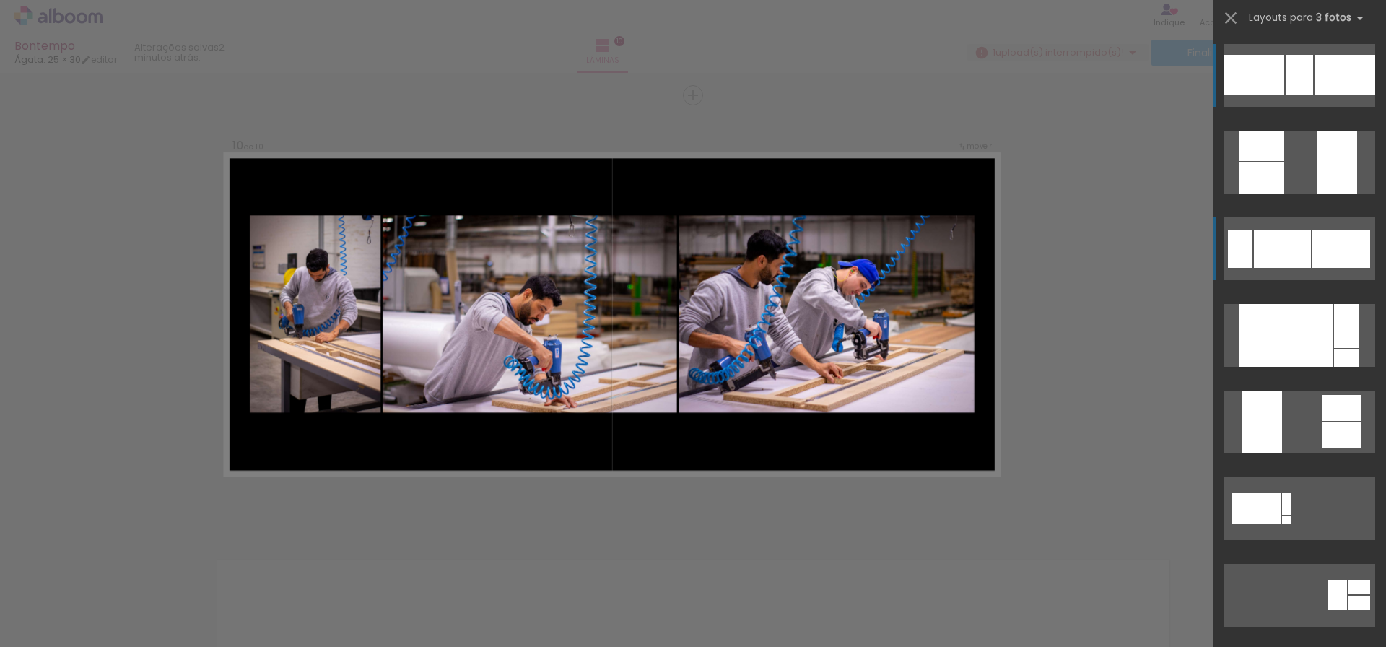
click at [1244, 257] on div at bounding box center [1239, 248] width 25 height 38
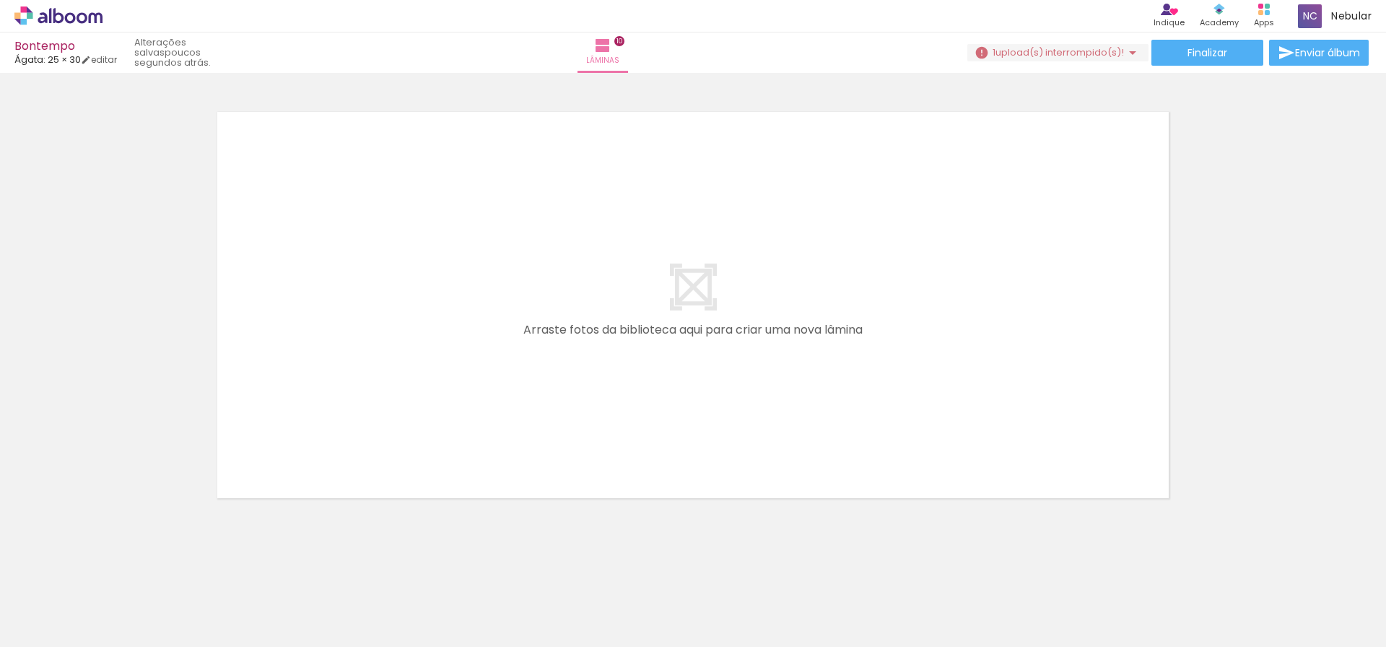
scroll to position [0, 1731]
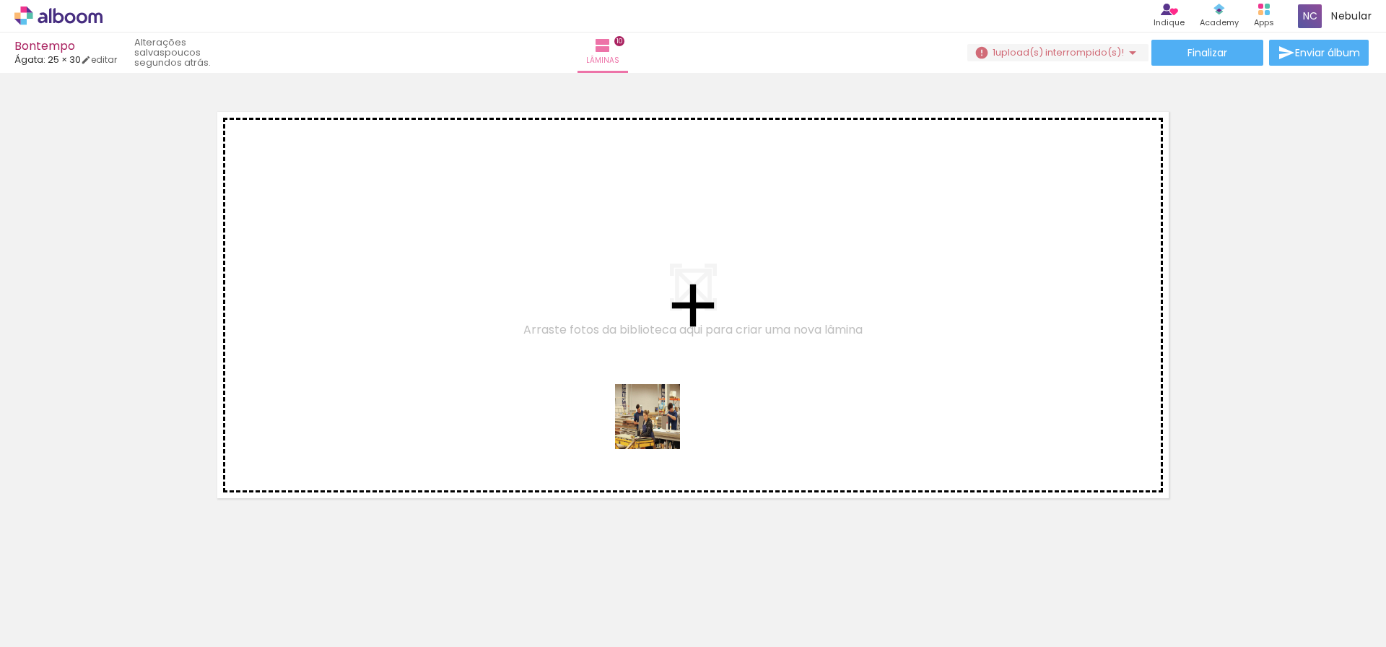
drag, startPoint x: 682, startPoint y: 597, endPoint x: 658, endPoint y: 410, distance: 188.4
click at [658, 410] on quentale-workspace at bounding box center [693, 323] width 1386 height 647
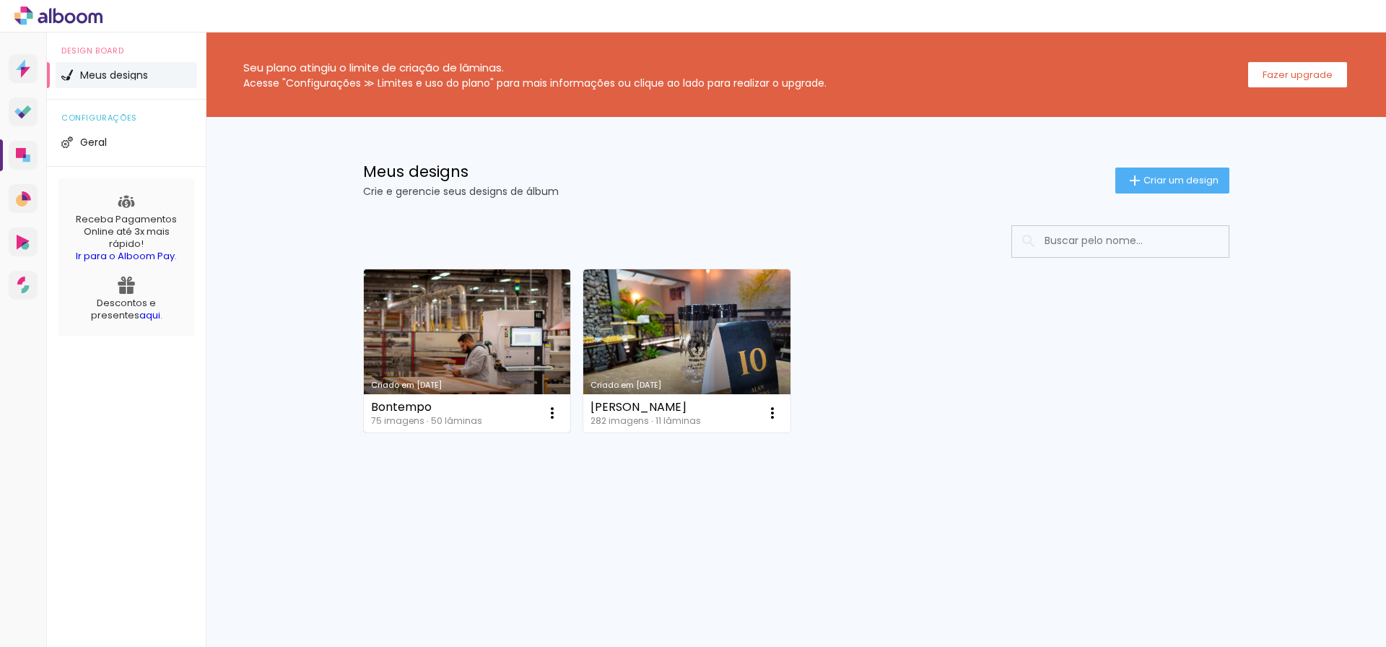
click at [476, 337] on link "Criado em [DATE]" at bounding box center [467, 350] width 207 height 163
